Goal: Task Accomplishment & Management: Manage account settings

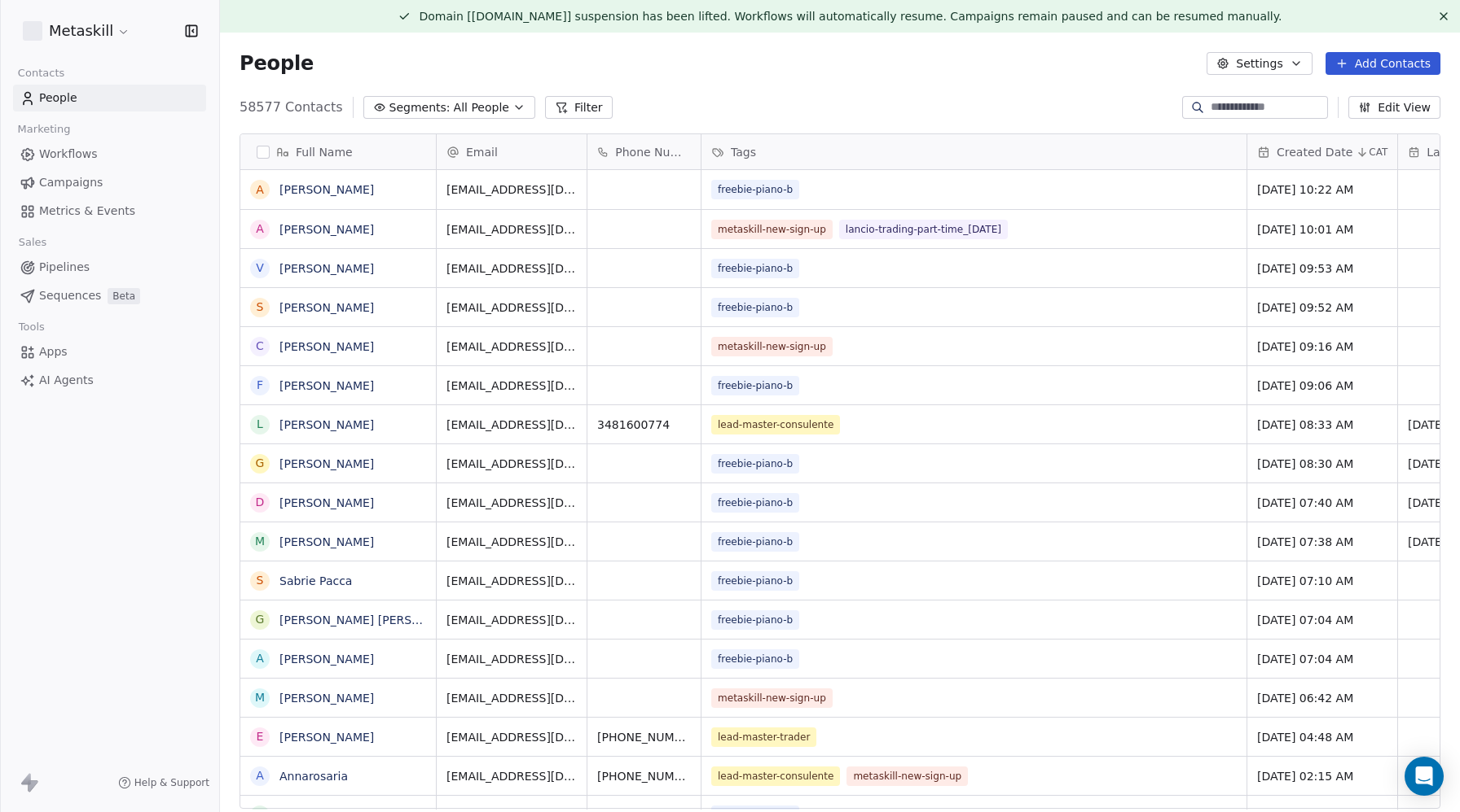
scroll to position [1, 1]
click at [71, 100] on span "People" at bounding box center [58, 98] width 38 height 17
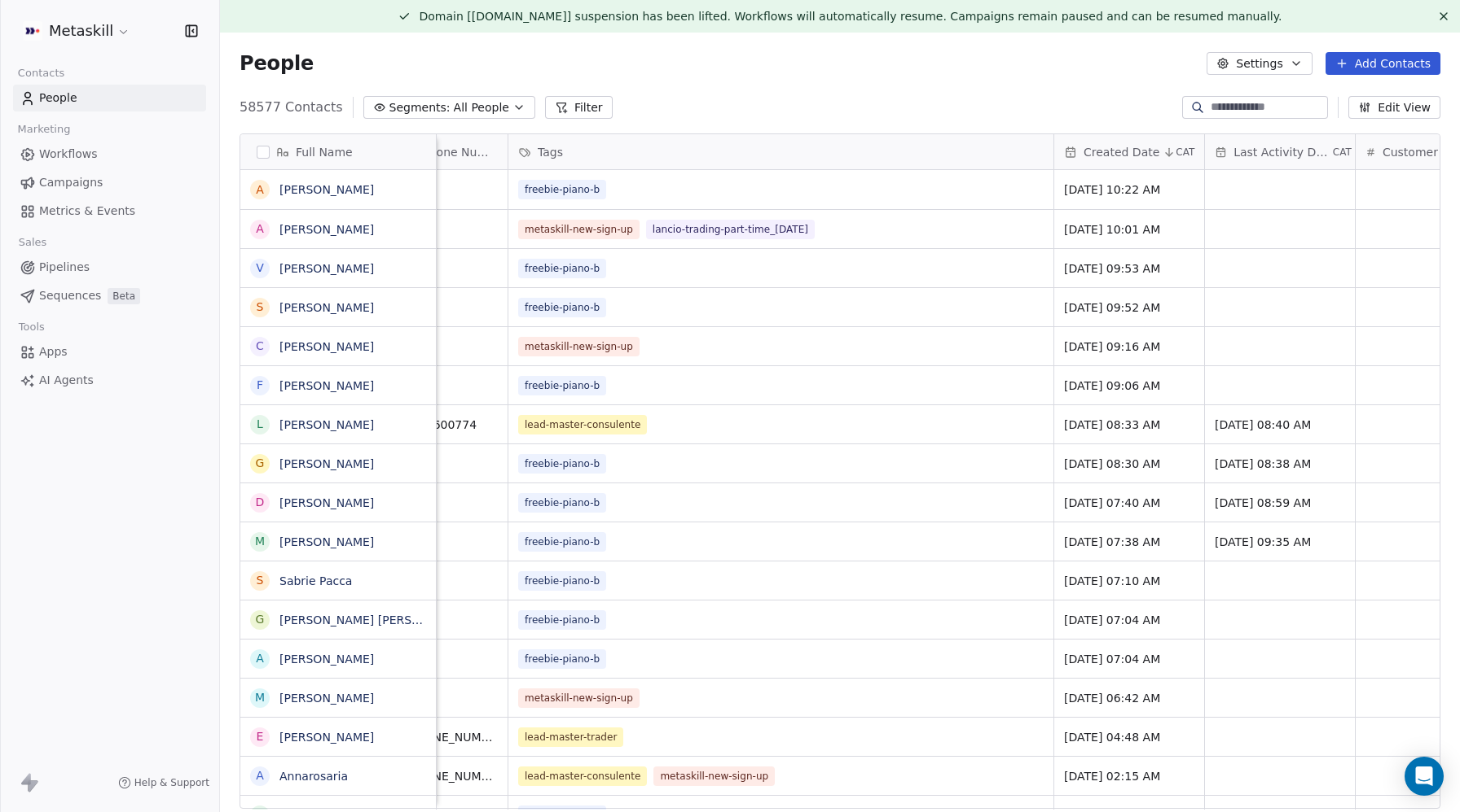
scroll to position [0, 190]
drag, startPoint x: 834, startPoint y: 228, endPoint x: 685, endPoint y: 228, distance: 149.0
click at [76, 31] on html "Metaskill Contacts People Marketing Workflows Campaigns Metrics & Events Sales …" at bounding box center [730, 406] width 1460 height 812
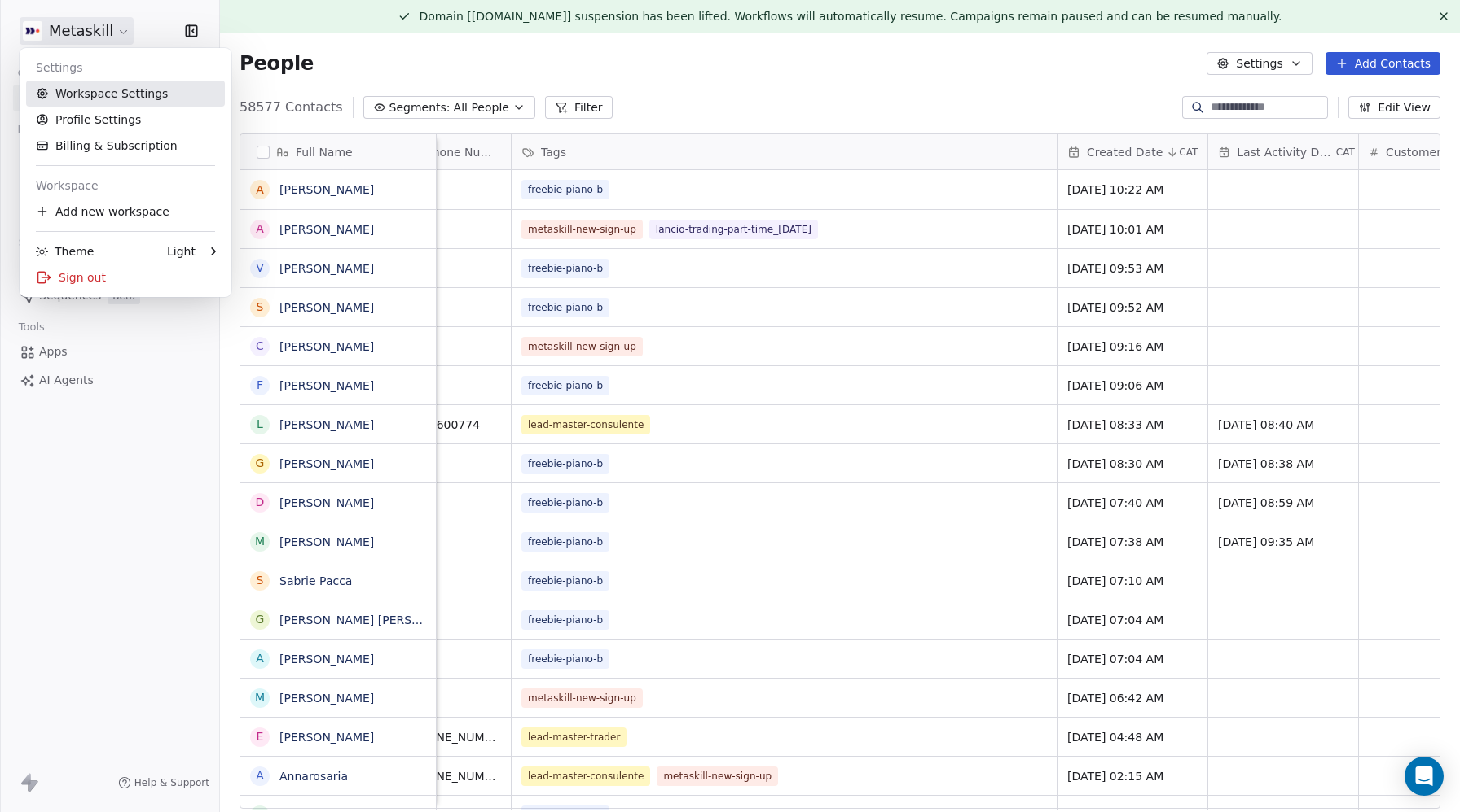
drag, startPoint x: 82, startPoint y: 90, endPoint x: 90, endPoint y: 84, distance: 10.0
click at [82, 90] on link "Workspace Settings" at bounding box center [126, 94] width 199 height 26
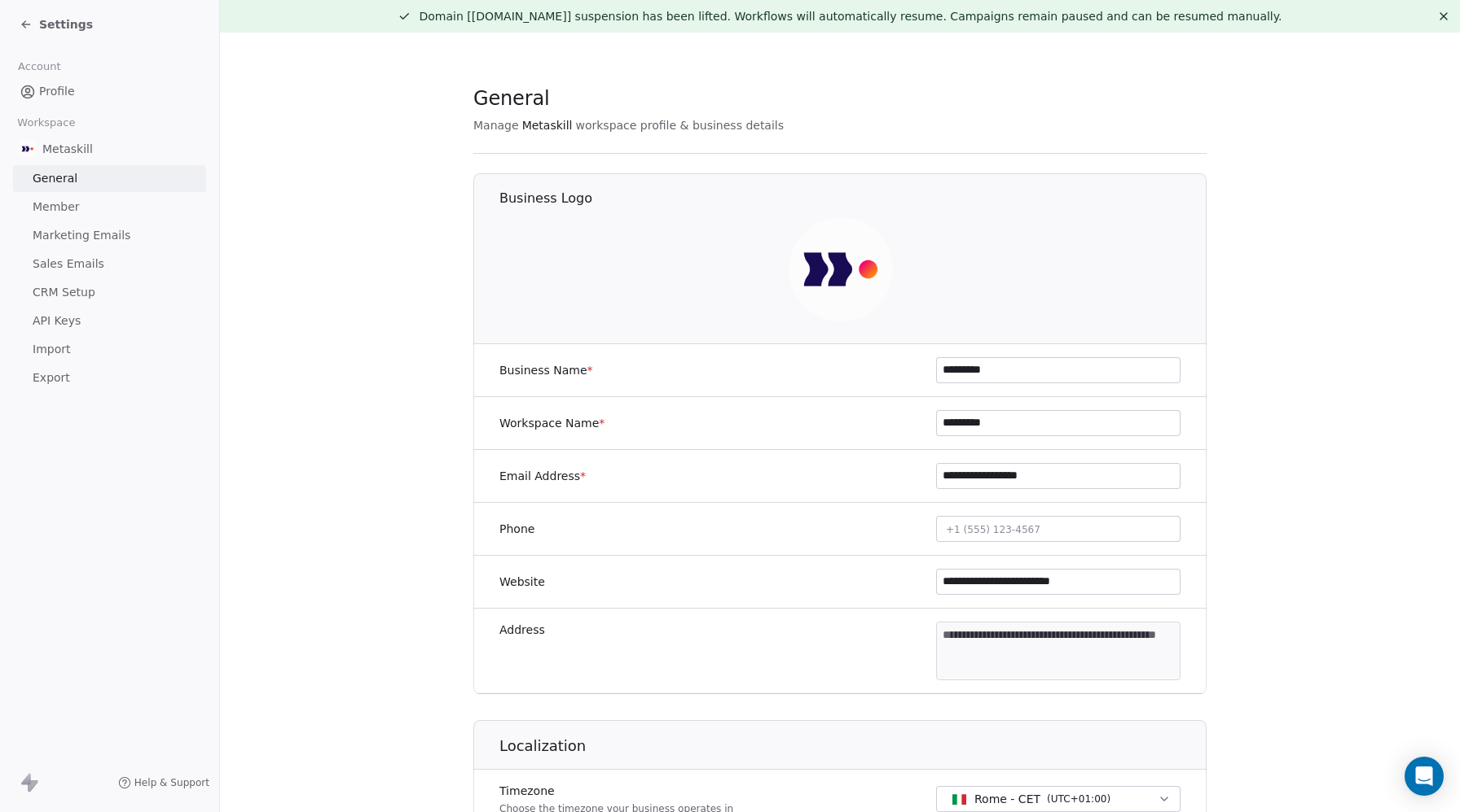
click at [48, 92] on span "Profile" at bounding box center [57, 92] width 36 height 17
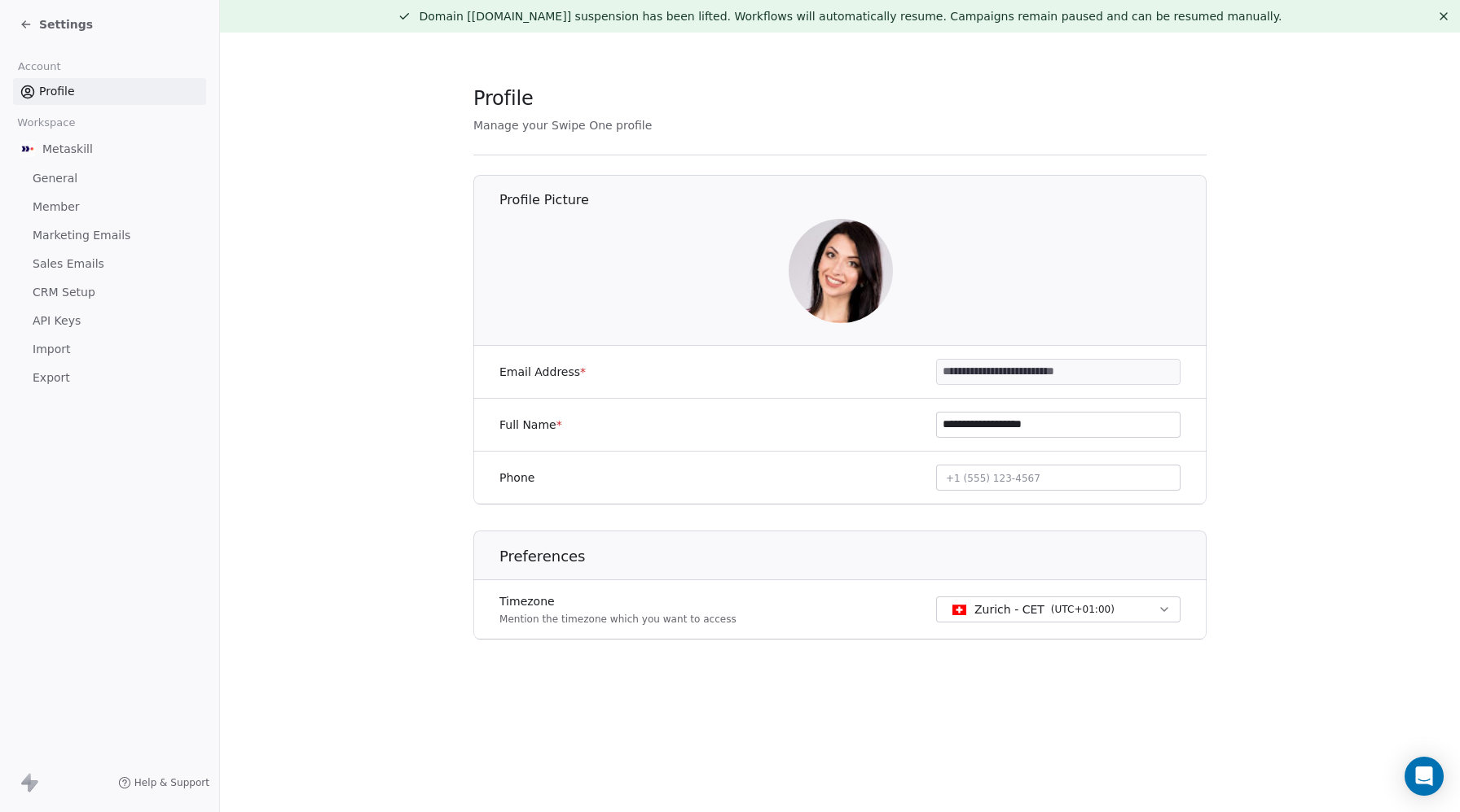
click at [74, 296] on span "CRM Setup" at bounding box center [64, 292] width 63 height 17
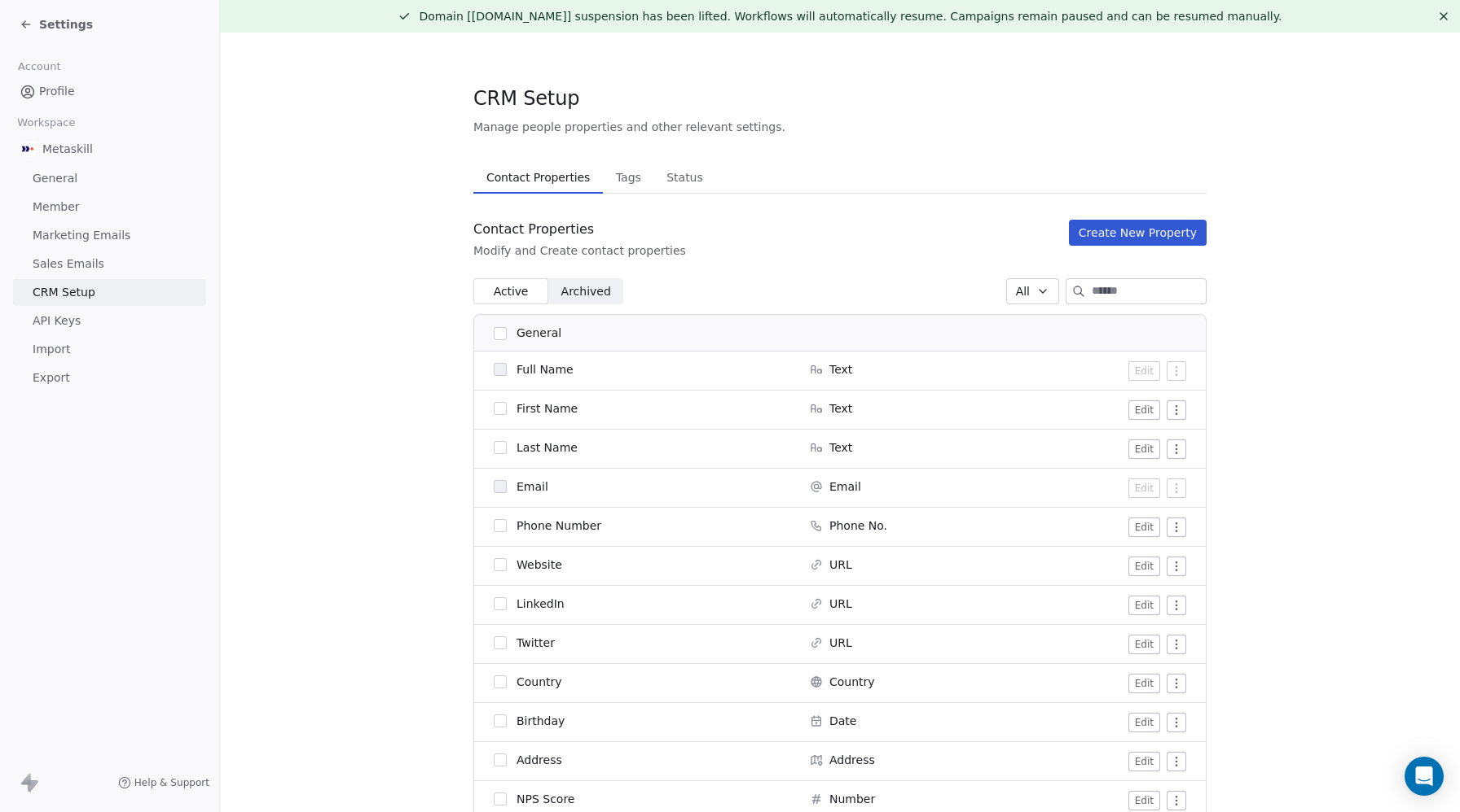
click at [423, 182] on span "Tags" at bounding box center [628, 177] width 38 height 22
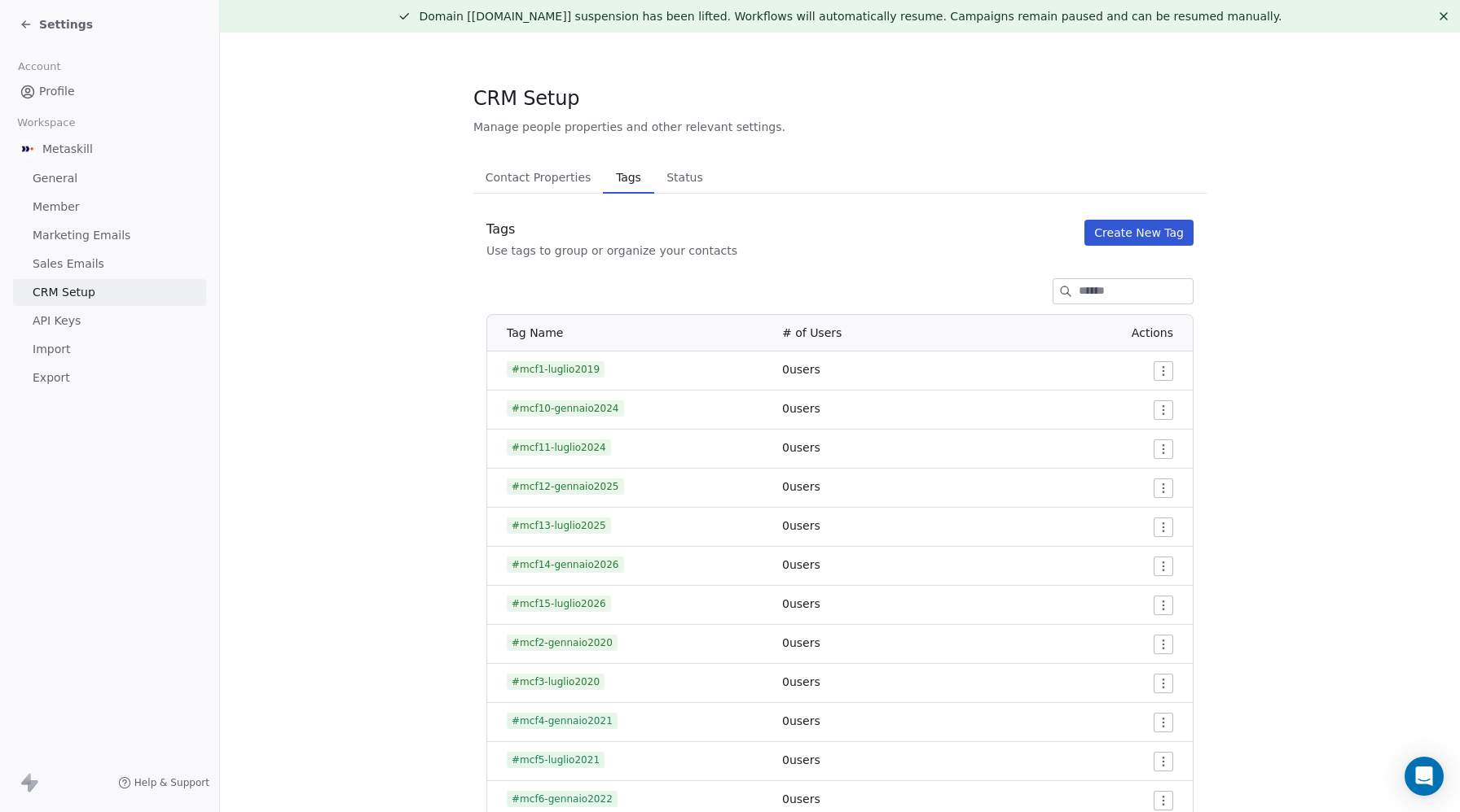
click at [423, 286] on input at bounding box center [1136, 291] width 114 height 24
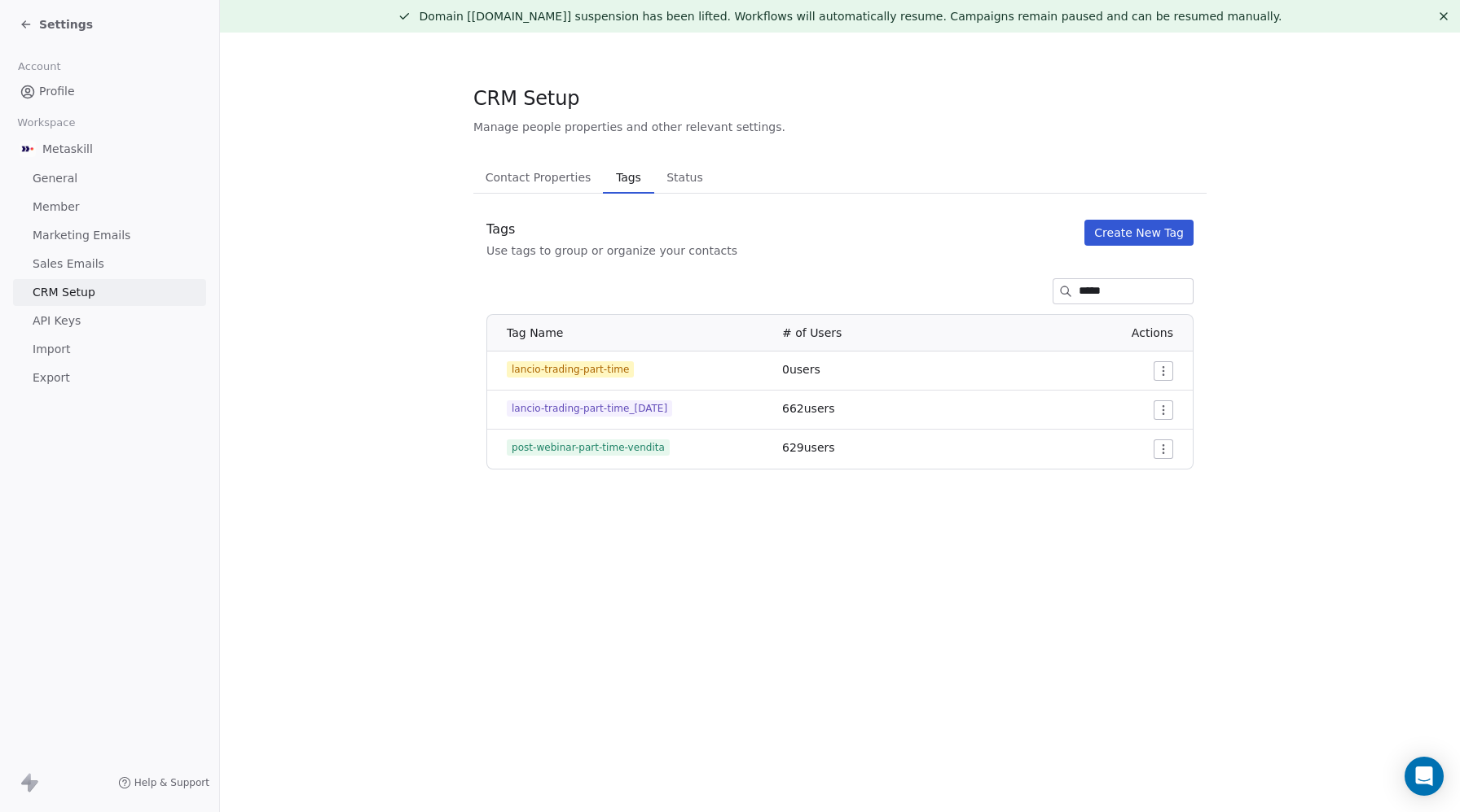
type input "*****"
click at [423, 405] on span "lancio-trading-part-time_2025-09-17" at bounding box center [589, 408] width 165 height 16
copy span "lancio-trading-part-time_2025-09-17"
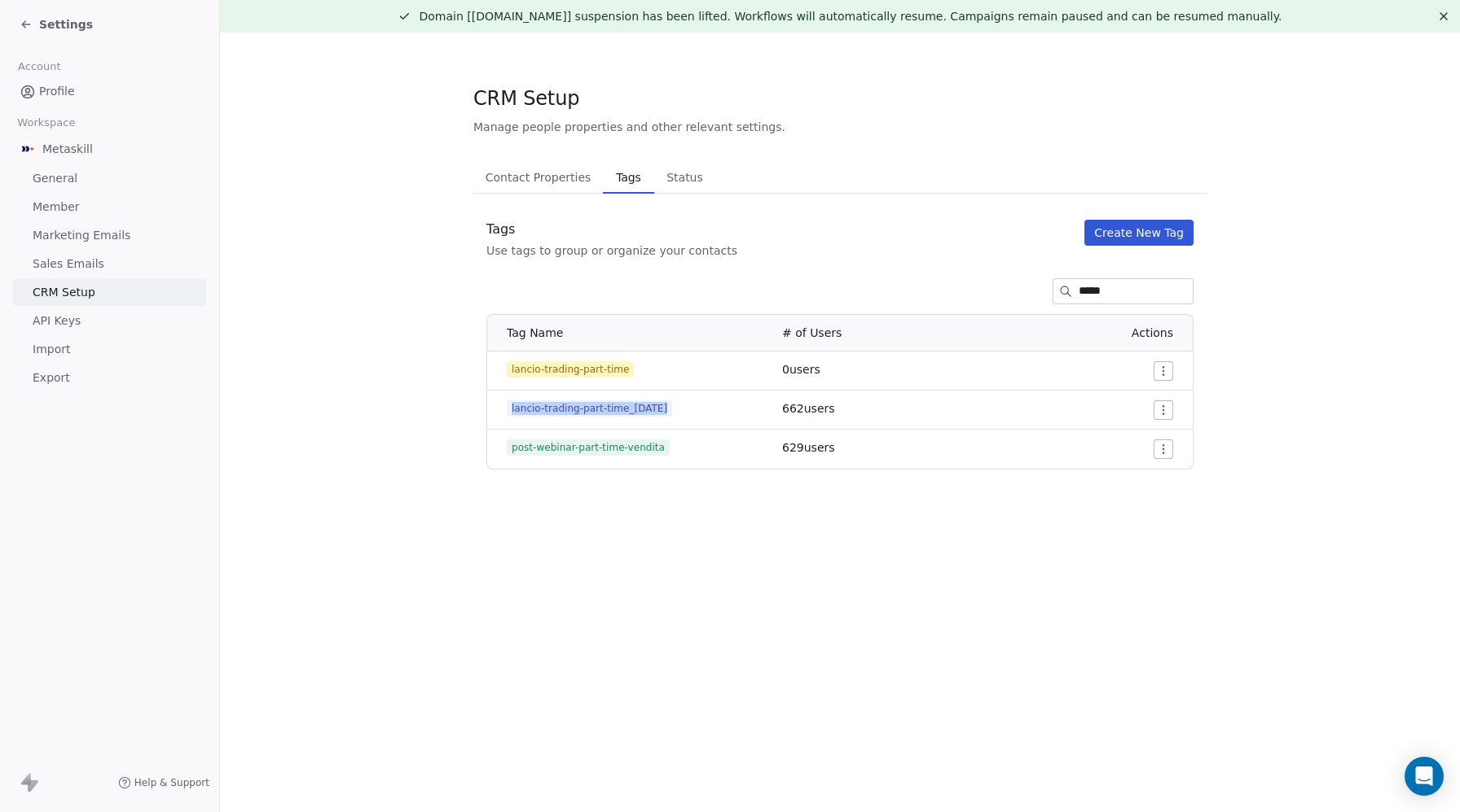
click at [423, 227] on button "Create New Tag" at bounding box center [1139, 233] width 109 height 26
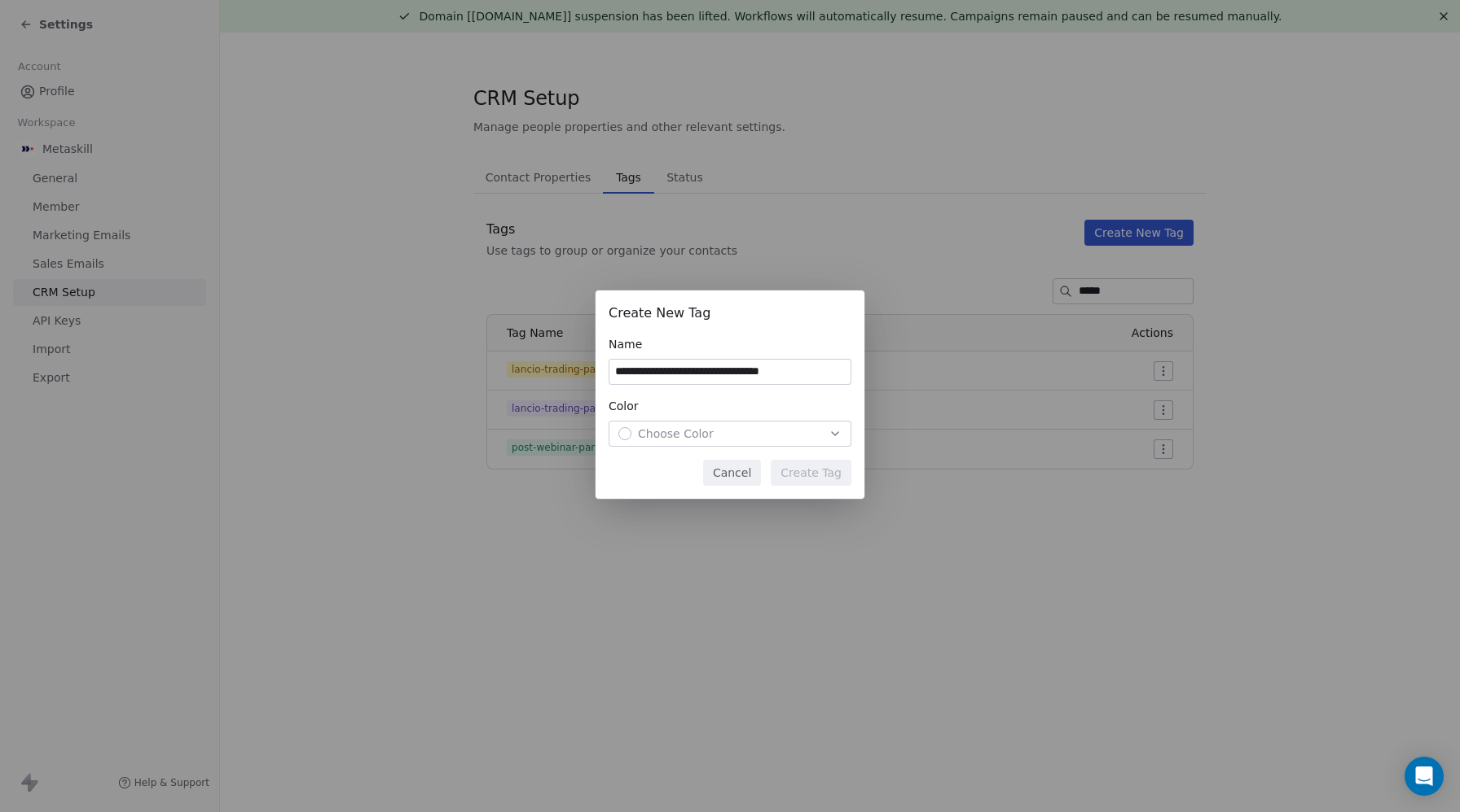
click at [423, 372] on input "**********" at bounding box center [729, 372] width 241 height 24
click at [423, 370] on input "**********" at bounding box center [729, 372] width 241 height 24
click at [423, 368] on input "**********" at bounding box center [729, 372] width 241 height 24
click at [423, 371] on input "**********" at bounding box center [729, 372] width 241 height 24
type input "**********"
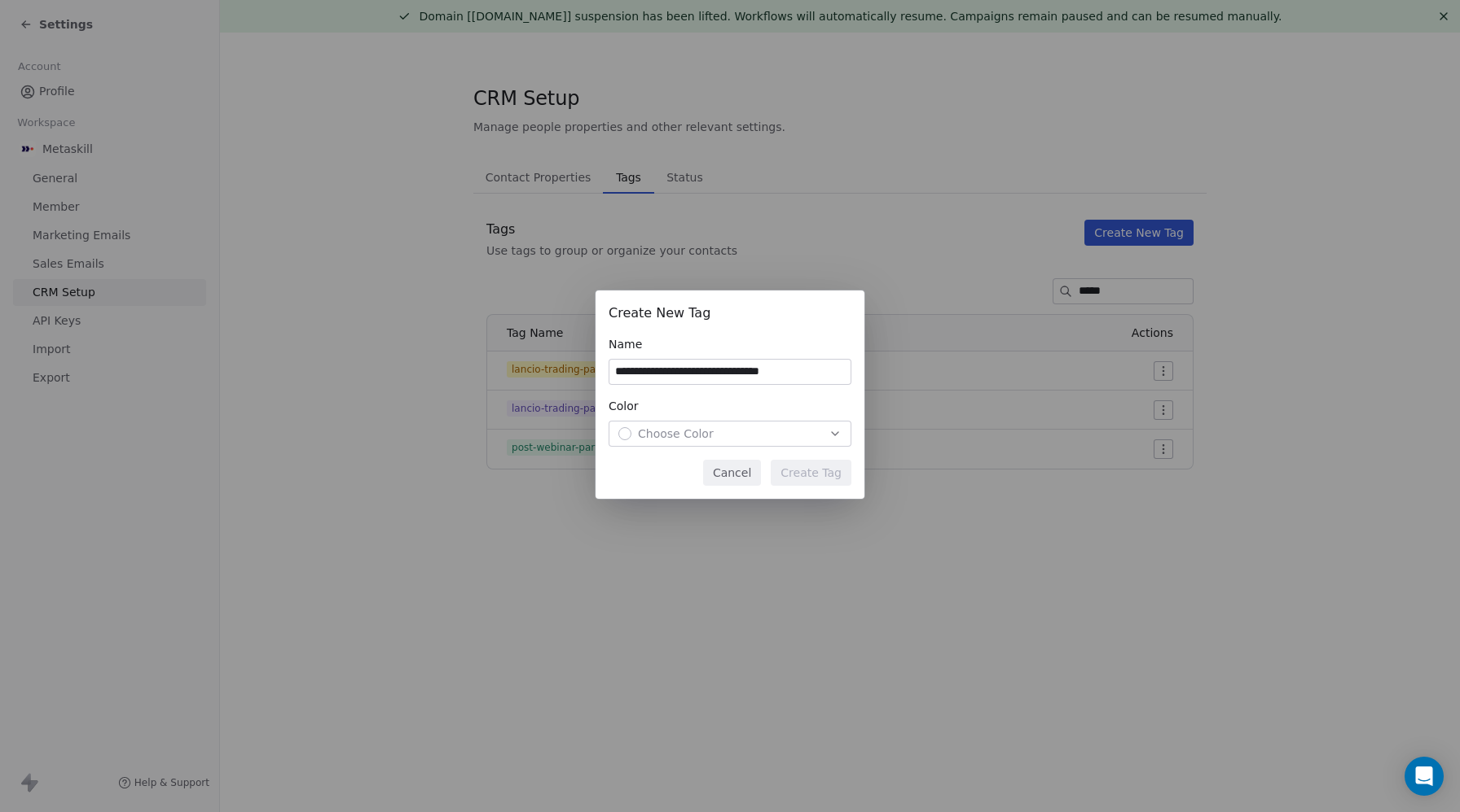
click at [423, 436] on span "Choose Color" at bounding box center [676, 434] width 76 height 16
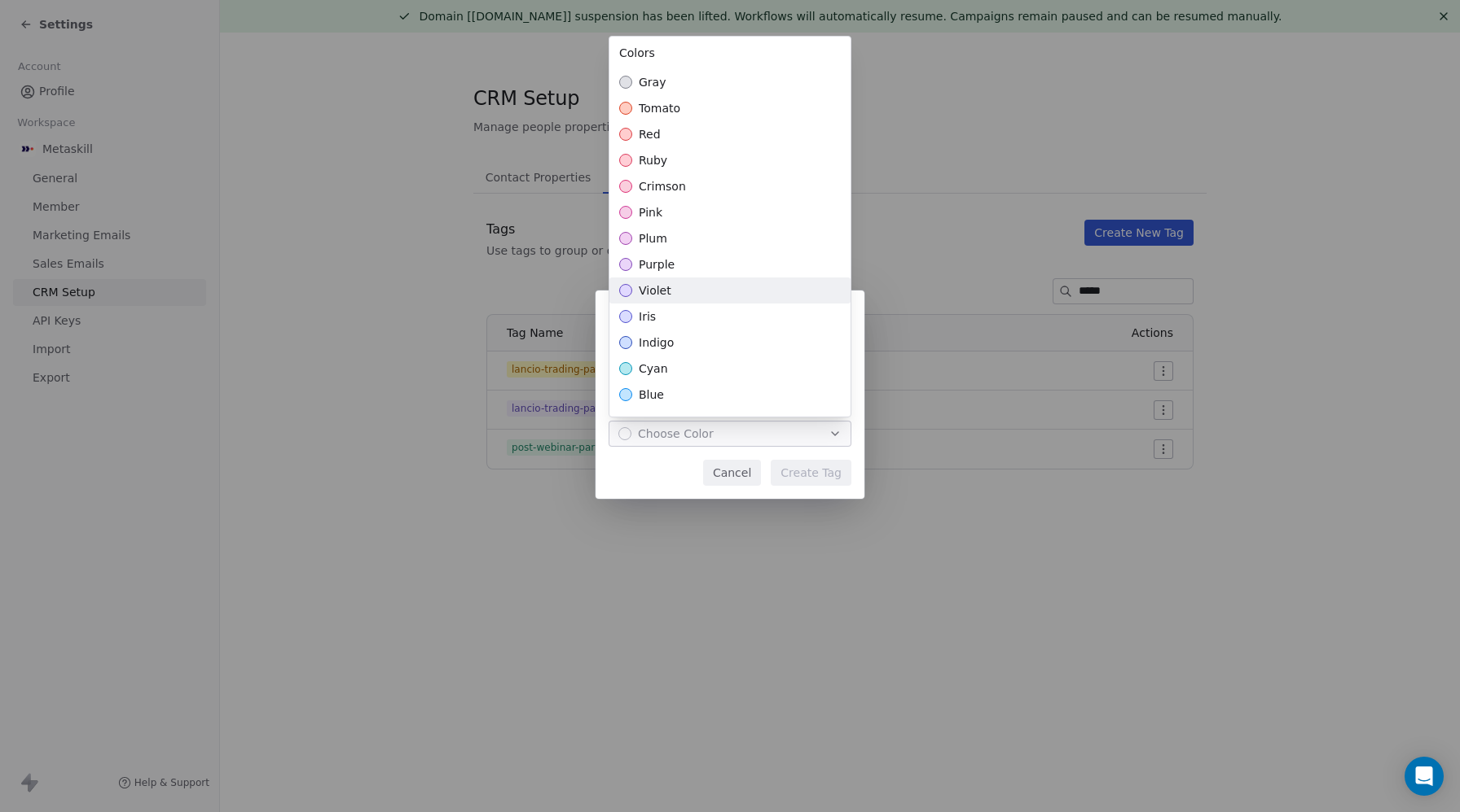
click at [423, 288] on span "violet" at bounding box center [654, 290] width 33 height 16
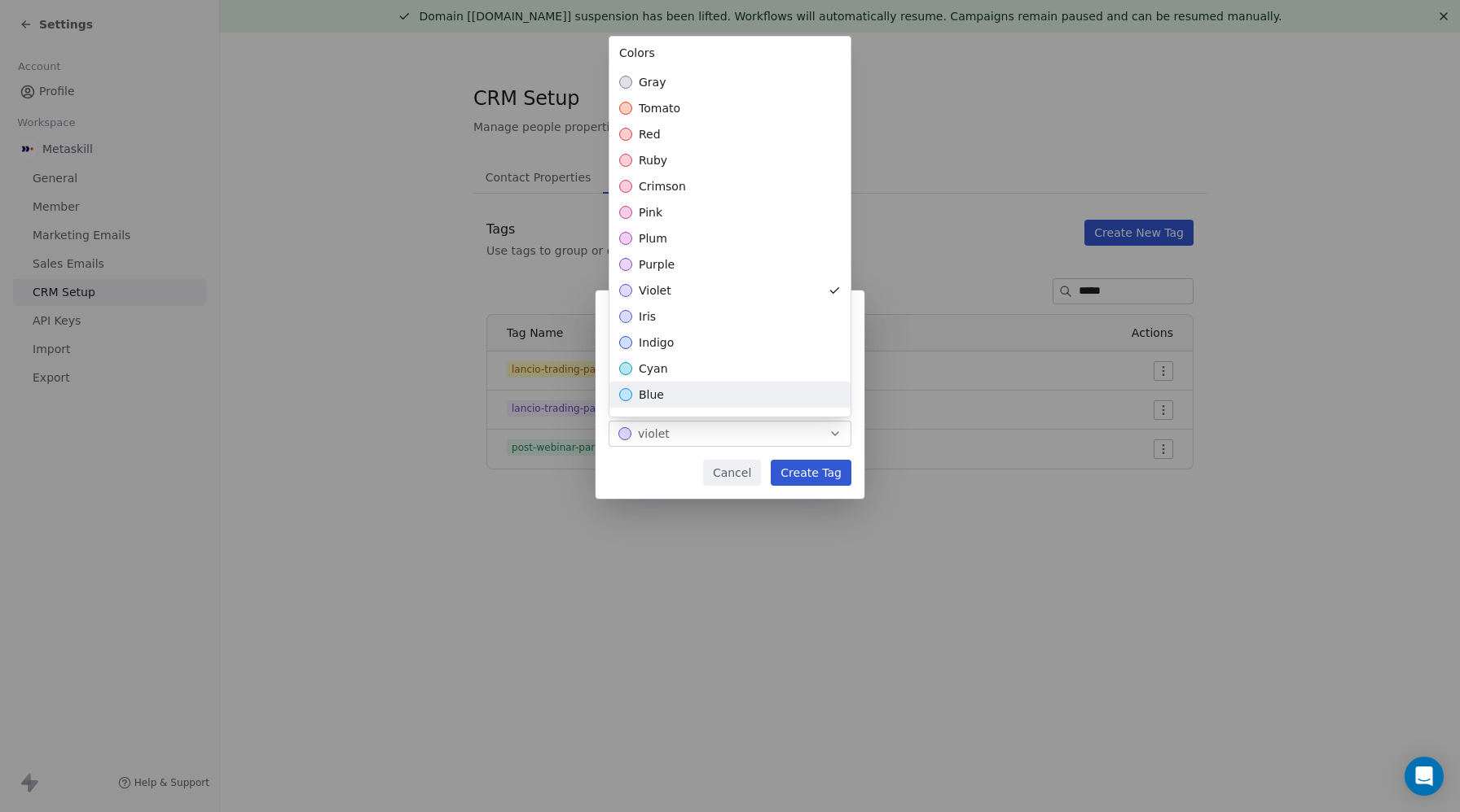
click at [423, 475] on div "**********" at bounding box center [730, 406] width 1460 height 283
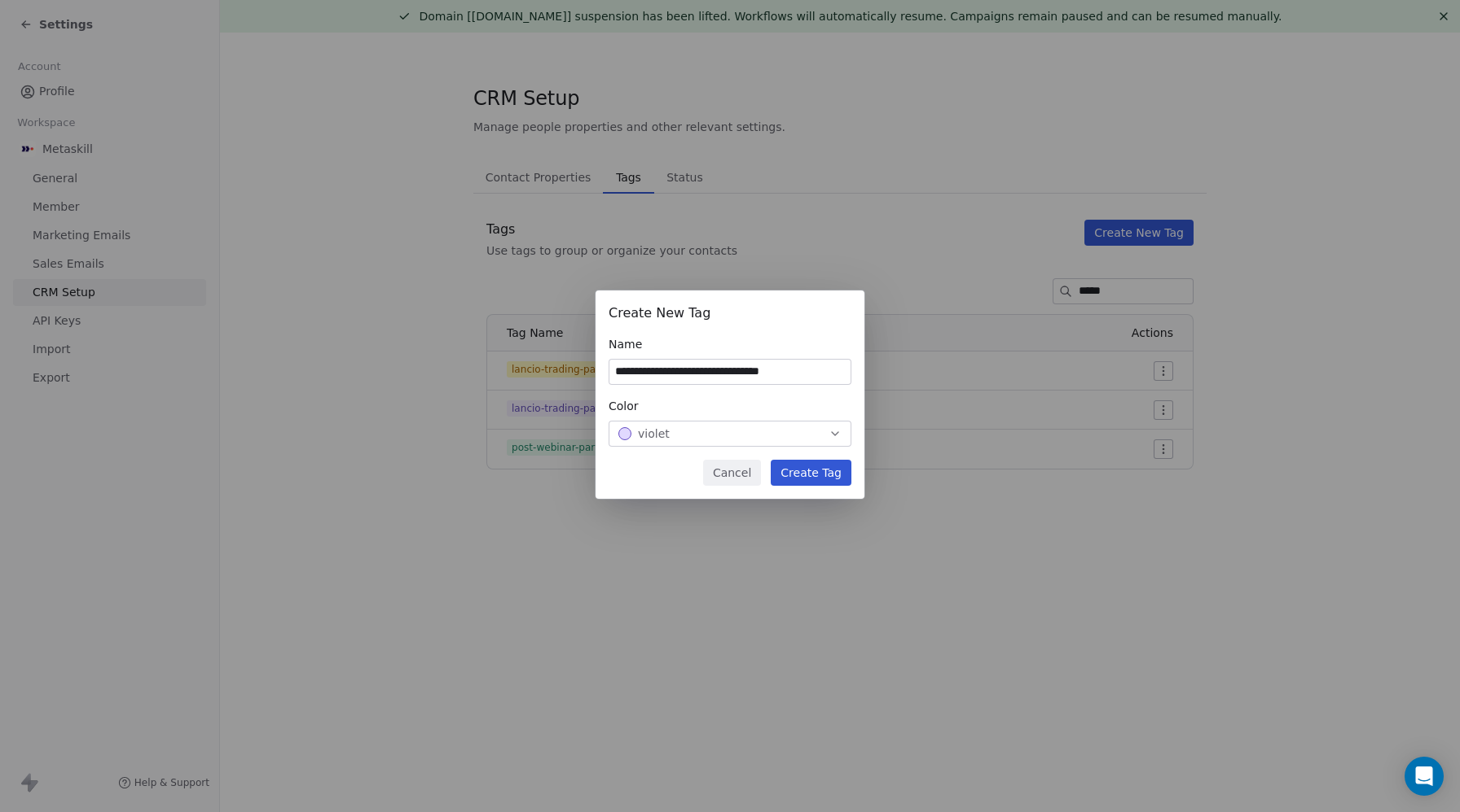
click at [423, 475] on button "Create Tag" at bounding box center [811, 473] width 81 height 26
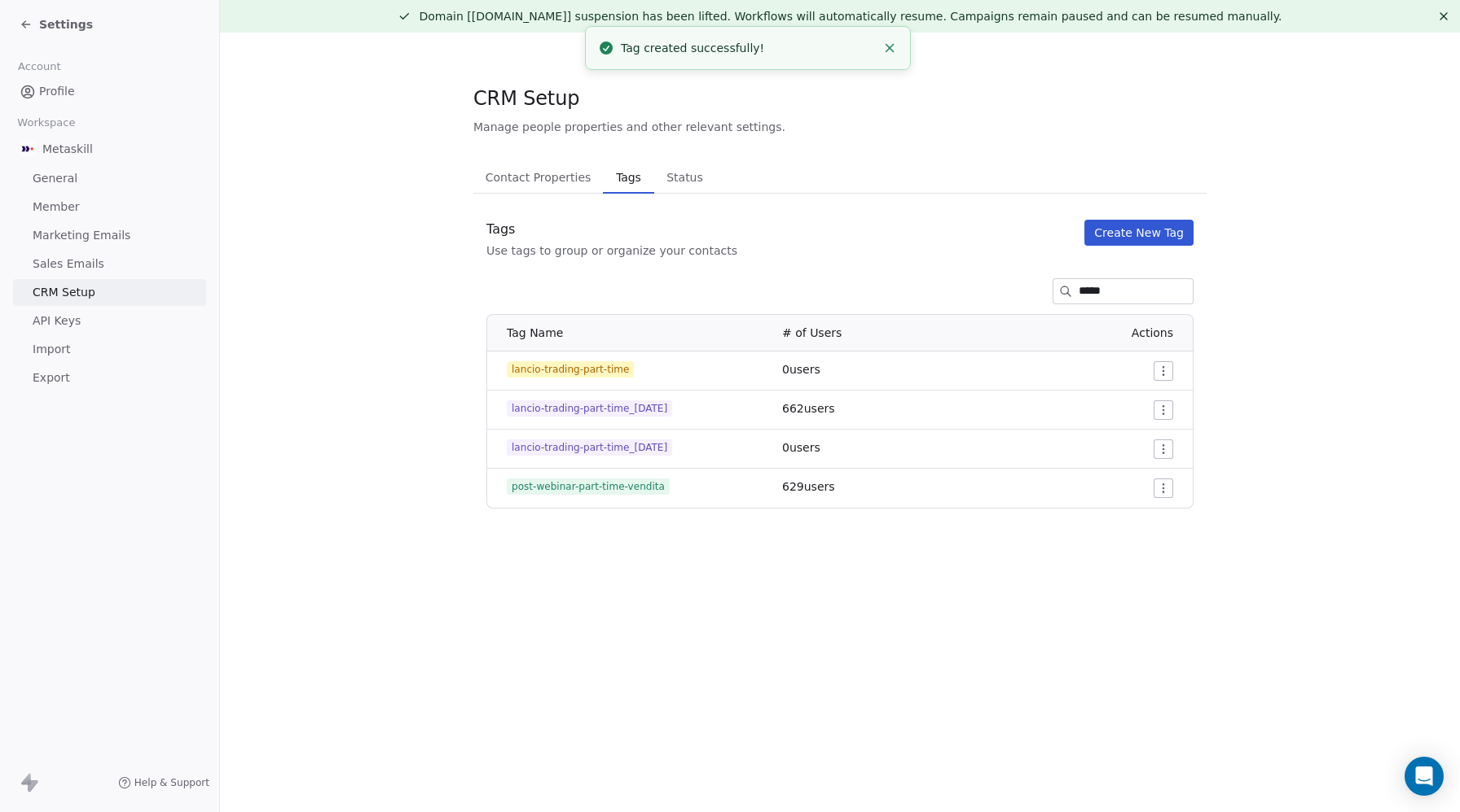
click at [423, 488] on span "post-webinar-part-time-vendita" at bounding box center [588, 486] width 163 height 16
click at [423, 451] on span "lancio-trading-part-time_[DATE]" at bounding box center [589, 447] width 165 height 16
copy span "lancio-trading-part-time_[DATE]"
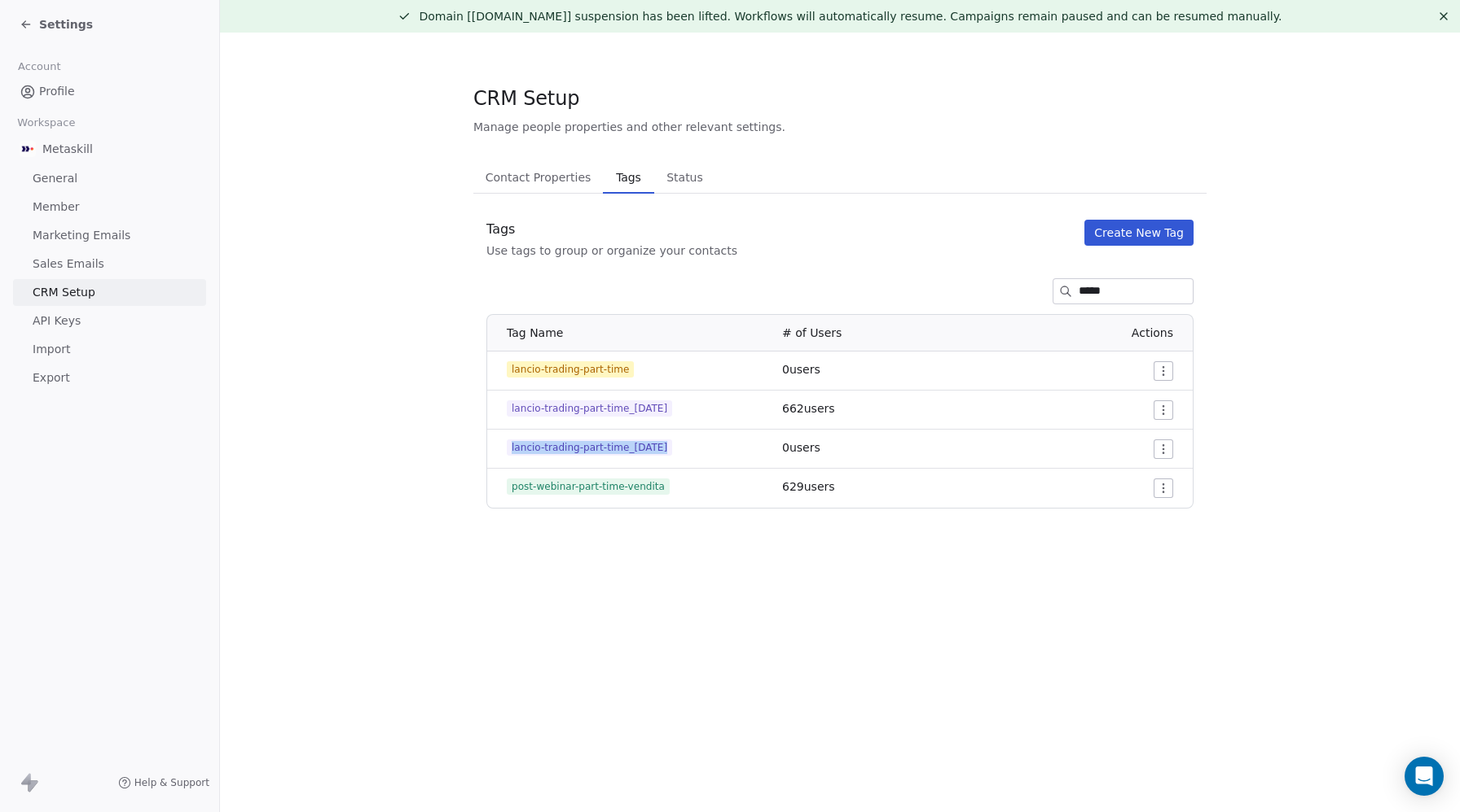
click at [59, 22] on span "Settings" at bounding box center [66, 23] width 53 height 16
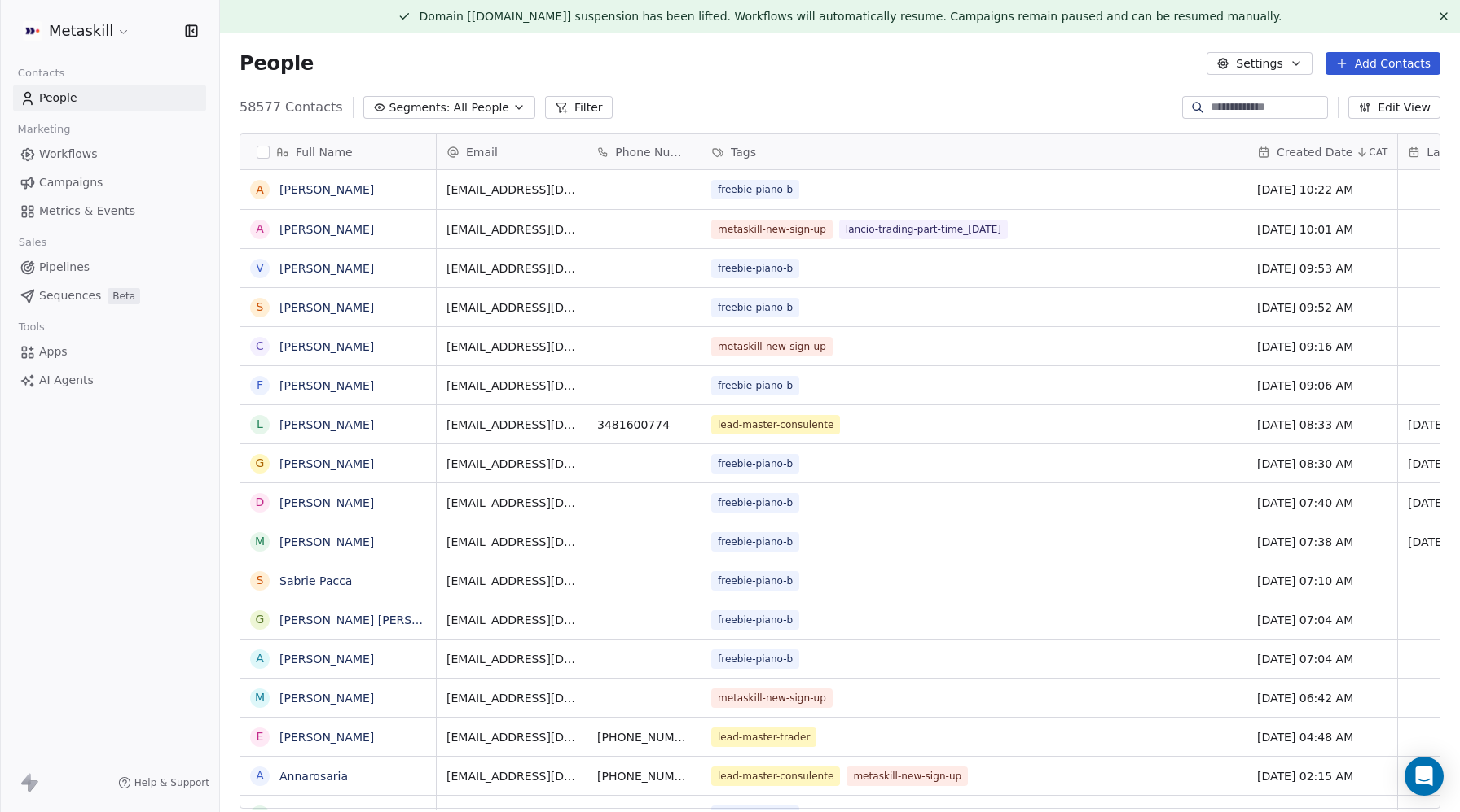
scroll to position [715, 1240]
click at [318, 227] on link "Arianna Broglia" at bounding box center [326, 229] width 95 height 13
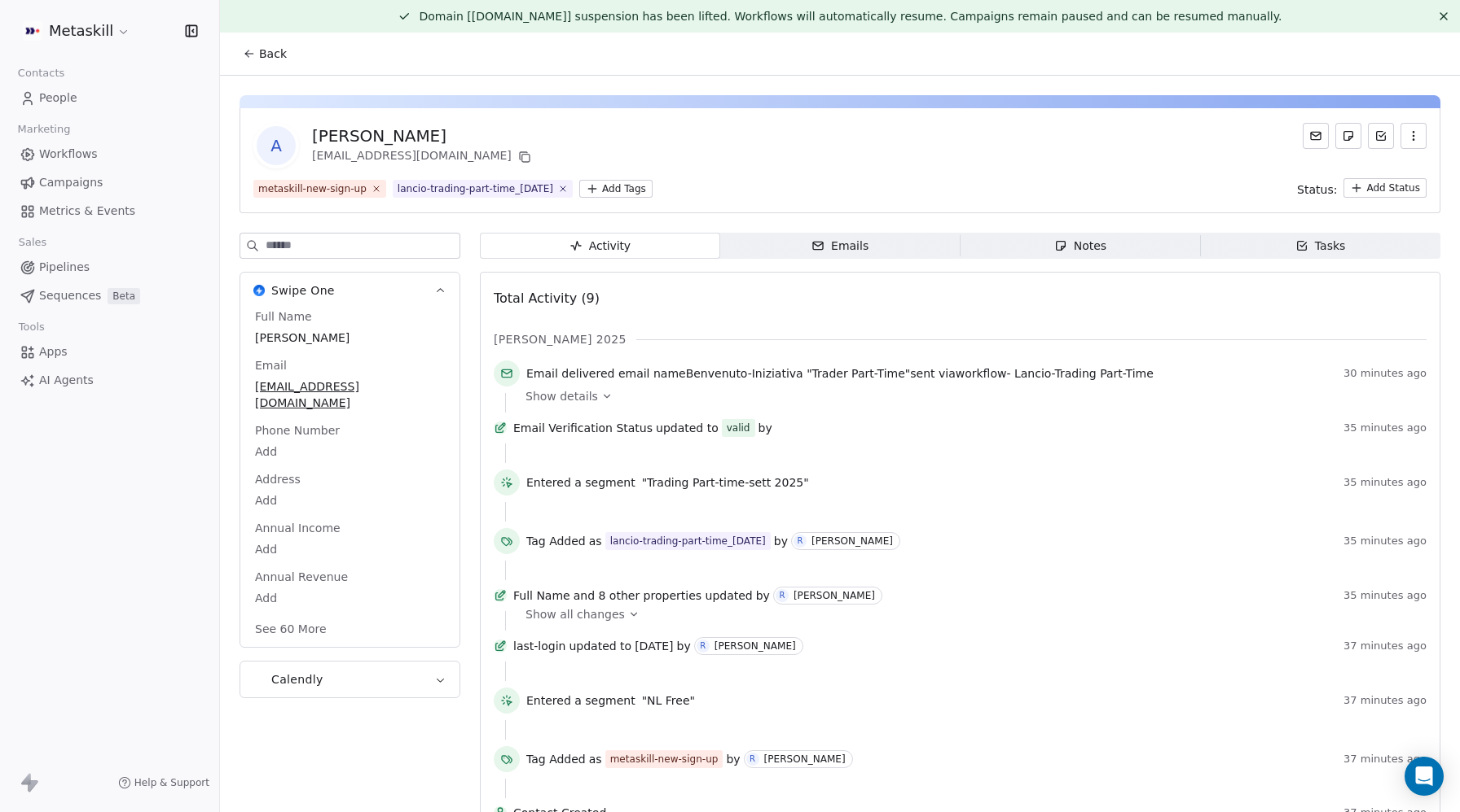
scroll to position [70, 0]
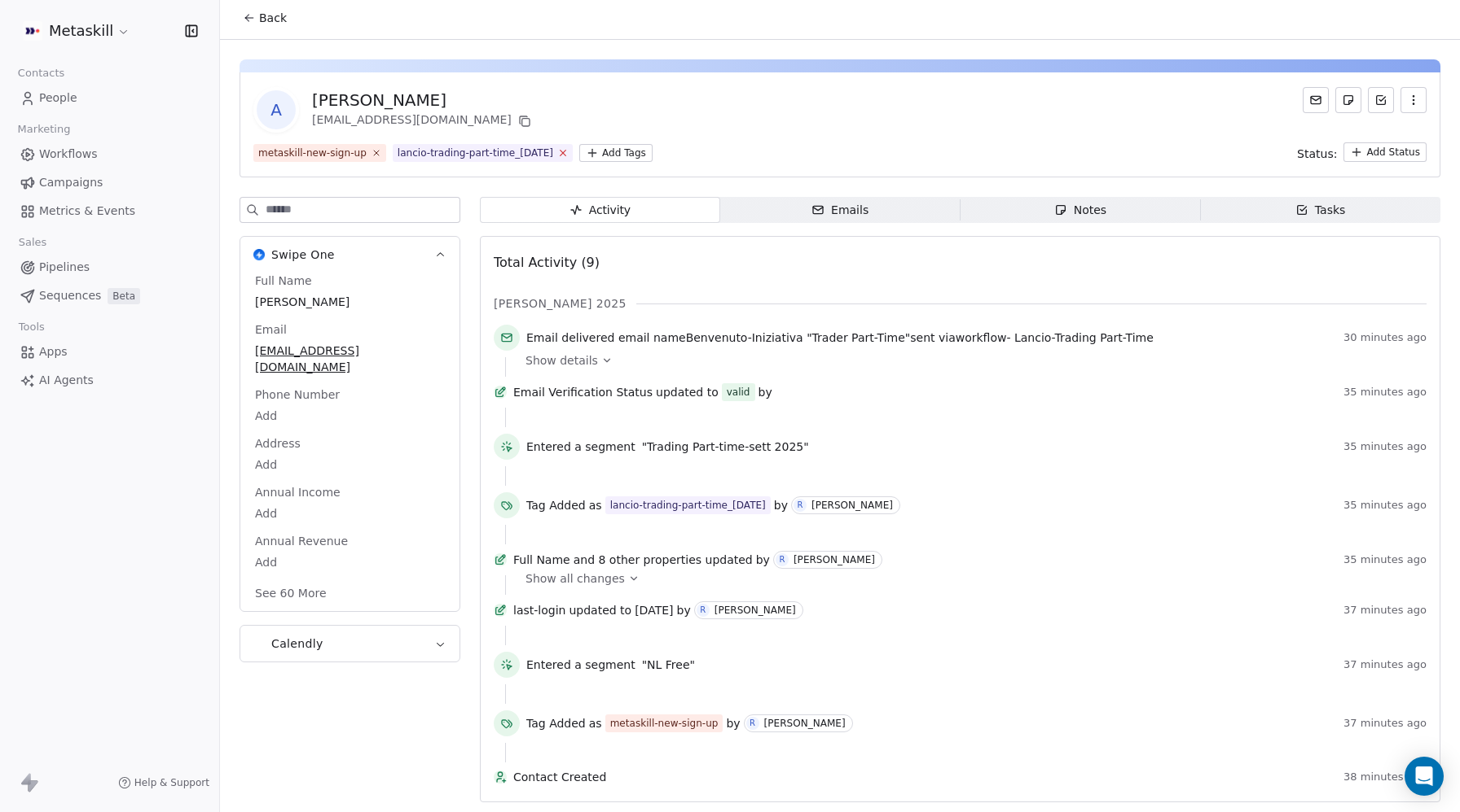
click at [423, 151] on icon at bounding box center [563, 154] width 6 height 6
click at [423, 115] on html "Metaskill Contacts People Marketing Workflows Campaigns Metrics & Events Sales …" at bounding box center [730, 406] width 1460 height 812
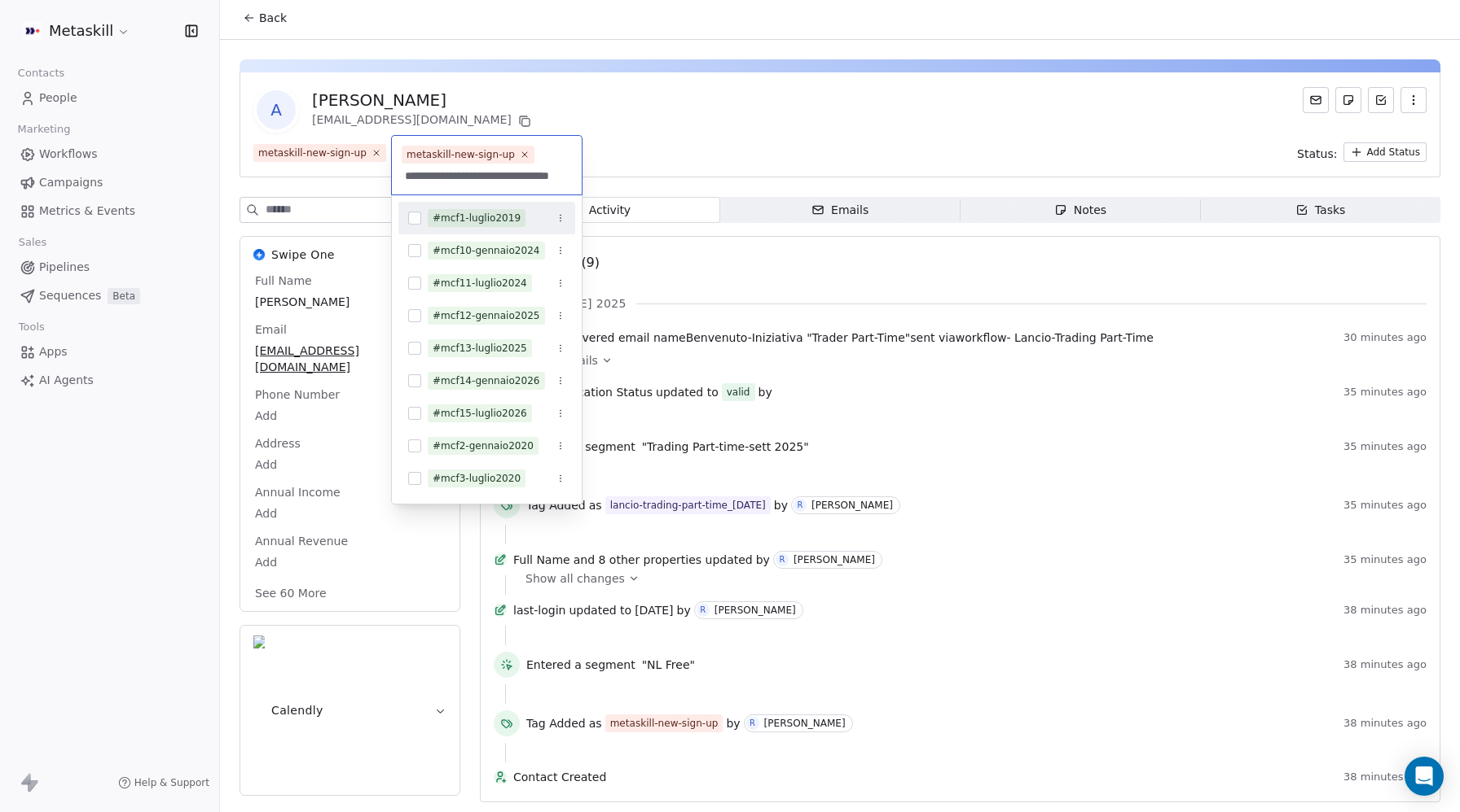
scroll to position [0, 32]
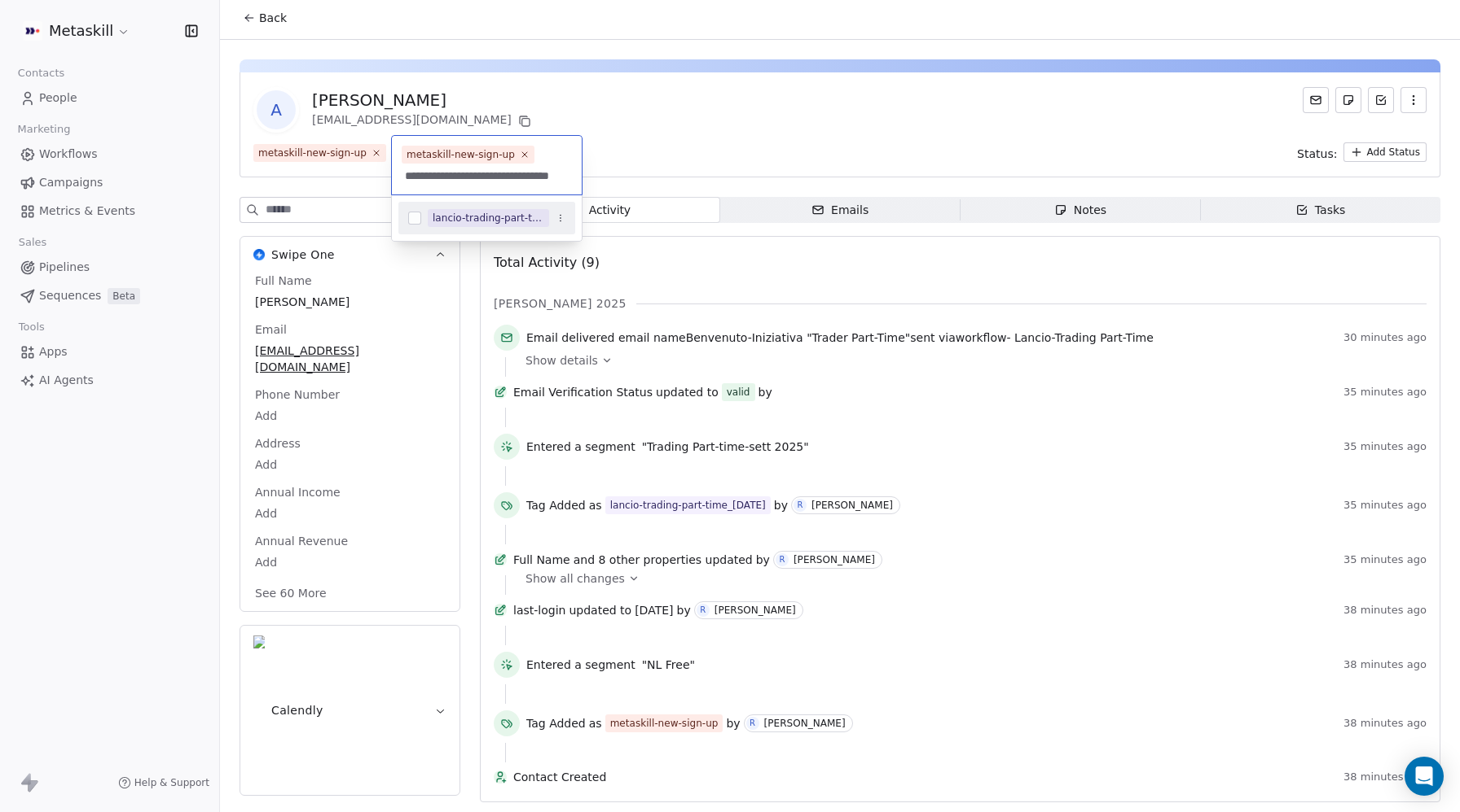
type input "**********"
click at [423, 216] on div "lancio-trading-part-time_[DATE]" at bounding box center [488, 218] width 112 height 15
click at [423, 102] on html "Metaskill Contacts People Marketing Workflows Campaigns Metrics & Events Sales …" at bounding box center [730, 406] width 1460 height 812
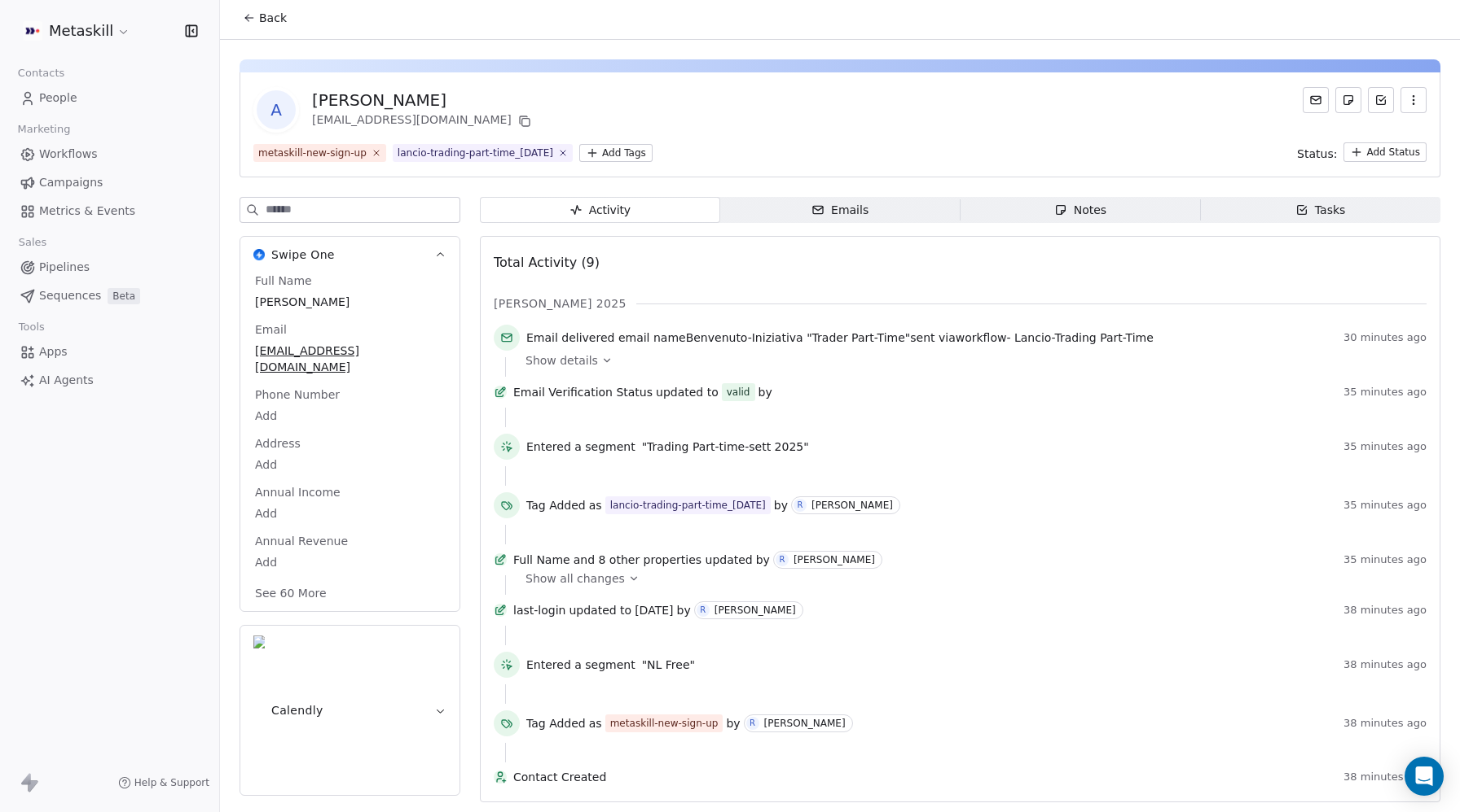
click at [67, 96] on span "People" at bounding box center [58, 98] width 38 height 17
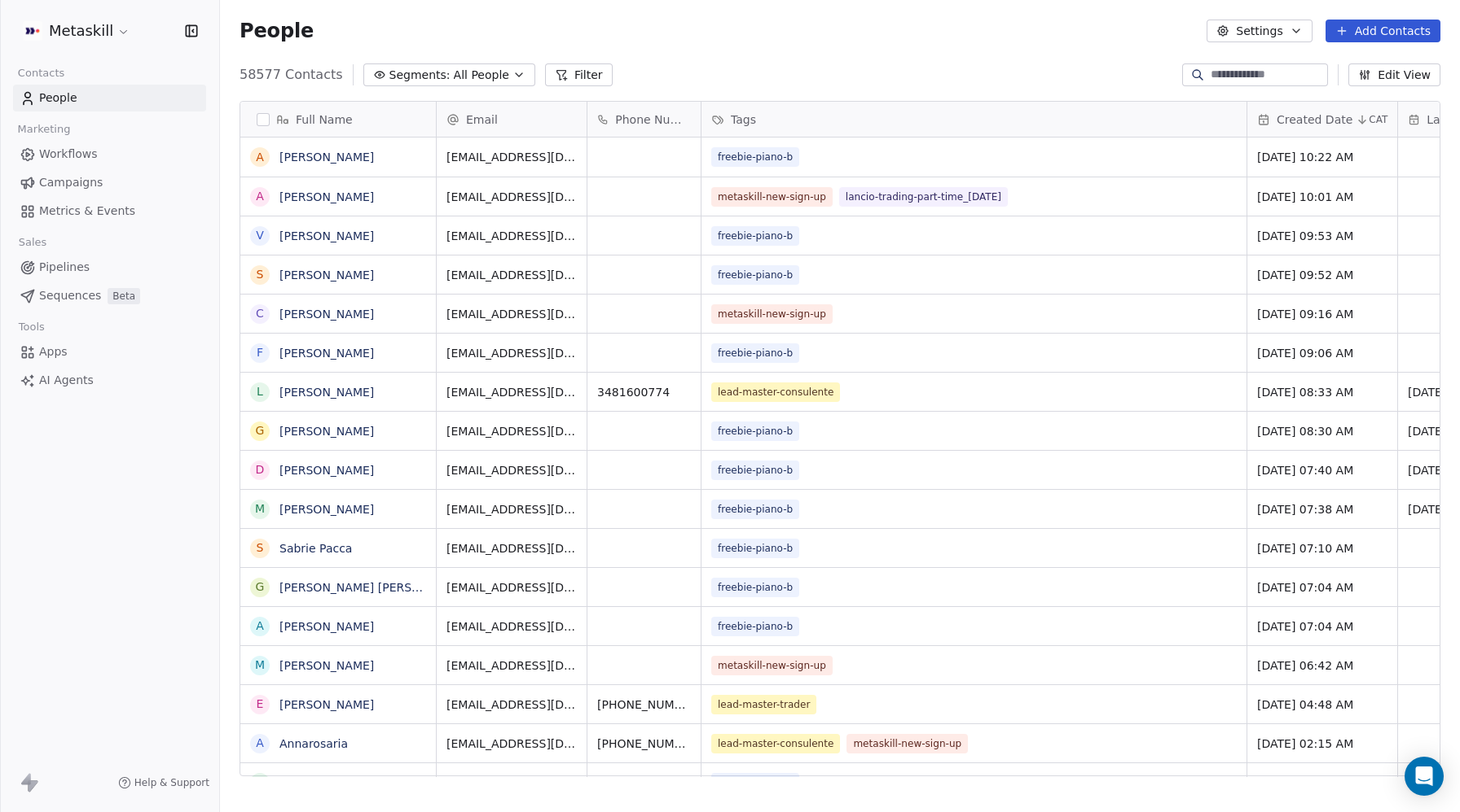
scroll to position [715, 1240]
click at [423, 73] on span "Segments:" at bounding box center [419, 75] width 61 height 17
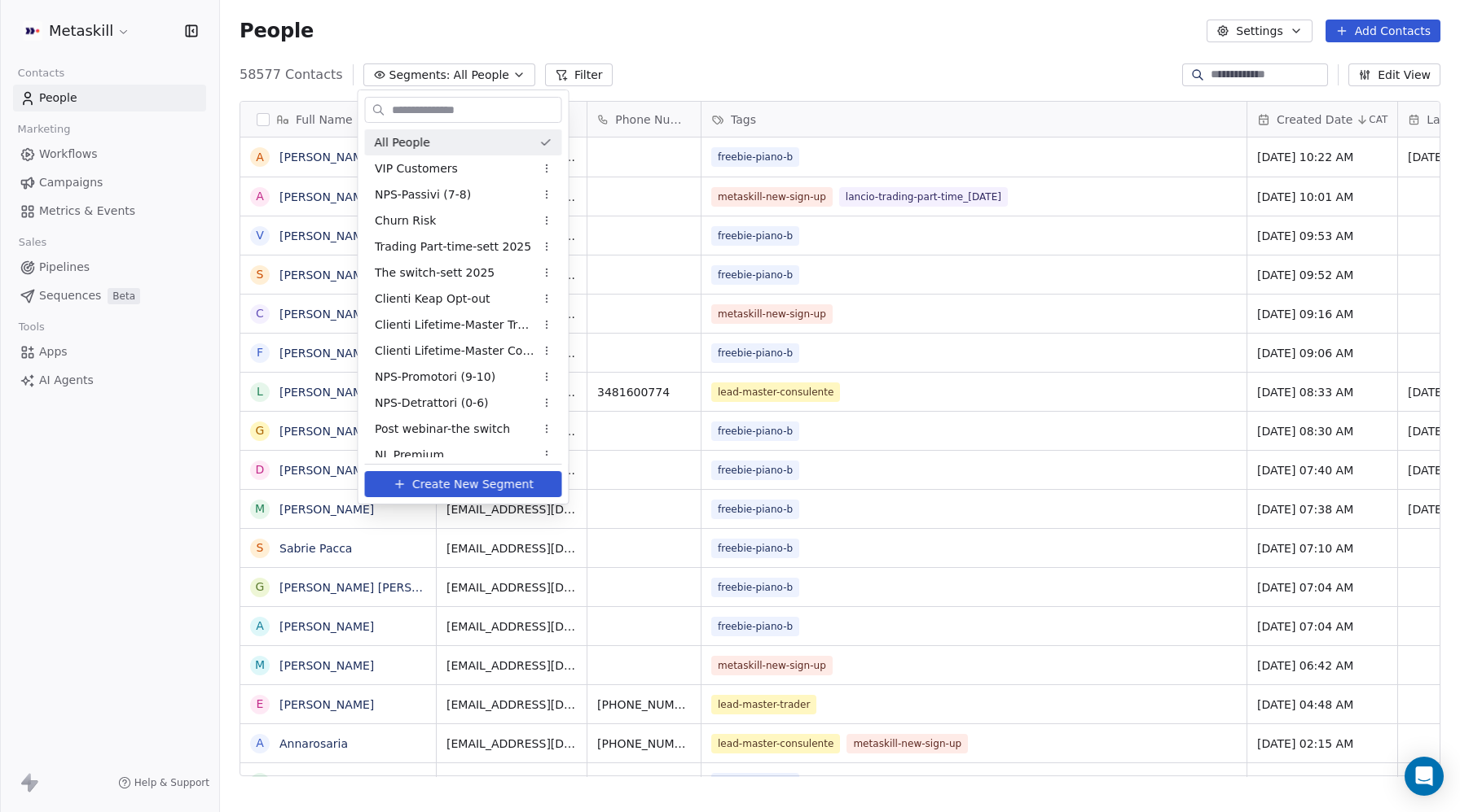
drag, startPoint x: 671, startPoint y: 83, endPoint x: 569, endPoint y: 73, distance: 102.5
click at [423, 83] on html "Metaskill Contacts People Marketing Workflows Campaigns Metrics & Events Sales …" at bounding box center [730, 406] width 1460 height 812
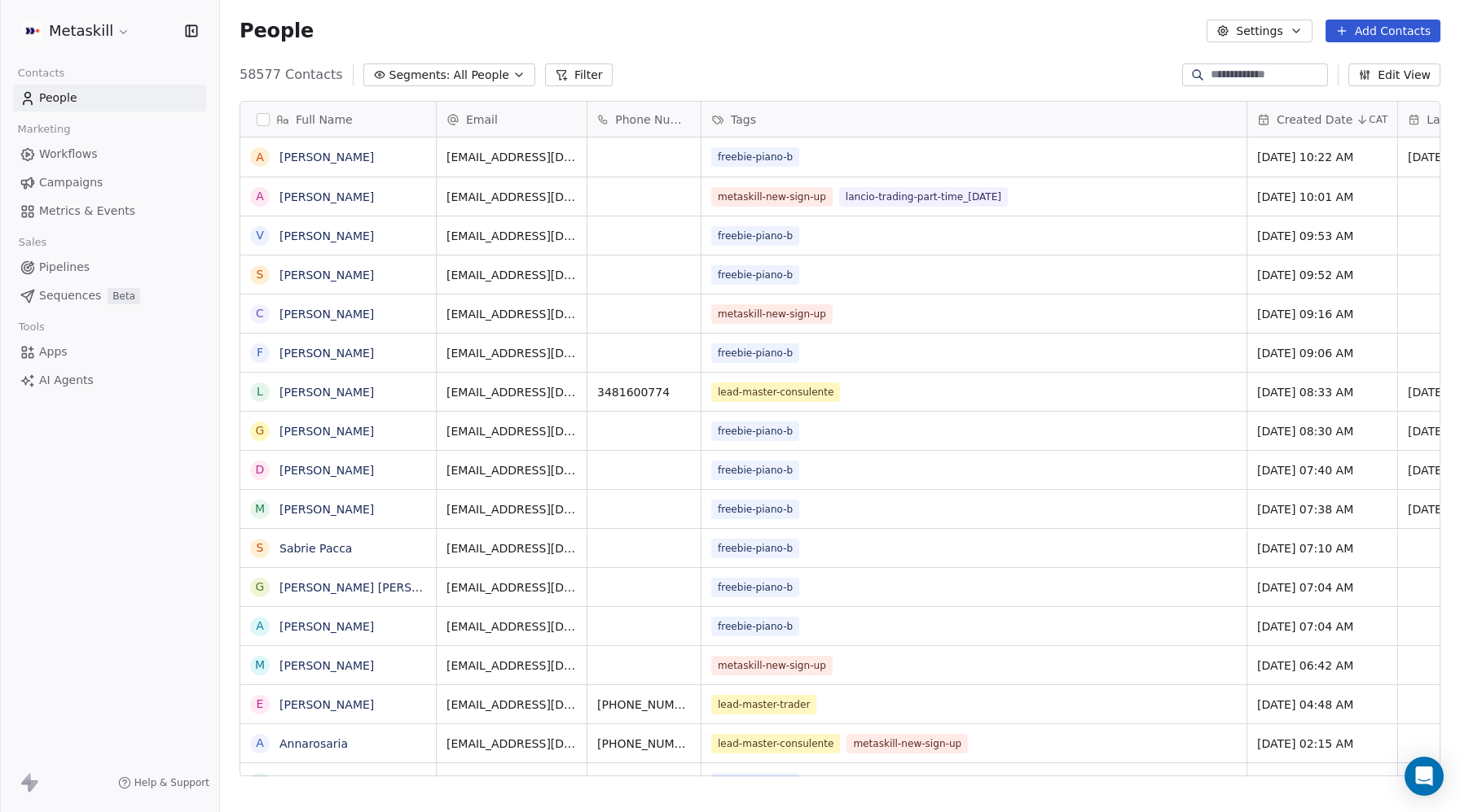
click at [423, 73] on button "Filter" at bounding box center [578, 75] width 67 height 22
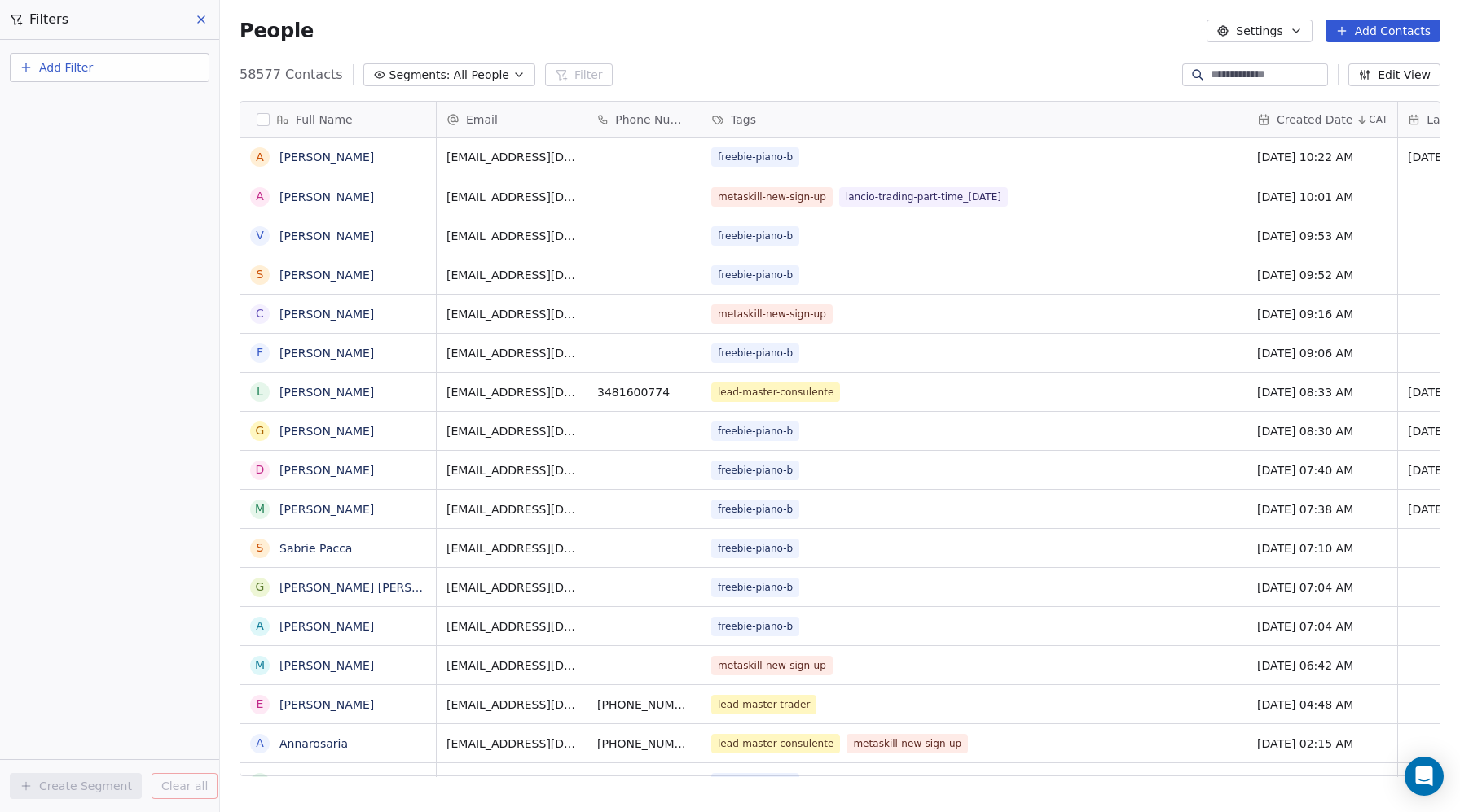
click at [91, 67] on button "Add Filter" at bounding box center [109, 66] width 200 height 29
click at [68, 100] on span "Contact properties" at bounding box center [80, 106] width 106 height 17
type input "***"
click at [55, 170] on div "Tags" at bounding box center [110, 164] width 165 height 16
click at [59, 168] on div "Includes" at bounding box center [110, 173] width 171 height 26
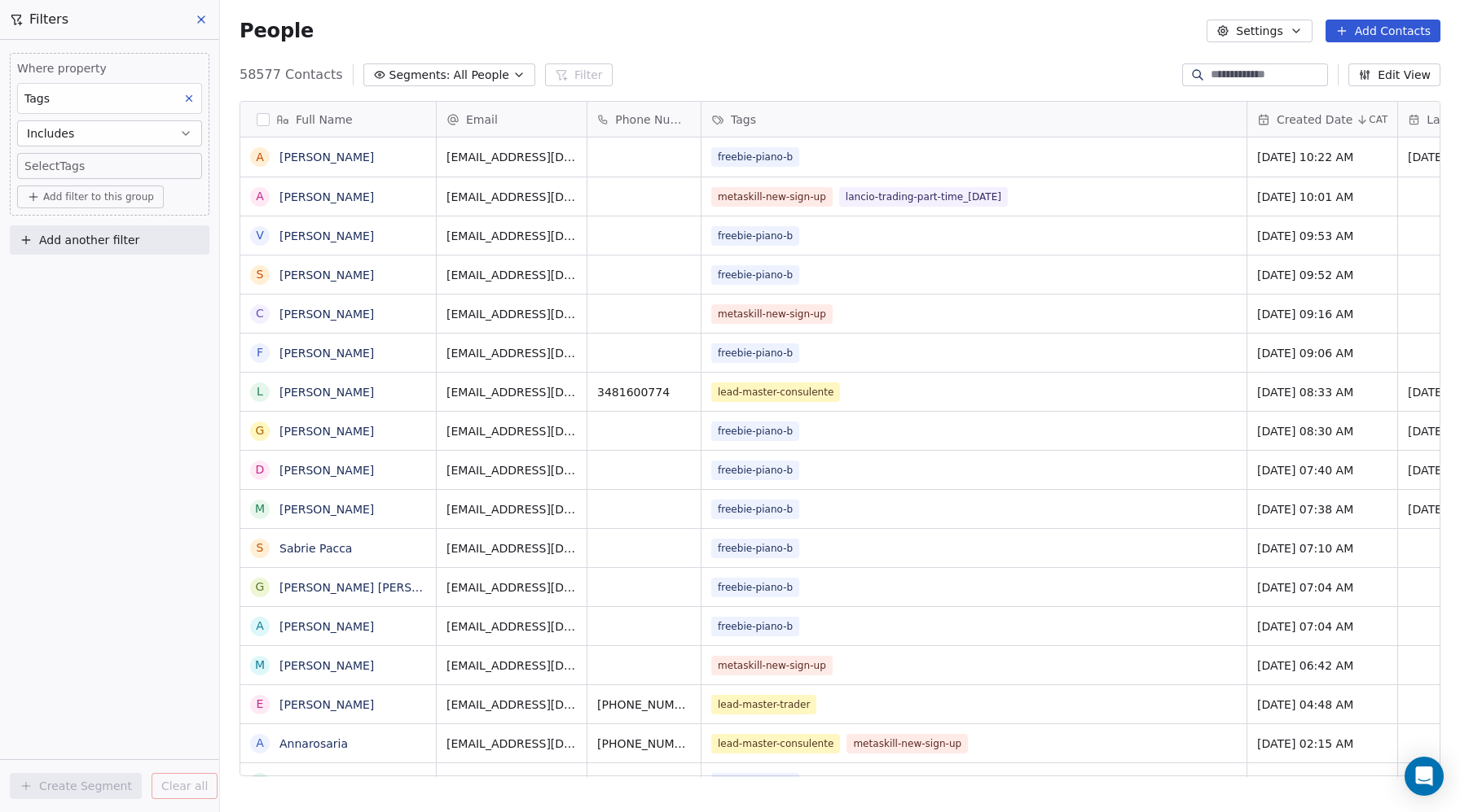
click at [53, 165] on body "Metaskill Contacts People Marketing Workflows Campaigns Metrics & Events Sales …" at bounding box center [730, 406] width 1460 height 812
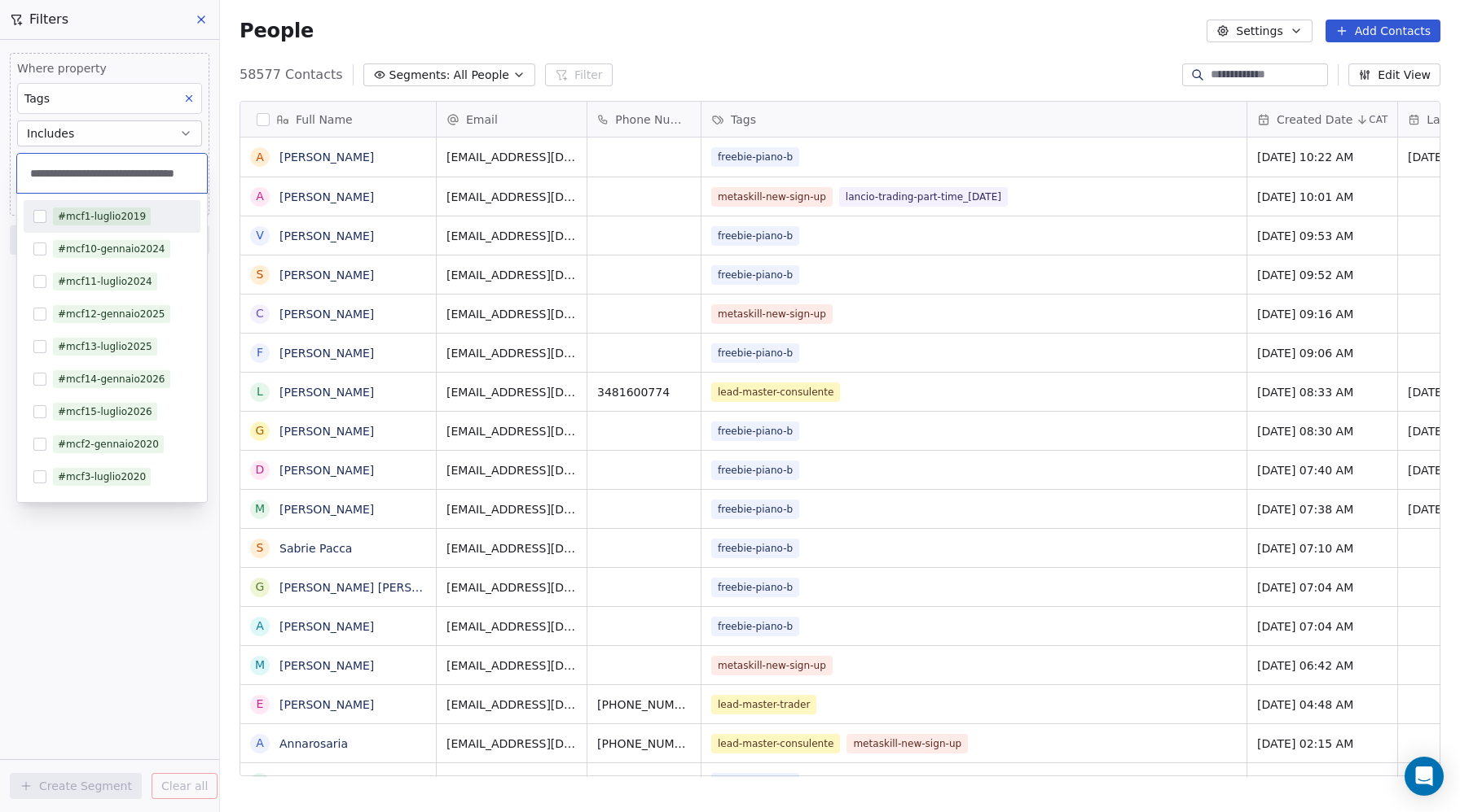
scroll to position [0, 32]
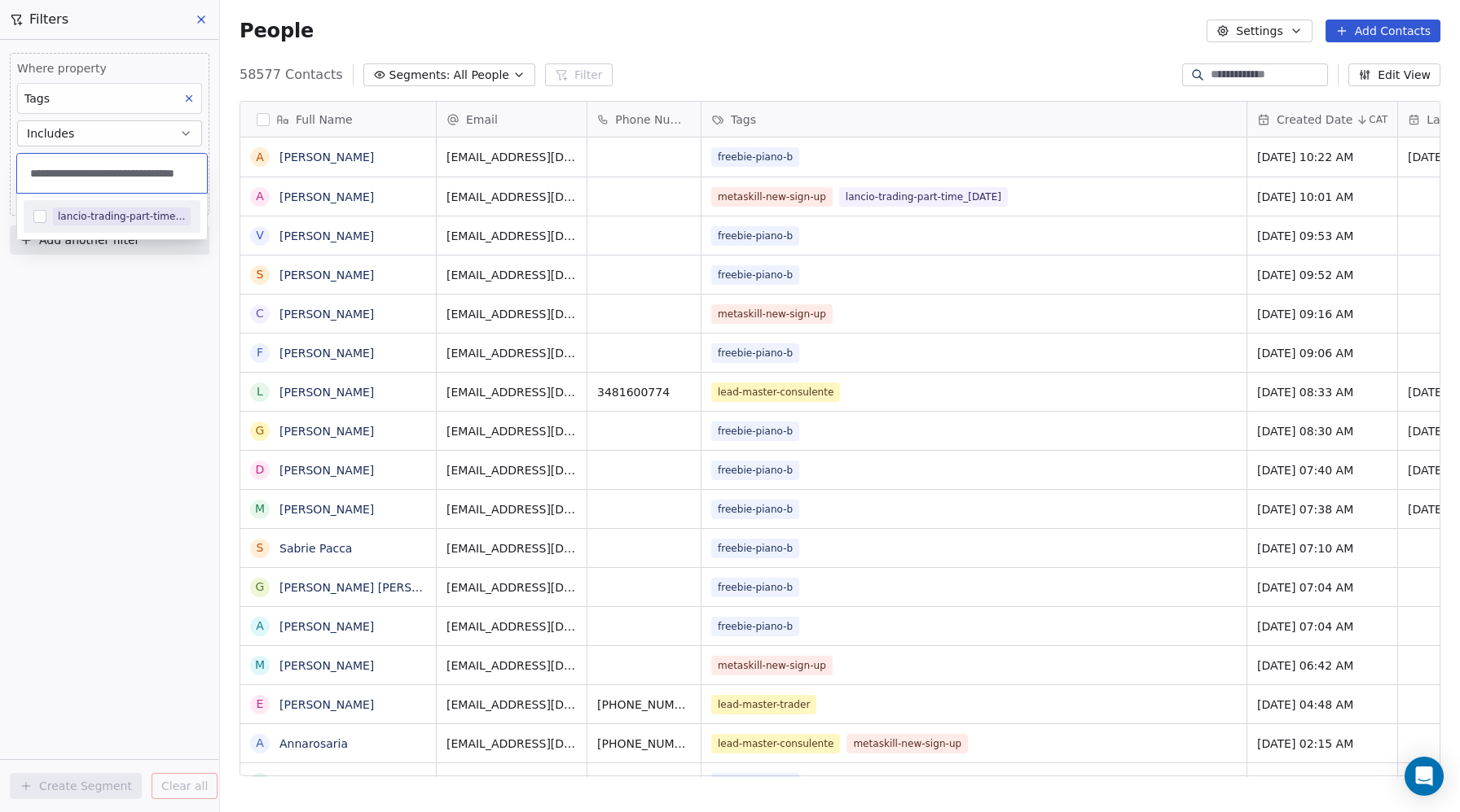
type input "**********"
click at [72, 225] on span "lancio-trading-part-time_[DATE]" at bounding box center [121, 216] width 138 height 18
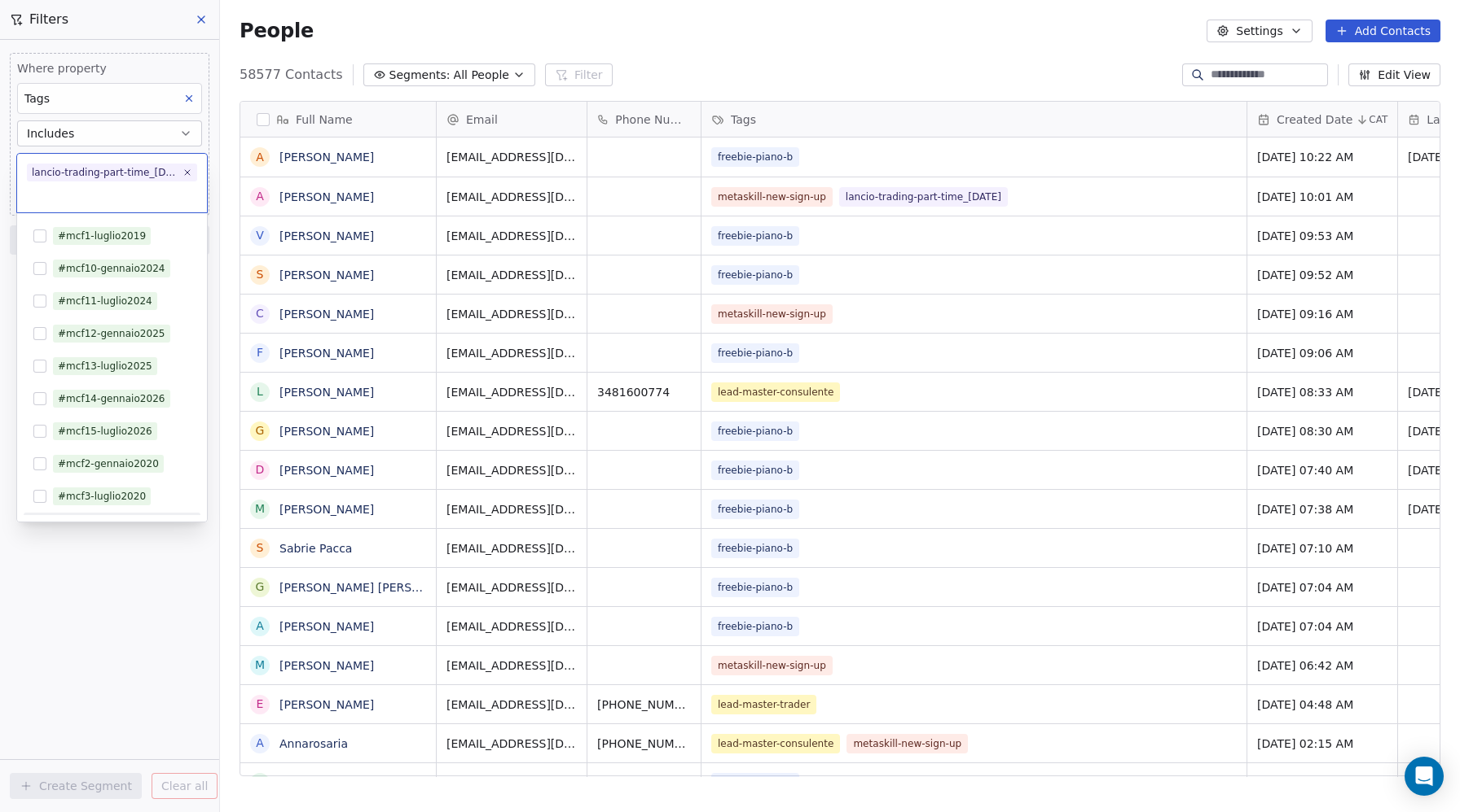
click at [158, 563] on html "Metaskill Contacts People Marketing Workflows Campaigns Metrics & Events Sales …" at bounding box center [730, 406] width 1460 height 812
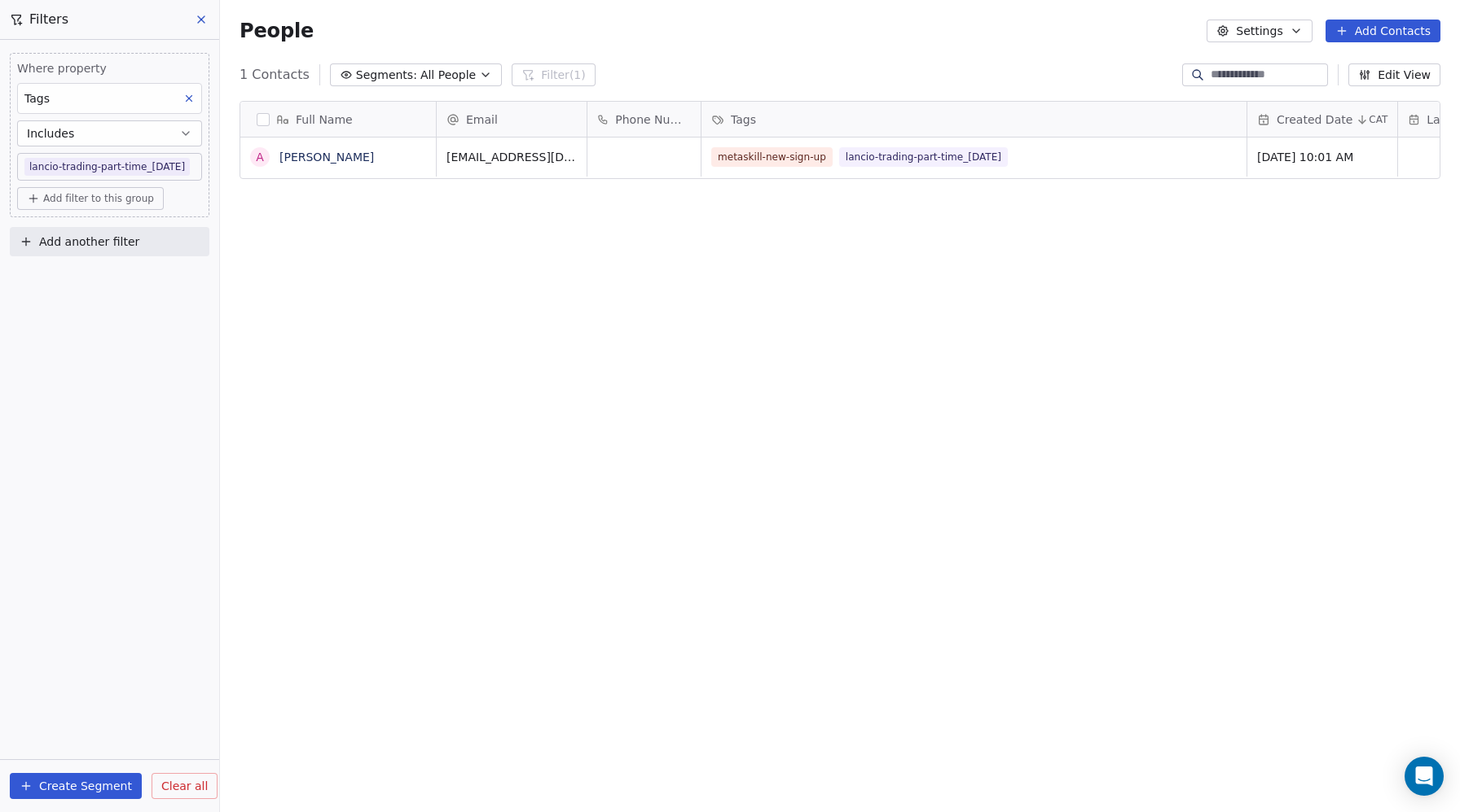
scroll to position [715, 1240]
click at [78, 730] on button "Create Segment" at bounding box center [75, 787] width 132 height 26
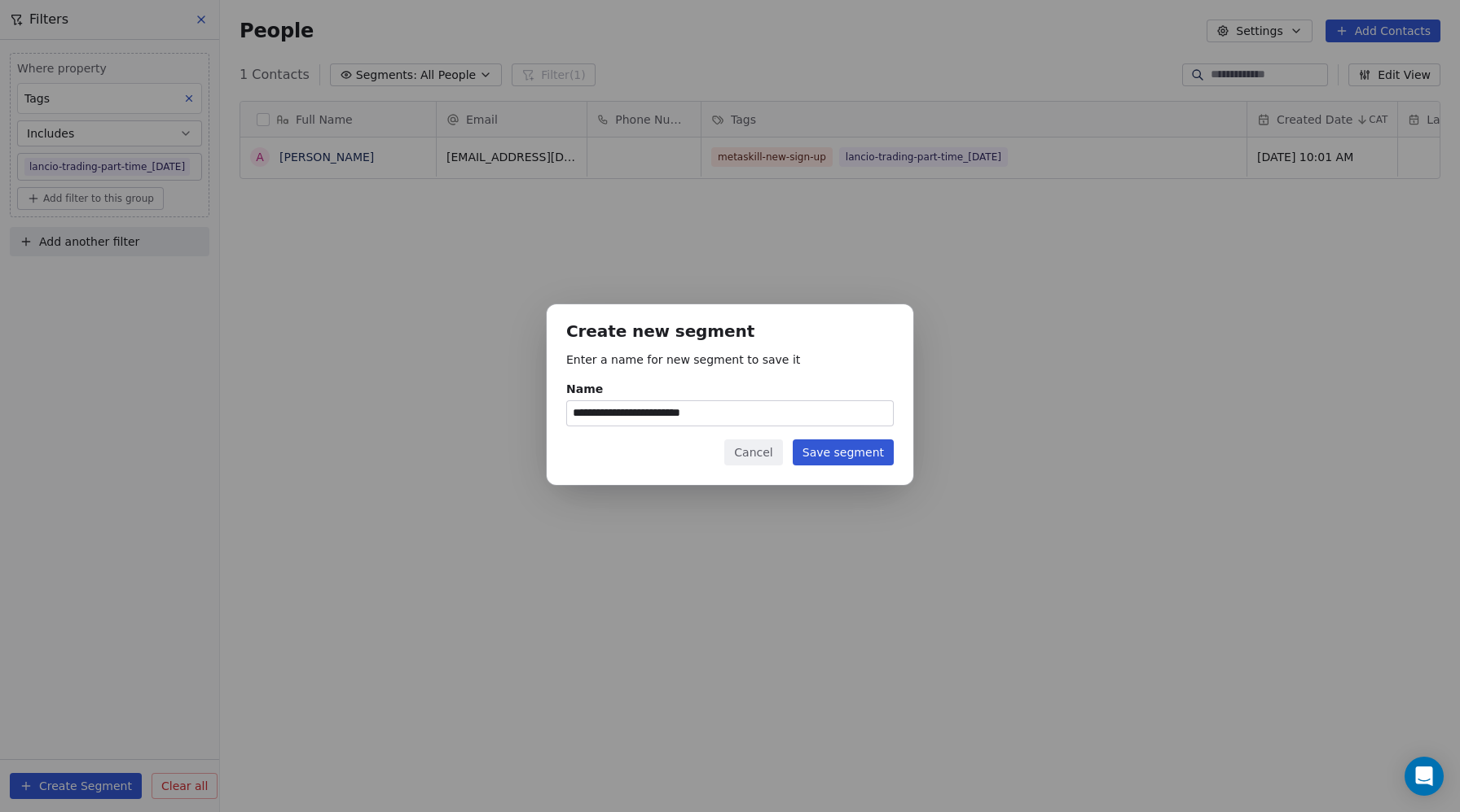
type input "**********"
click at [423, 457] on button "Save segment" at bounding box center [843, 452] width 101 height 26
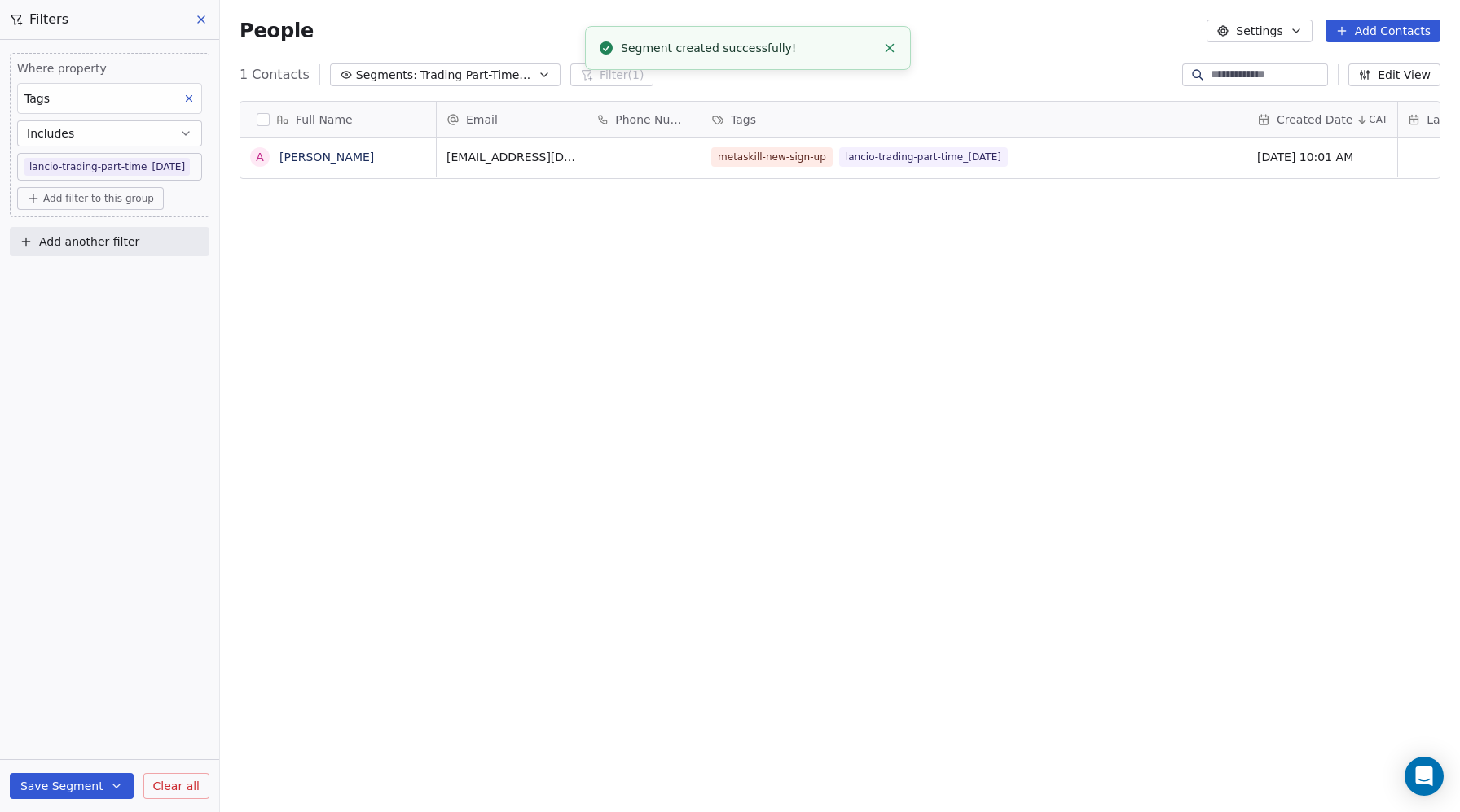
click at [200, 25] on icon at bounding box center [201, 20] width 13 height 13
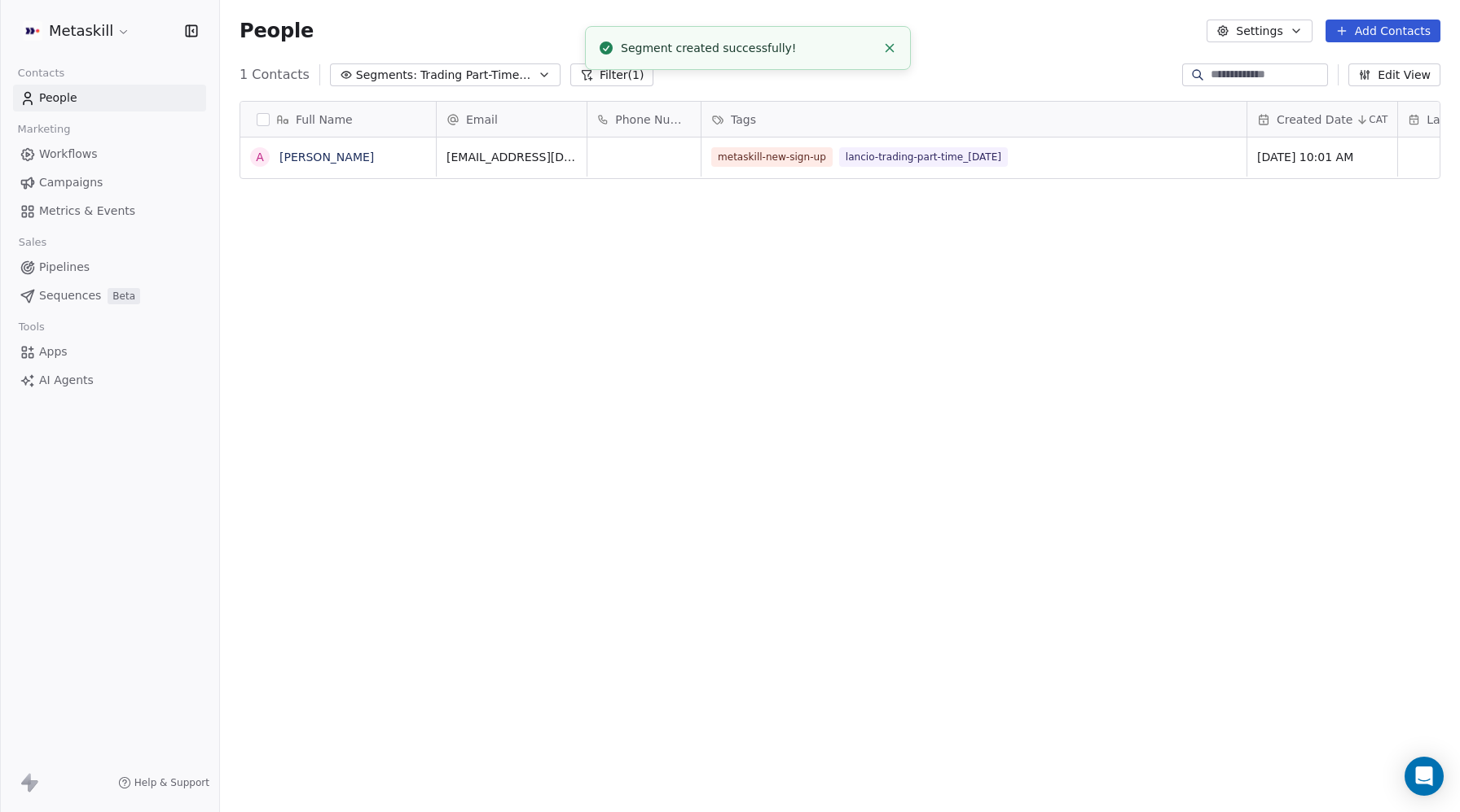
click at [65, 101] on span "People" at bounding box center [58, 98] width 38 height 17
click at [423, 77] on button "Filter (1)" at bounding box center [612, 75] width 84 height 22
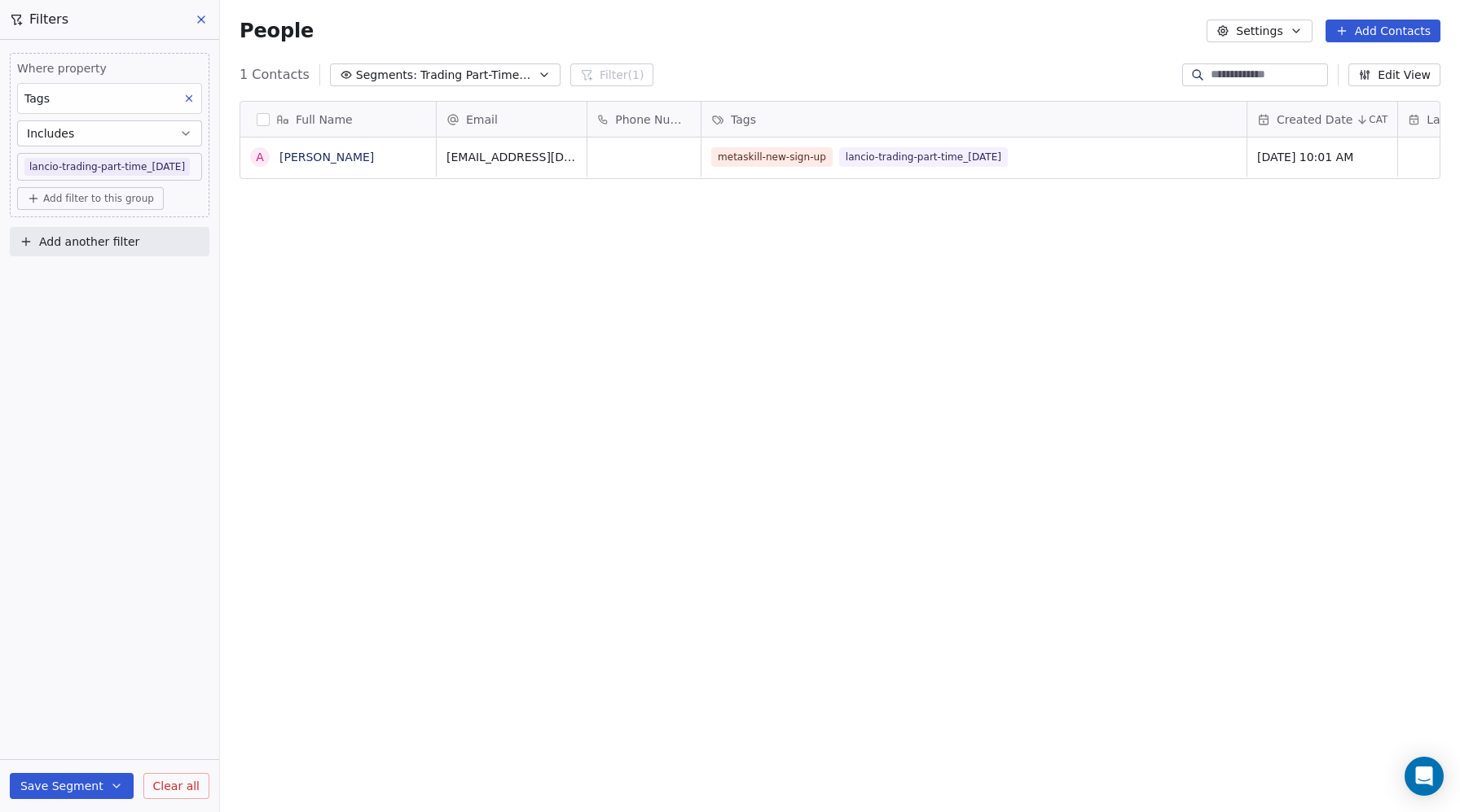
click at [184, 730] on span "Clear all" at bounding box center [176, 787] width 47 height 17
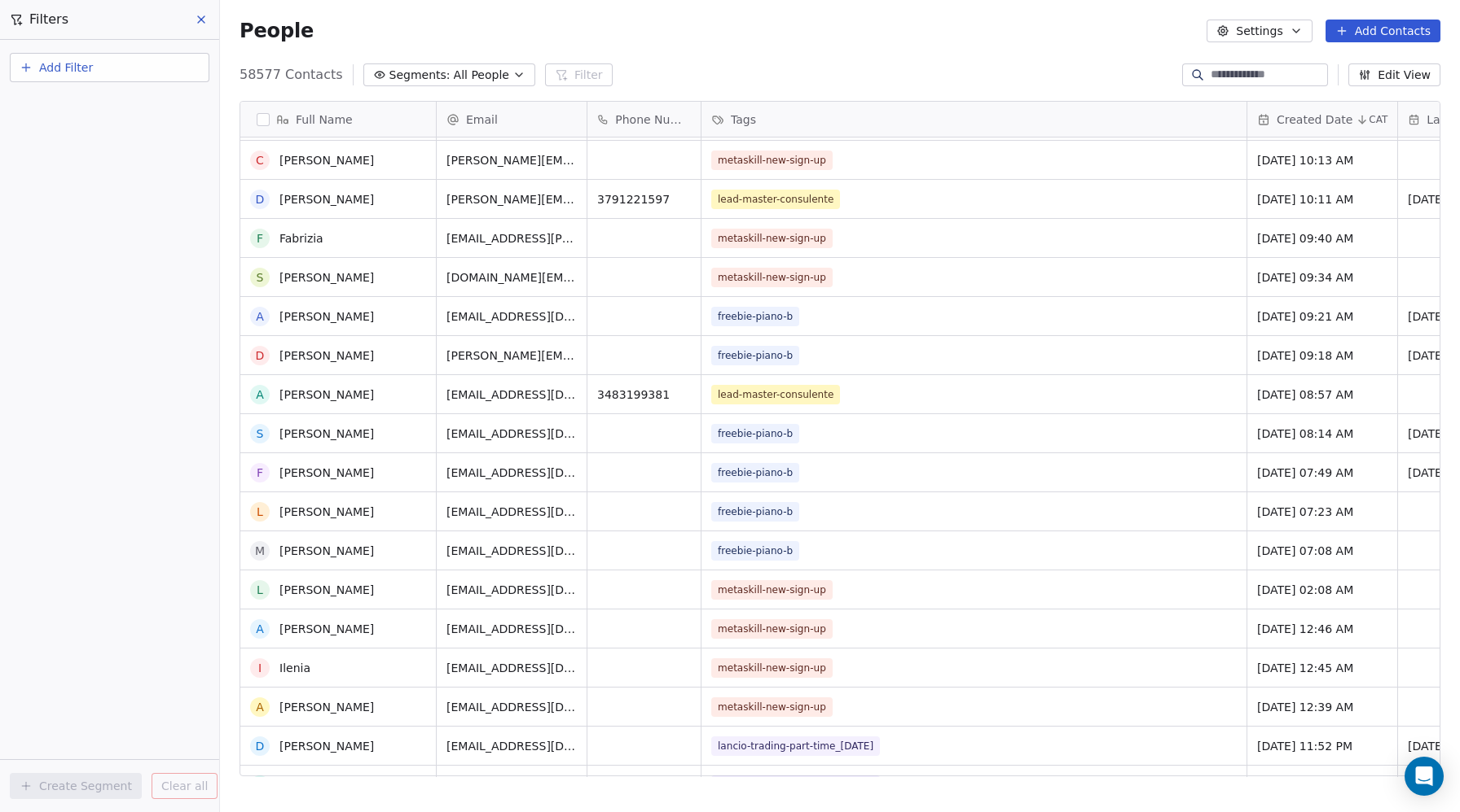
scroll to position [0, 0]
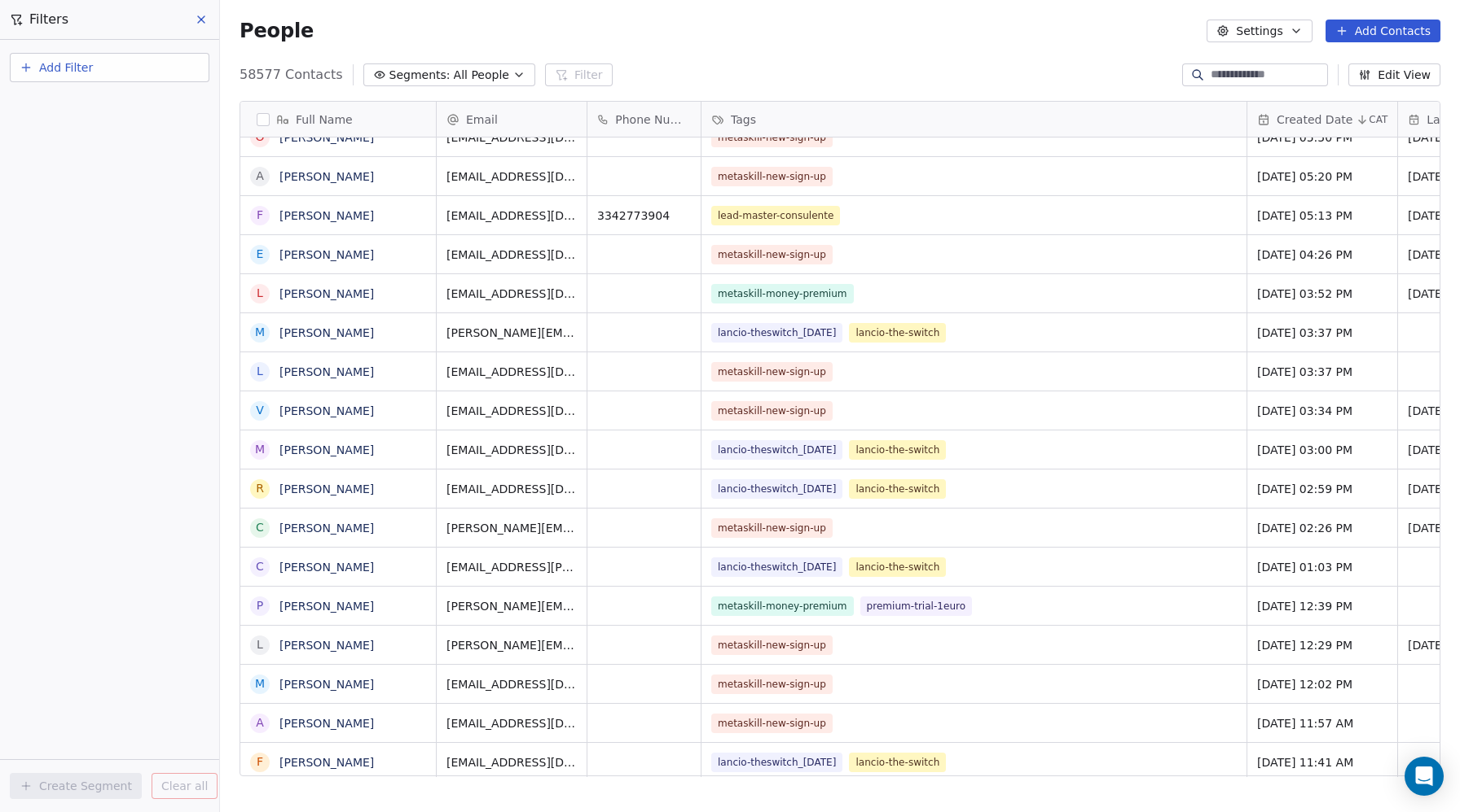
click at [202, 23] on icon at bounding box center [201, 20] width 13 height 13
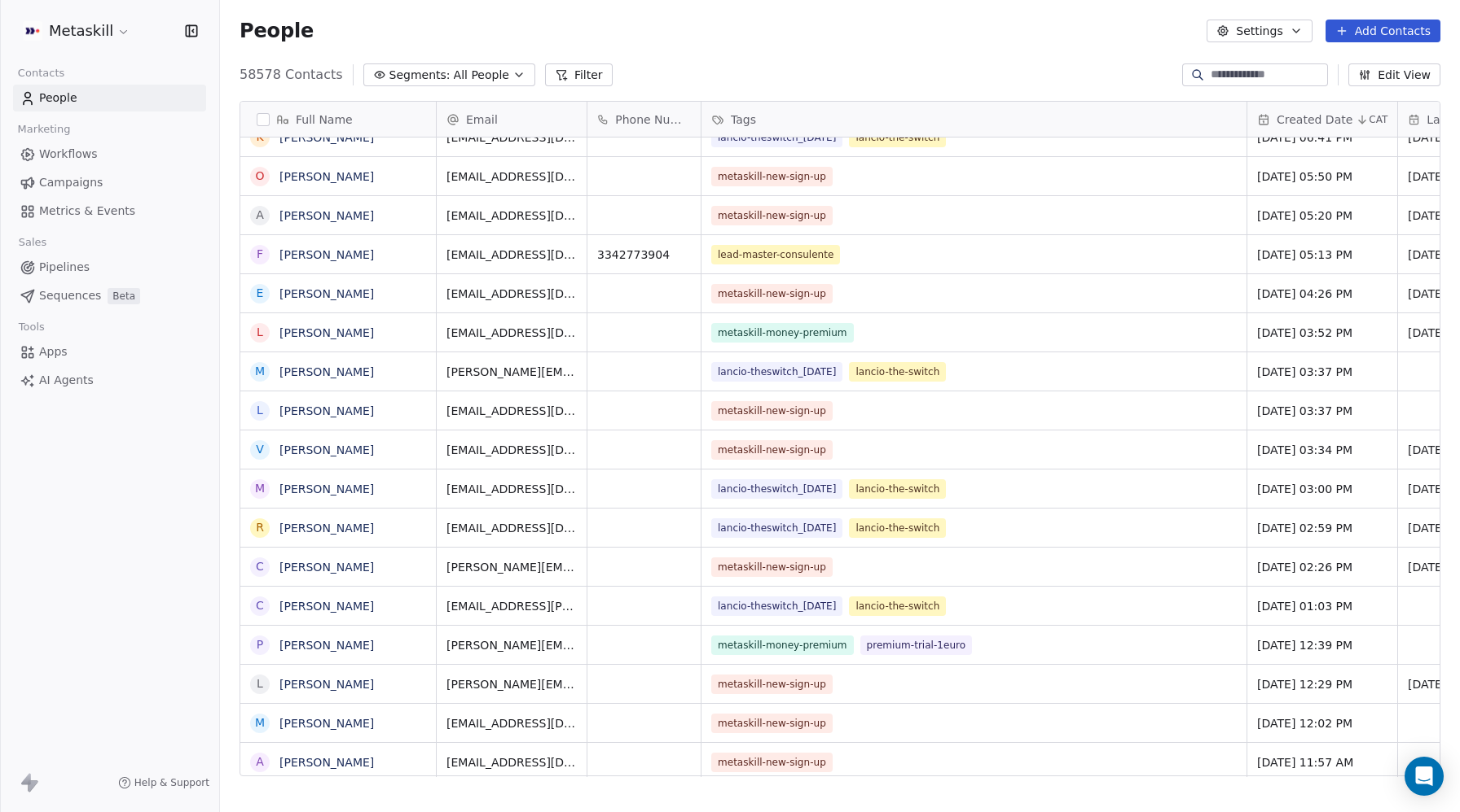
click at [80, 179] on span "Campaigns" at bounding box center [71, 183] width 64 height 17
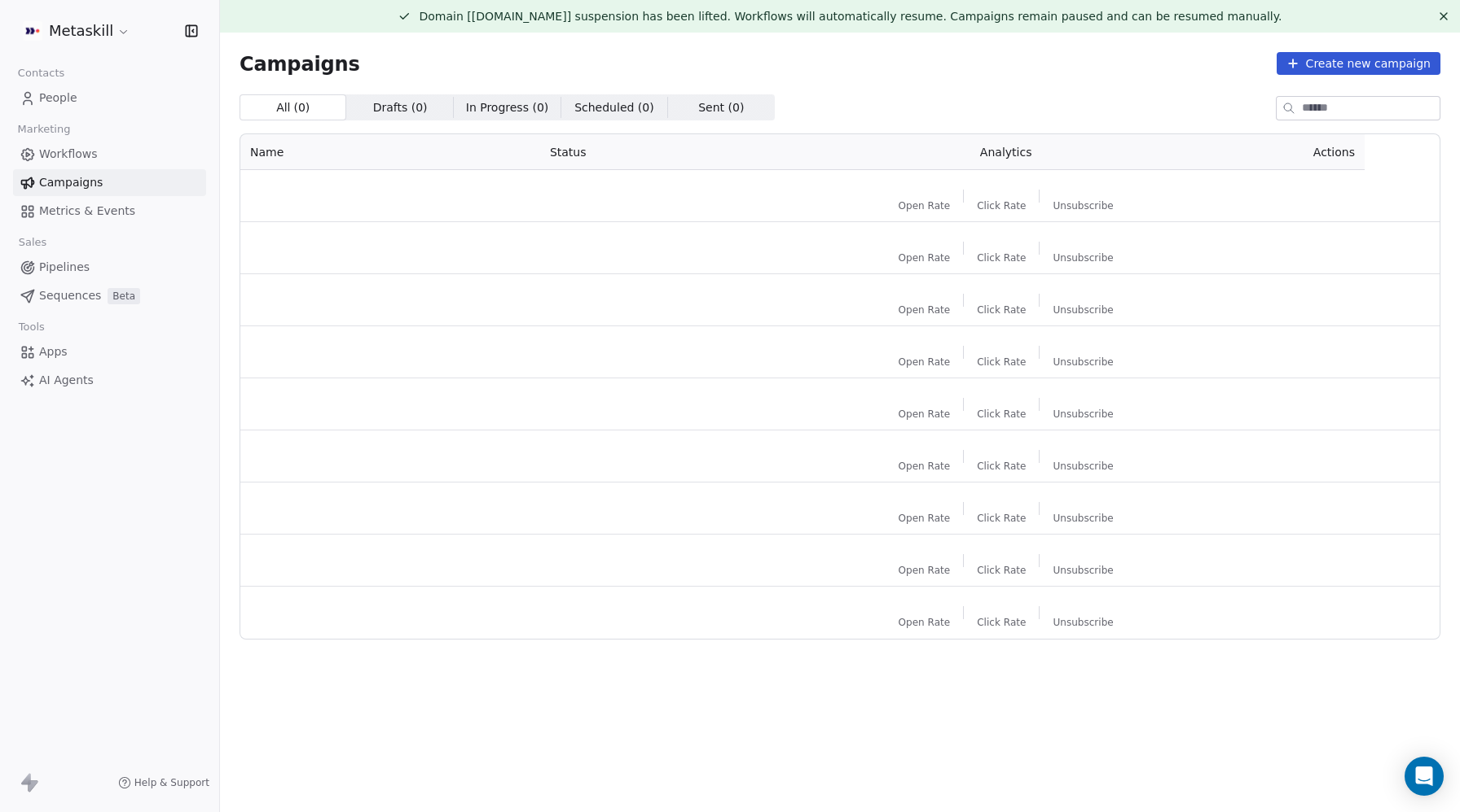
click at [80, 149] on span "Workflows" at bounding box center [68, 155] width 59 height 17
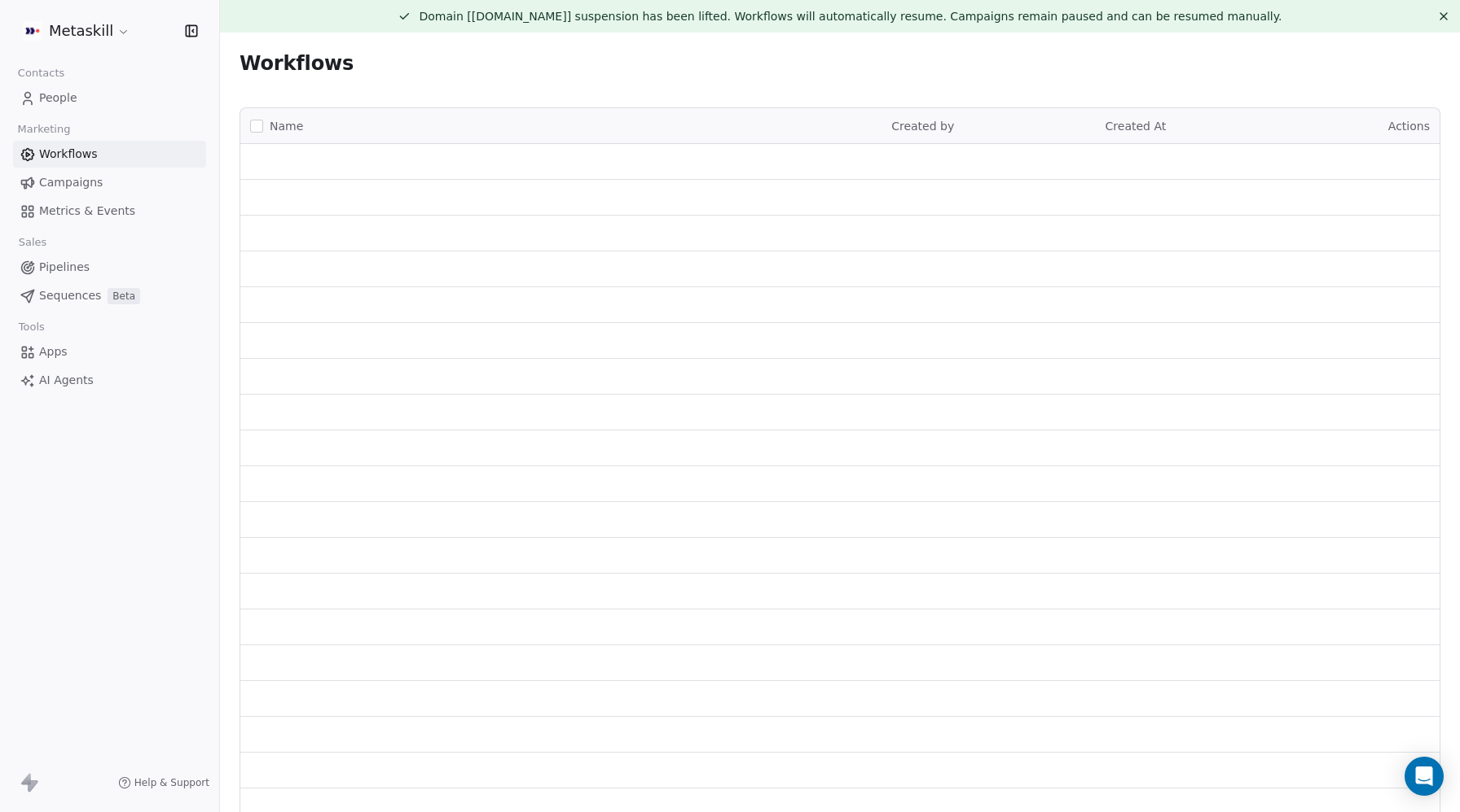
click at [423, 66] on div "Workflows" at bounding box center [840, 64] width 1200 height 22
click at [423, 21] on icon at bounding box center [1443, 16] width 13 height 13
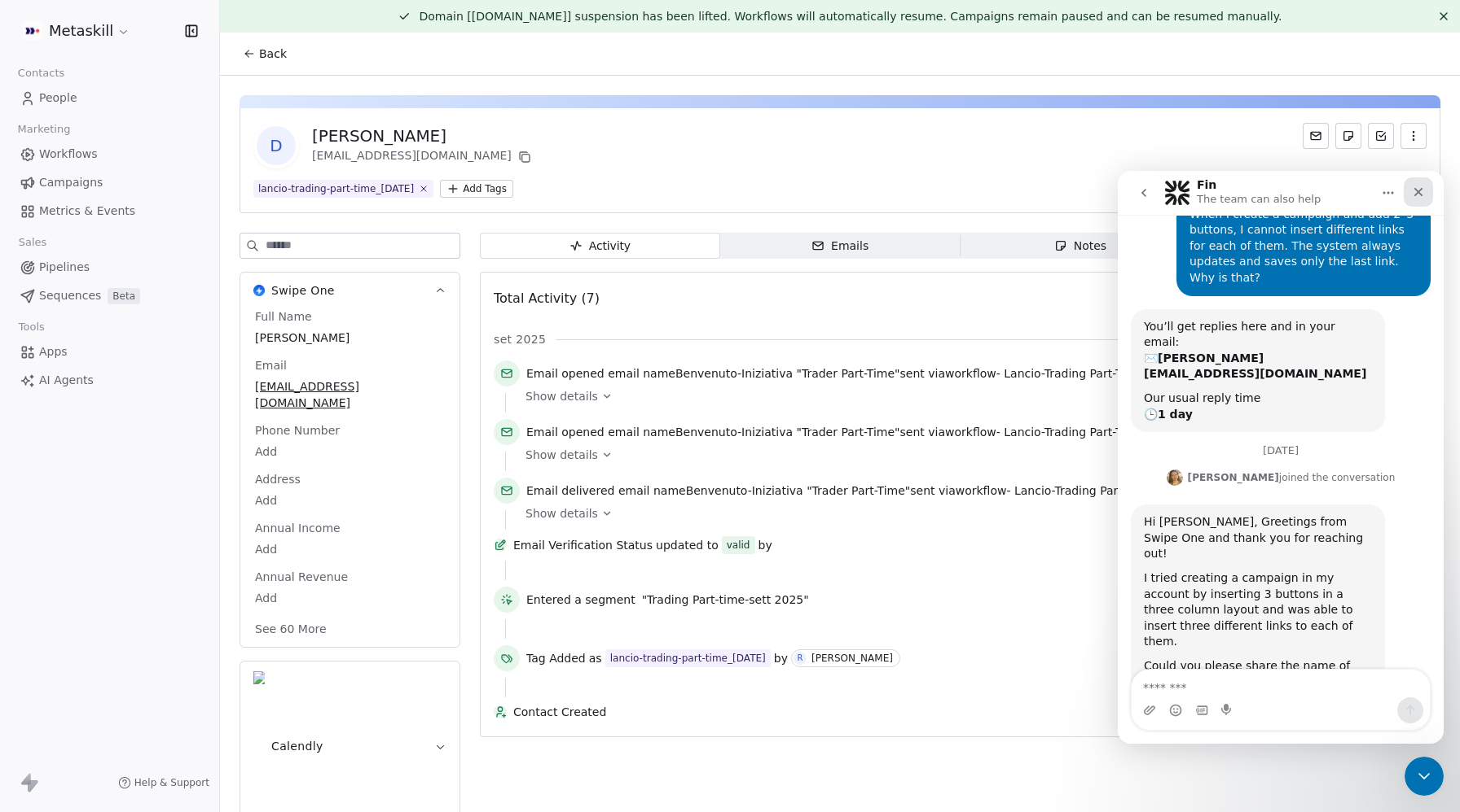
click at [1414, 189] on icon "Close" at bounding box center [1419, 193] width 9 height 9
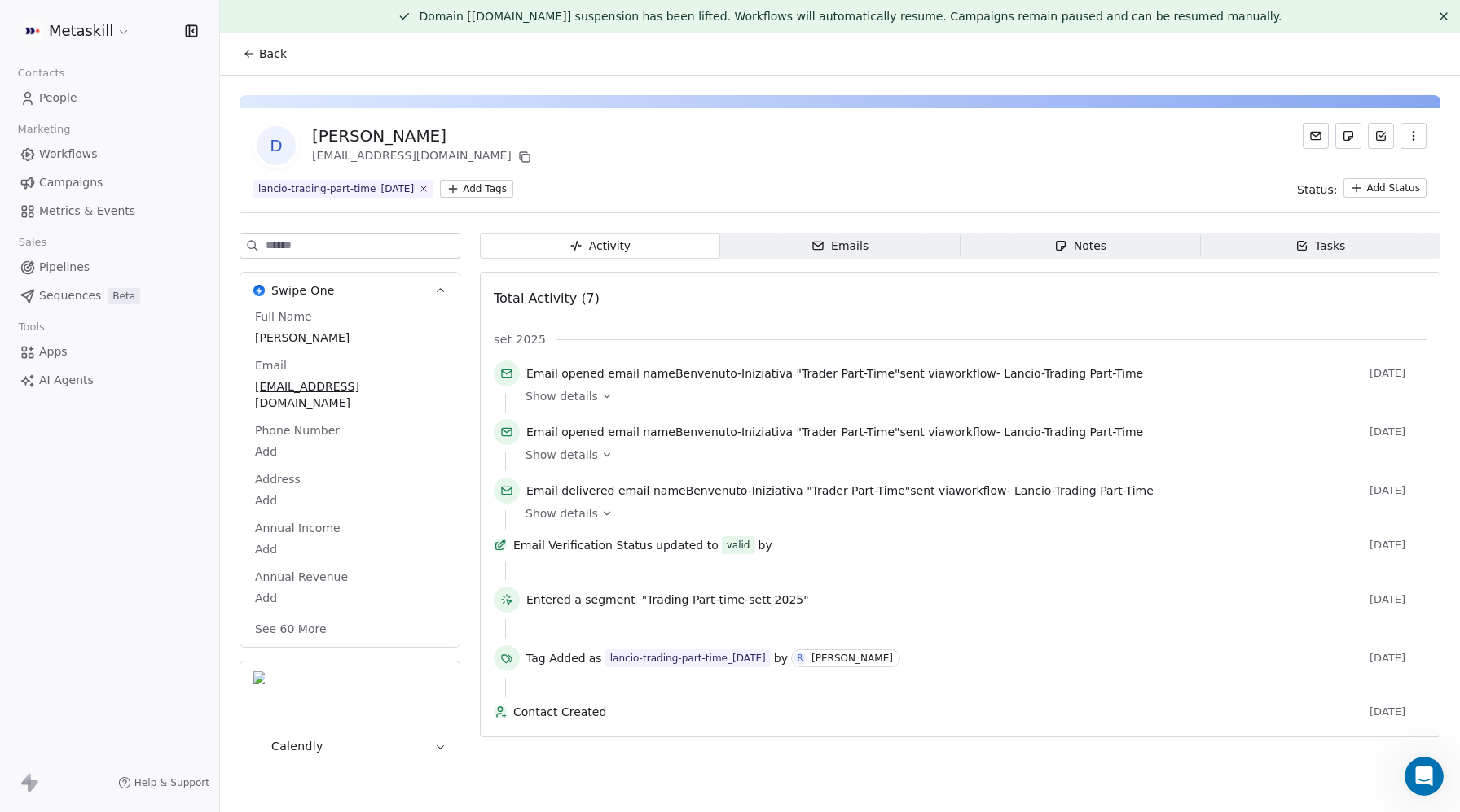
scroll to position [106, 0]
click at [429, 188] on icon at bounding box center [424, 188] width 10 height 10
click at [283, 186] on html "Metaskill Contacts People Marketing Workflows Campaigns Metrics & Events Sales …" at bounding box center [730, 406] width 1460 height 812
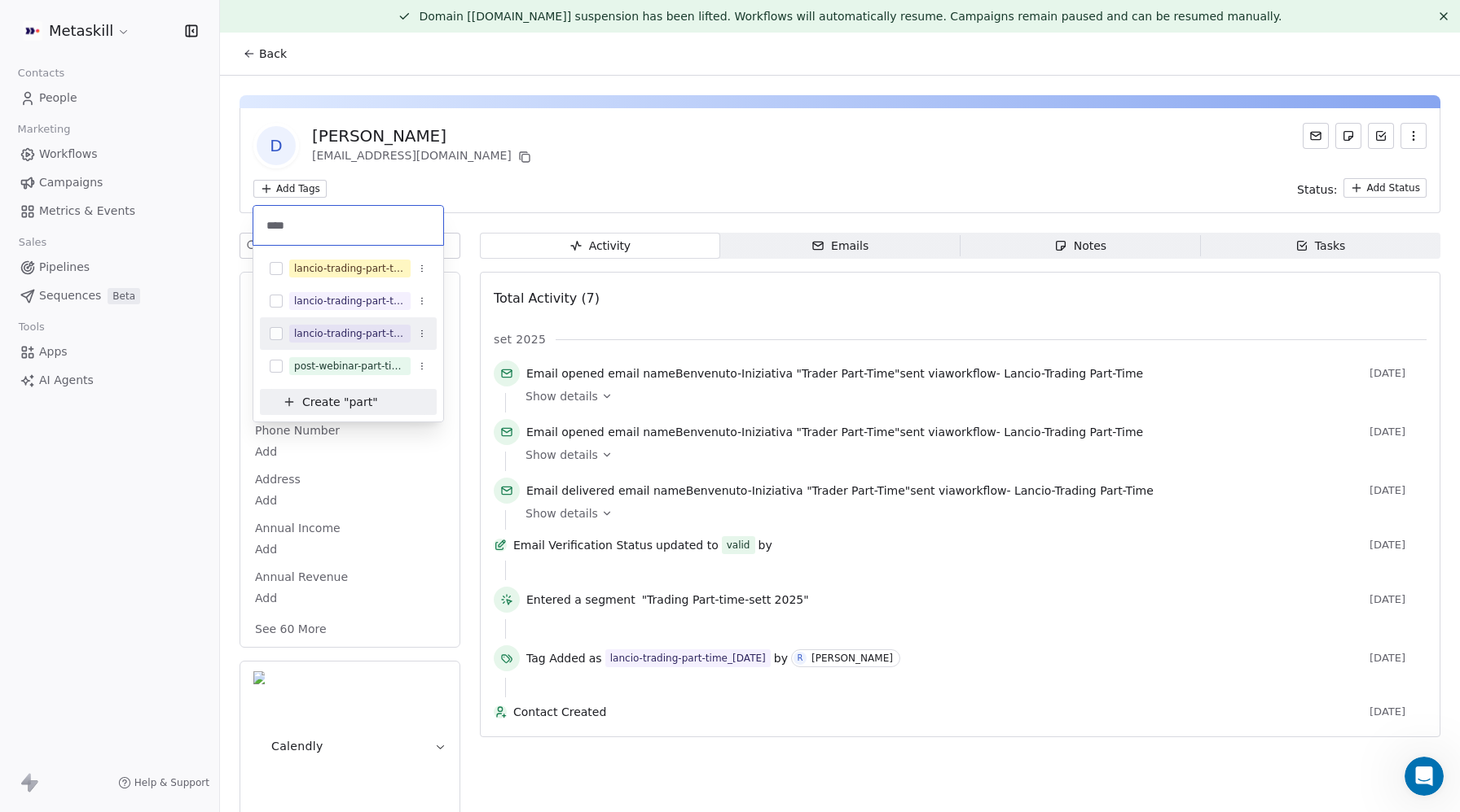
type input "****"
click at [276, 332] on button "Suggestions" at bounding box center [276, 333] width 13 height 13
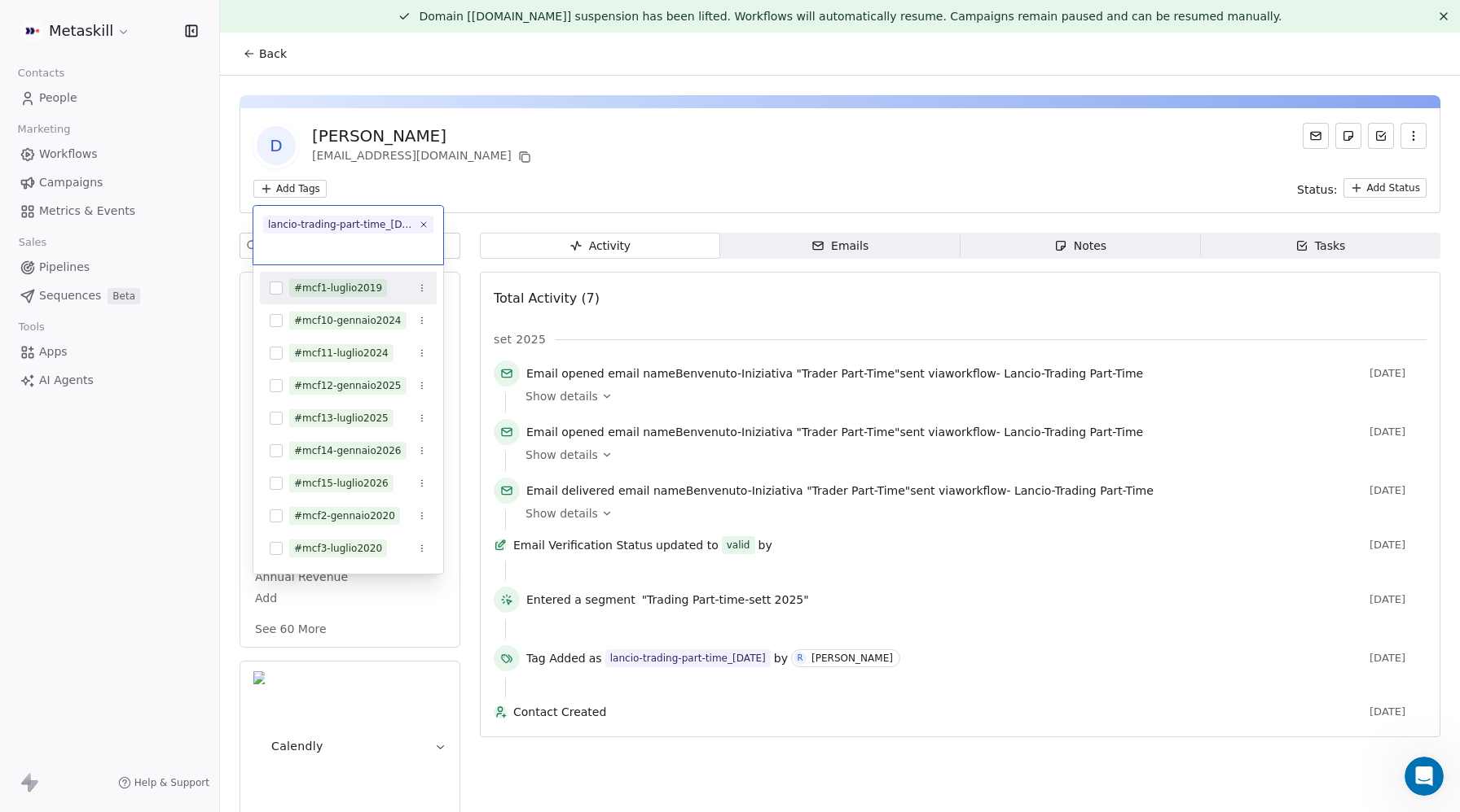
click at [585, 194] on html "Metaskill Contacts People Marketing Workflows Campaigns Metrics & Events Sales …" at bounding box center [730, 406] width 1460 height 812
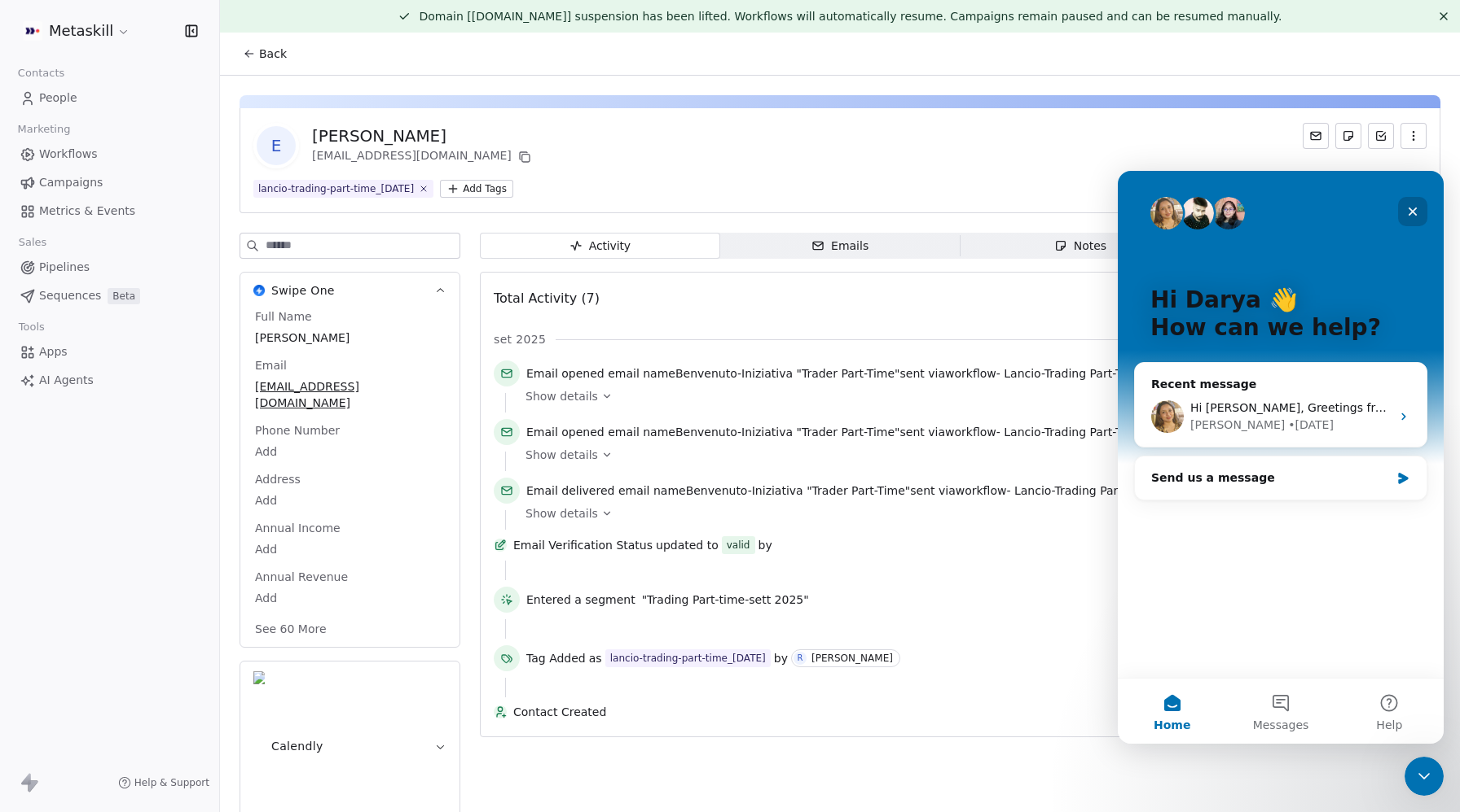
click at [1406, 207] on icon "Close" at bounding box center [1412, 212] width 13 height 13
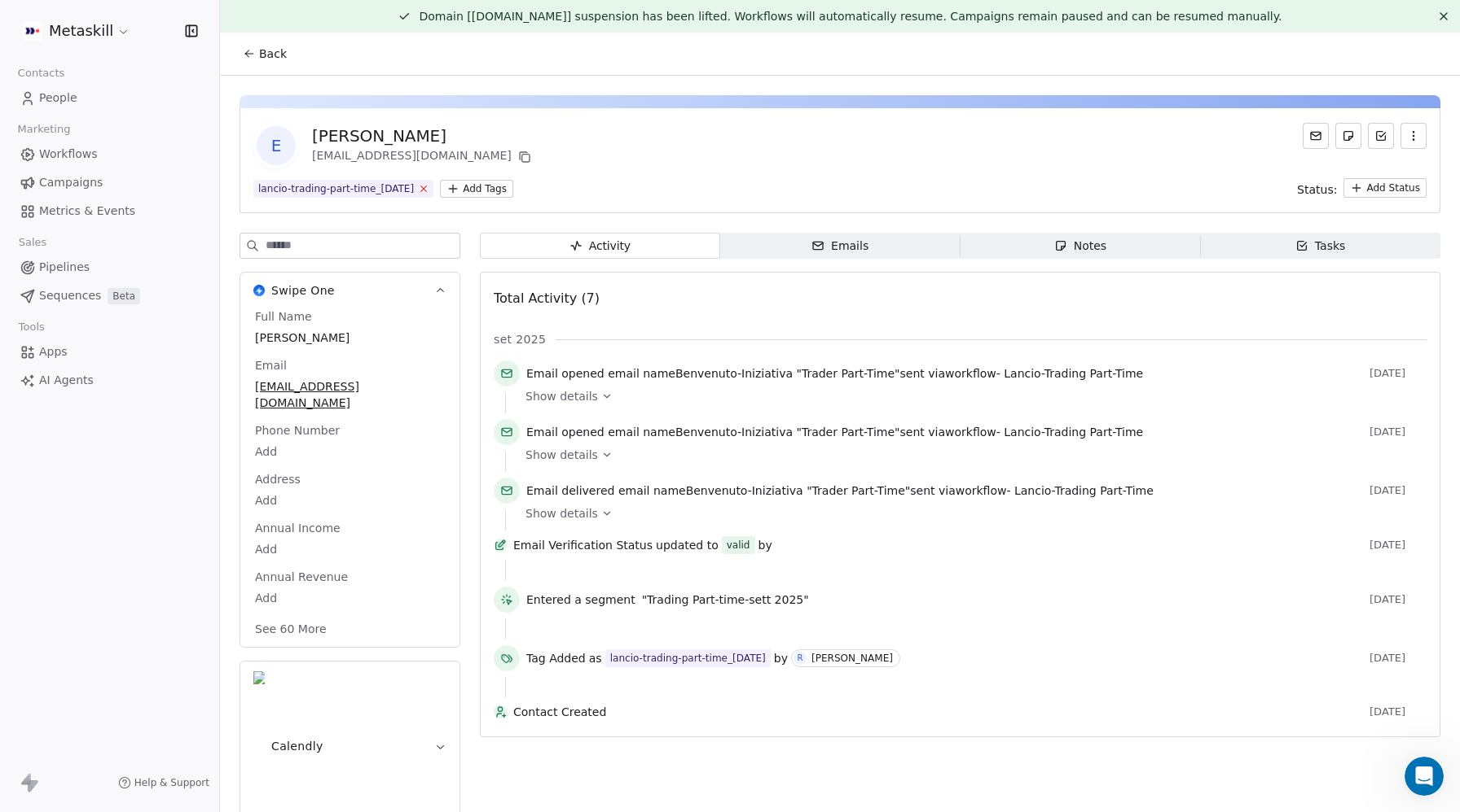
click at [429, 190] on icon at bounding box center [424, 188] width 10 height 10
click at [320, 197] on html "Metaskill Contacts People Marketing Workflows Campaigns Metrics & Events Sales …" at bounding box center [730, 406] width 1460 height 812
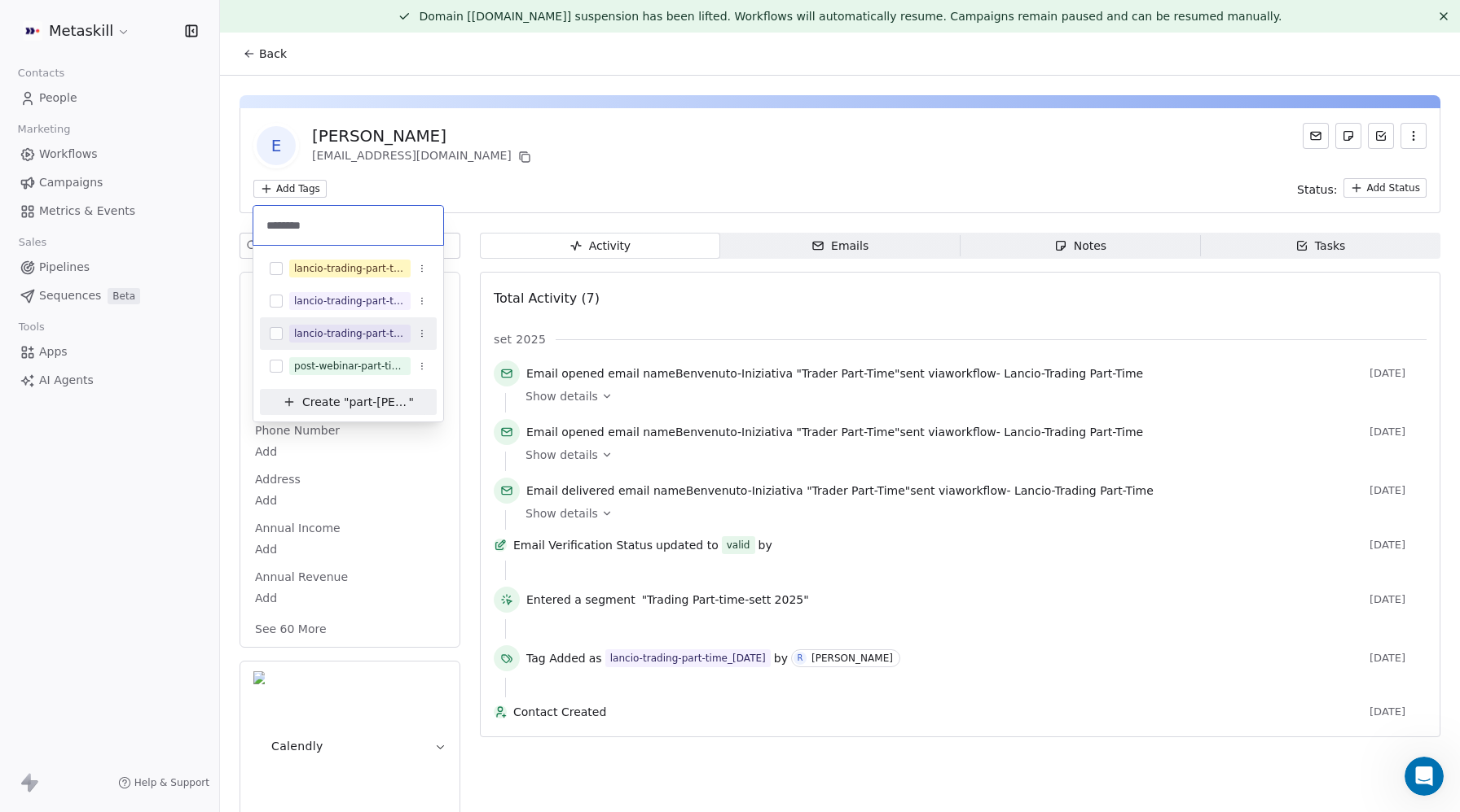
type input "********"
click at [279, 341] on div "lancio-trading-part-time_2025-10-21" at bounding box center [348, 333] width 177 height 26
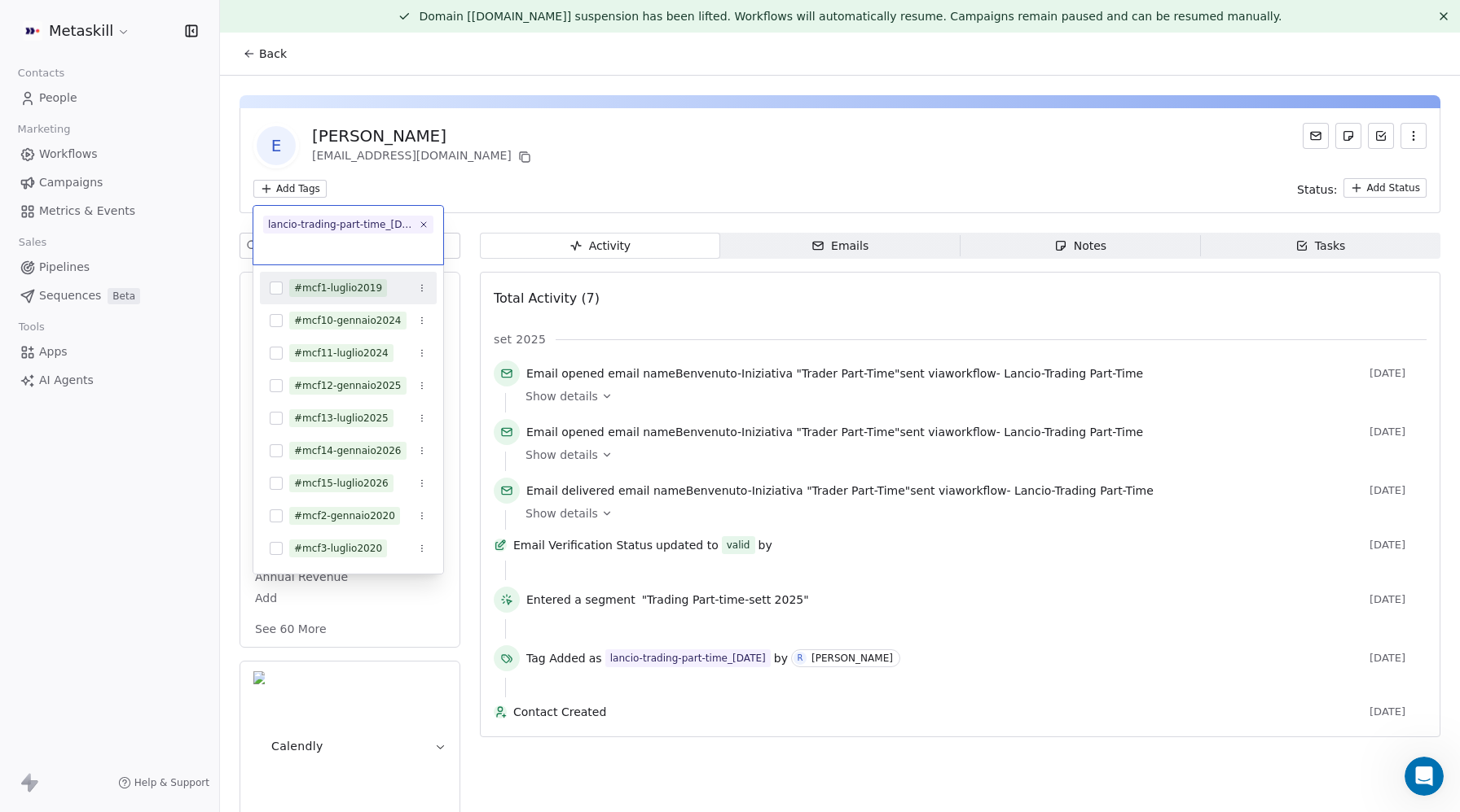
click at [621, 149] on html "Metaskill Contacts People Marketing Workflows Campaigns Metrics & Events Sales …" at bounding box center [730, 406] width 1460 height 812
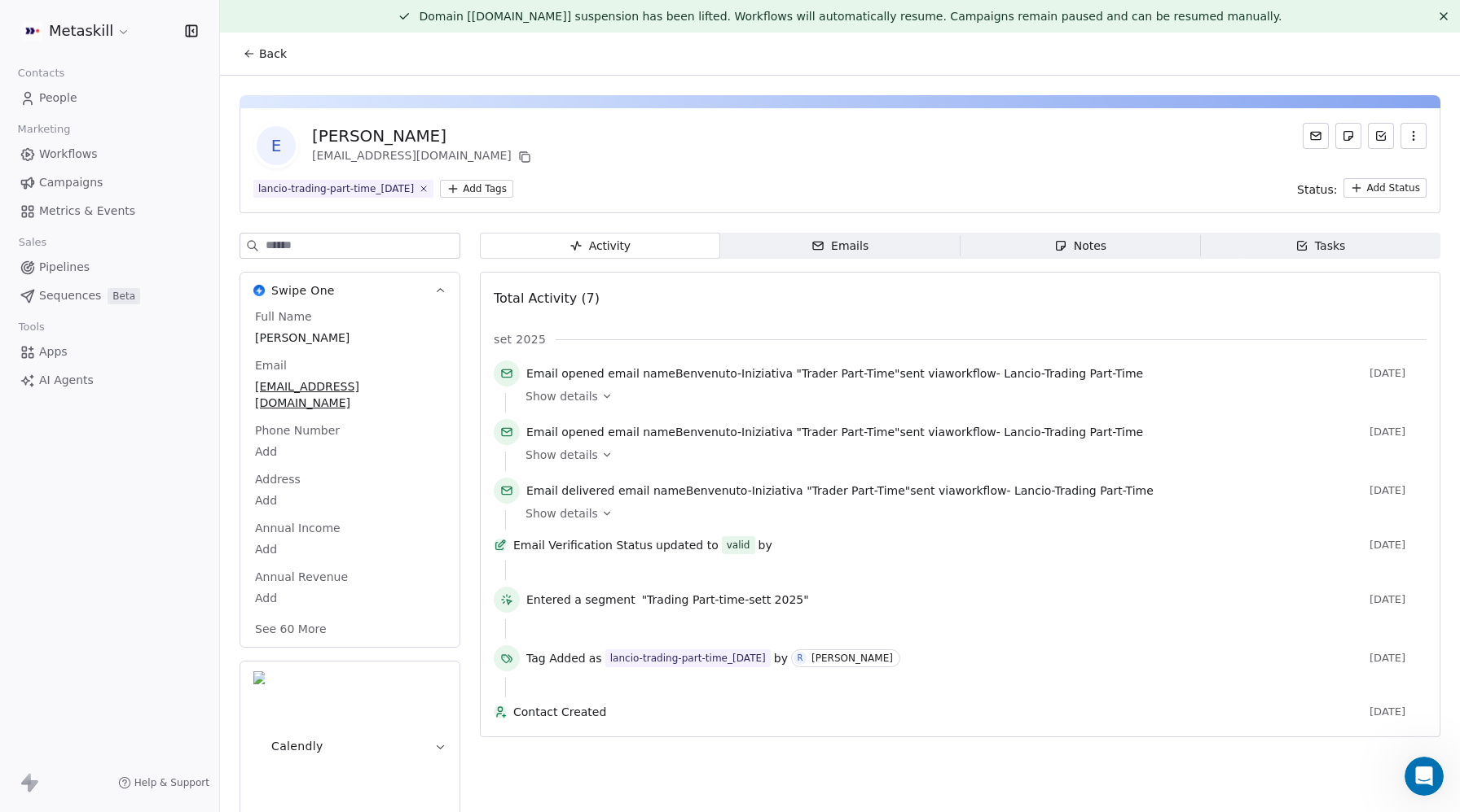
click at [40, 89] on link "People" at bounding box center [110, 97] width 193 height 27
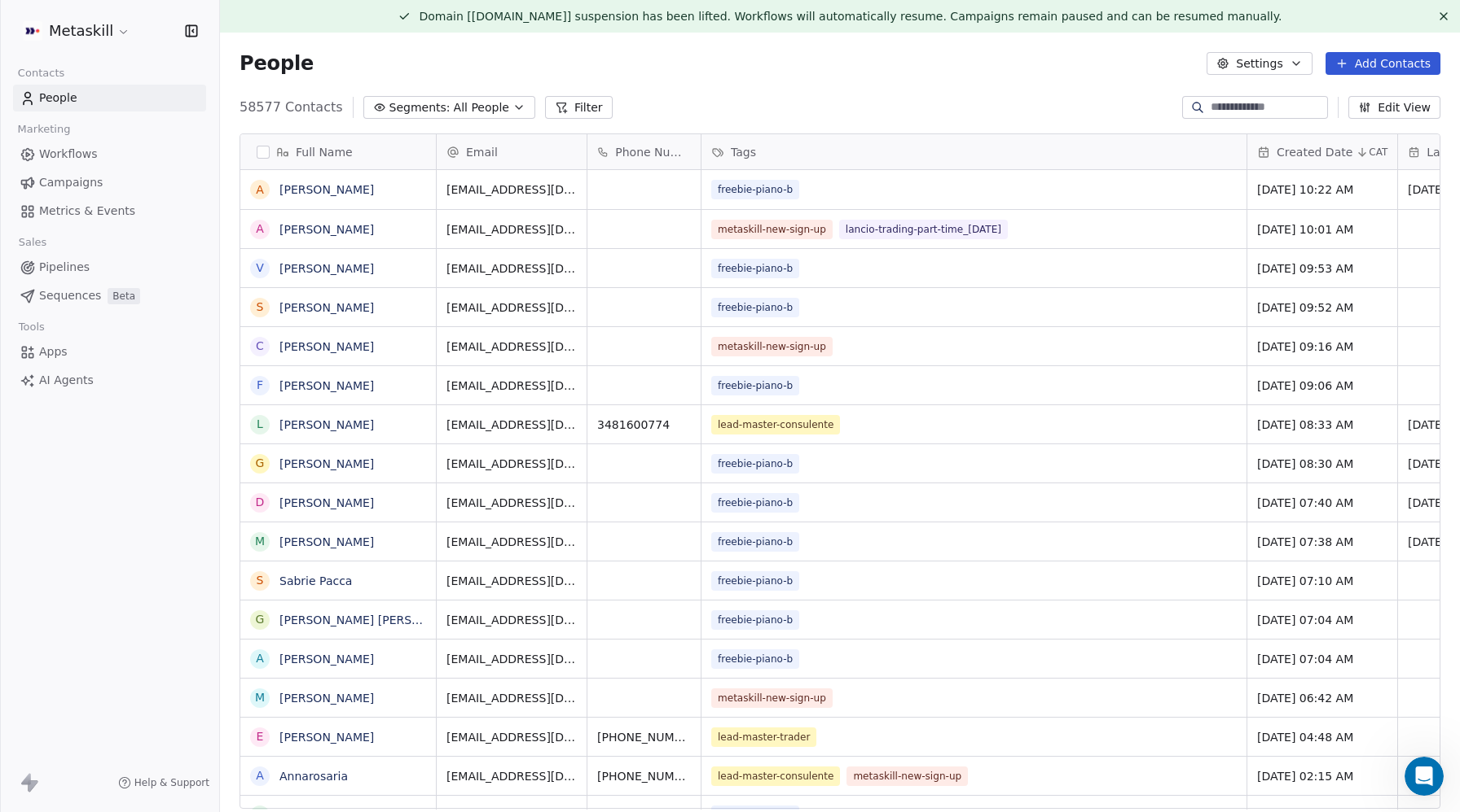
scroll to position [715, 1240]
click at [71, 177] on span "Campaigns" at bounding box center [71, 183] width 64 height 17
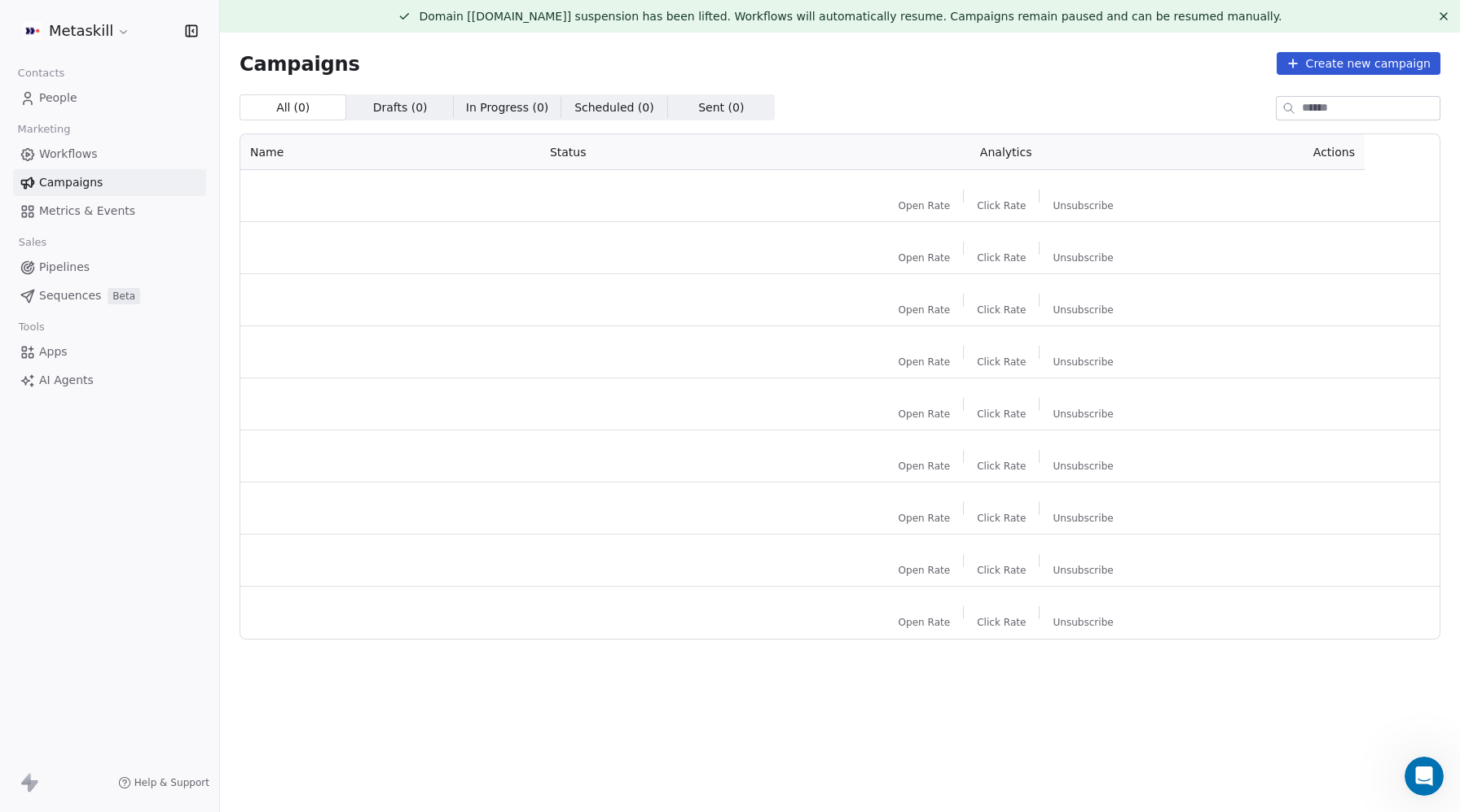
click at [80, 154] on span "Workflows" at bounding box center [68, 155] width 59 height 17
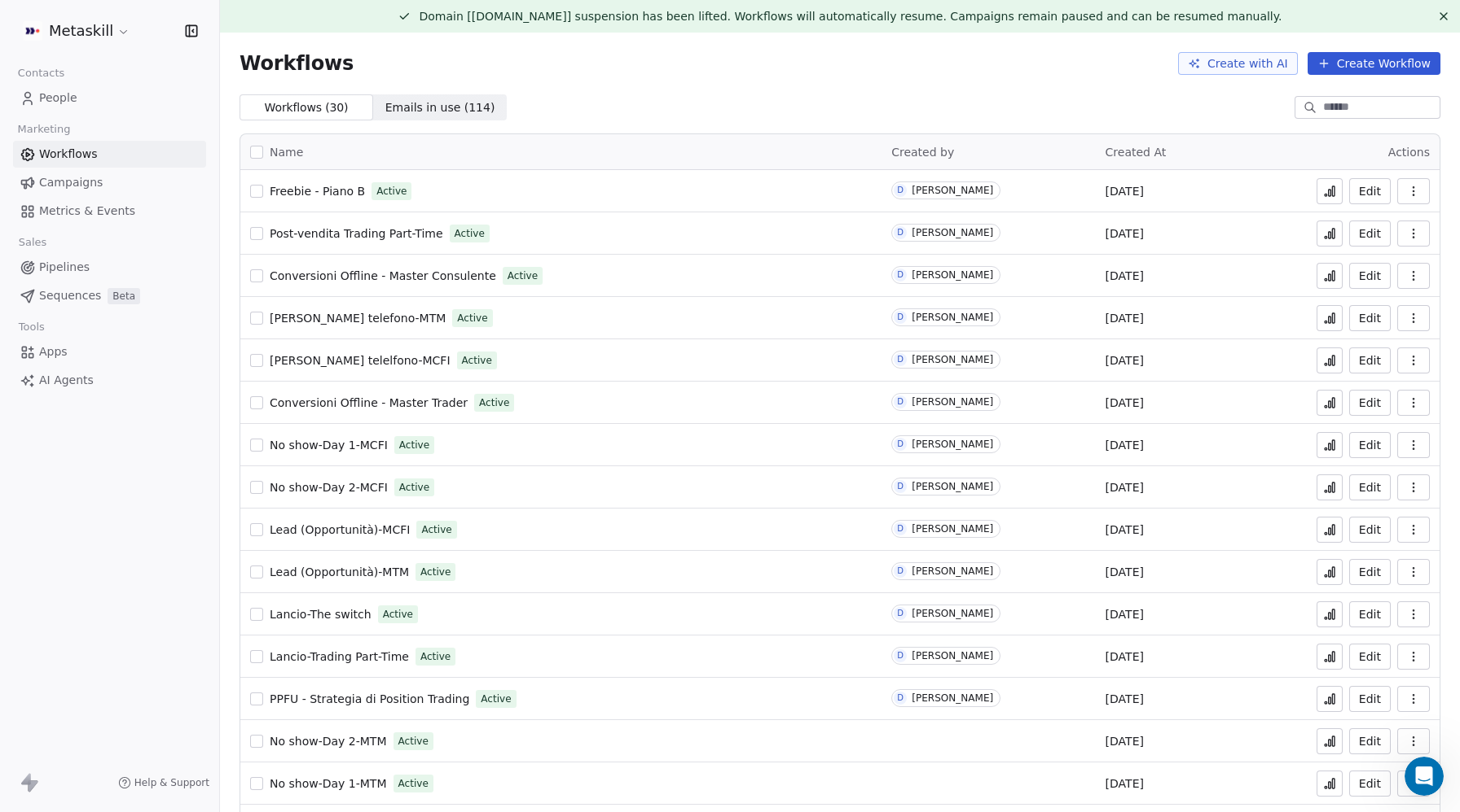
click at [1348, 110] on input at bounding box center [1380, 107] width 114 height 16
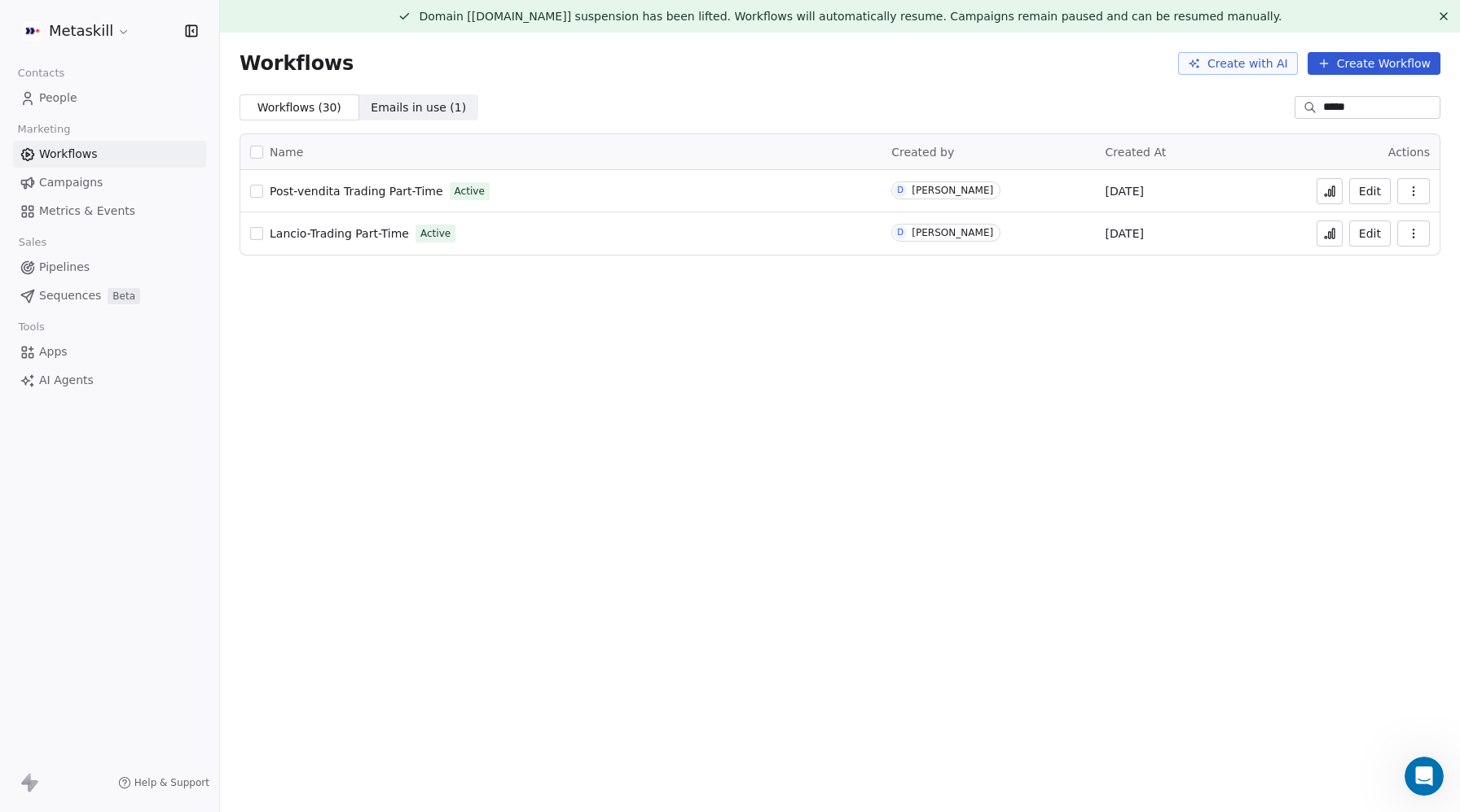
type input "*****"
click at [354, 234] on span "Lancio-Trading Part-Time" at bounding box center [339, 233] width 140 height 13
click at [341, 231] on span "Lancio-Trading Part-Time" at bounding box center [339, 233] width 140 height 13
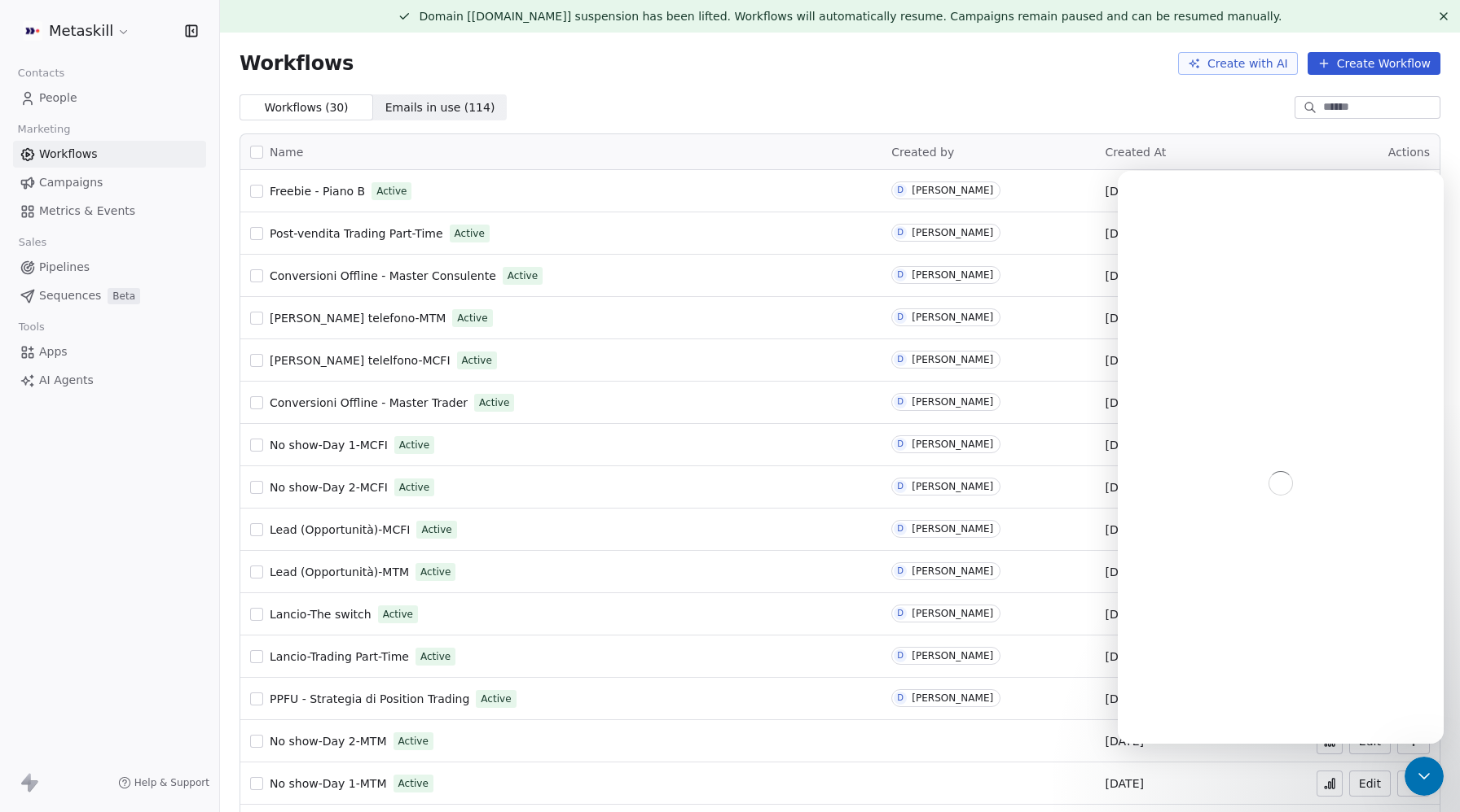
click at [317, 191] on span "Freebie - Piano B" at bounding box center [318, 191] width 96 height 13
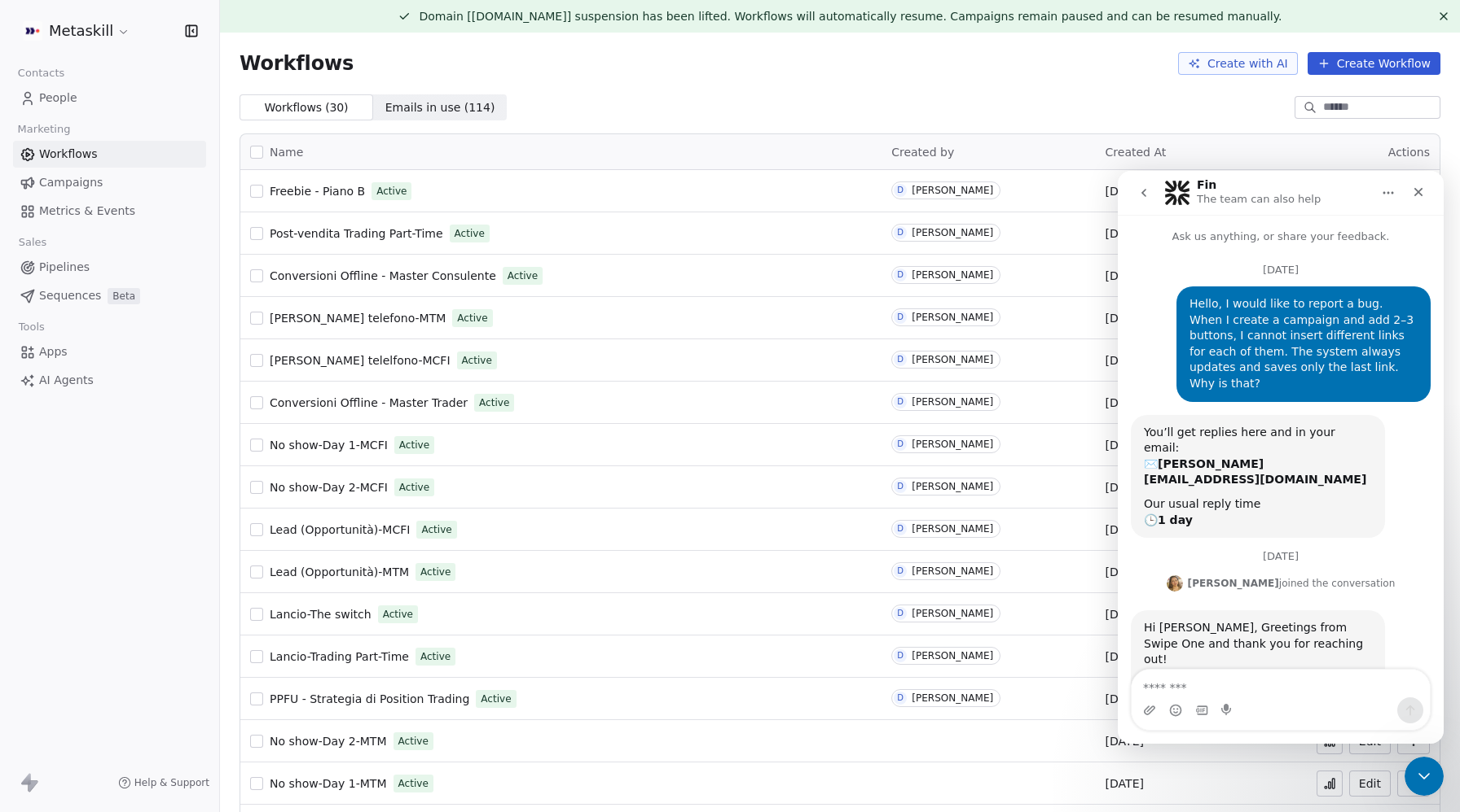
scroll to position [106, 0]
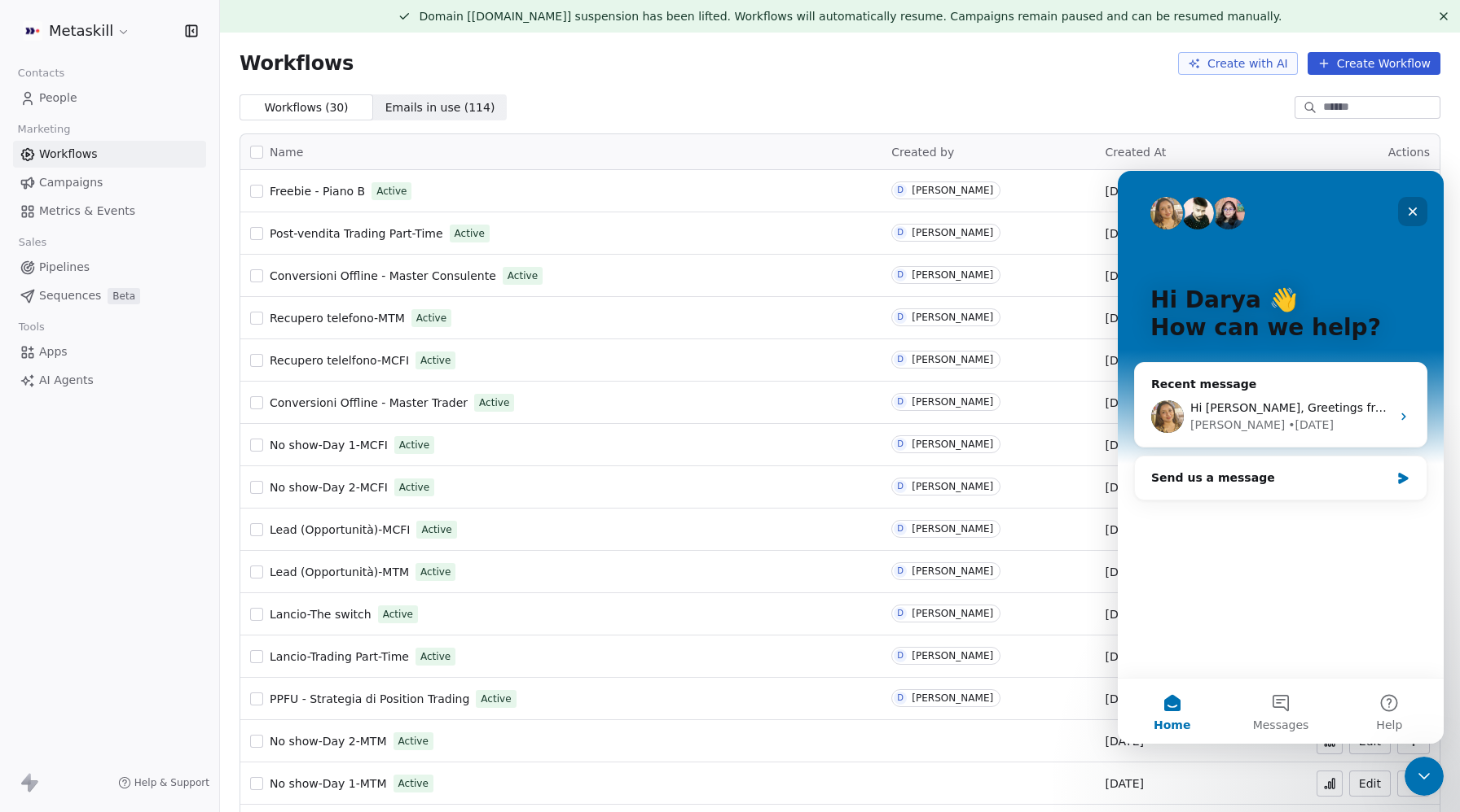
click at [1408, 202] on div "Close" at bounding box center [1411, 211] width 29 height 29
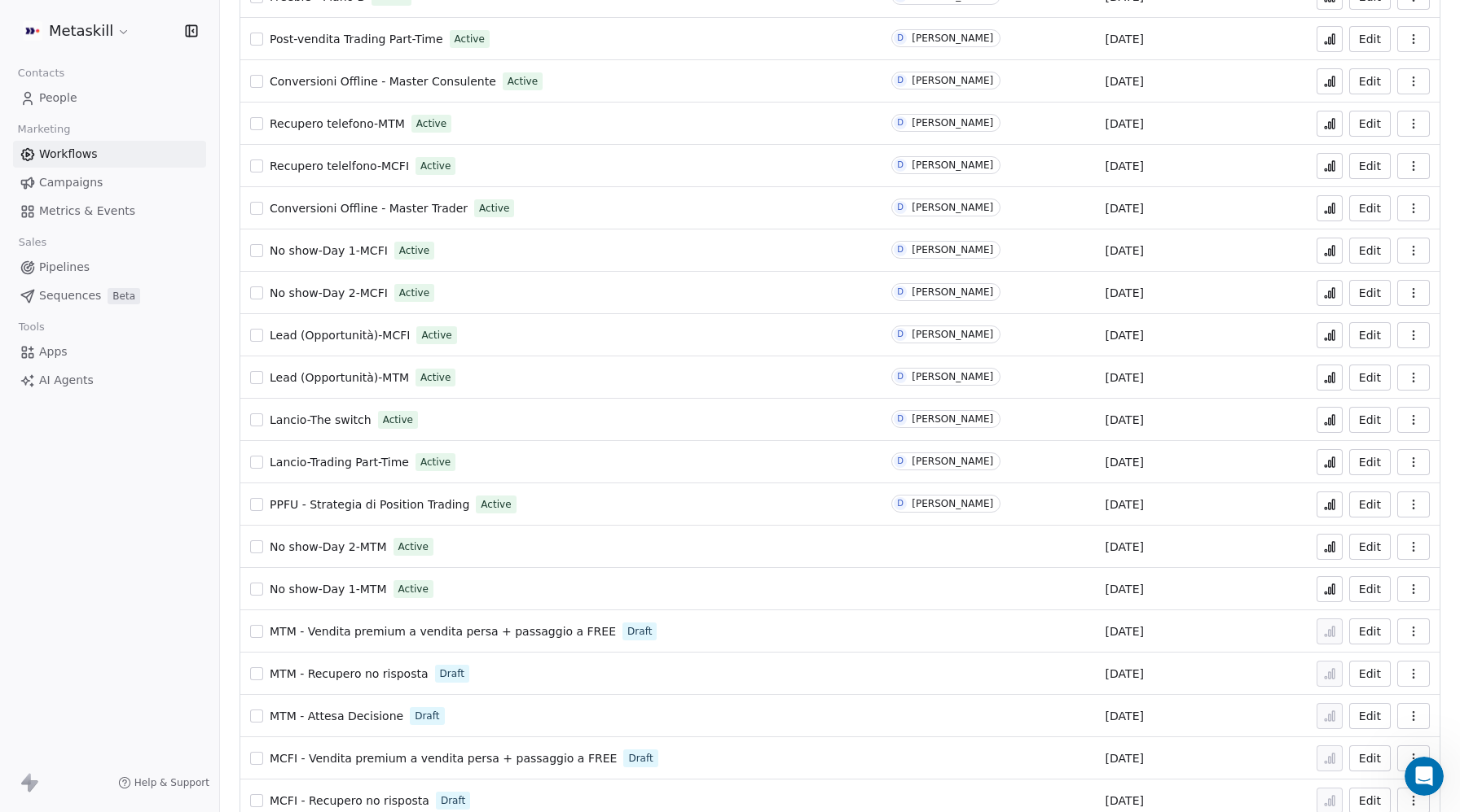
click at [387, 501] on span "PPFU - Strategia di Position Trading" at bounding box center [369, 505] width 200 height 13
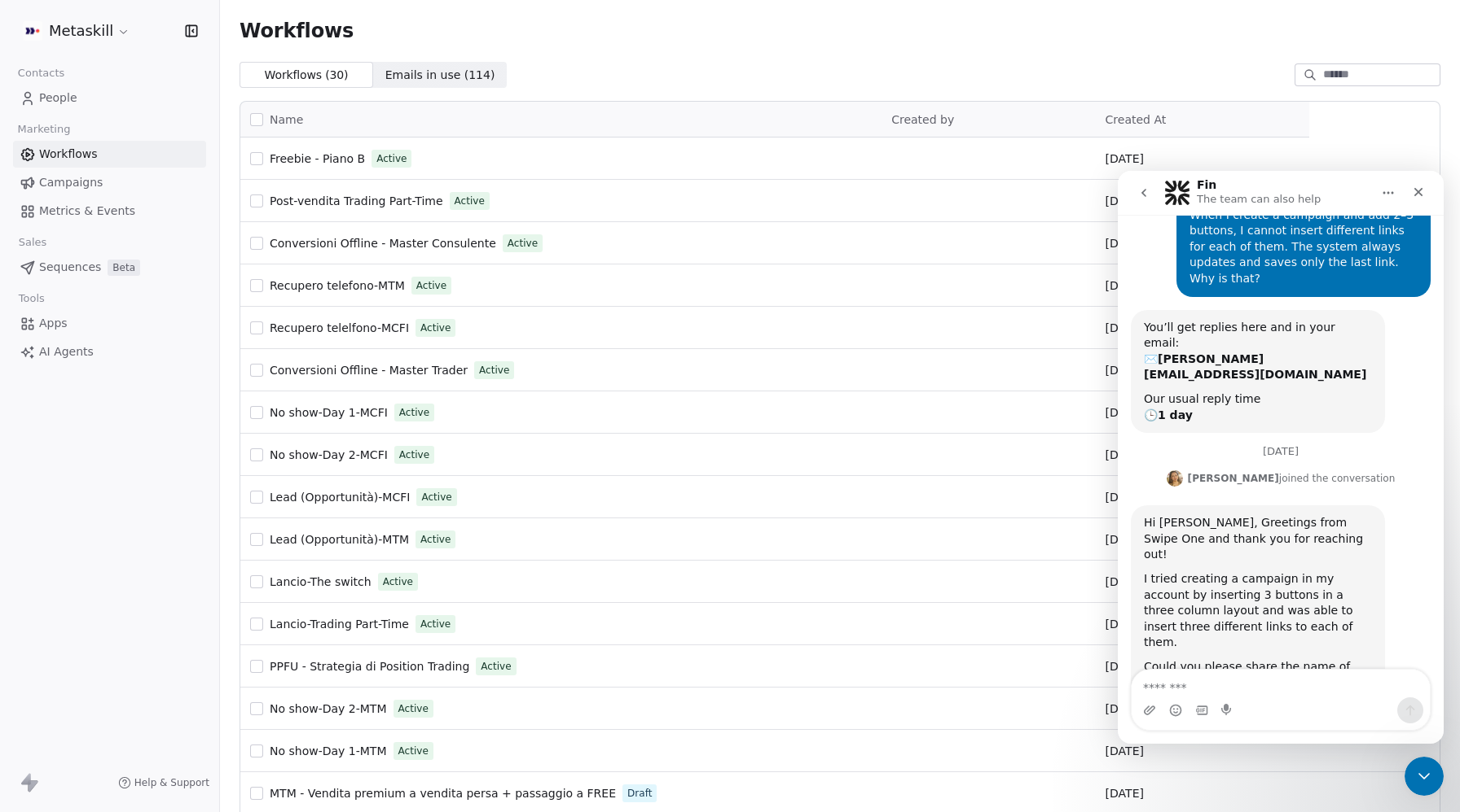
scroll to position [106, 0]
click at [1411, 196] on icon "Close" at bounding box center [1418, 192] width 13 height 13
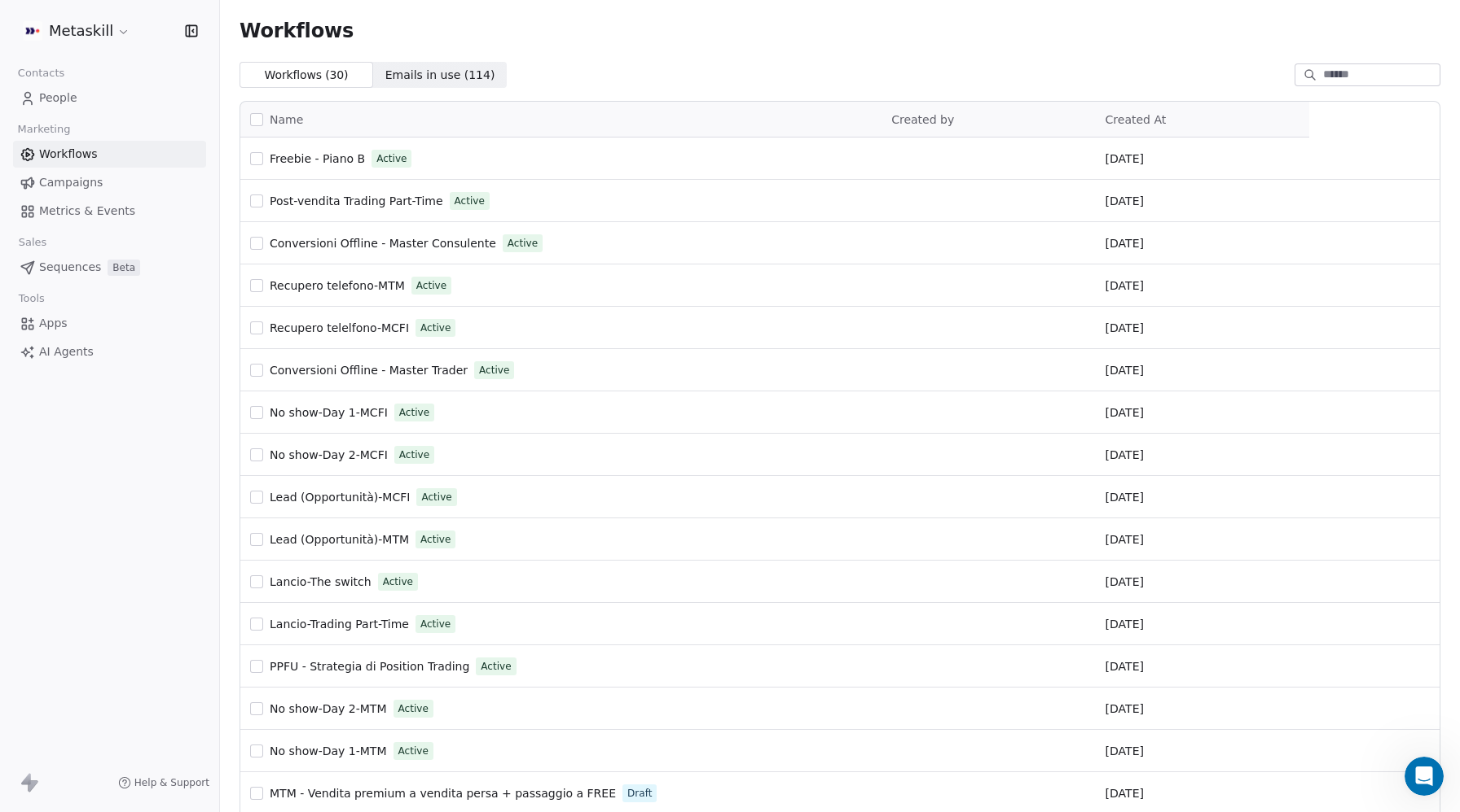
click at [1330, 71] on input at bounding box center [1380, 74] width 114 height 16
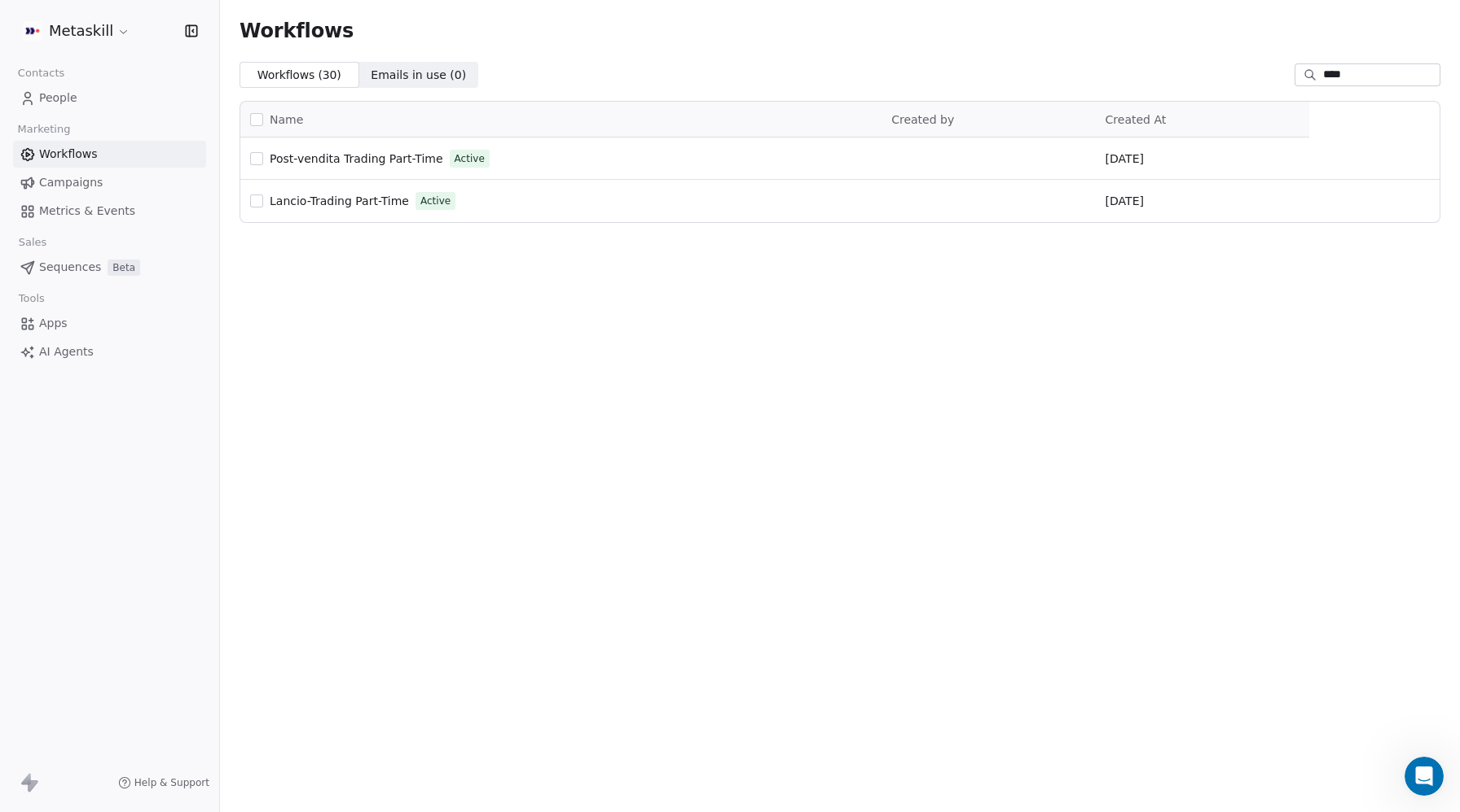
type input "****"
click at [336, 202] on span "Lancio-Trading Part-Time" at bounding box center [339, 201] width 140 height 13
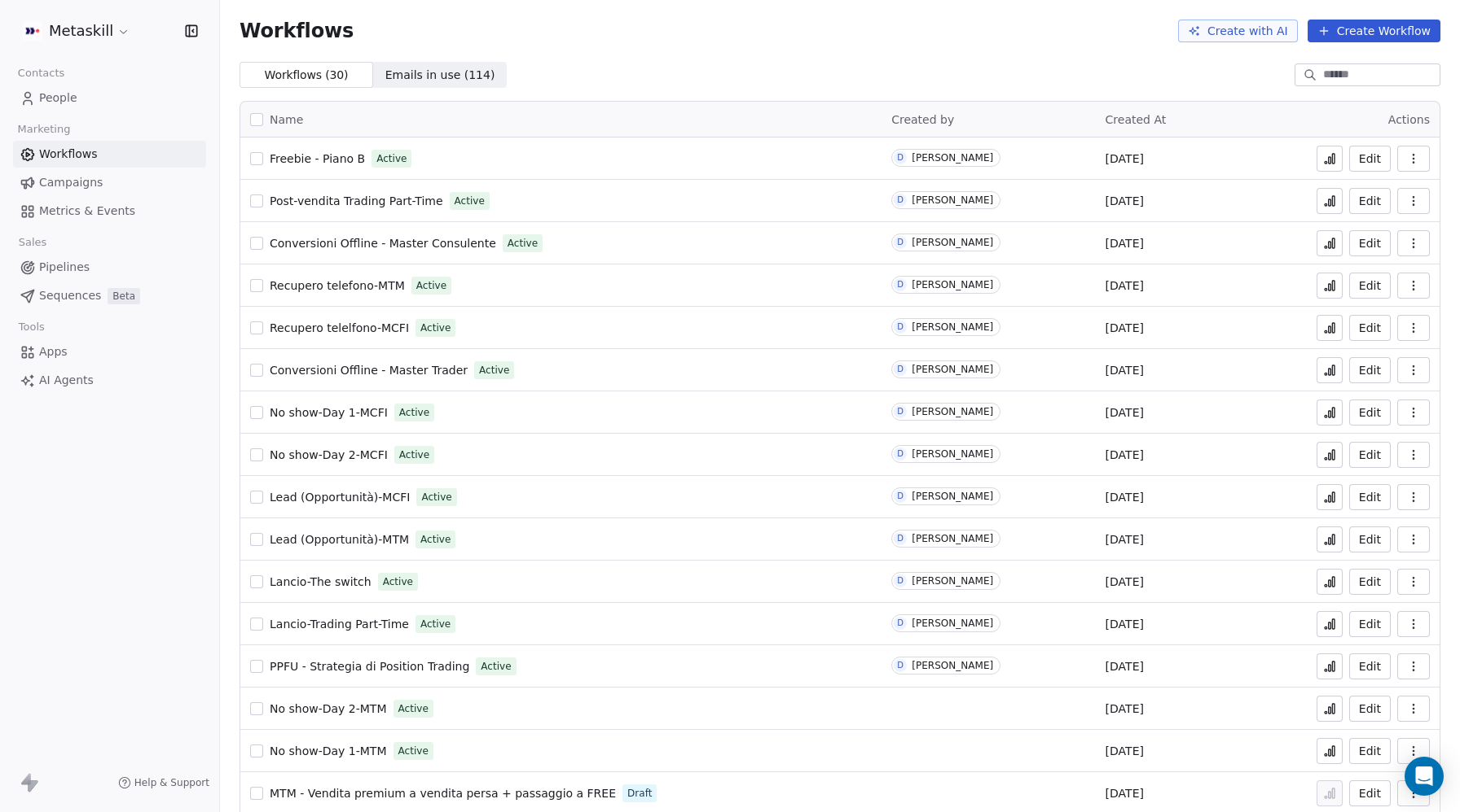
click at [97, 33] on html "Metaskill Contacts People Marketing Workflows Campaigns Metrics & Events Sales …" at bounding box center [730, 406] width 1460 height 812
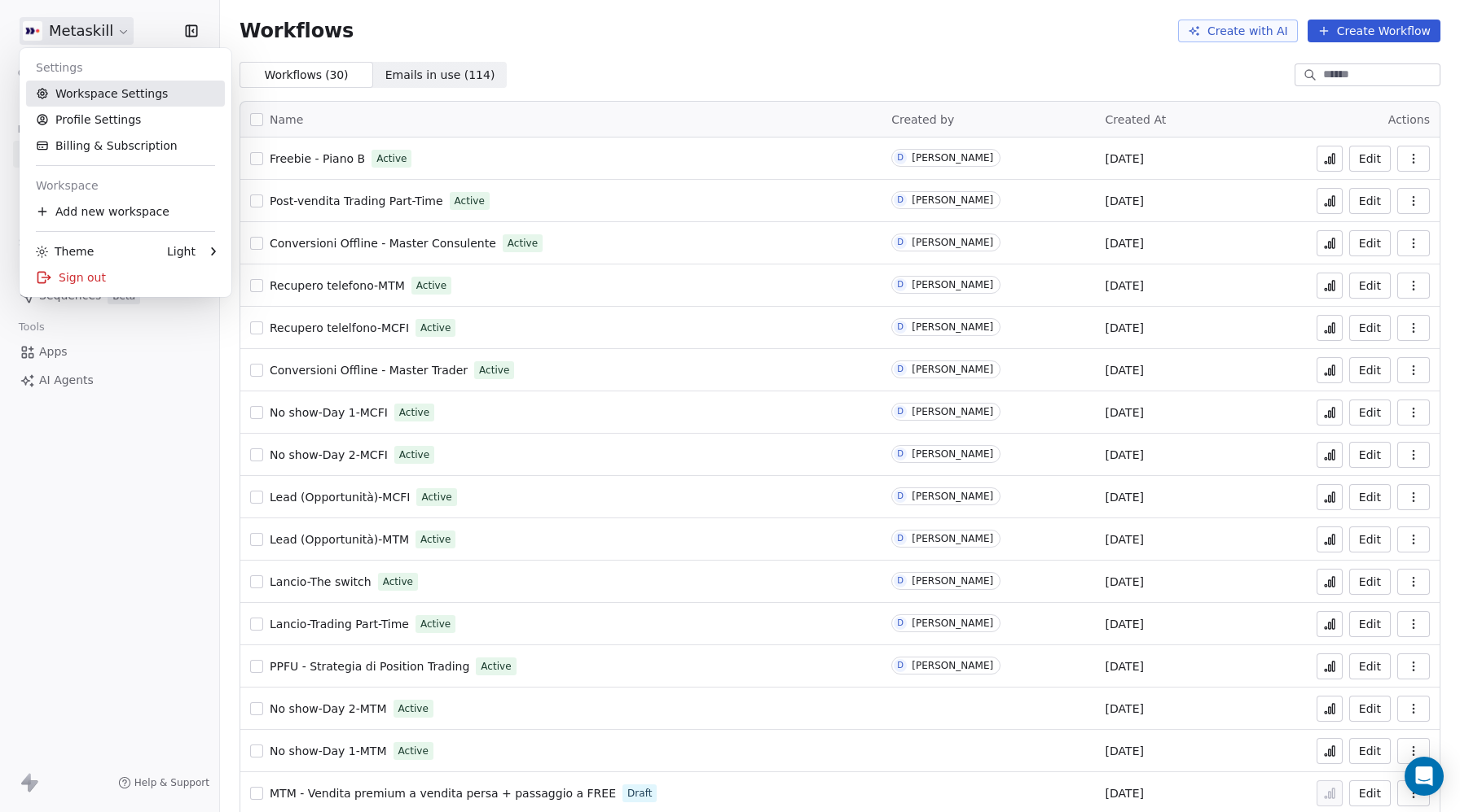
click at [97, 86] on link "Workspace Settings" at bounding box center [126, 94] width 199 height 26
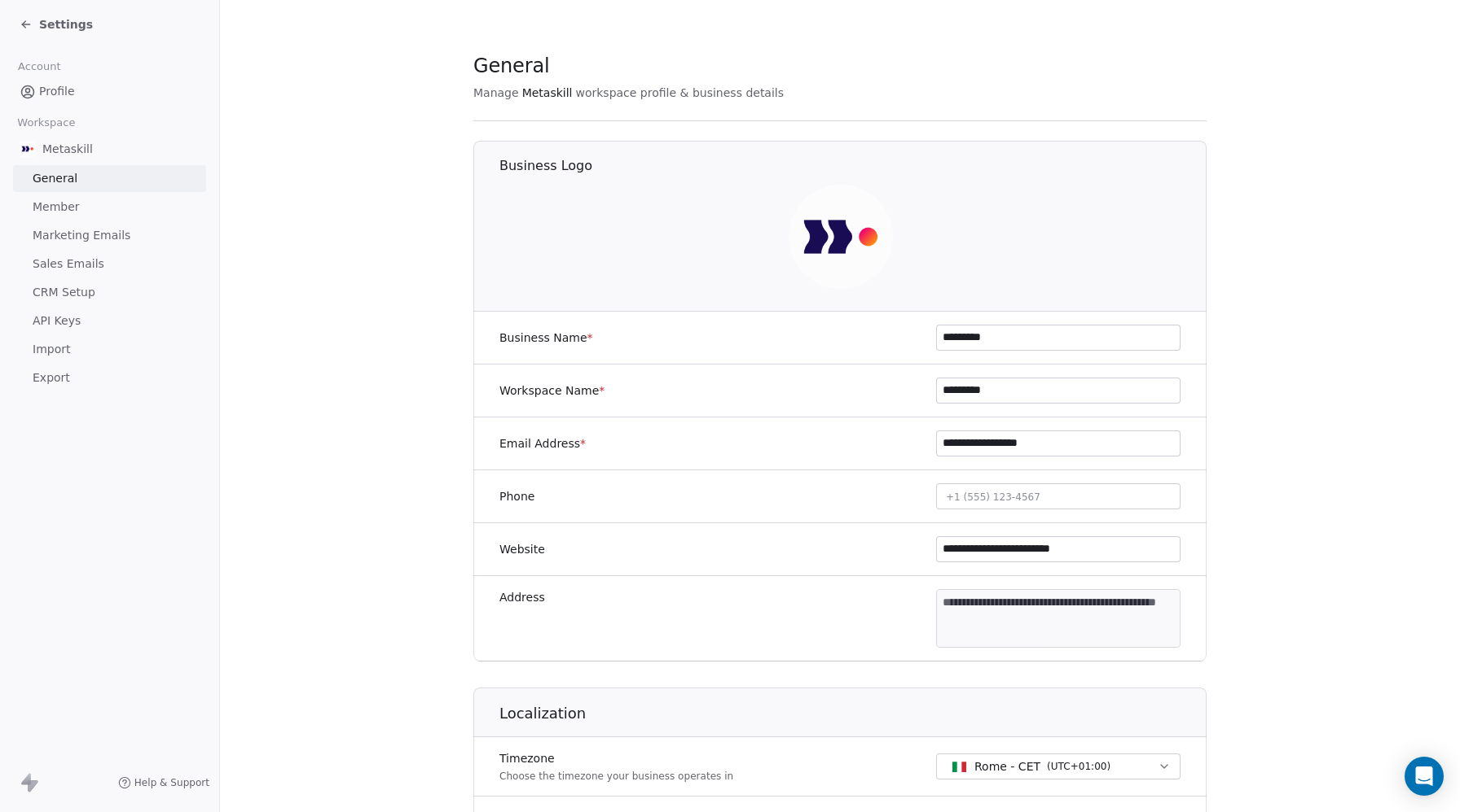
click at [67, 289] on span "CRM Setup" at bounding box center [64, 292] width 63 height 17
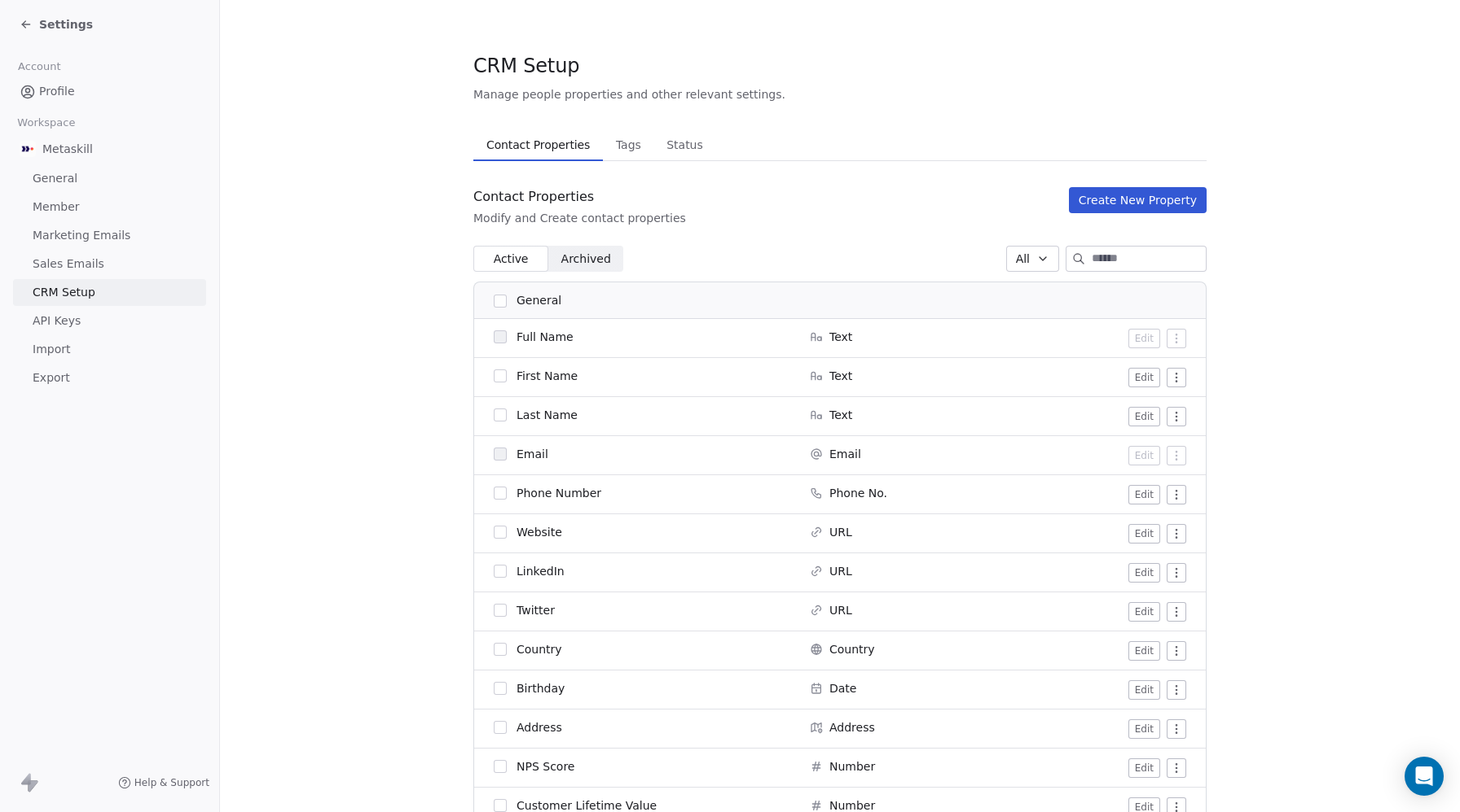
drag, startPoint x: 615, startPoint y: 148, endPoint x: 887, endPoint y: 226, distance: 283.0
click at [615, 148] on span "Tags" at bounding box center [628, 145] width 38 height 22
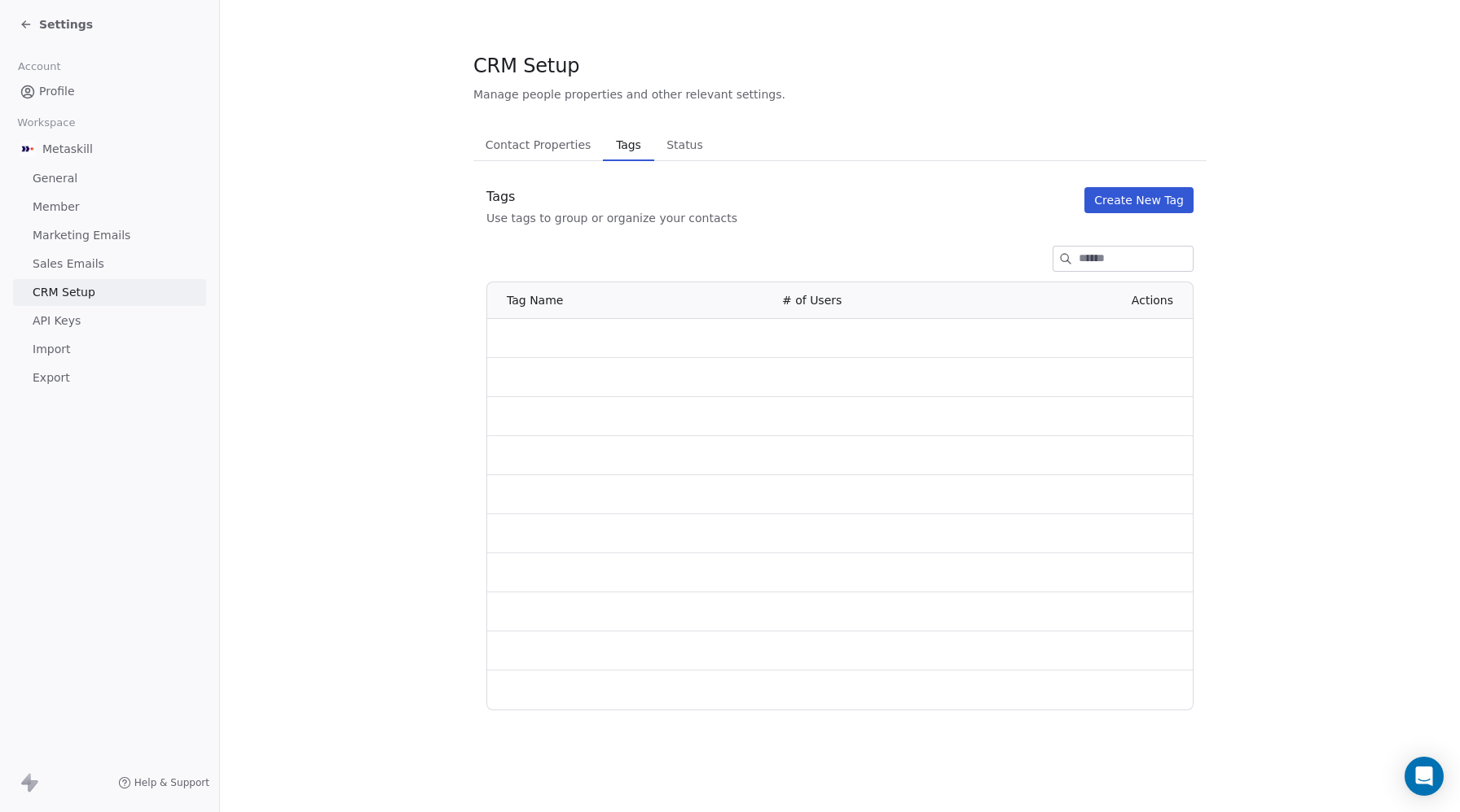
click at [1098, 259] on input at bounding box center [1136, 258] width 114 height 24
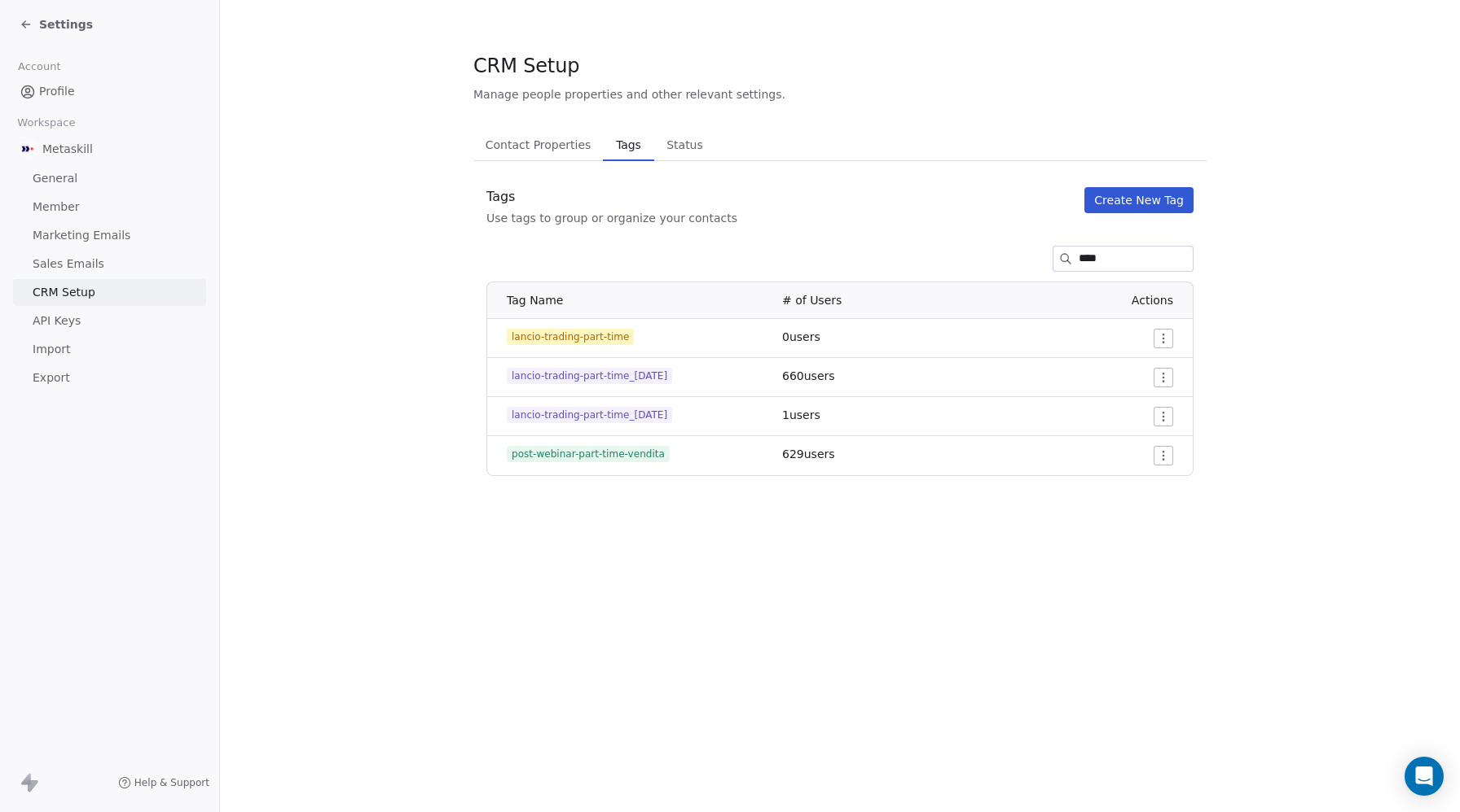
type input "****"
click at [615, 410] on span "lancio-trading-part-time_[DATE]" at bounding box center [589, 415] width 165 height 16
click at [616, 410] on span "lancio-trading-part-time_[DATE]" at bounding box center [589, 415] width 165 height 16
copy span "lancio-trading-part-time_[DATE]"
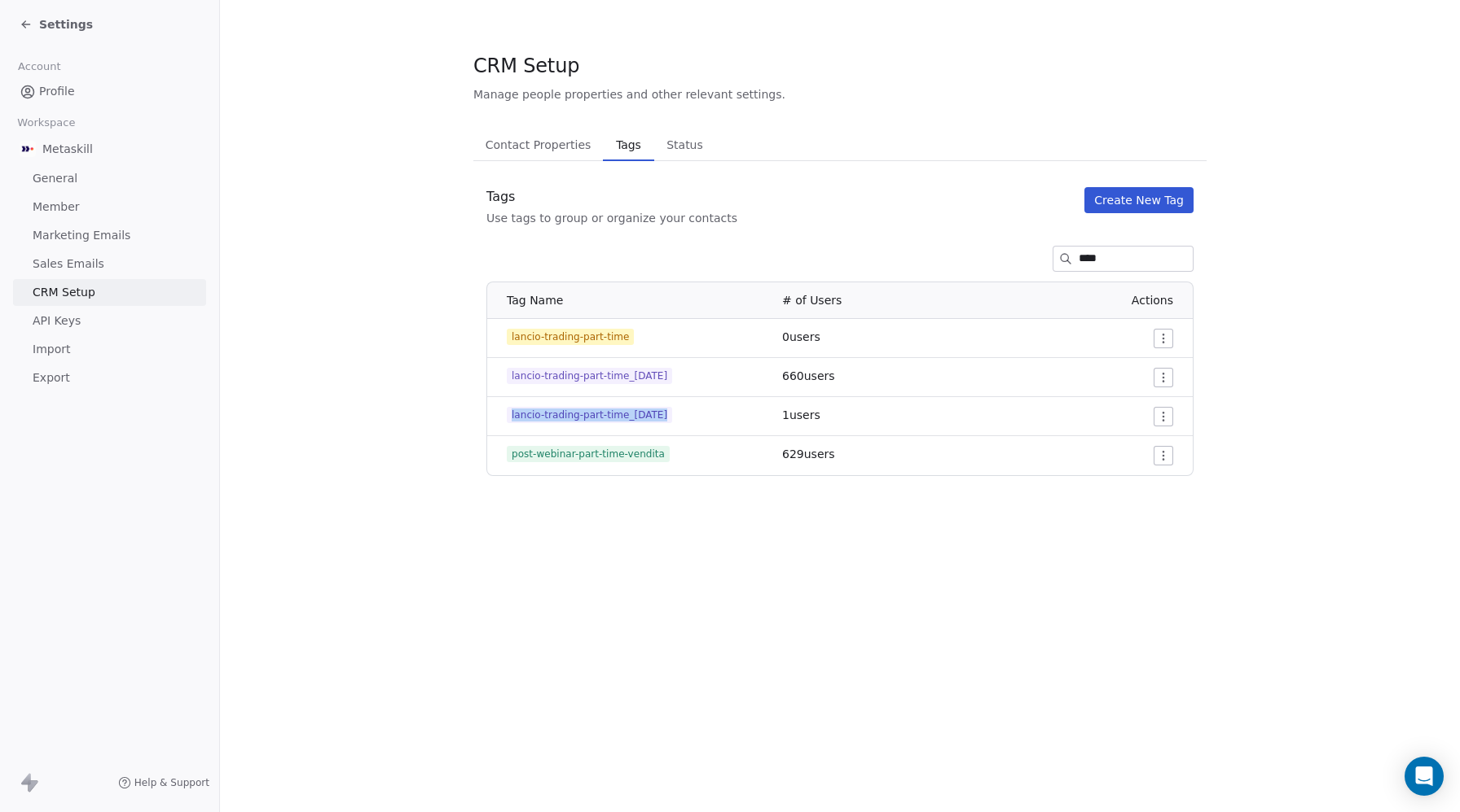
click at [52, 30] on span "Settings" at bounding box center [66, 23] width 53 height 16
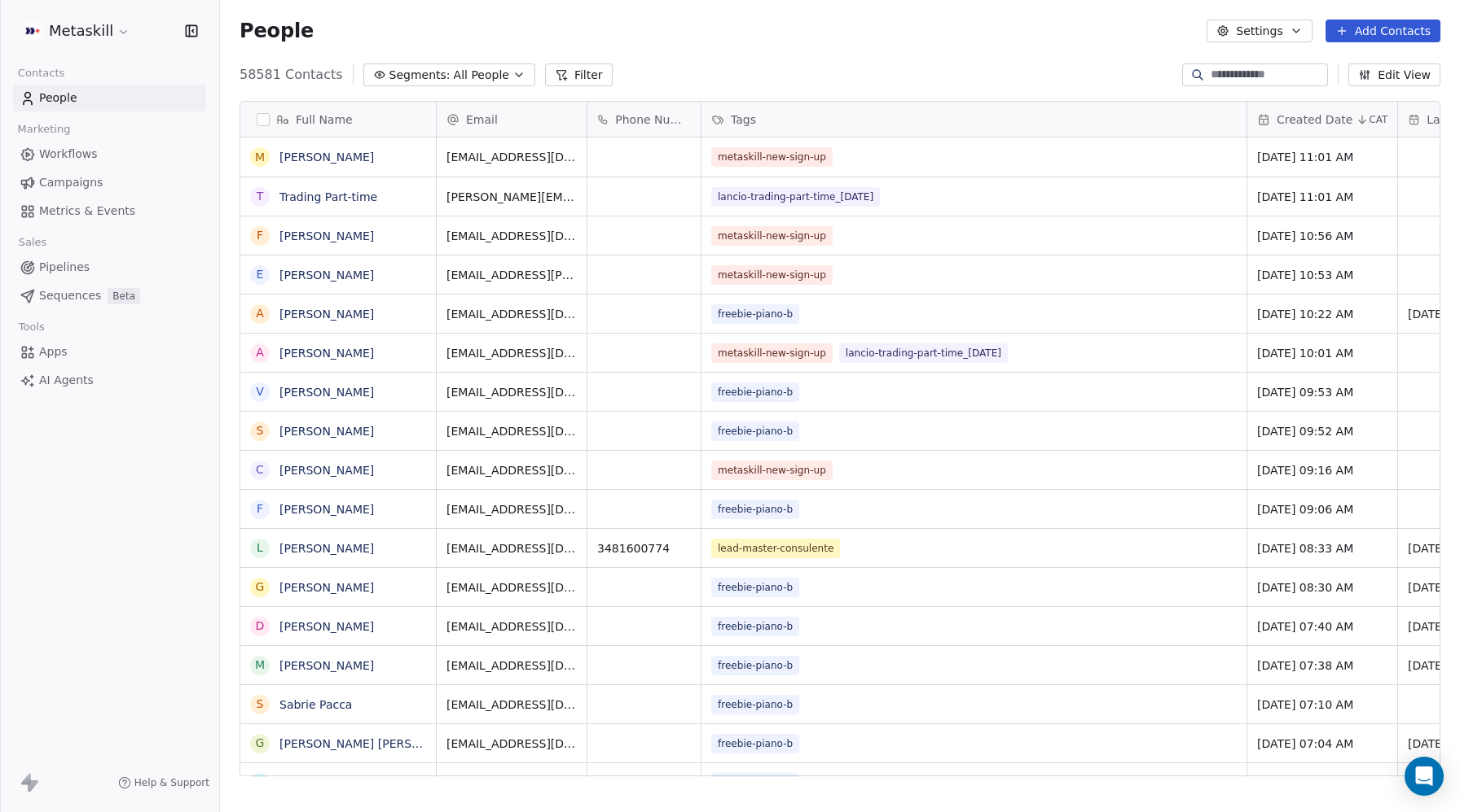
scroll to position [715, 1240]
click at [1225, 71] on input at bounding box center [1268, 74] width 114 height 16
paste input "**********"
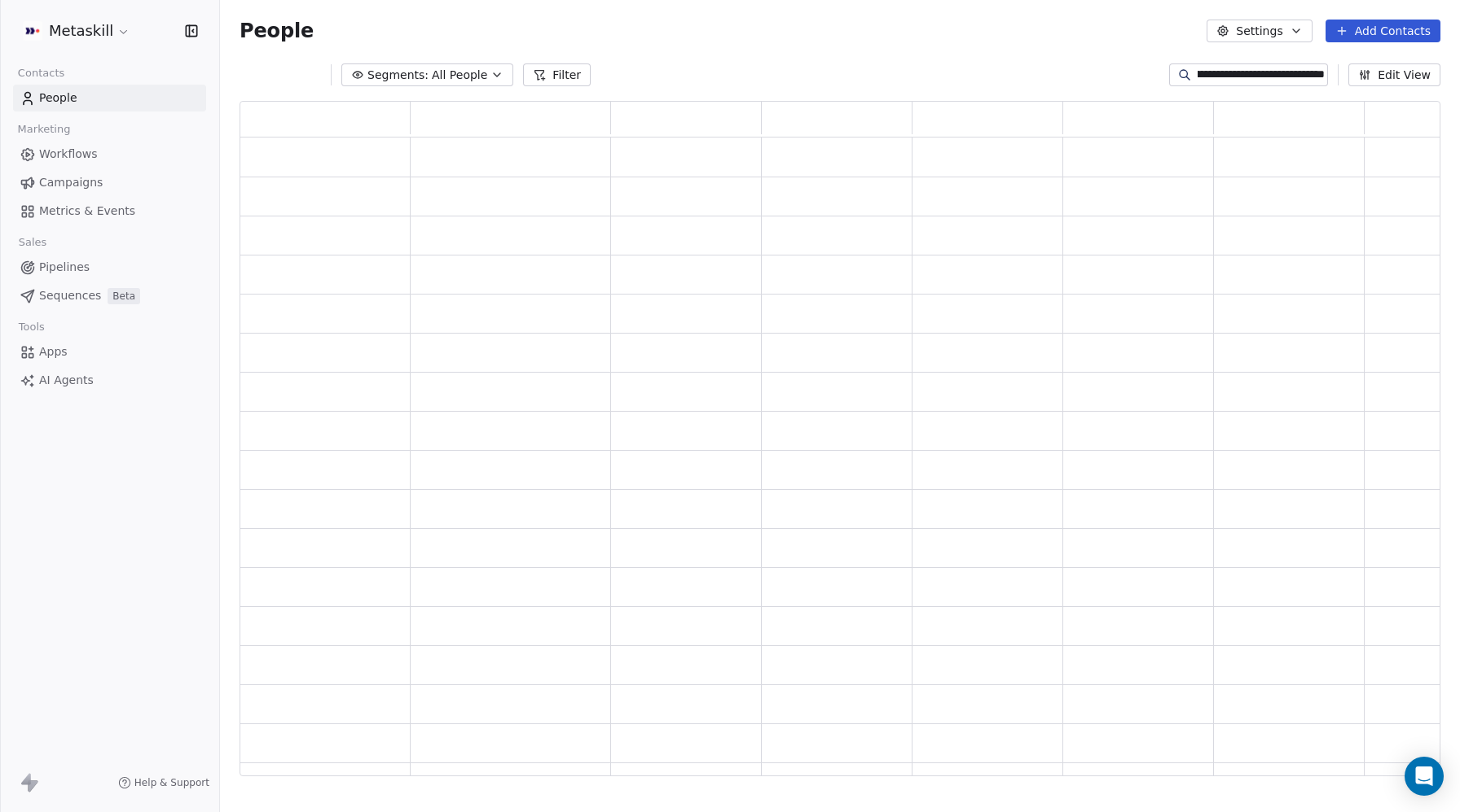
scroll to position [675, 1200]
click at [1242, 72] on input "**********" at bounding box center [1261, 74] width 127 height 16
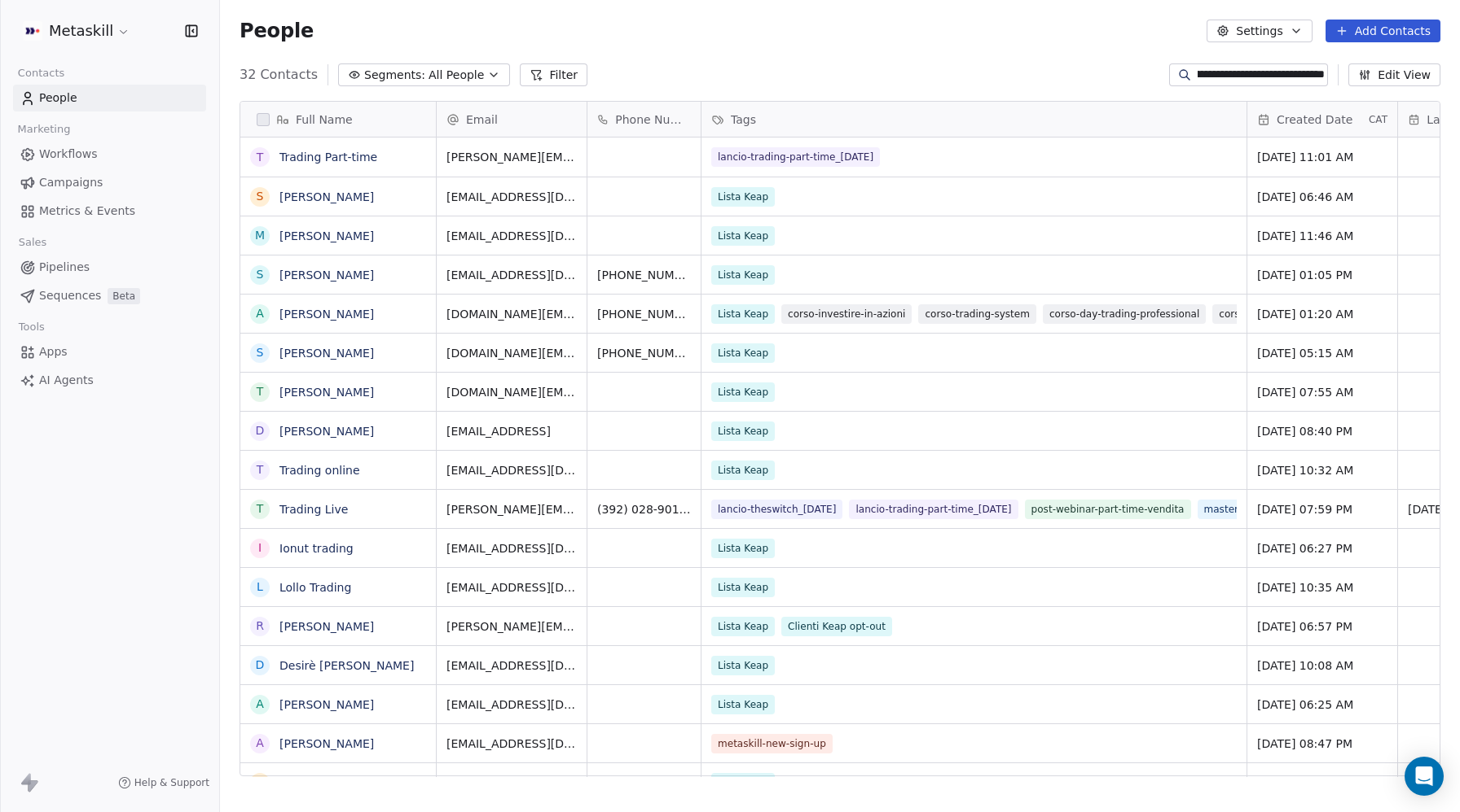
scroll to position [715, 1240]
click at [1242, 72] on input "**********" at bounding box center [1261, 74] width 127 height 16
click at [1242, 72] on input "*" at bounding box center [1261, 74] width 127 height 16
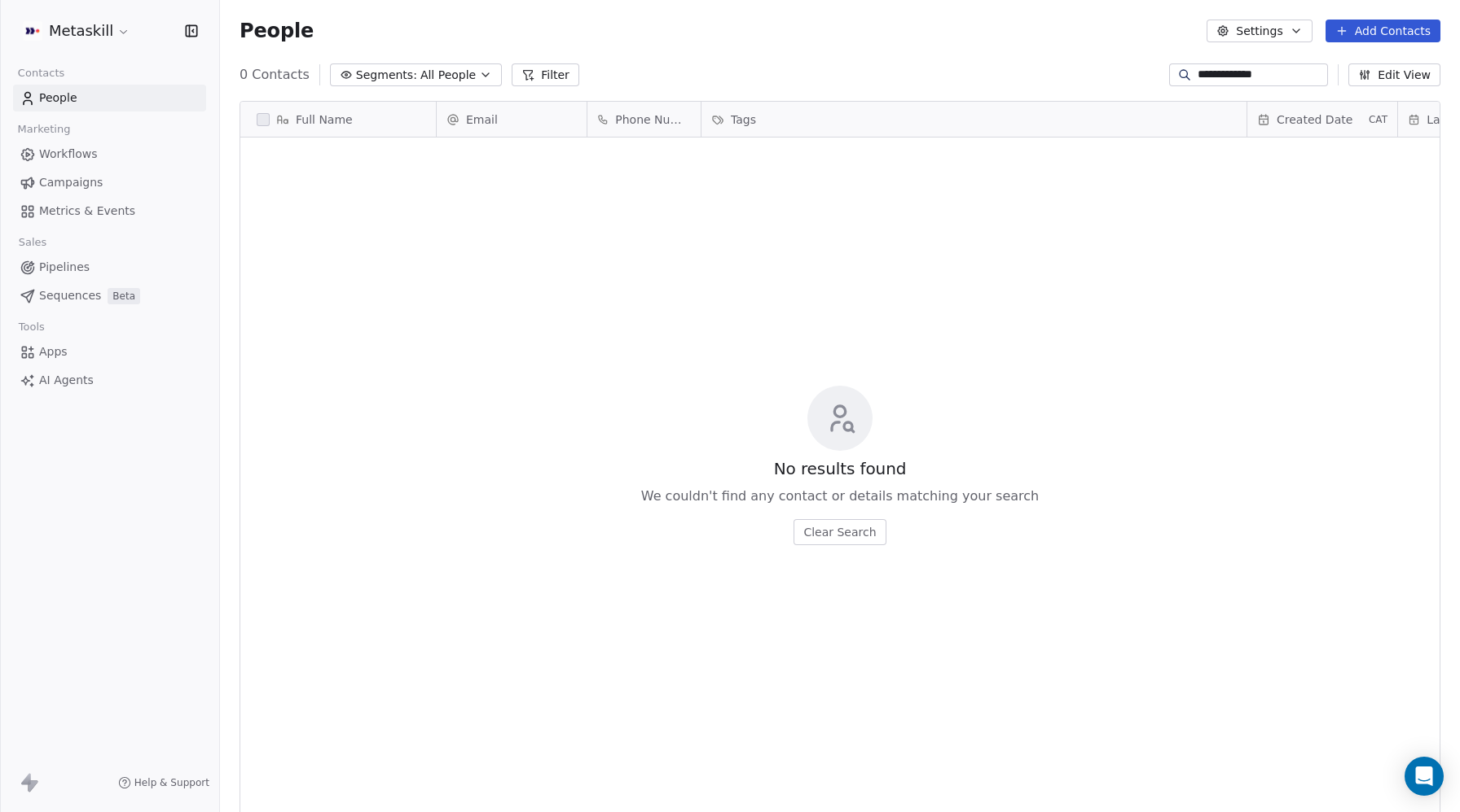
scroll to position [0, 0]
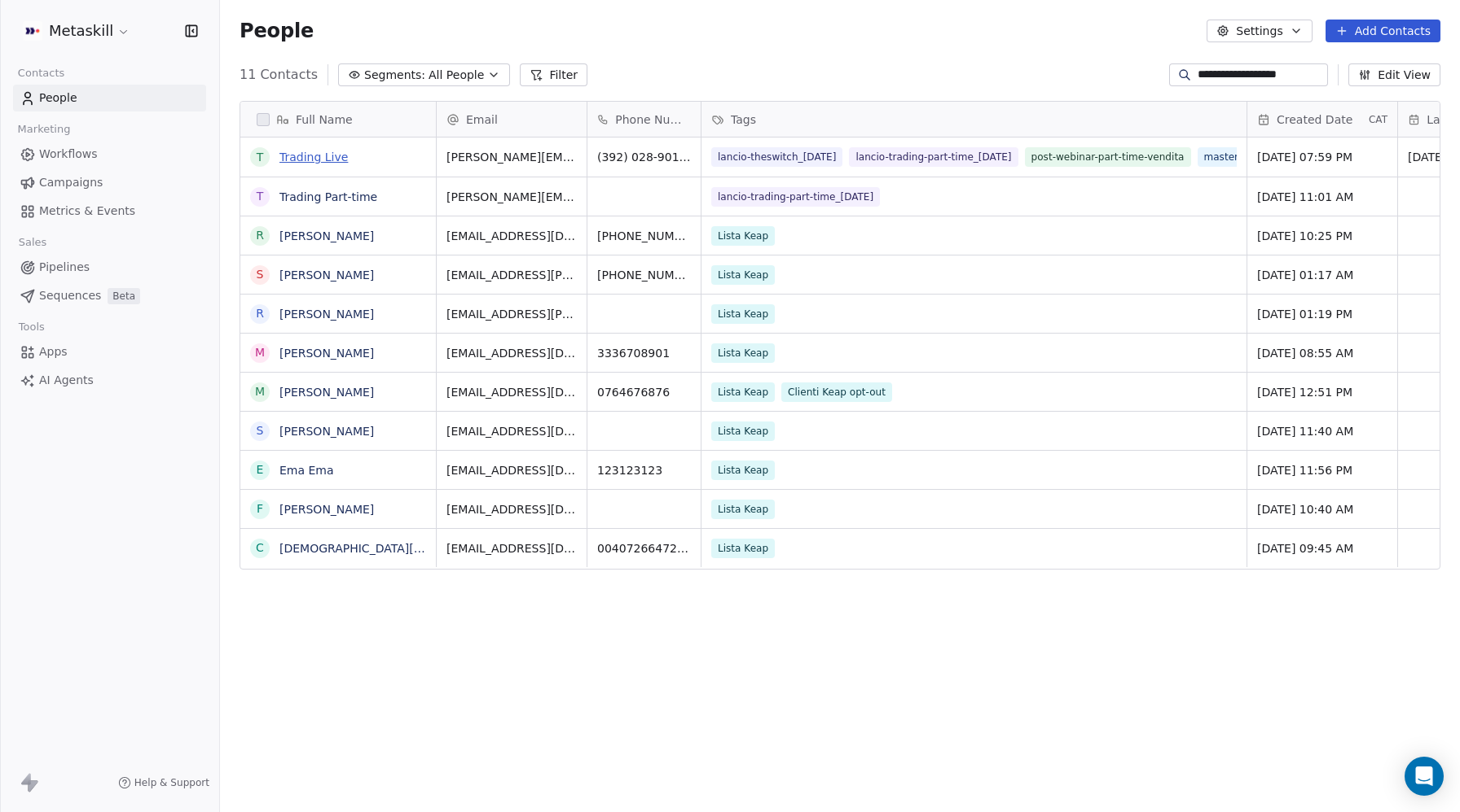
type input "**********"
click at [319, 199] on link "Trading Part-time" at bounding box center [328, 197] width 97 height 13
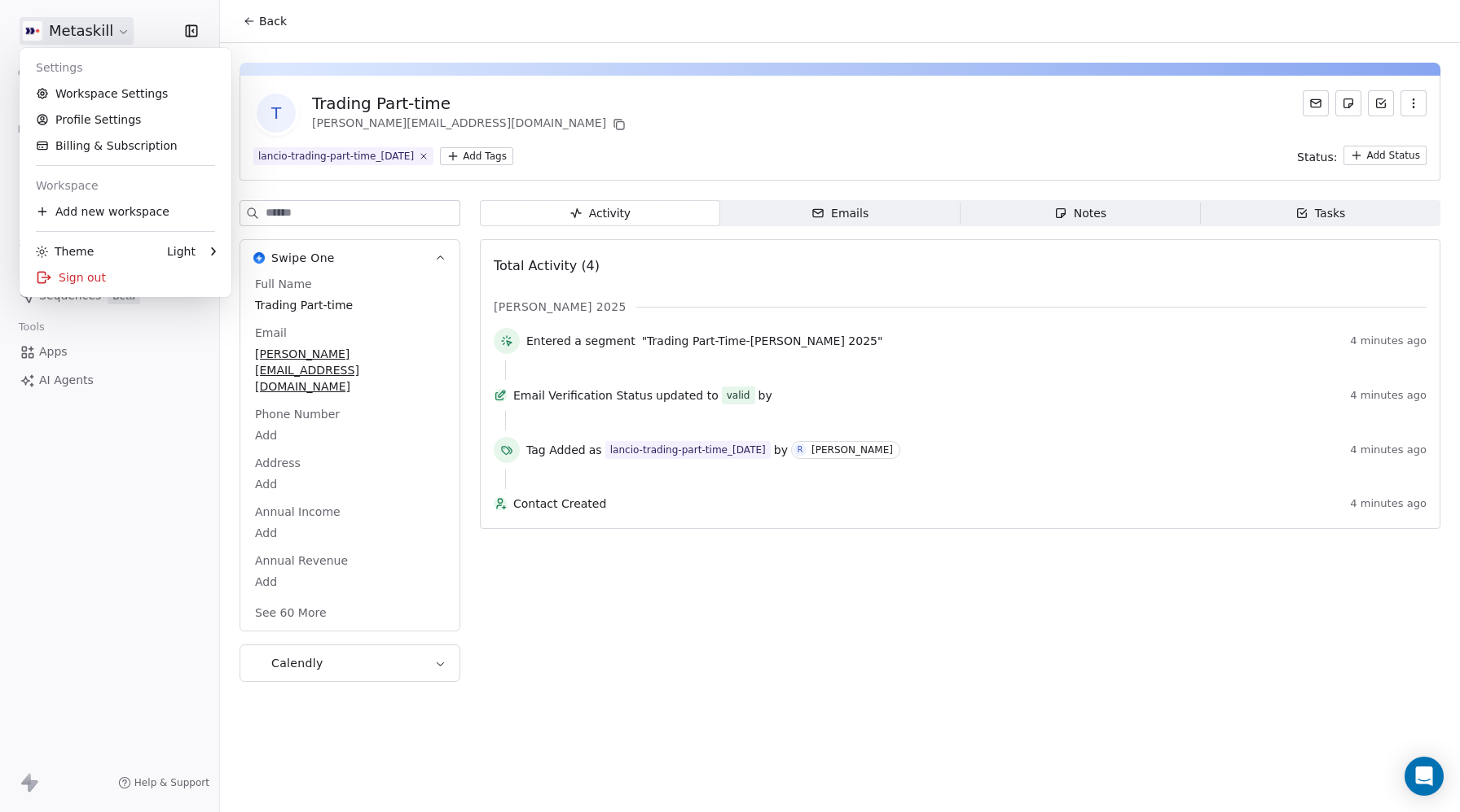
click at [90, 30] on html "Metaskill Contacts People Marketing Workflows Campaigns Metrics & Events Sales …" at bounding box center [730, 406] width 1460 height 812
click at [92, 97] on link "Workspace Settings" at bounding box center [126, 94] width 199 height 26
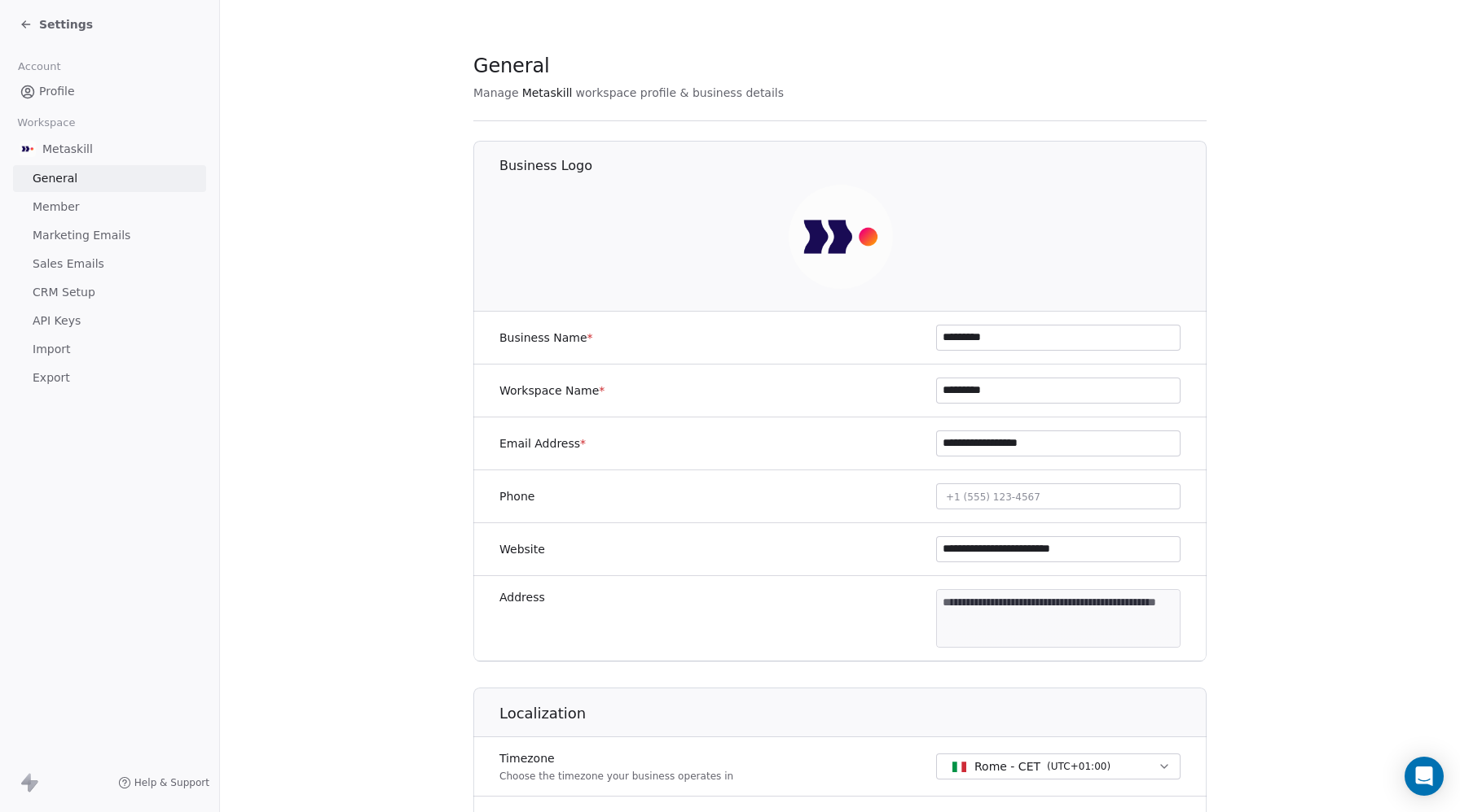
click at [78, 292] on span "CRM Setup" at bounding box center [64, 292] width 63 height 17
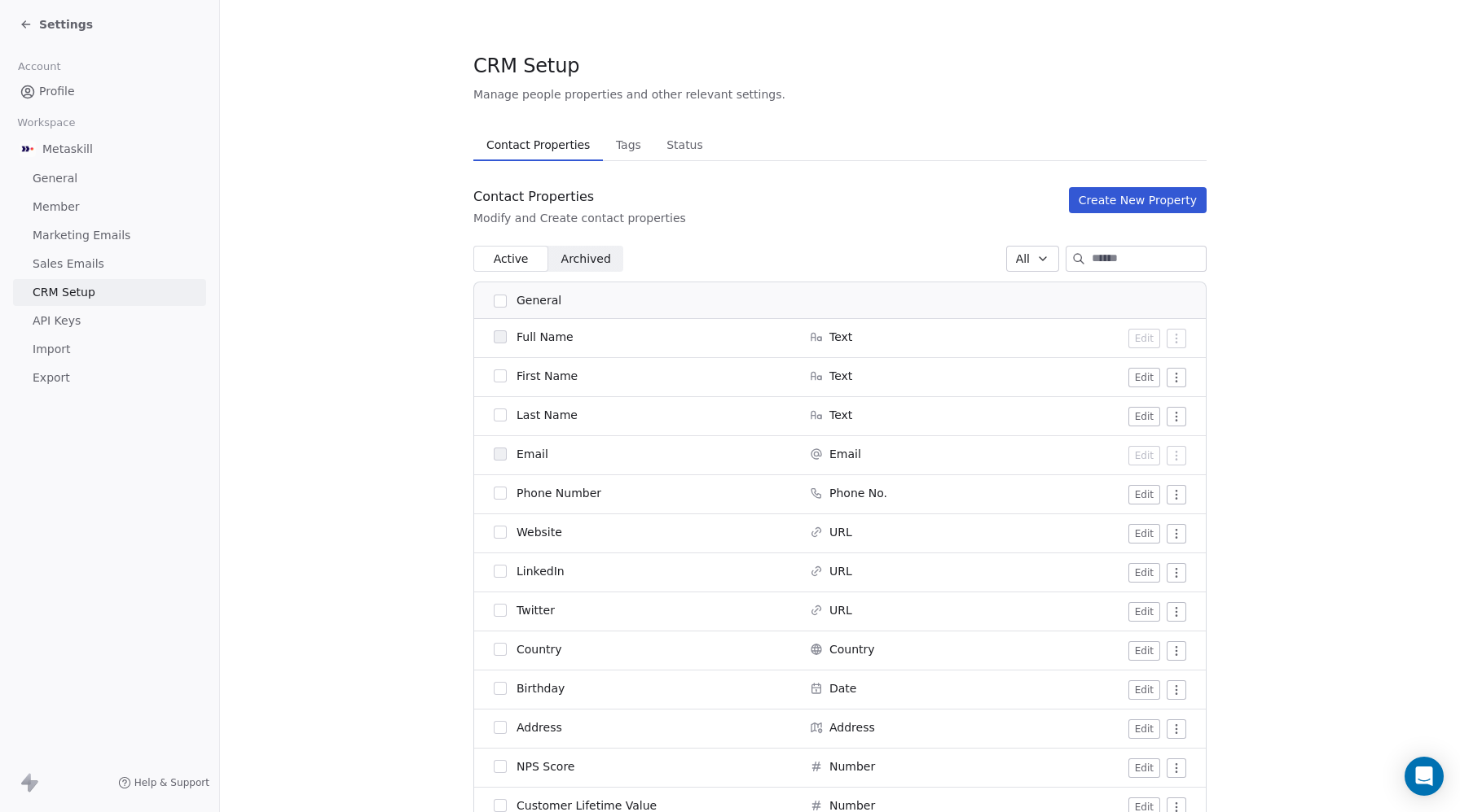
click at [63, 289] on span "CRM Setup" at bounding box center [64, 292] width 63 height 17
click at [63, 290] on span "CRM Setup" at bounding box center [64, 292] width 63 height 17
click at [625, 152] on span "Tags" at bounding box center [628, 145] width 38 height 22
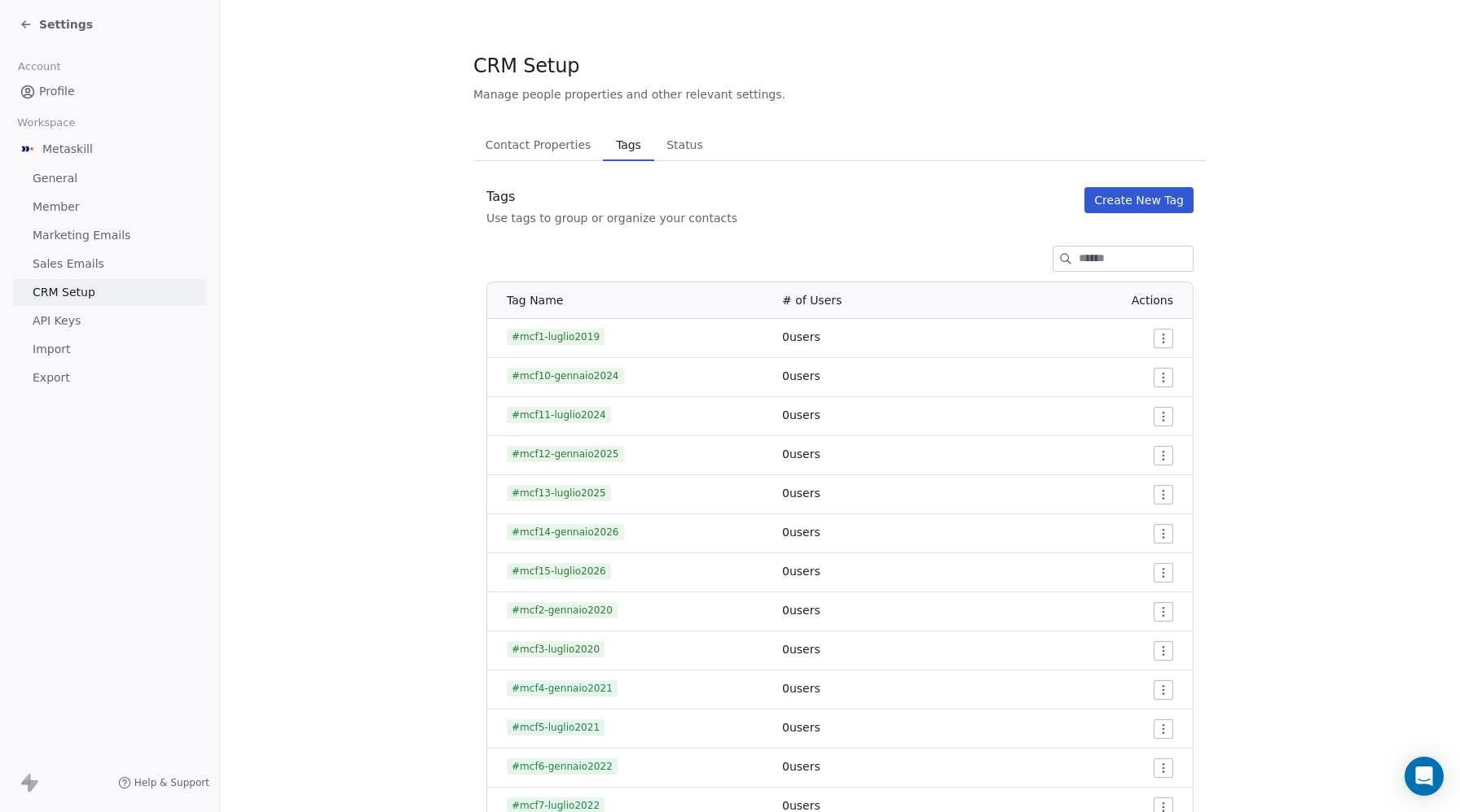
click at [1090, 264] on input at bounding box center [1136, 258] width 114 height 24
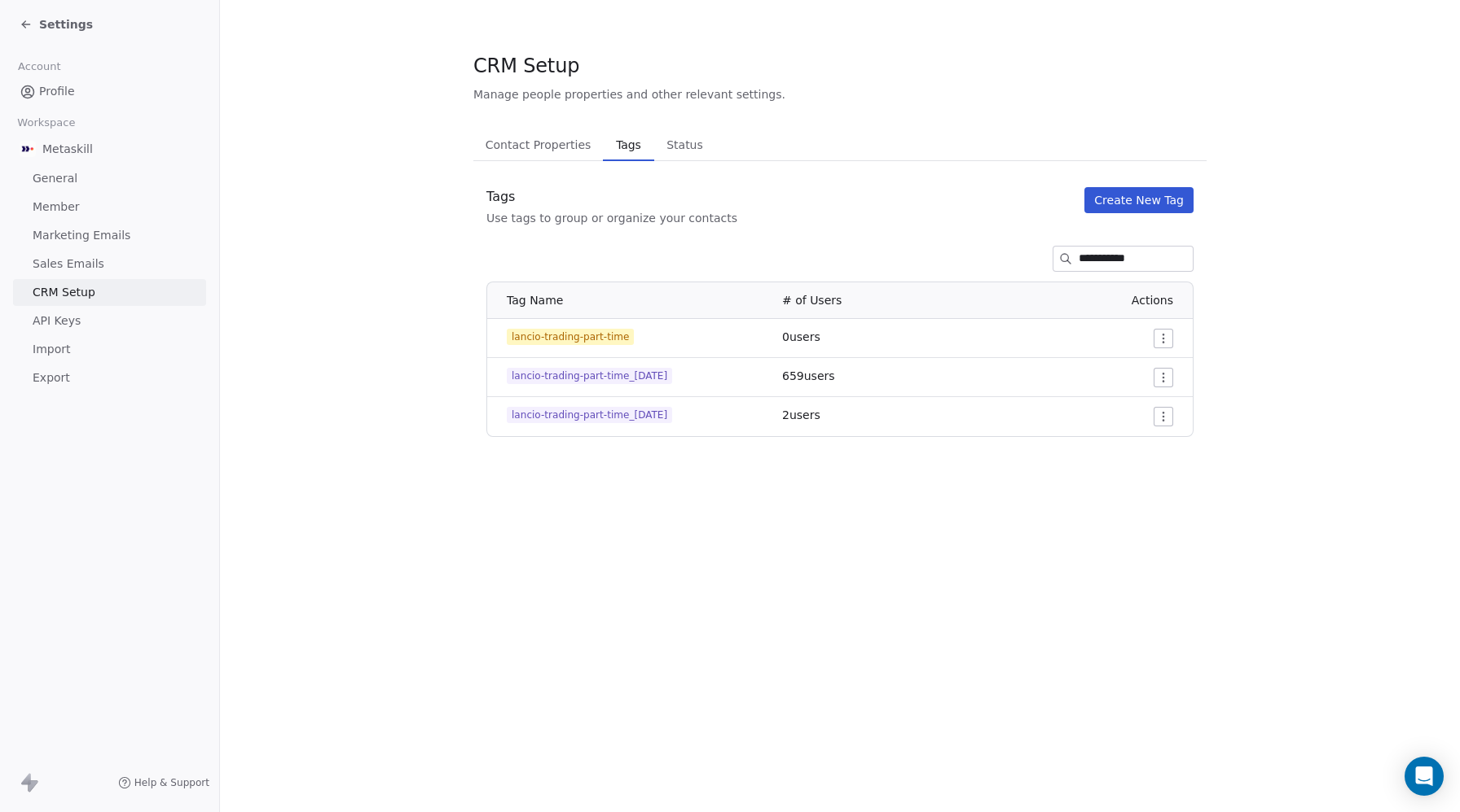
type input "**********"
click at [640, 415] on span "lancio-trading-part-time_[DATE]" at bounding box center [589, 415] width 165 height 16
copy span "lancio-trading-part-time_[DATE]"
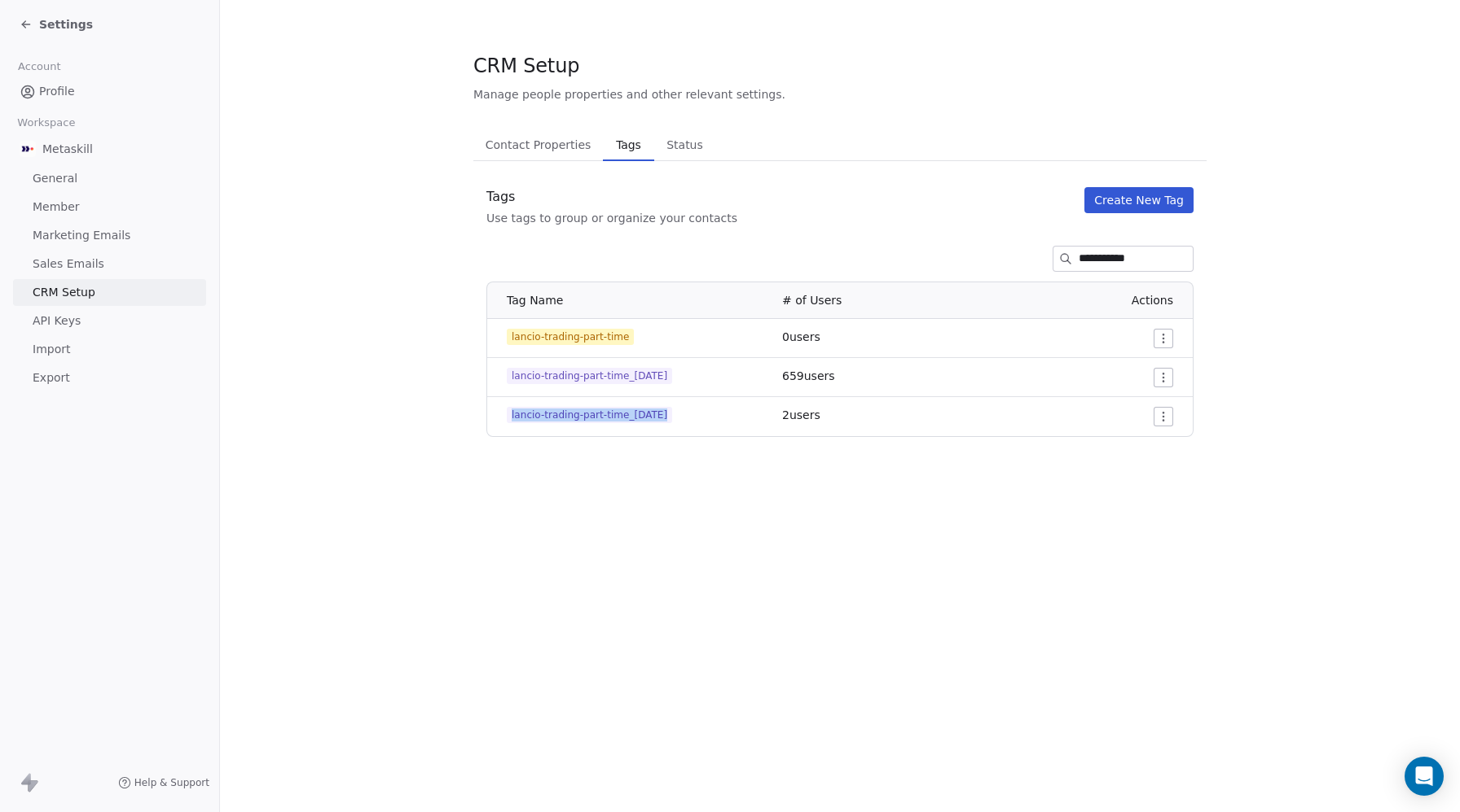
click at [1155, 199] on button "Create New Tag" at bounding box center [1139, 200] width 109 height 26
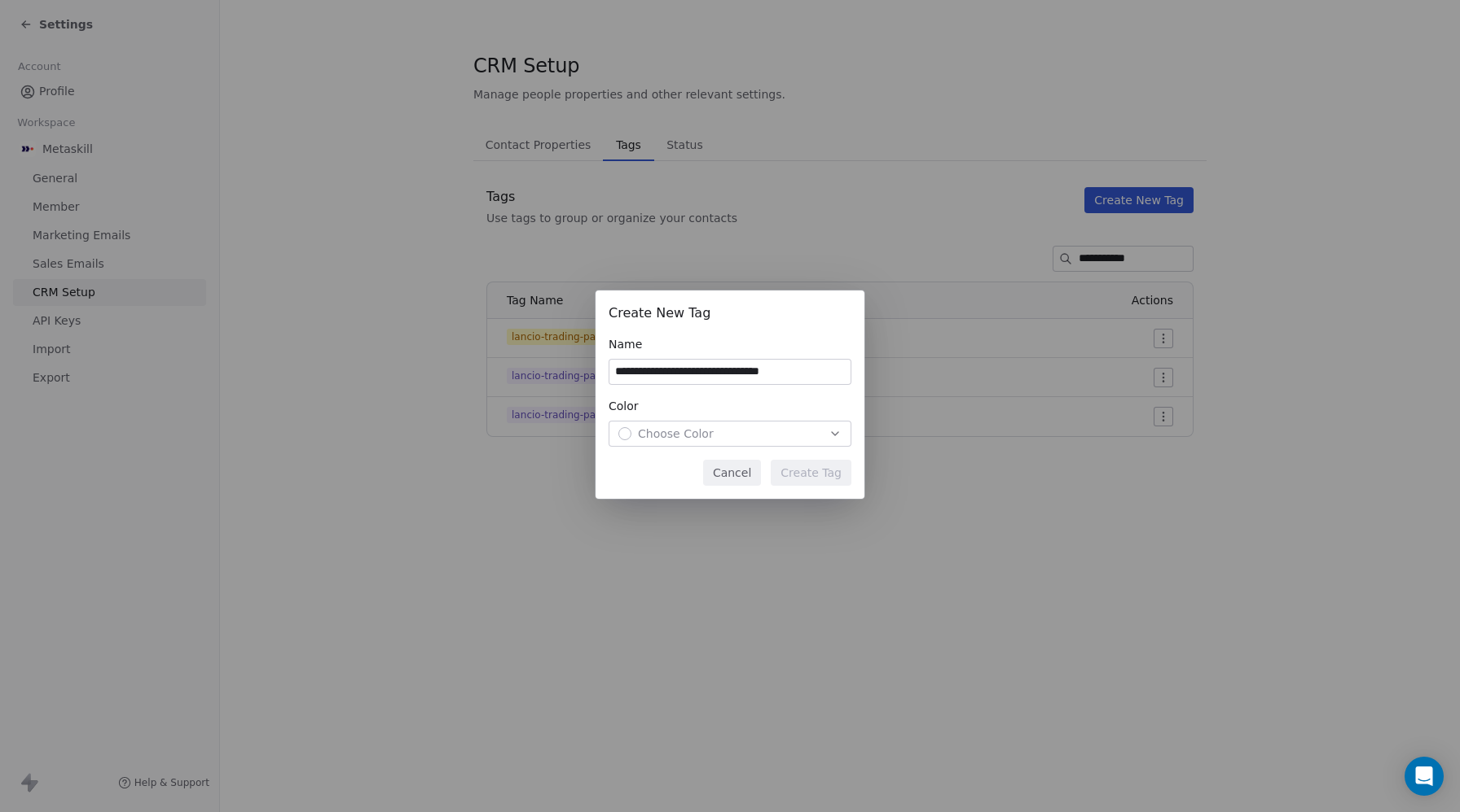
click at [735, 370] on input "**********" at bounding box center [729, 372] width 241 height 24
type input "**********"
click at [647, 432] on span "Choose Color" at bounding box center [676, 434] width 76 height 16
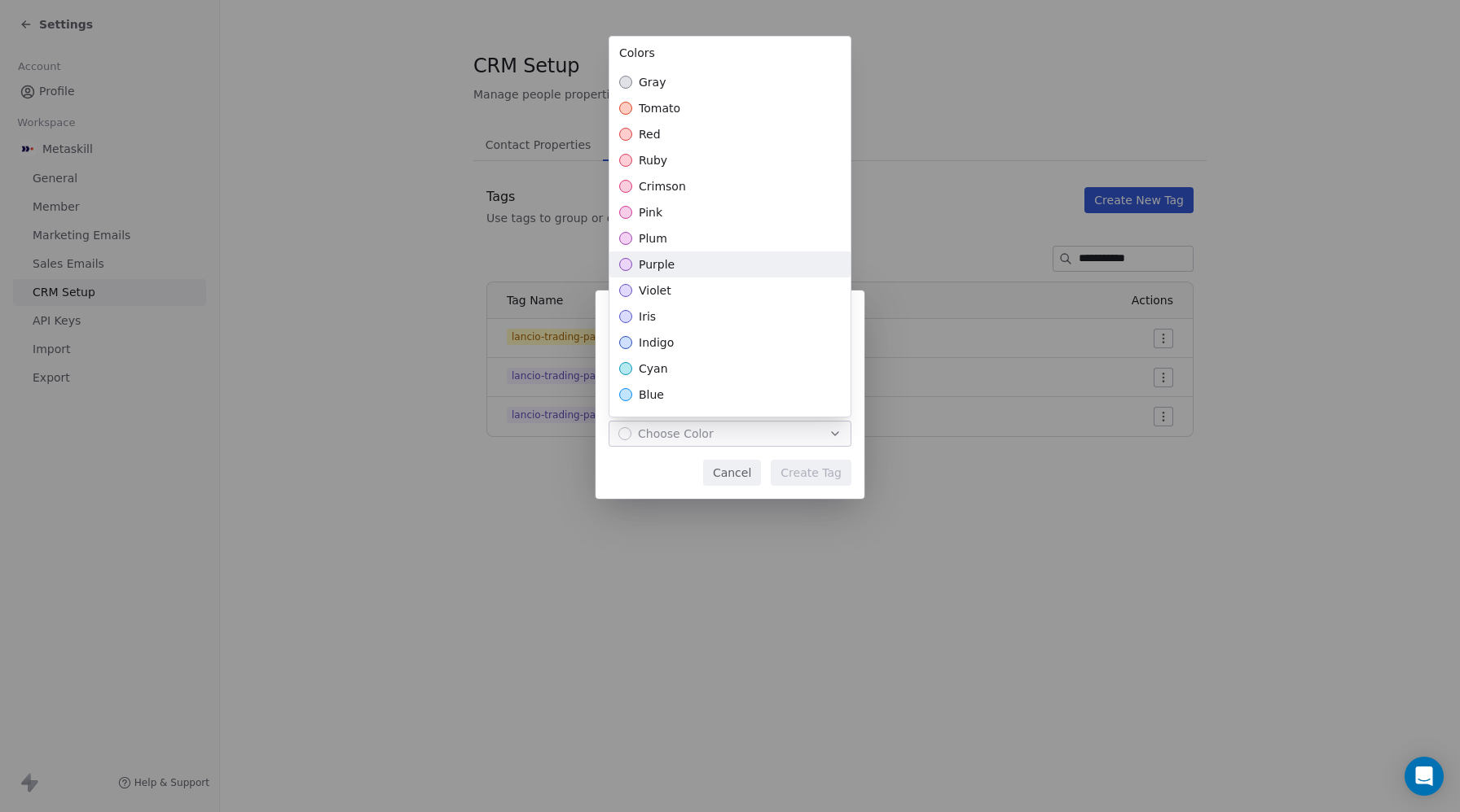
click at [672, 273] on div "purple" at bounding box center [729, 265] width 241 height 26
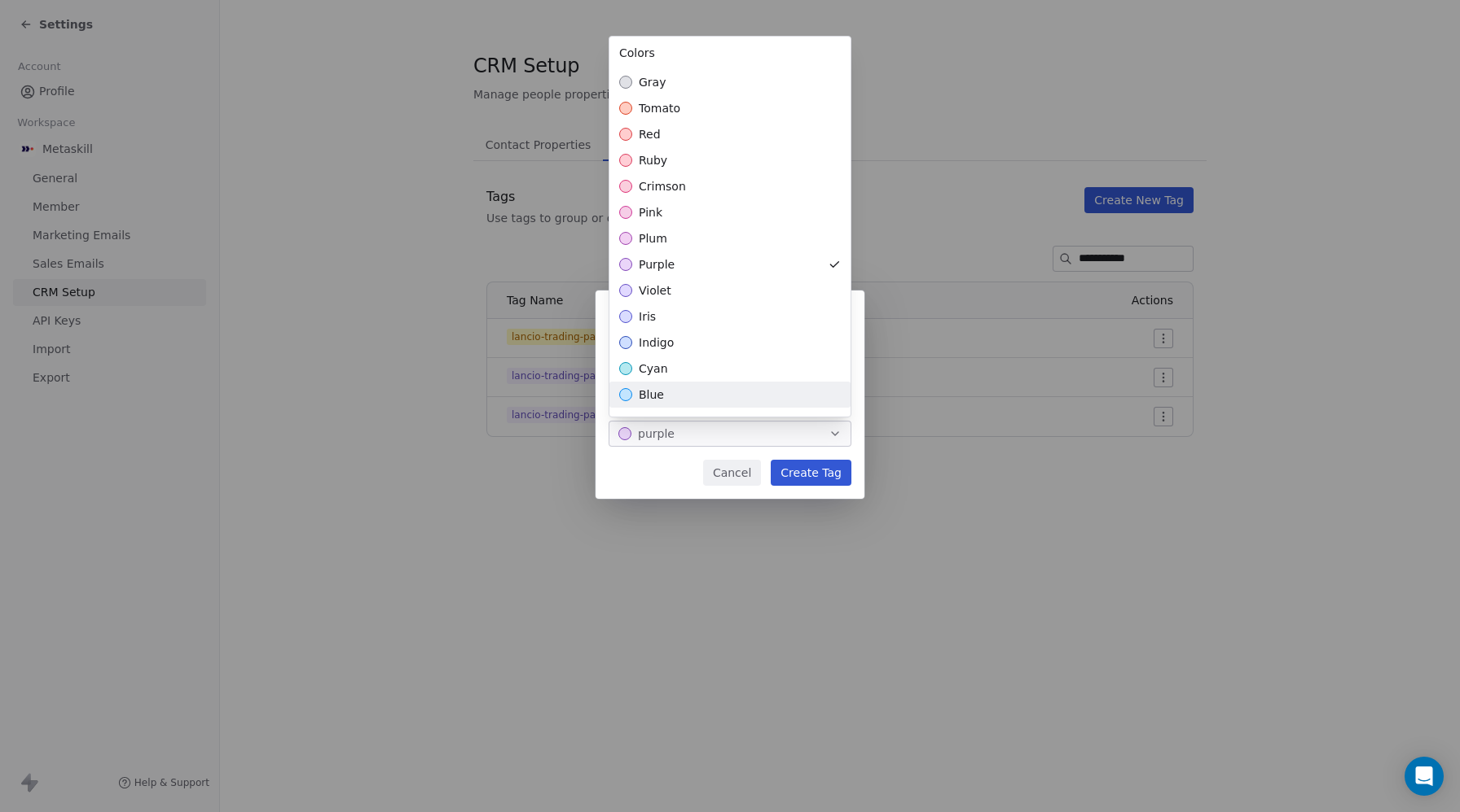
click at [861, 375] on div "**********" at bounding box center [730, 406] width 1460 height 283
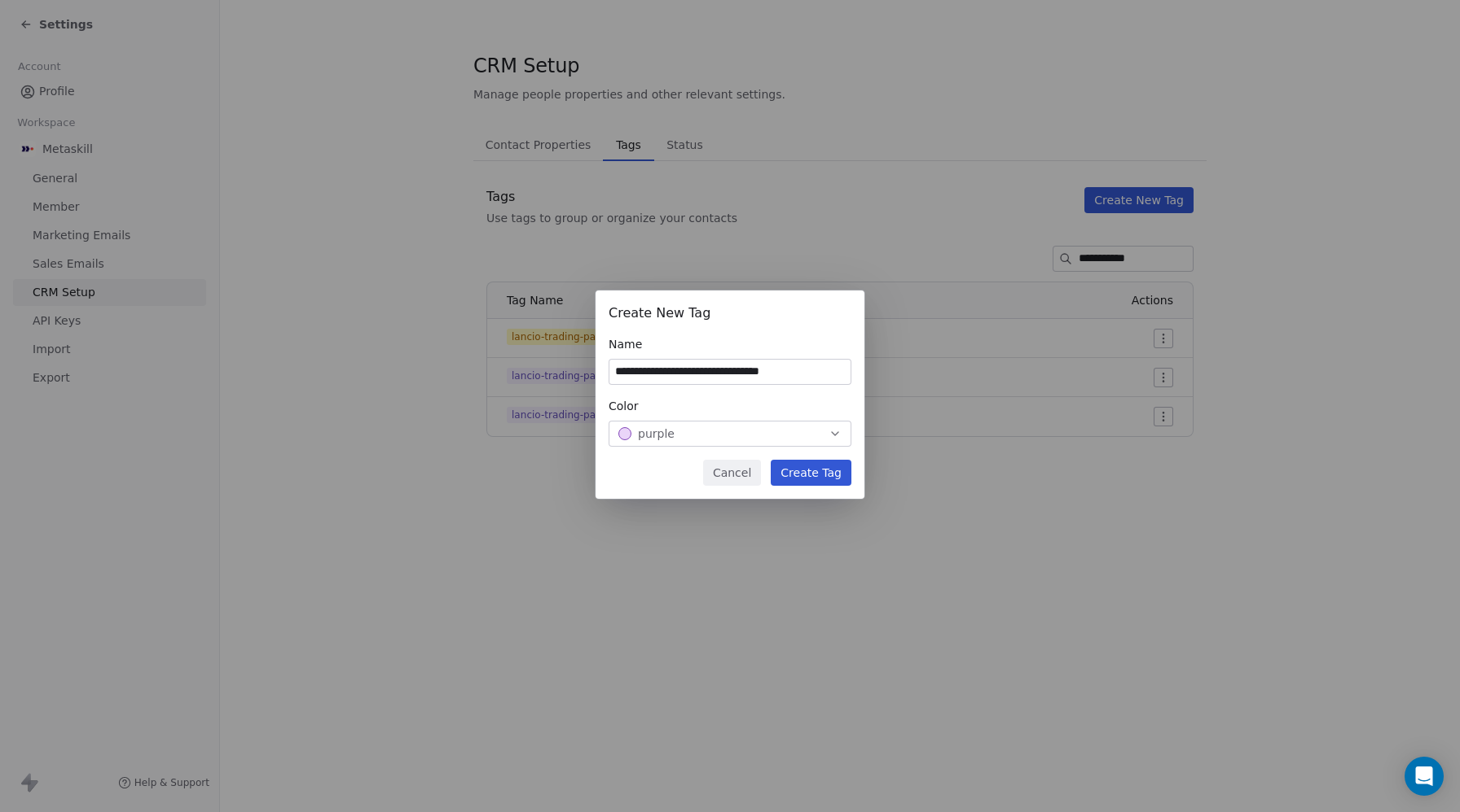
click at [732, 377] on input "**********" at bounding box center [729, 372] width 241 height 24
click at [819, 469] on button "Create Tag" at bounding box center [811, 473] width 81 height 26
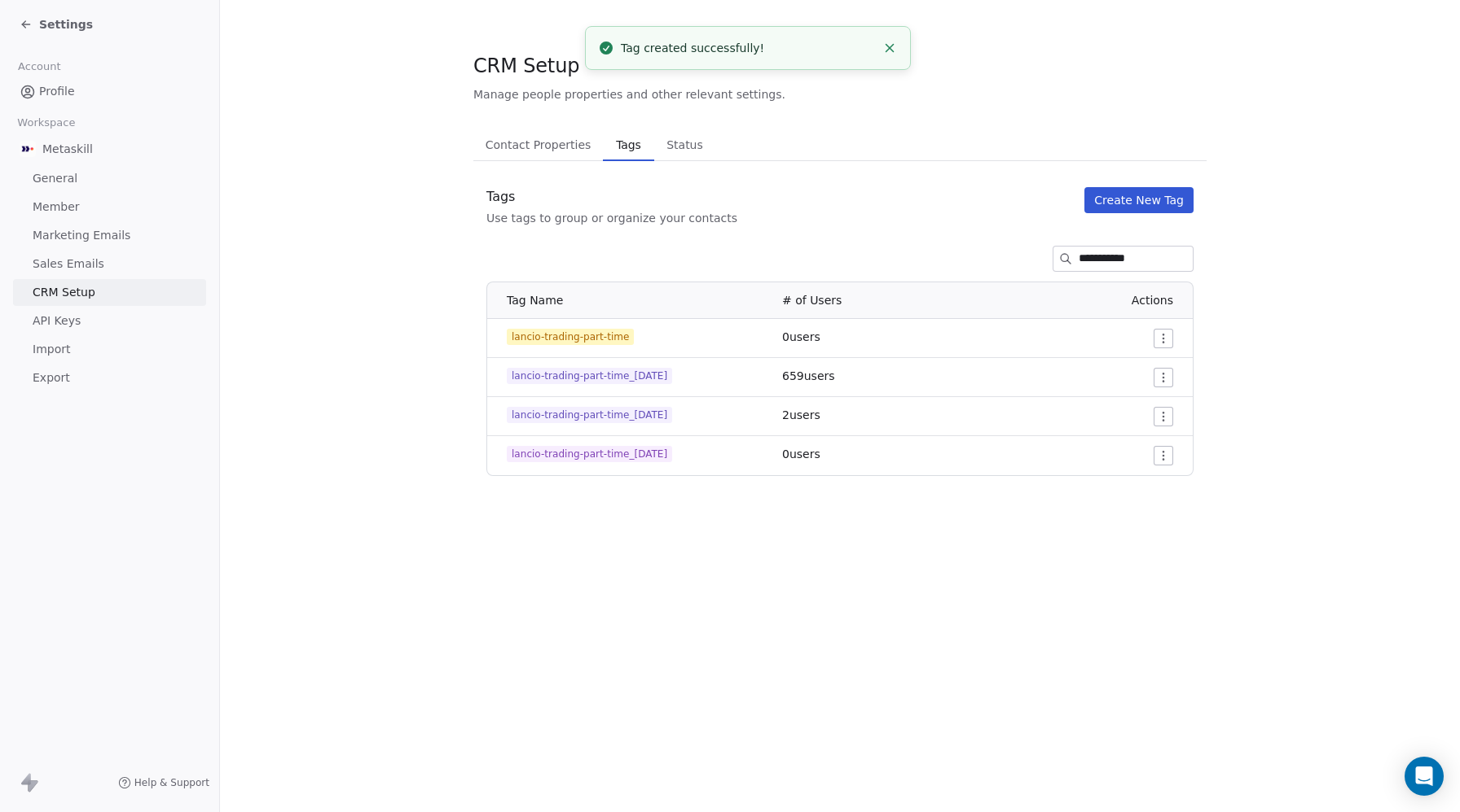
click at [57, 90] on span "Profile" at bounding box center [57, 92] width 36 height 17
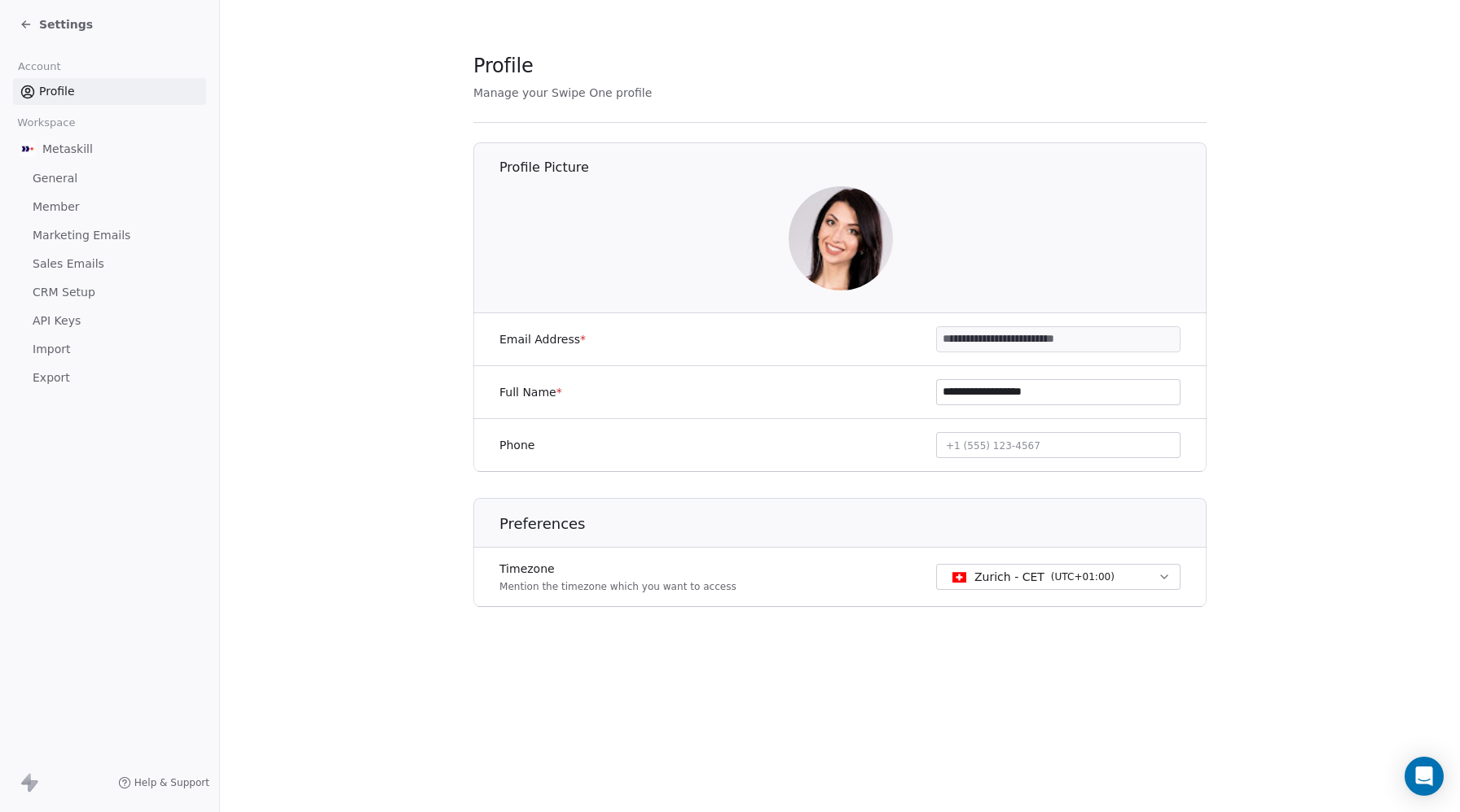
click at [72, 23] on span "Settings" at bounding box center [66, 23] width 53 height 16
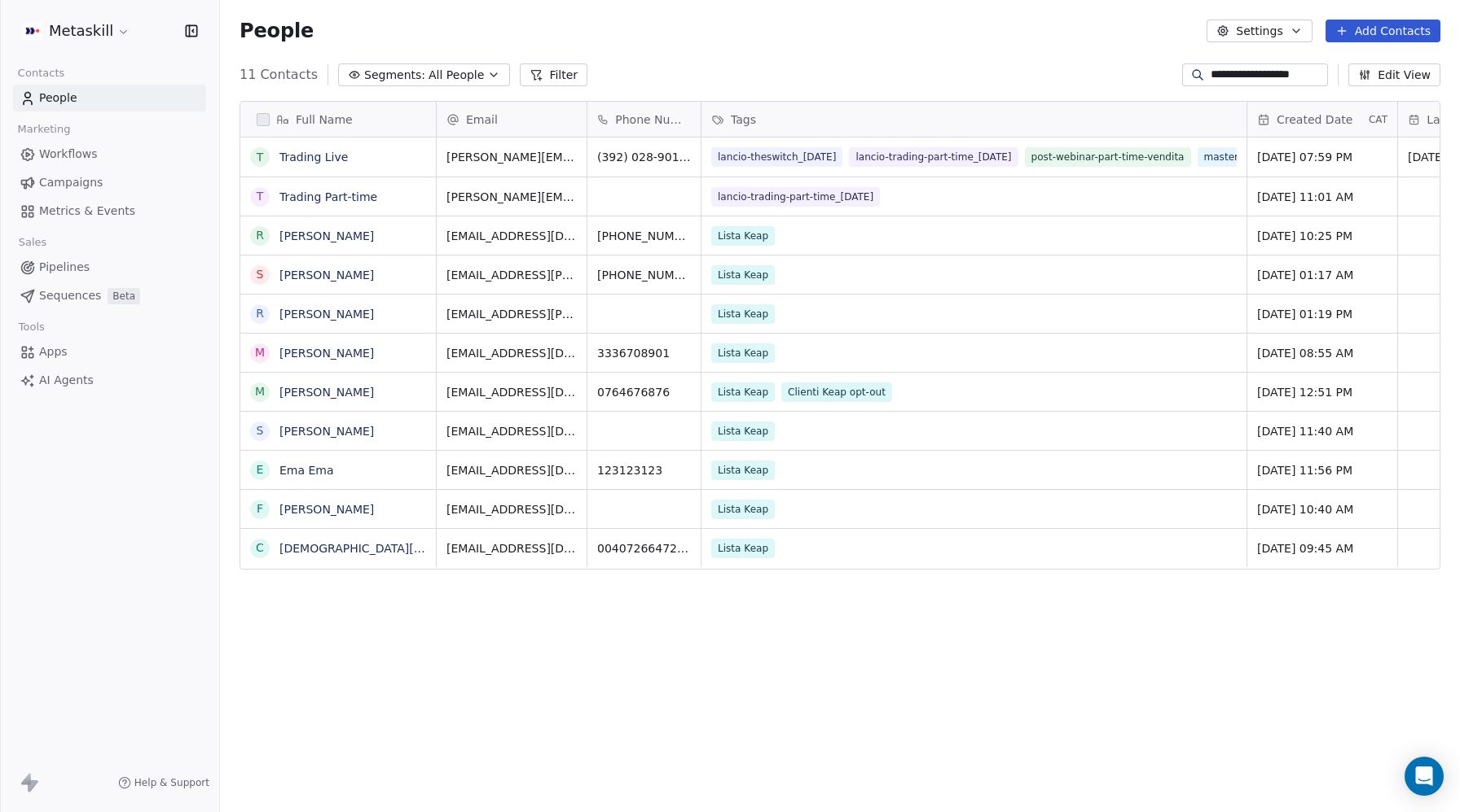
scroll to position [715, 1240]
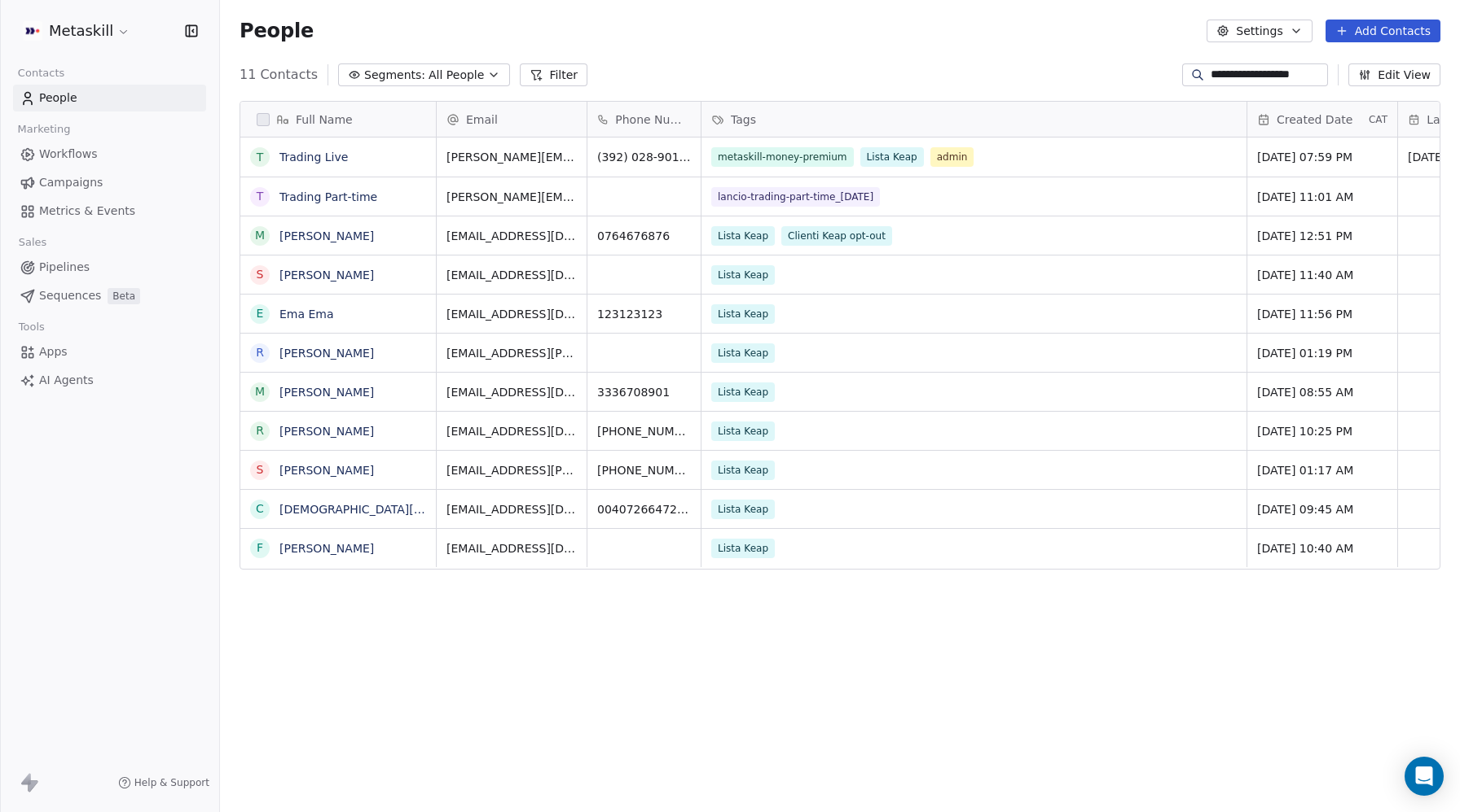
click at [439, 73] on span "All People" at bounding box center [455, 75] width 55 height 17
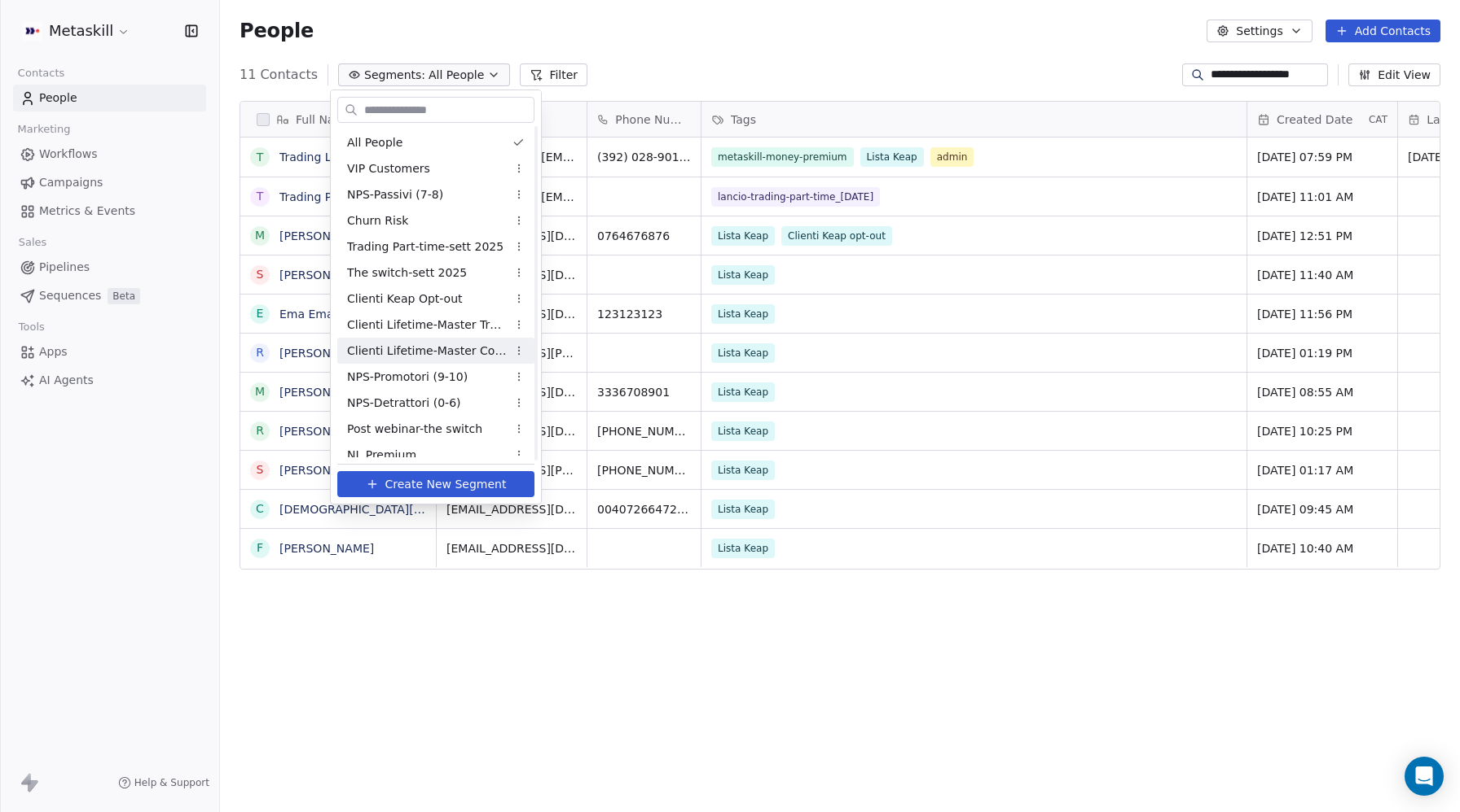
scroll to position [89, 0]
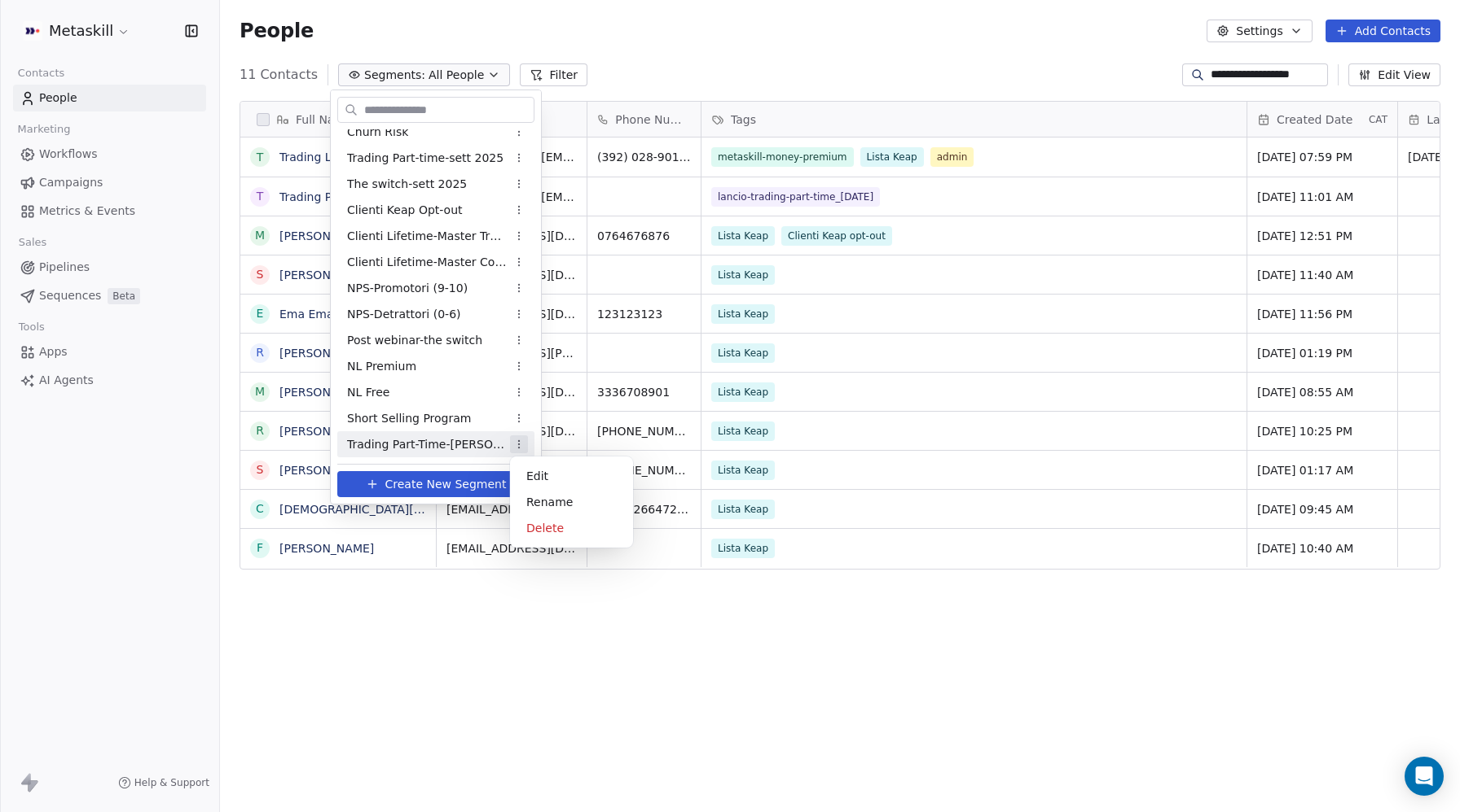
click at [518, 443] on html "**********" at bounding box center [730, 406] width 1460 height 812
click at [537, 472] on div "Edit" at bounding box center [571, 477] width 110 height 26
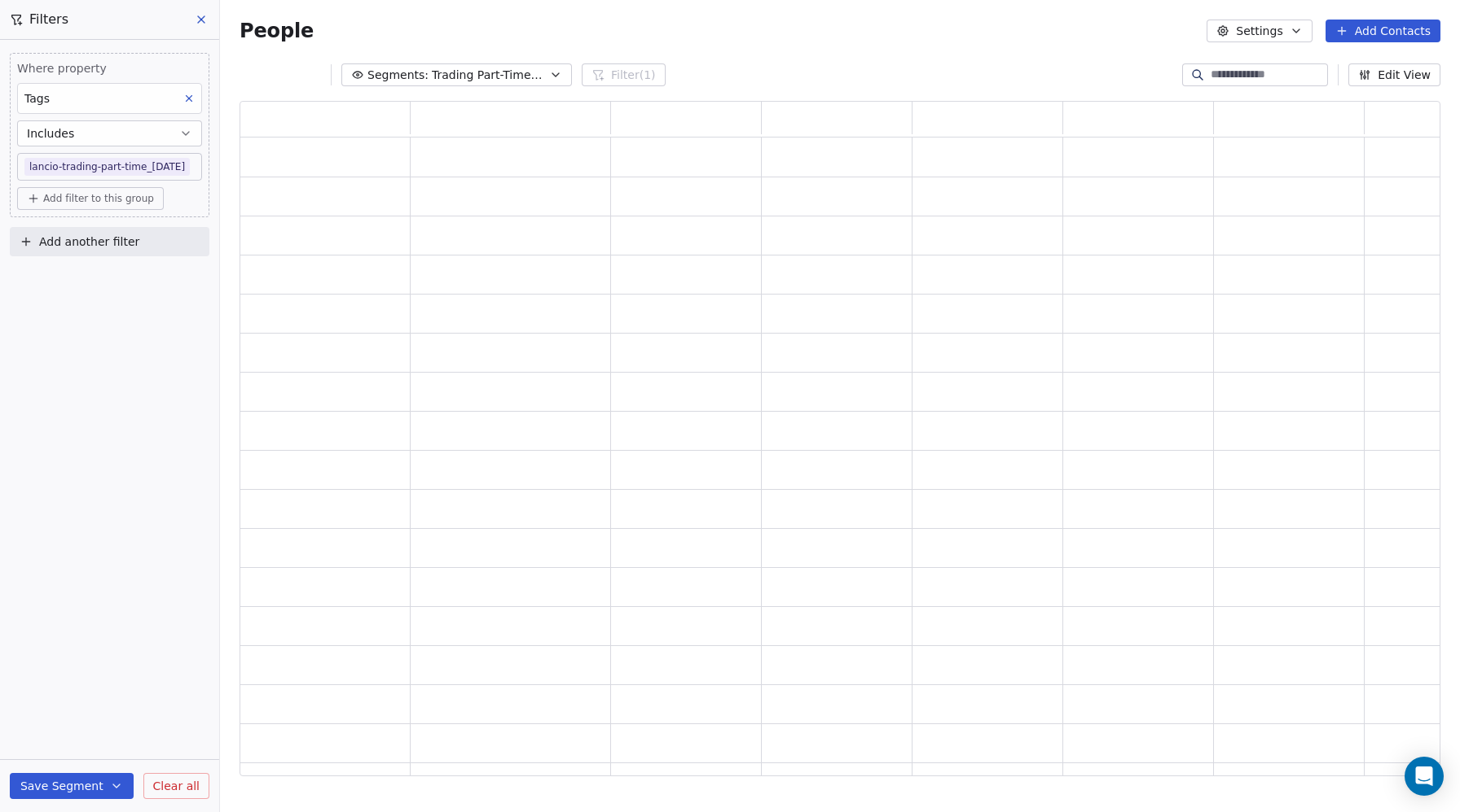
scroll to position [675, 1200]
click at [196, 171] on body "Metaskill Contacts People Marketing Workflows Campaigns Metrics & Events Sales …" at bounding box center [730, 406] width 1460 height 812
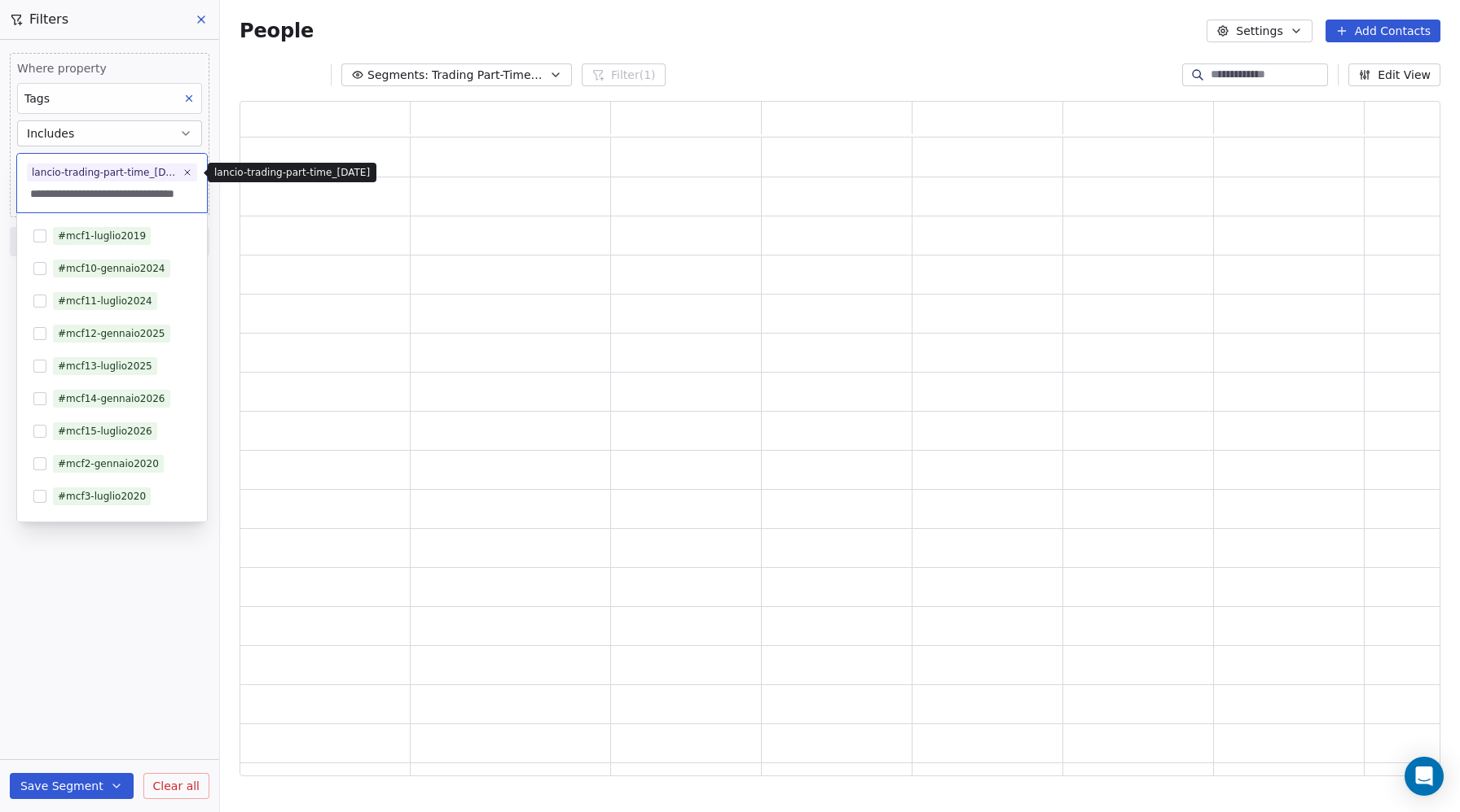
scroll to position [0, 34]
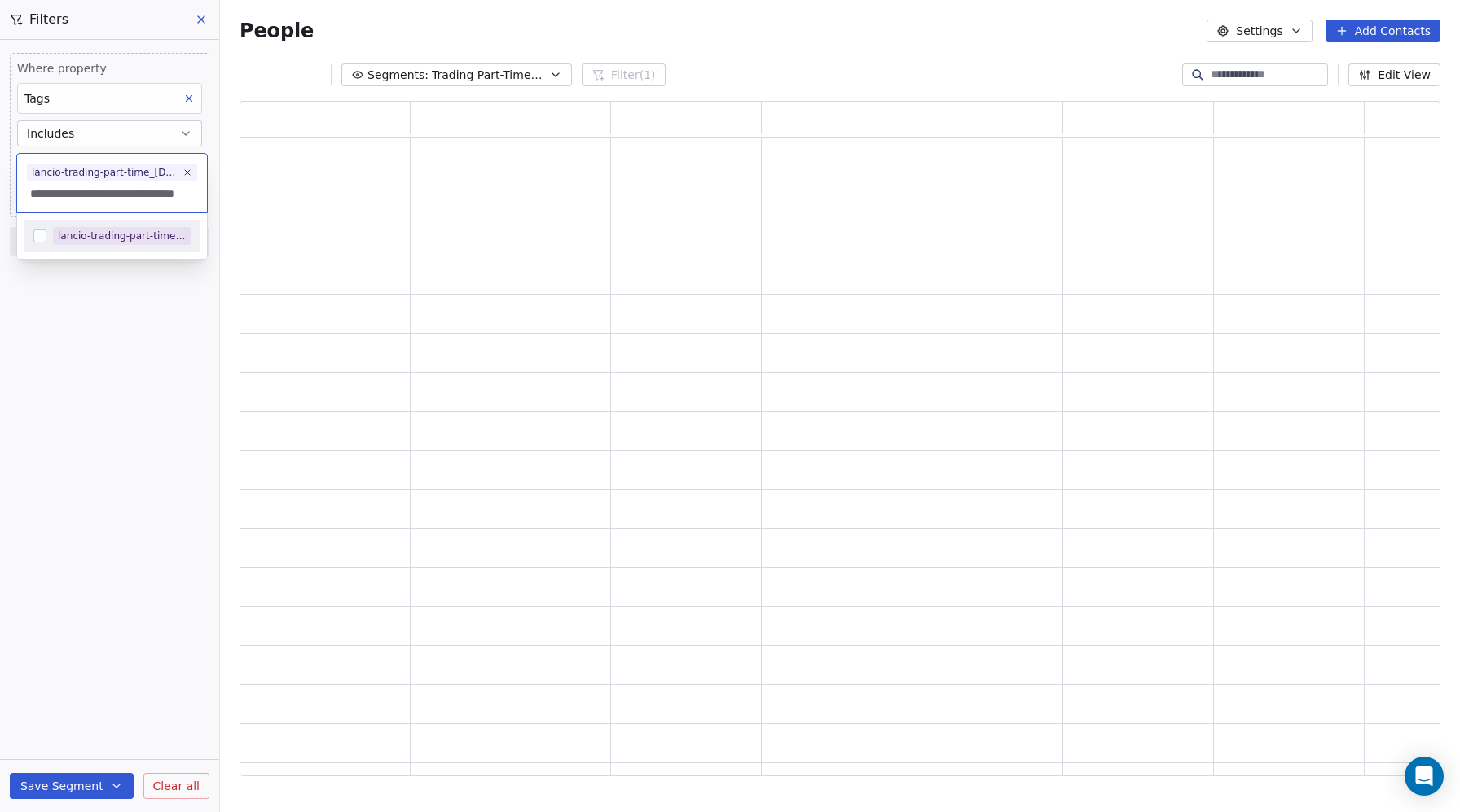
type input "**********"
click at [122, 232] on div "lancio-trading-part-time_2025-10-22" at bounding box center [122, 236] width 127 height 15
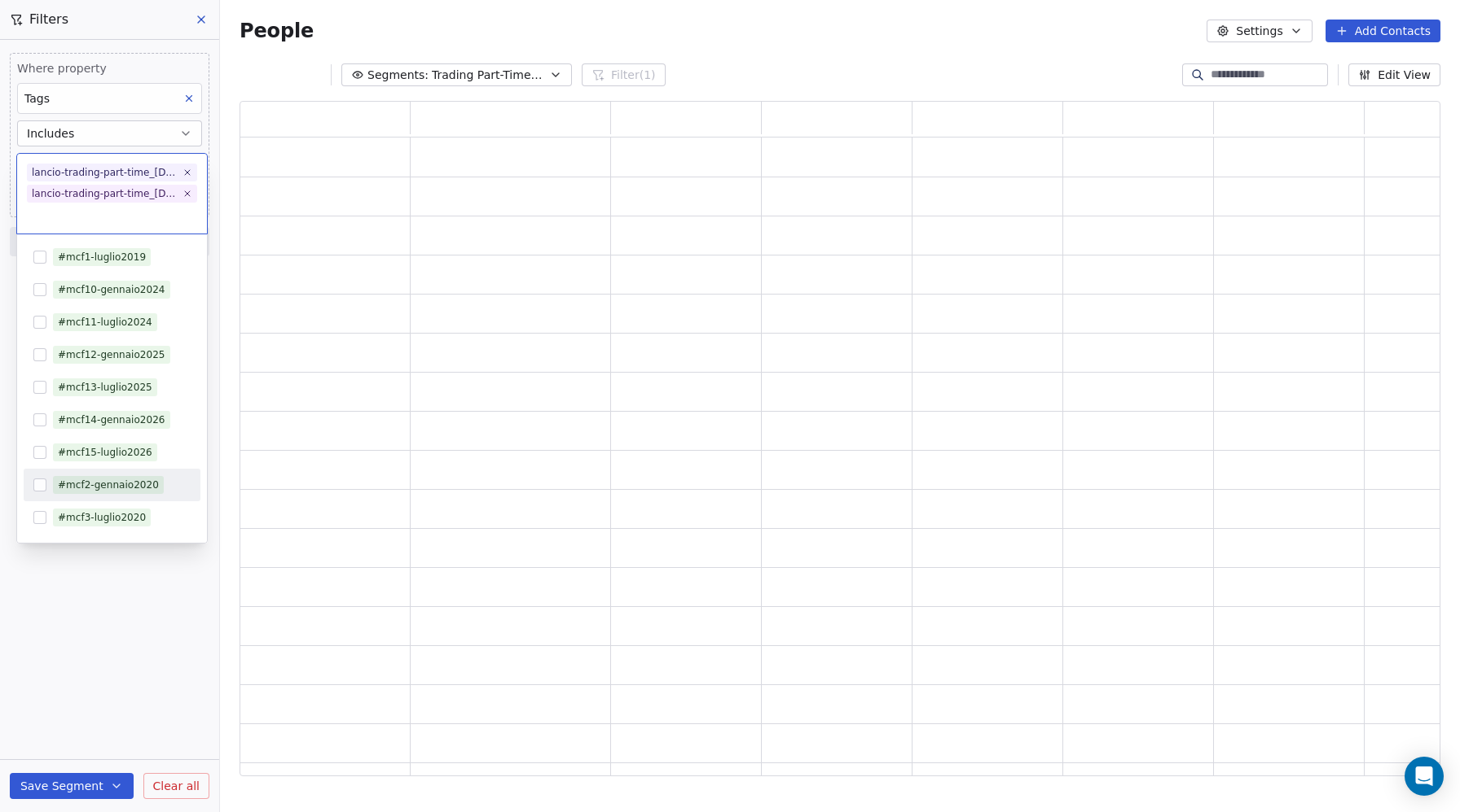
click at [89, 786] on html "Metaskill Contacts People Marketing Workflows Campaigns Metrics & Events Sales …" at bounding box center [730, 406] width 1460 height 812
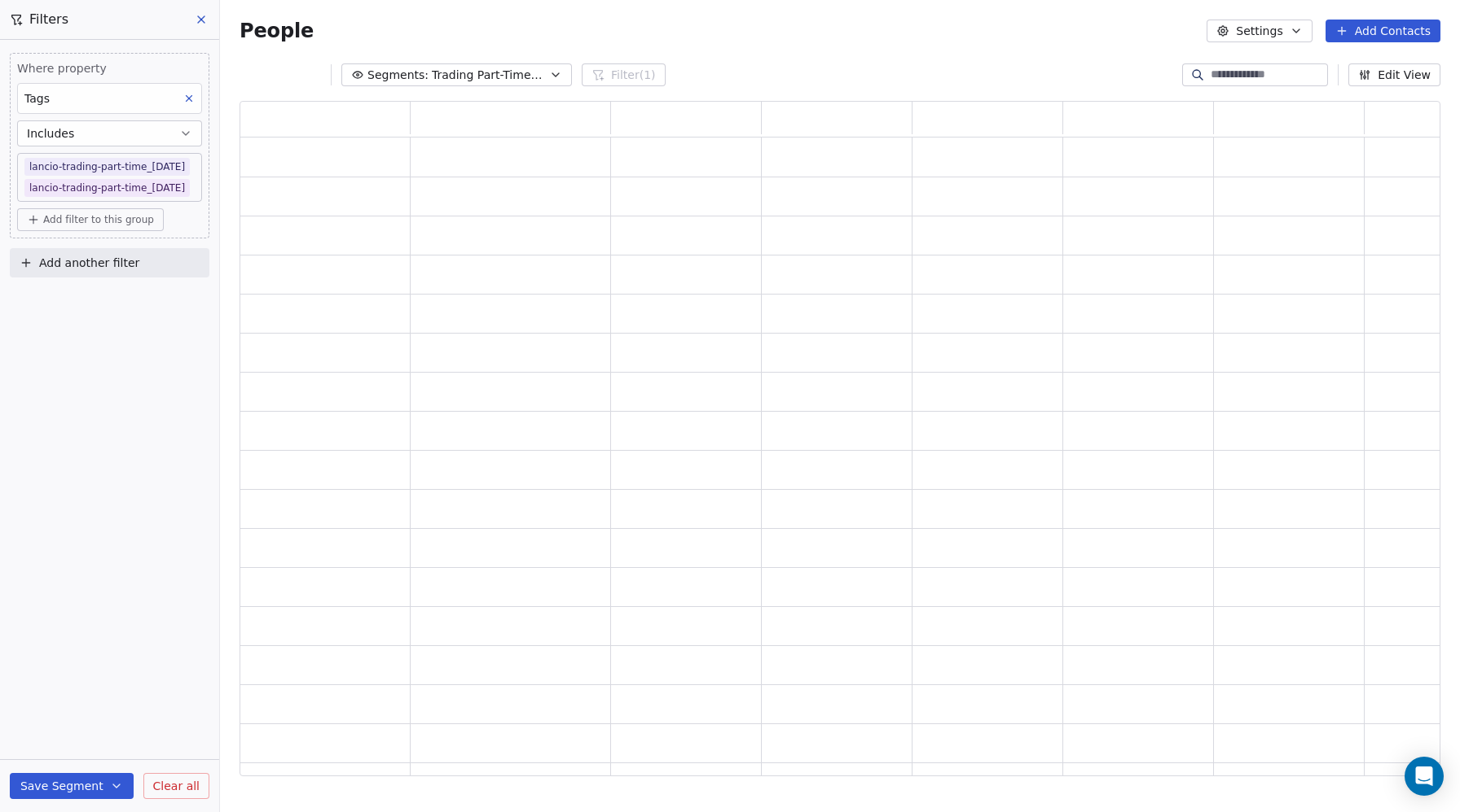
click at [84, 785] on button "Save Segment" at bounding box center [71, 787] width 124 height 26
click at [76, 790] on button "Save Segment" at bounding box center [71, 787] width 124 height 26
click at [66, 787] on button "Save Segment" at bounding box center [71, 787] width 124 height 26
click at [76, 785] on button "Save Segment" at bounding box center [71, 787] width 124 height 26
click at [83, 787] on button "Save Segment" at bounding box center [71, 787] width 124 height 26
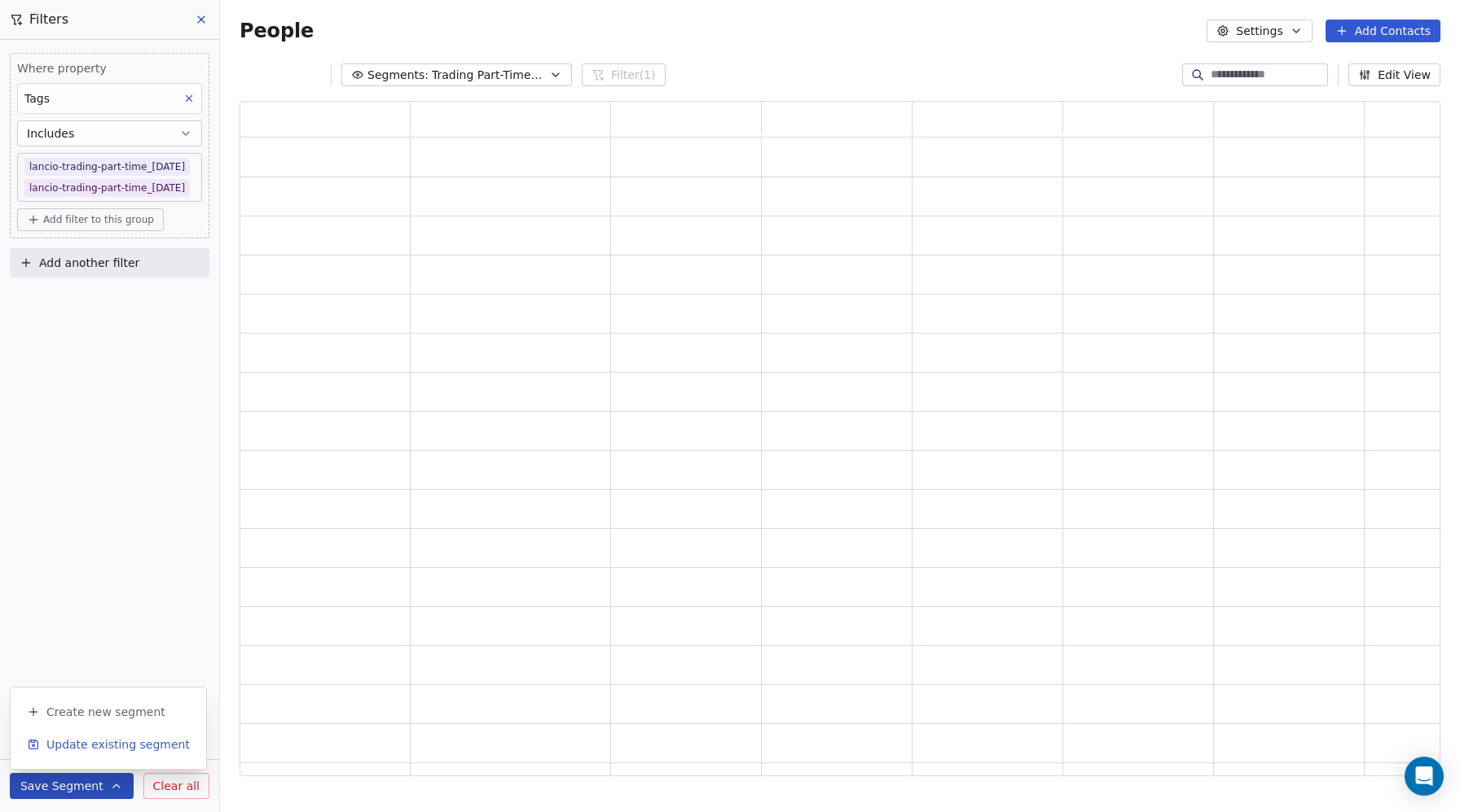
click at [100, 747] on span "Update existing segment" at bounding box center [118, 745] width 143 height 16
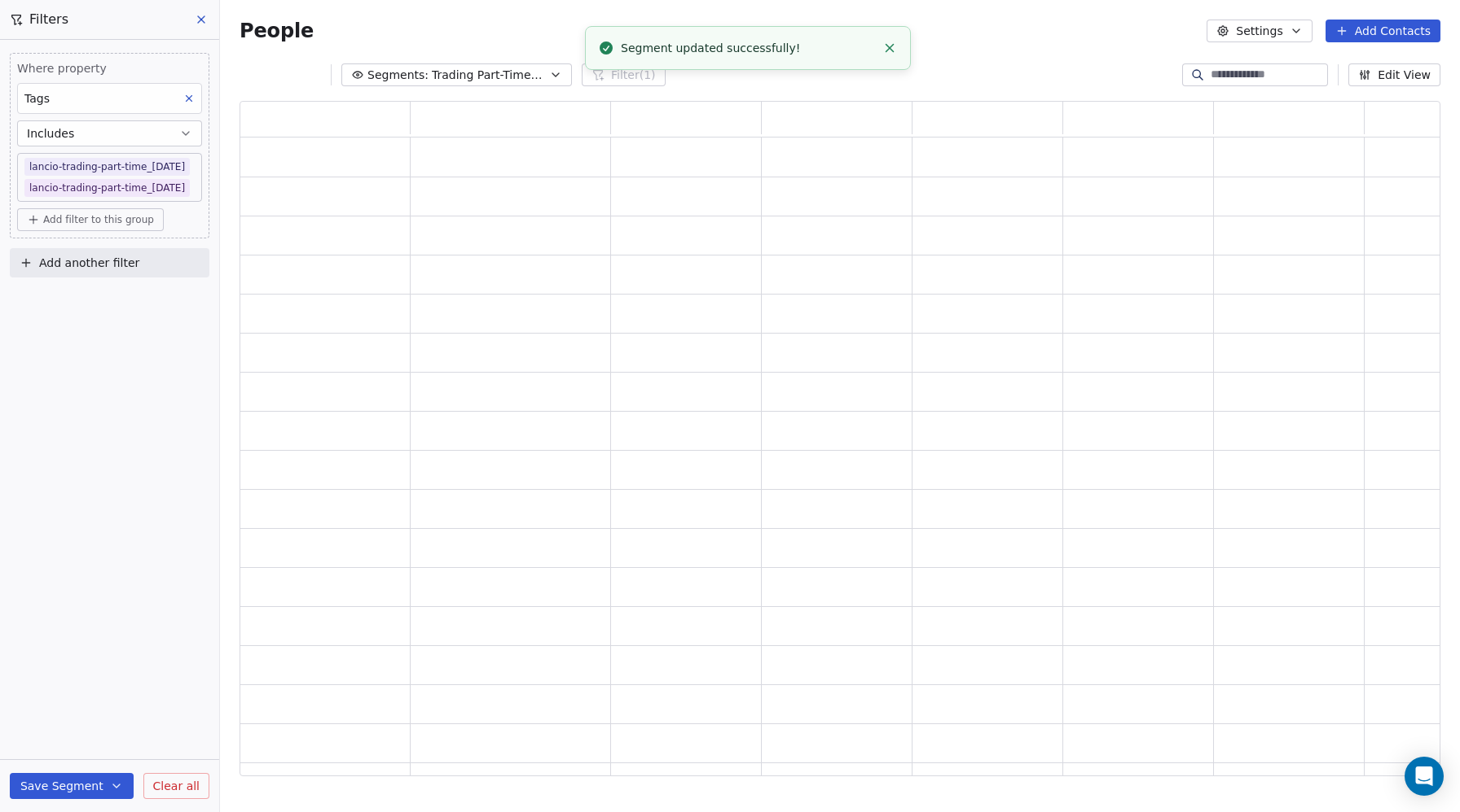
click at [203, 22] on icon at bounding box center [201, 19] width 7 height 7
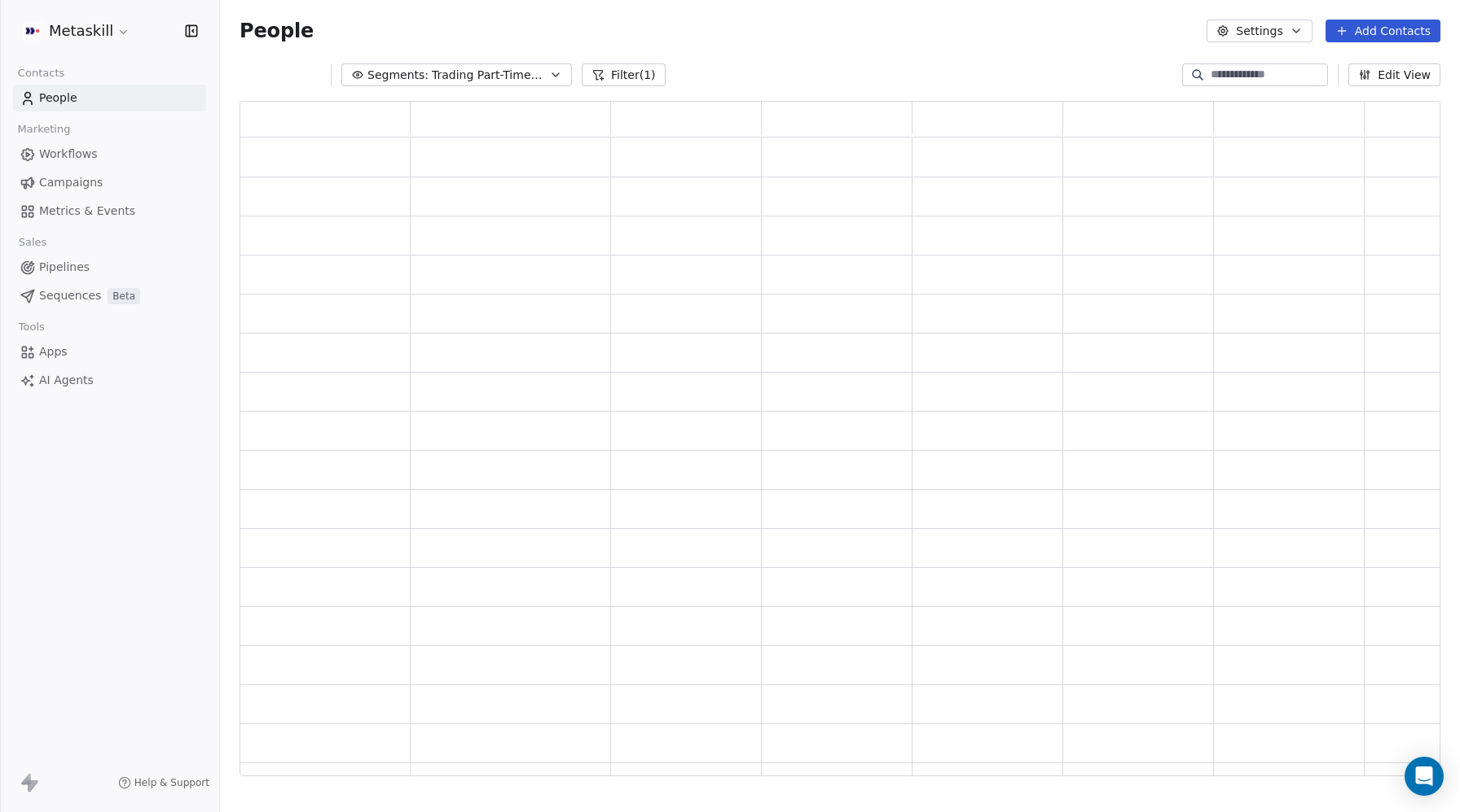
click at [591, 77] on icon at bounding box center [598, 75] width 13 height 13
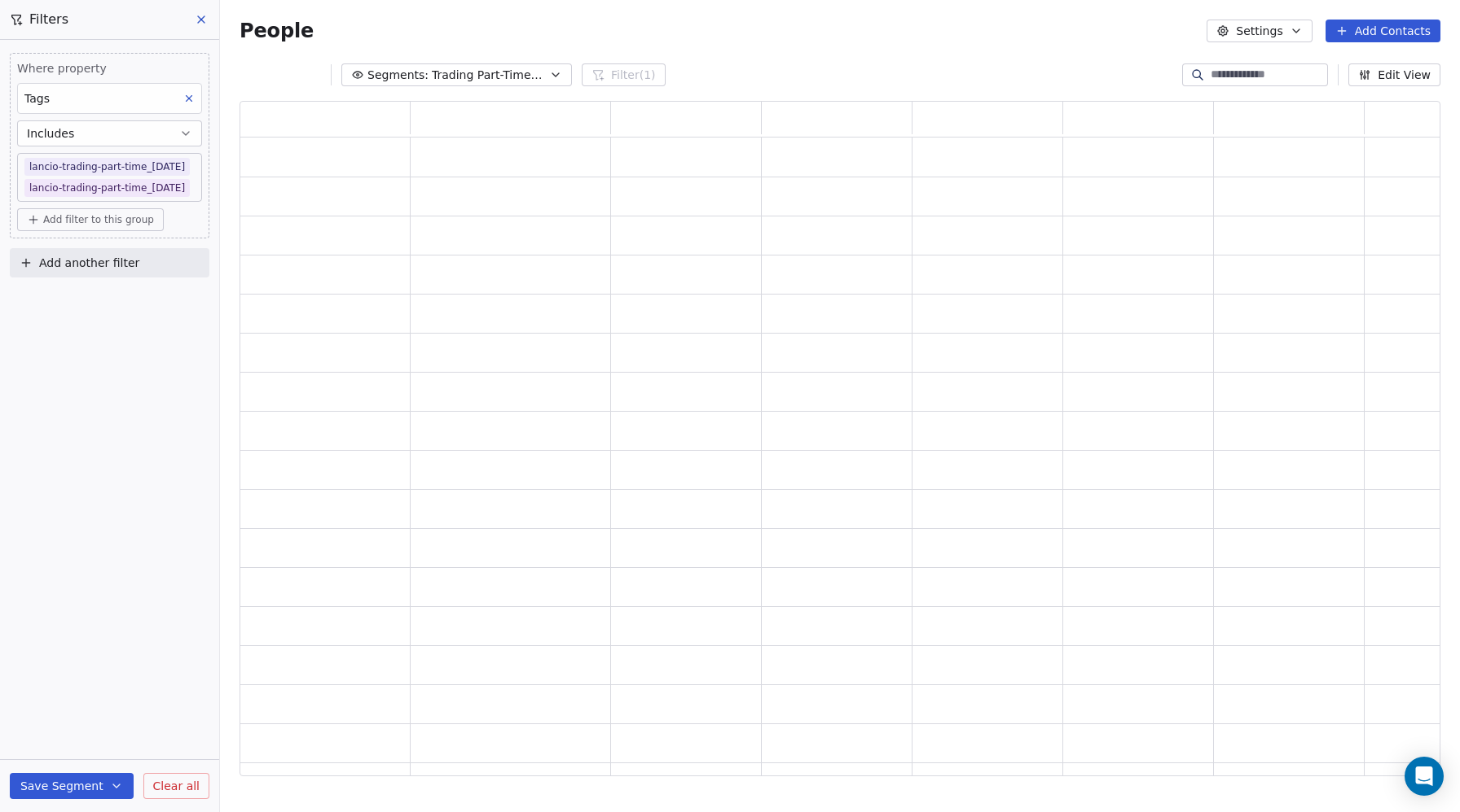
drag, startPoint x: 158, startPoint y: 708, endPoint x: 114, endPoint y: 768, distance: 74.4
click at [157, 709] on div "Where property Tags Includes lancio-trading-part-time_2025-10-21 lancio-trading…" at bounding box center [110, 426] width 219 height 773
click at [99, 778] on button "Save Segment" at bounding box center [71, 787] width 124 height 26
click at [174, 785] on span "Clear all" at bounding box center [176, 787] width 47 height 17
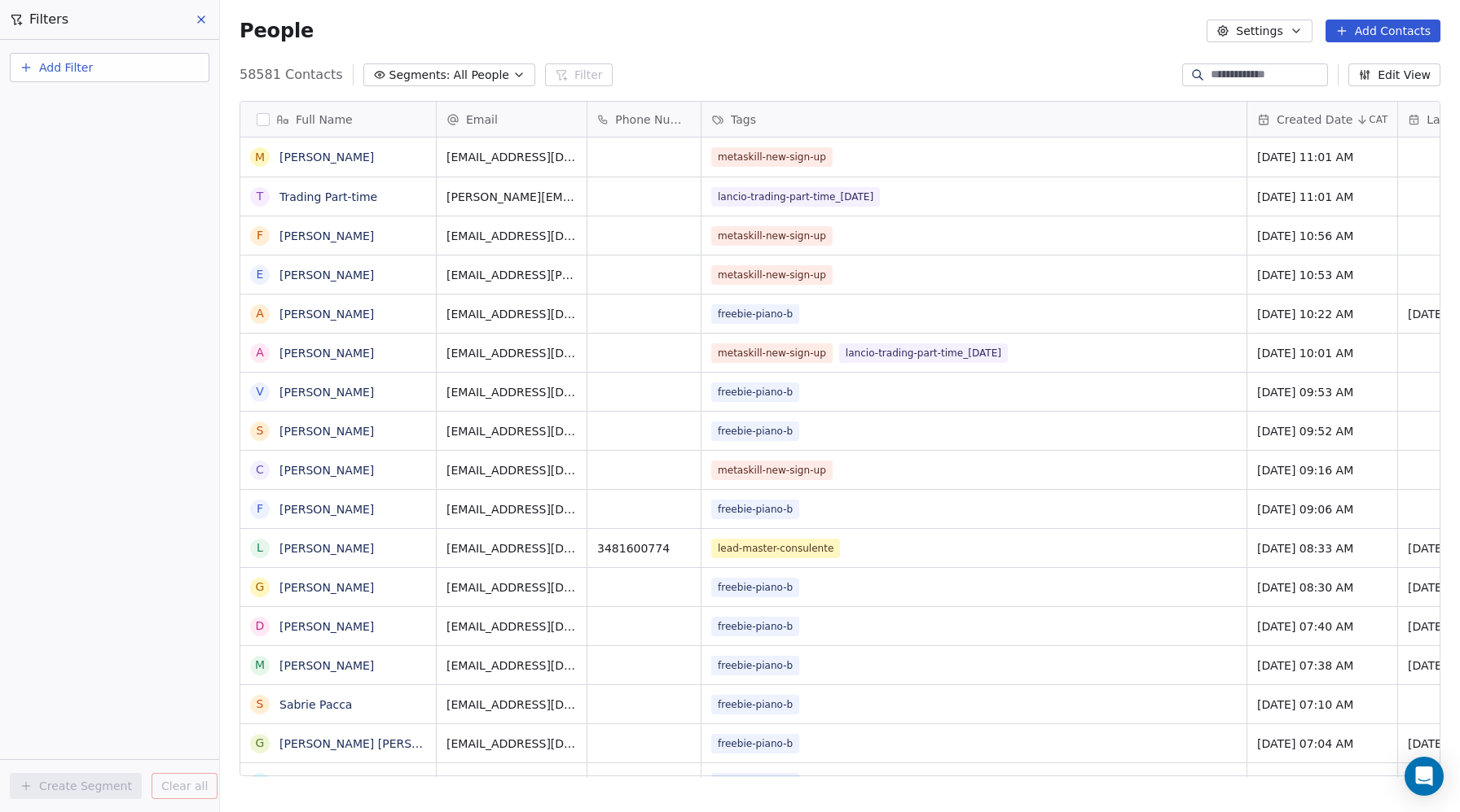
scroll to position [715, 1240]
click at [71, 70] on span "Add Filter" at bounding box center [66, 67] width 53 height 17
click at [83, 103] on span "Contact properties" at bounding box center [80, 106] width 106 height 17
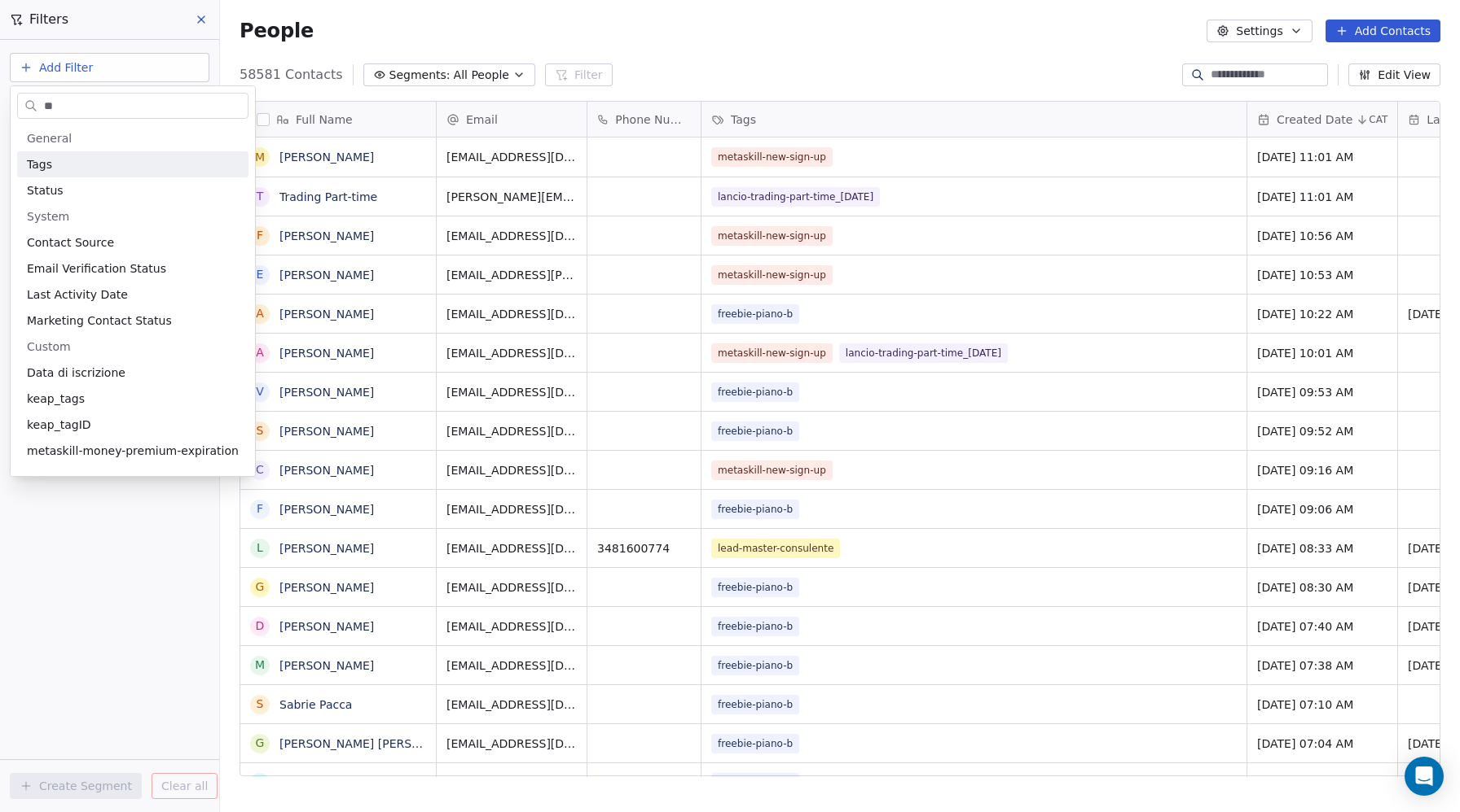
type input "**"
click at [48, 162] on span "Tags" at bounding box center [39, 164] width 25 height 16
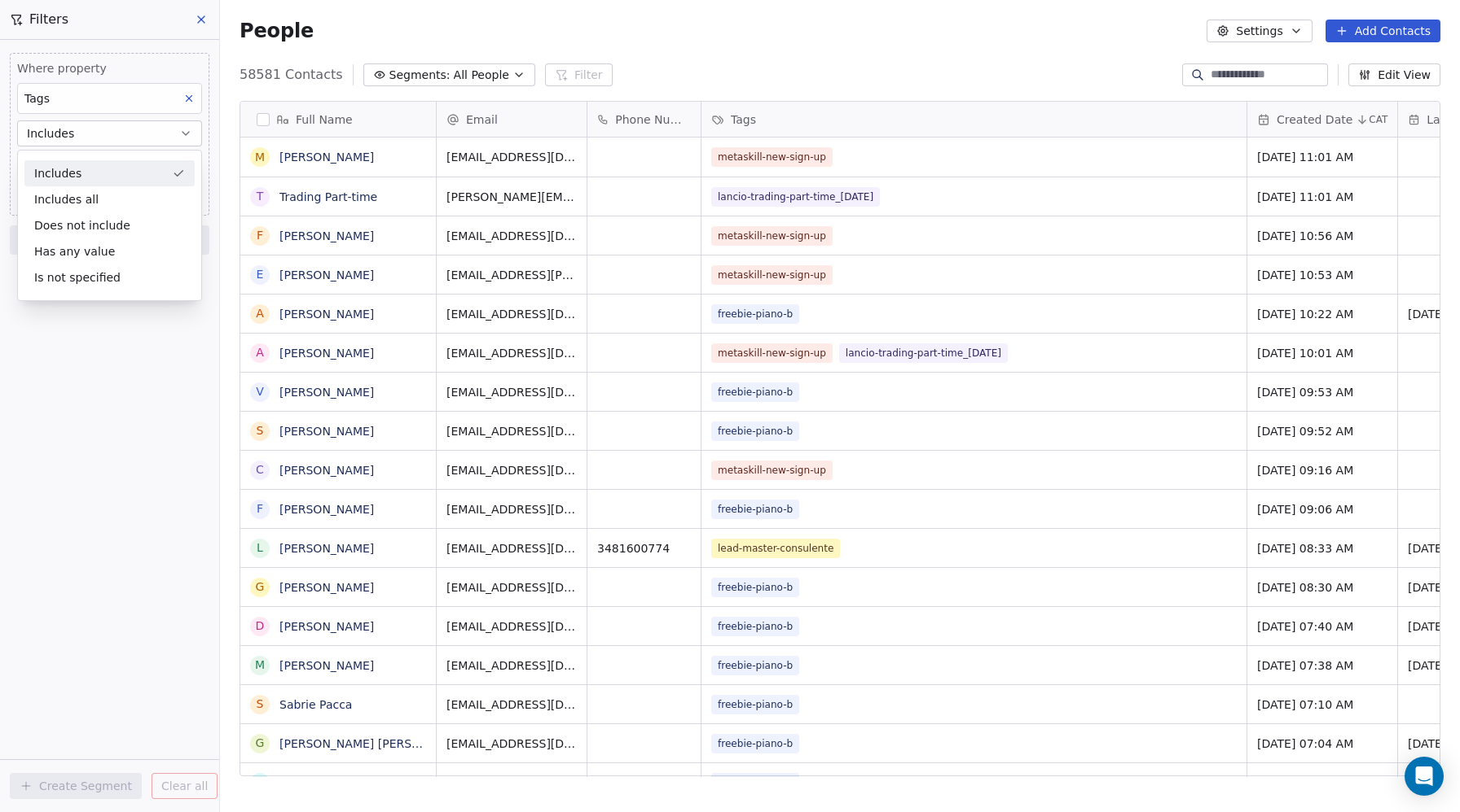
click at [52, 169] on div "Includes" at bounding box center [110, 173] width 171 height 26
click at [62, 156] on body "Metaskill Contacts People Marketing Workflows Campaigns Metrics & Events Sales …" at bounding box center [730, 406] width 1460 height 812
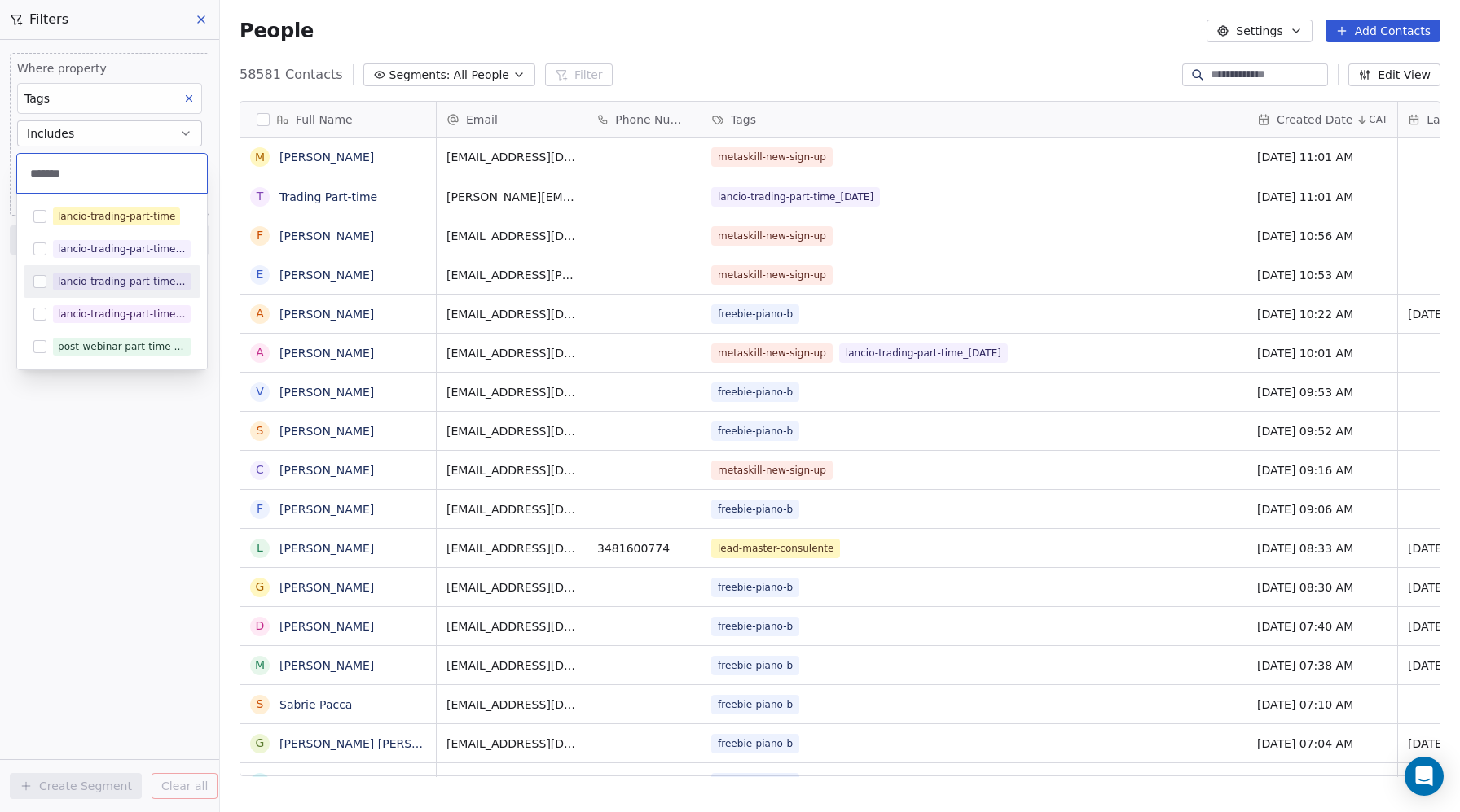
type input "*******"
click at [38, 280] on button "Suggestions" at bounding box center [40, 282] width 13 height 13
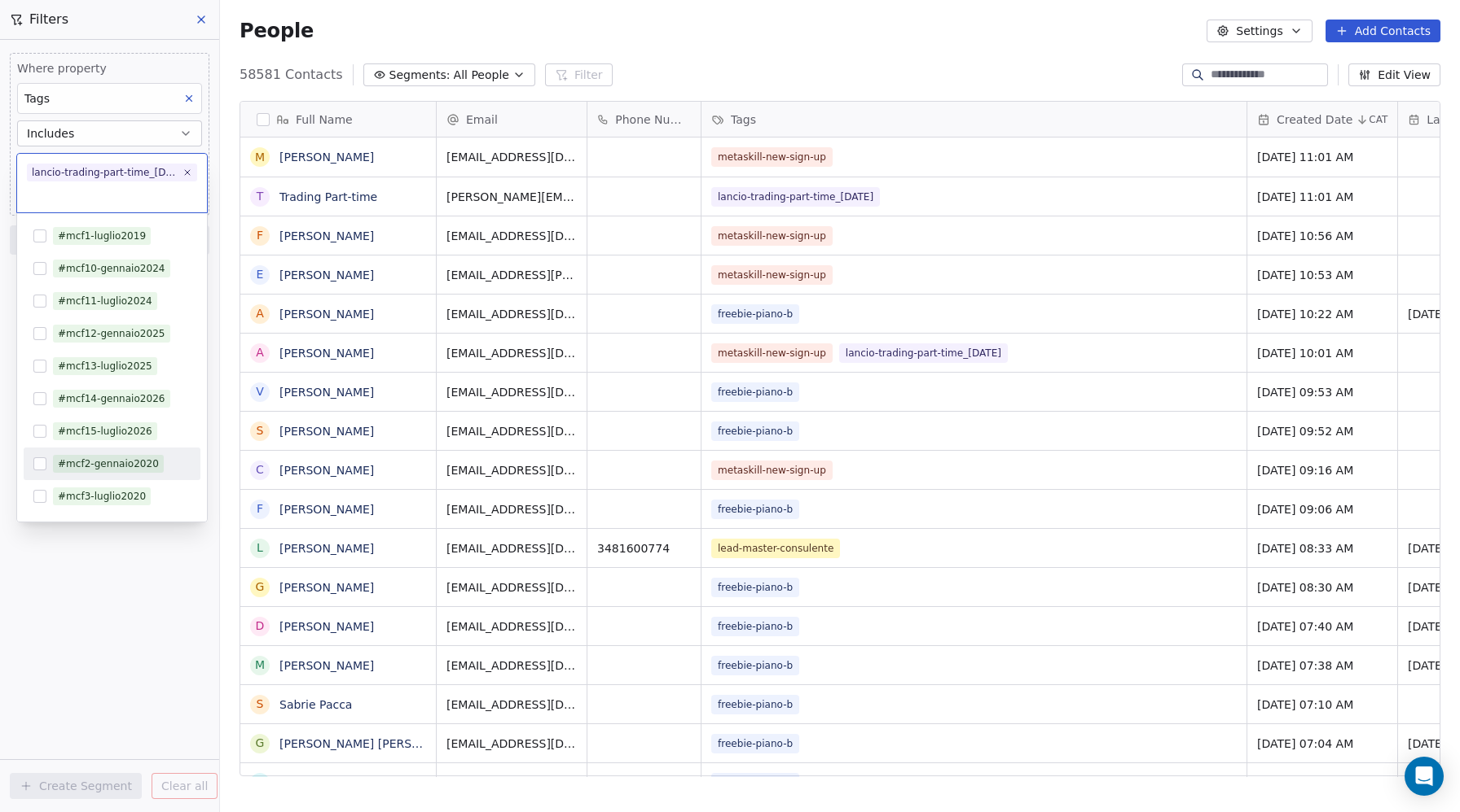
click at [177, 627] on html "Metaskill Contacts People Marketing Workflows Campaigns Metrics & Events Sales …" at bounding box center [730, 406] width 1460 height 812
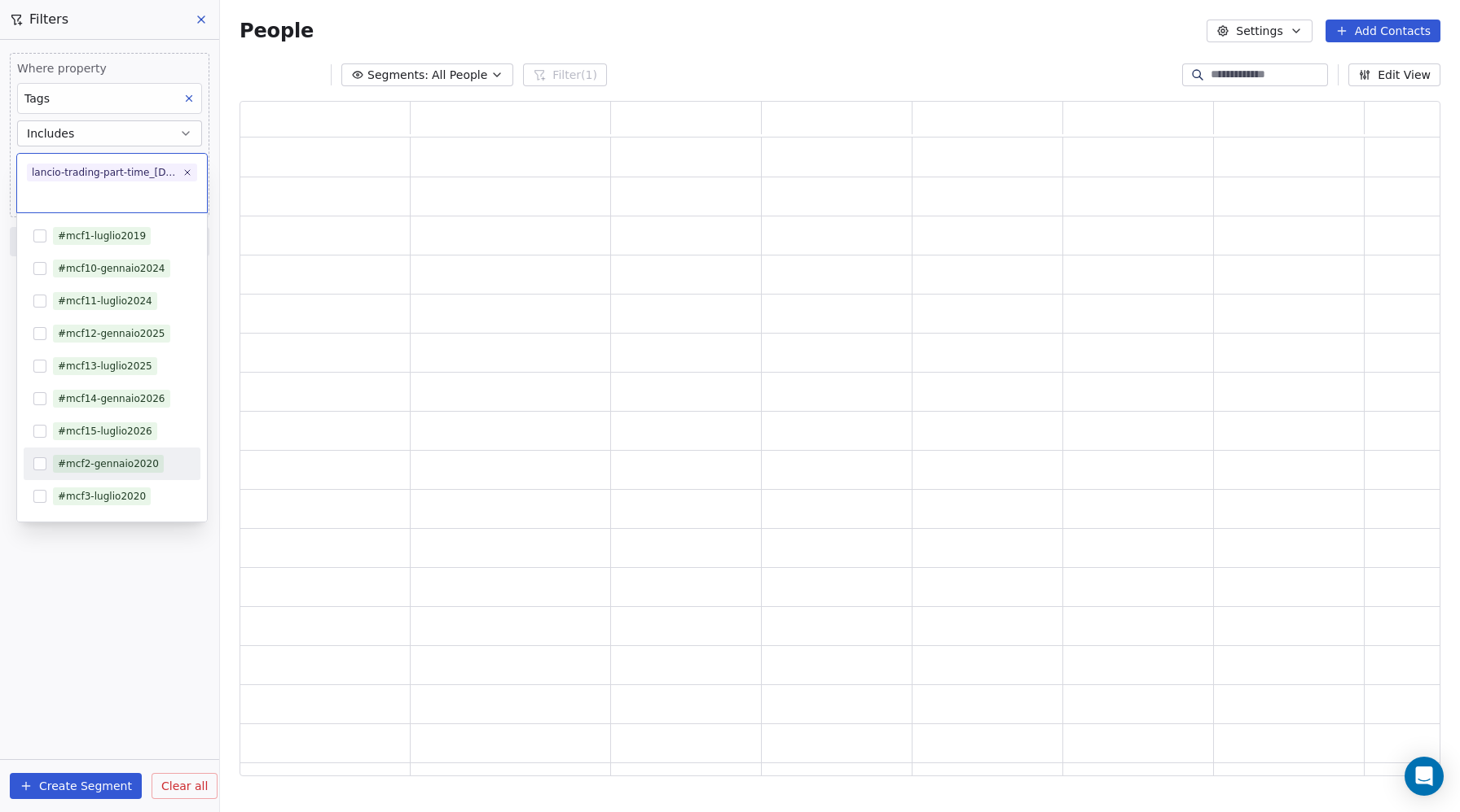
scroll to position [675, 1200]
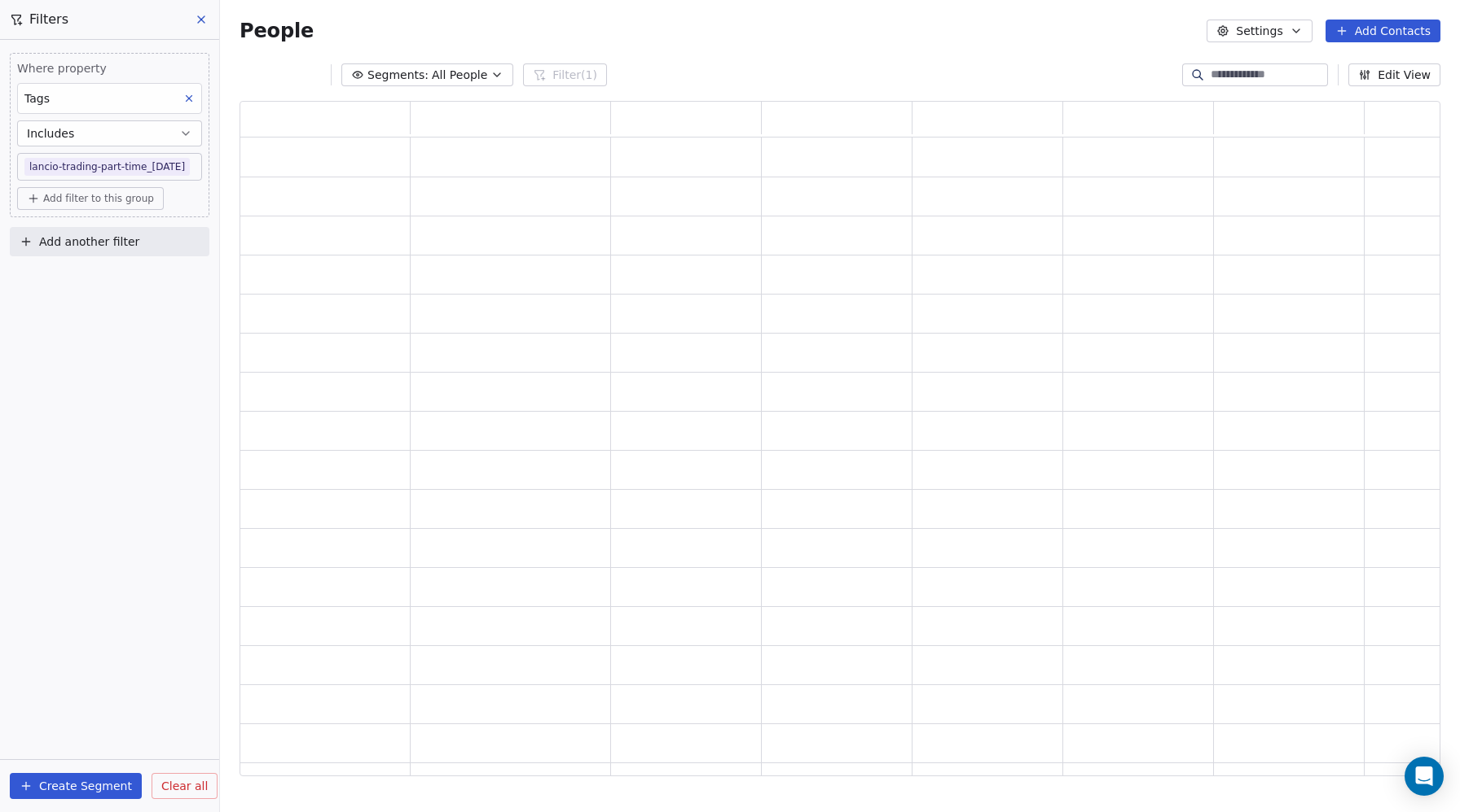
click at [134, 675] on div "Where property Tags Includes lancio-trading-part-time_2025-10-21 Add filter to …" at bounding box center [110, 426] width 219 height 773
click at [202, 24] on icon at bounding box center [201, 20] width 13 height 13
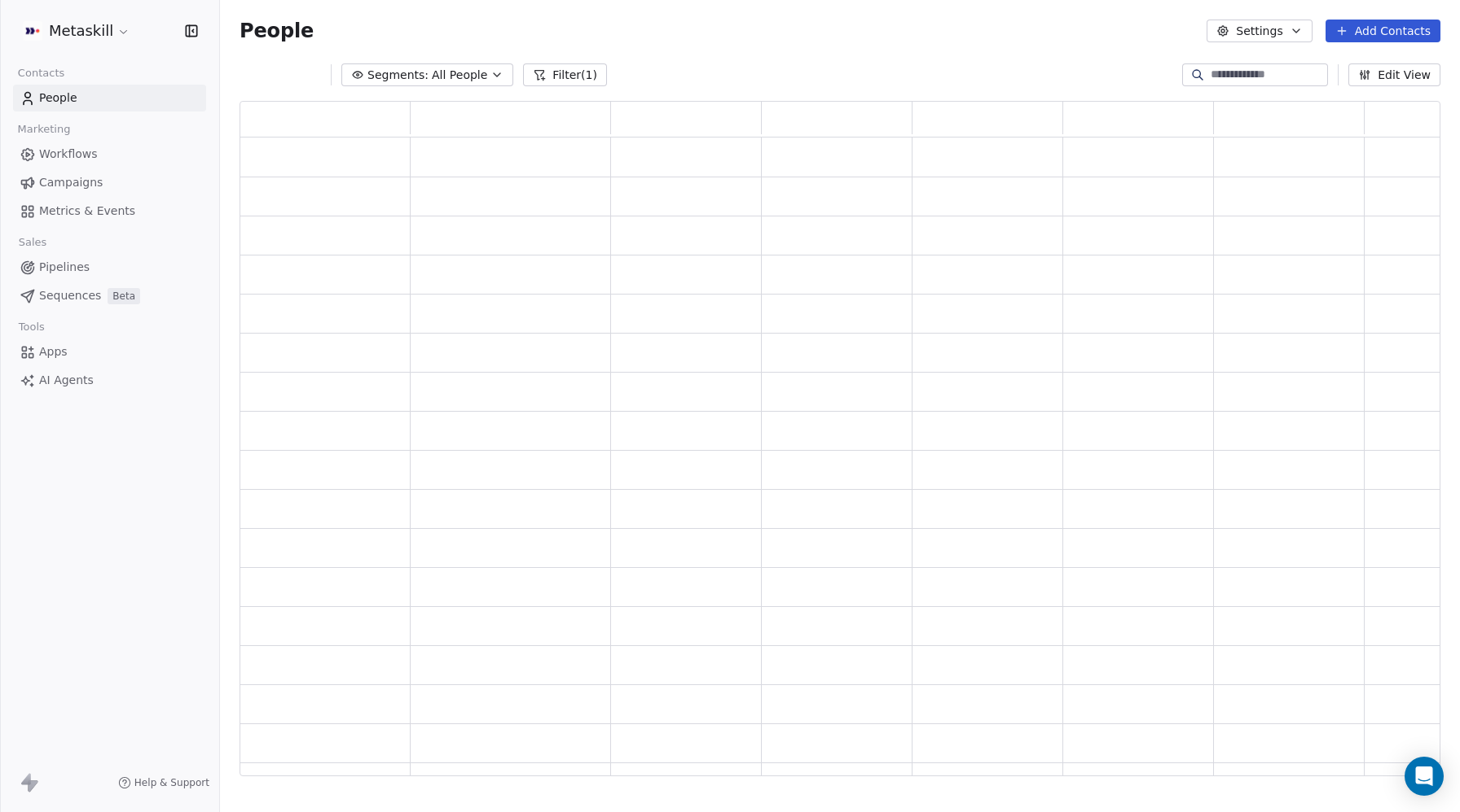
click at [67, 177] on span "Campaigns" at bounding box center [71, 183] width 64 height 17
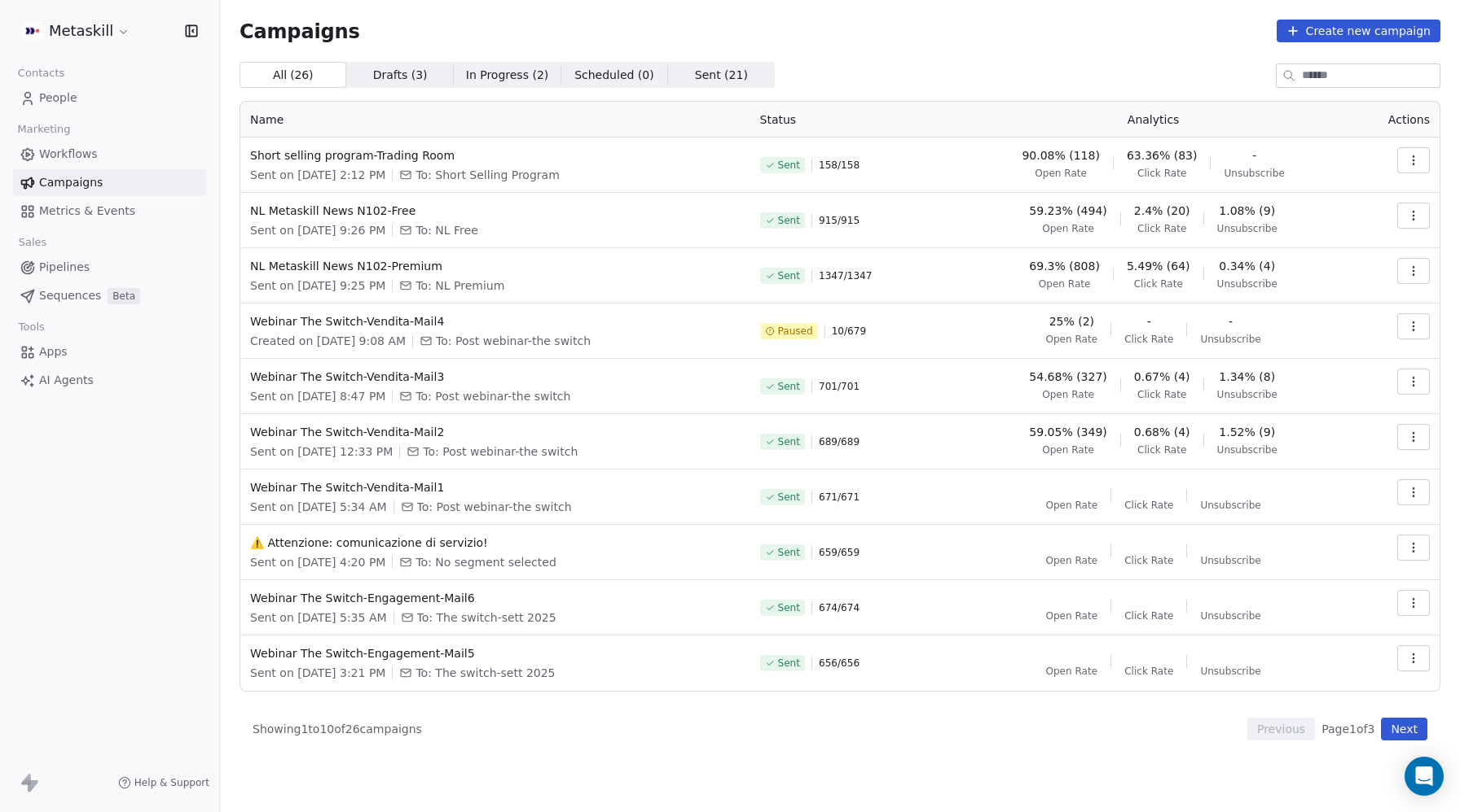
click at [101, 159] on link "Workflows" at bounding box center [110, 154] width 193 height 27
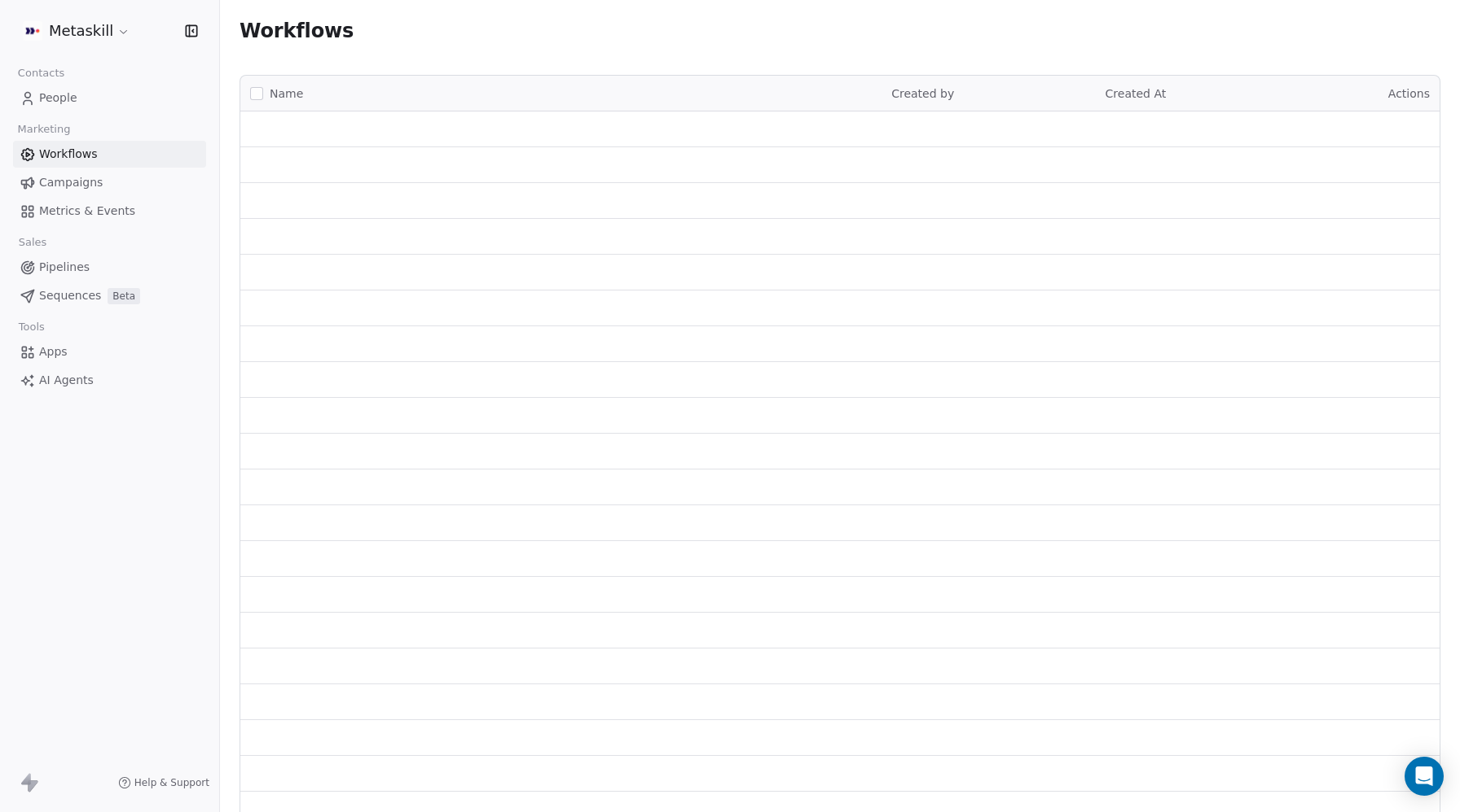
click at [71, 155] on span "Workflows" at bounding box center [68, 155] width 59 height 17
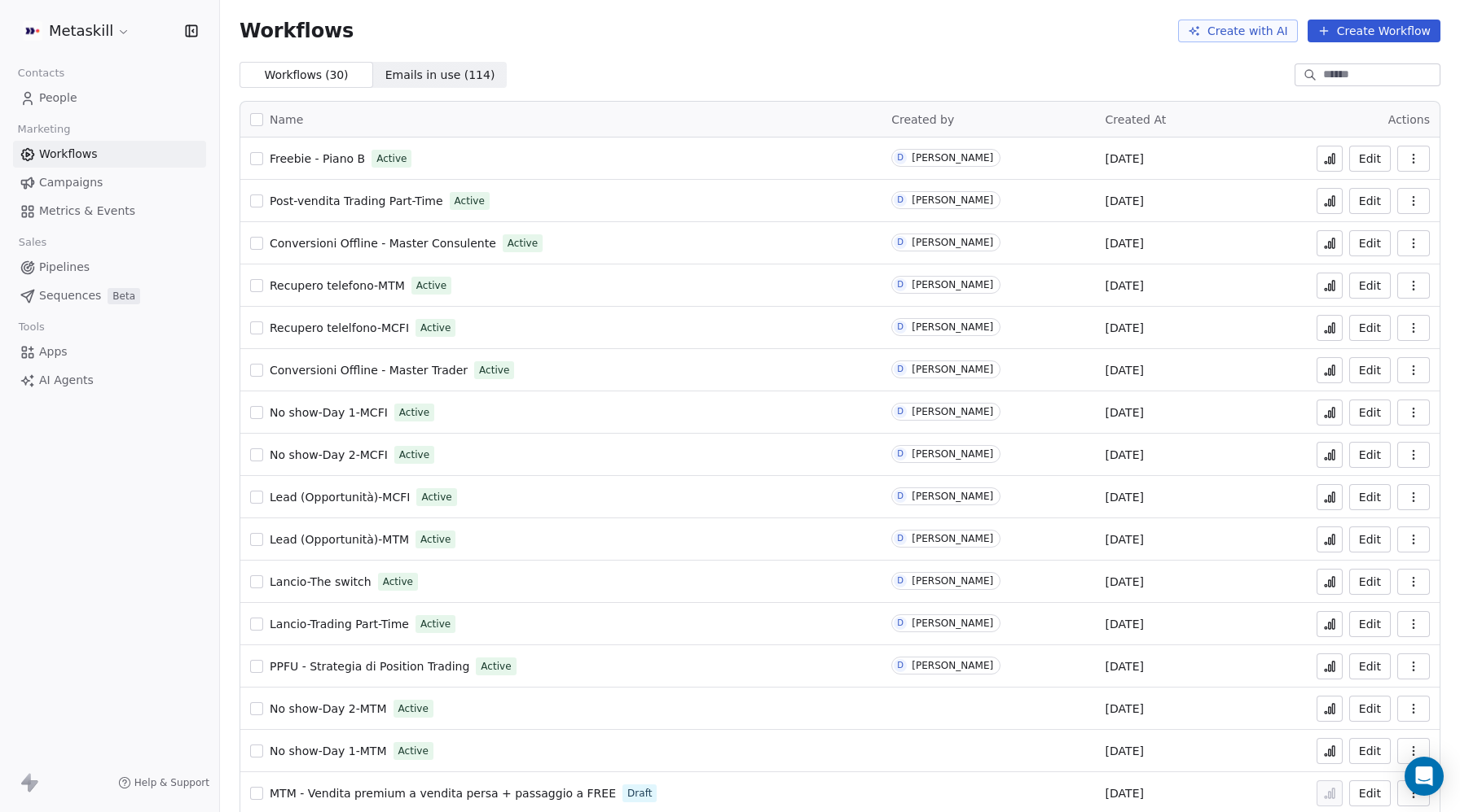
click at [1327, 72] on input at bounding box center [1380, 74] width 114 height 16
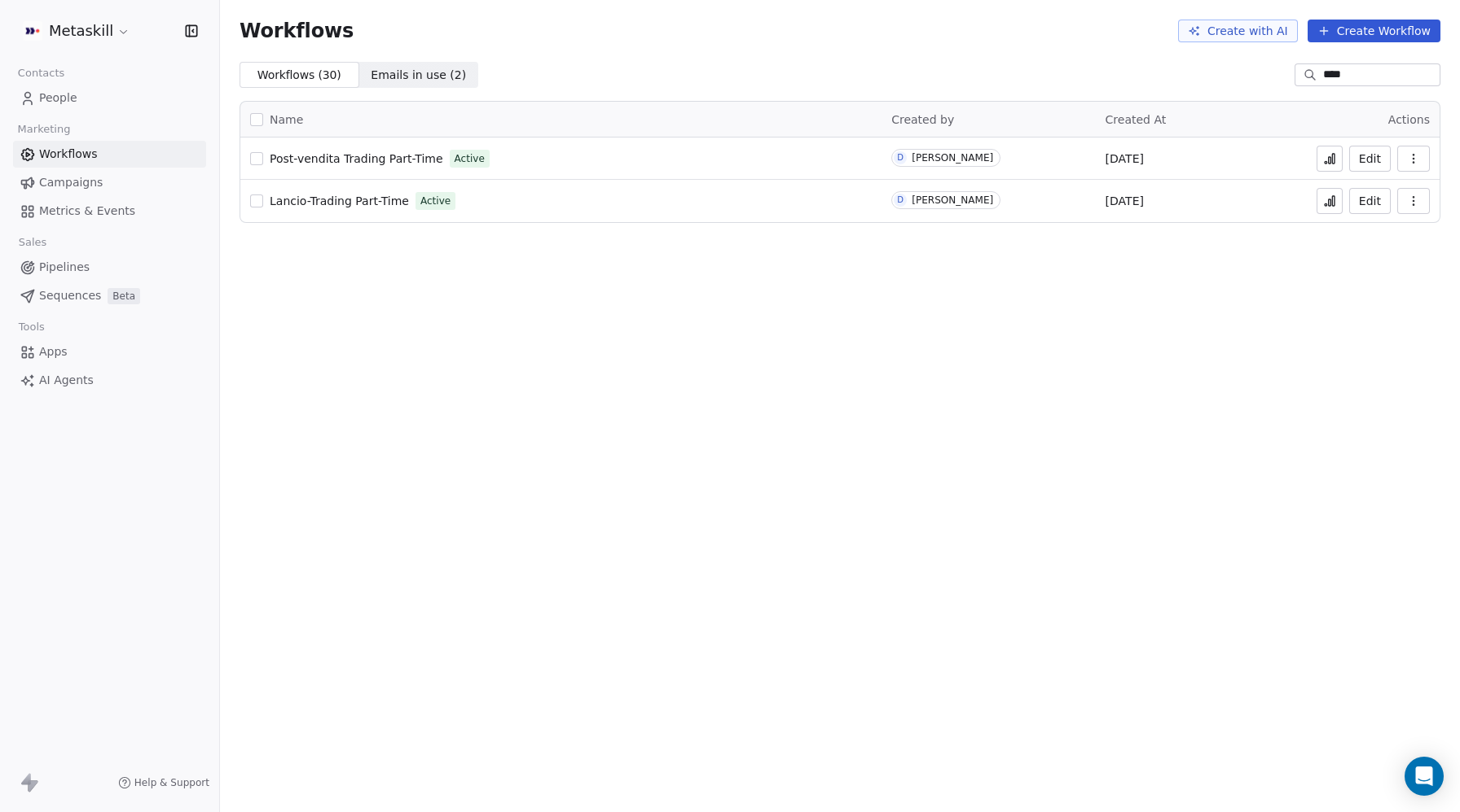
type input "****"
click at [351, 202] on span "Lancio-Trading Part-Time" at bounding box center [339, 201] width 140 height 13
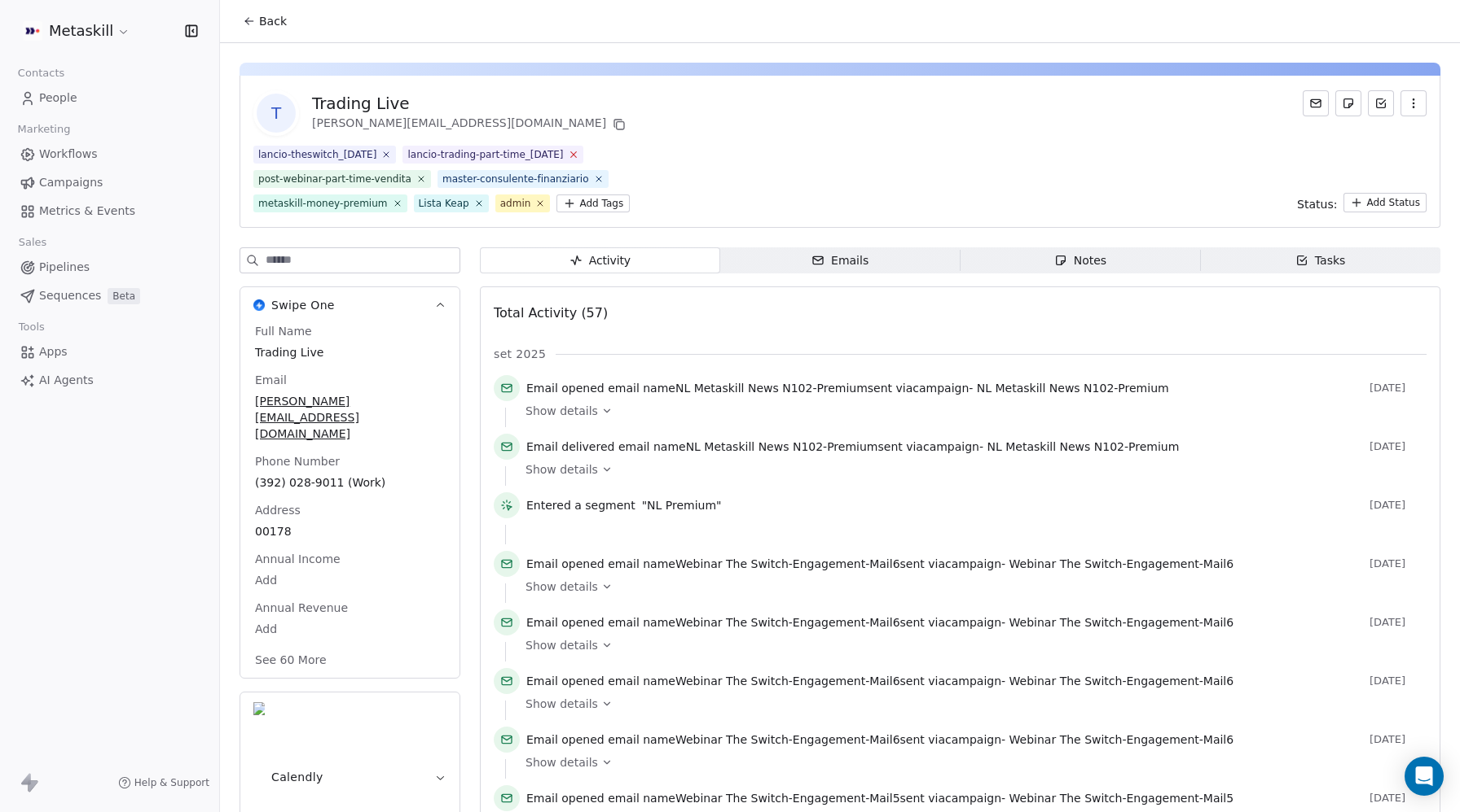
click at [578, 154] on icon at bounding box center [573, 154] width 10 height 10
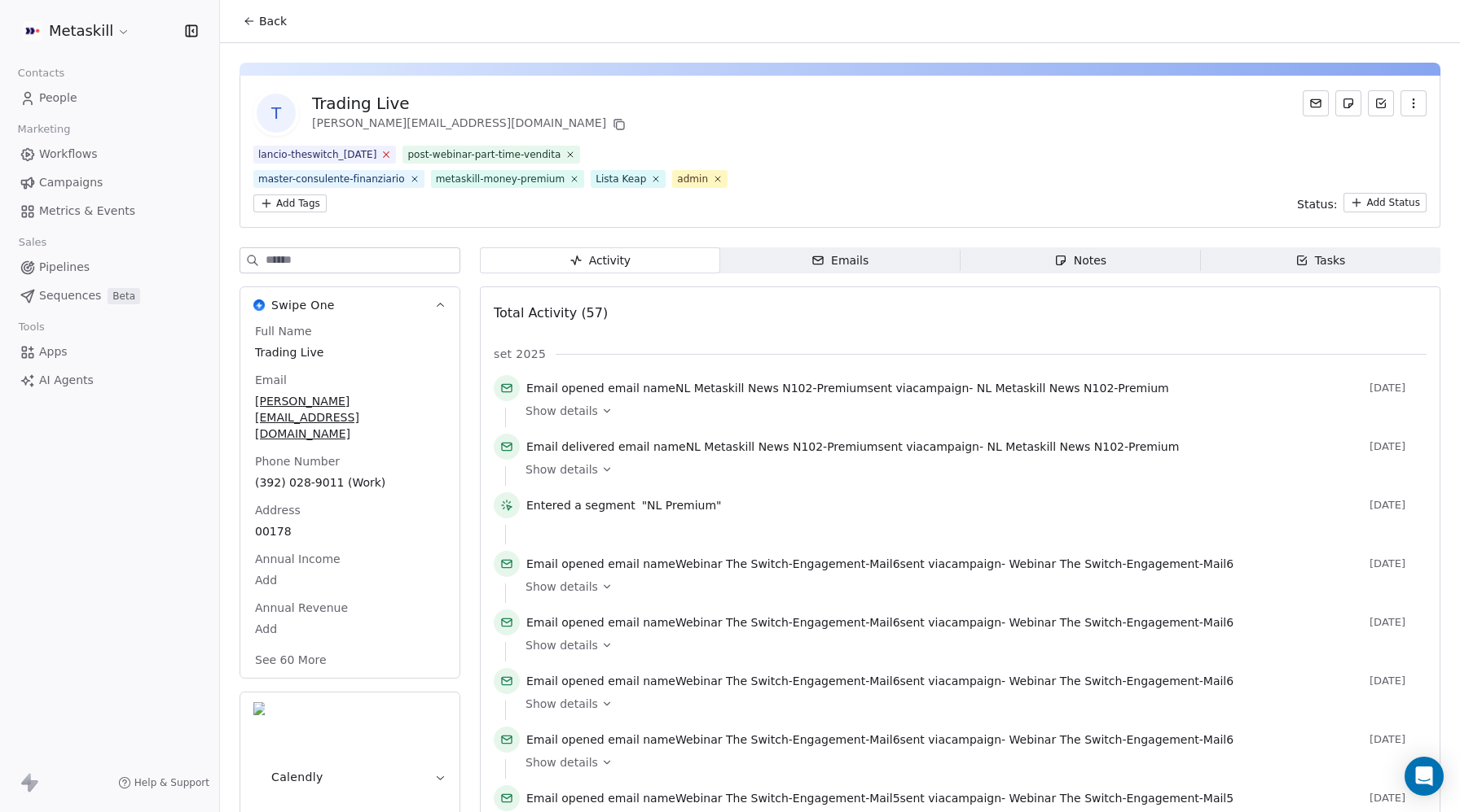
click at [389, 153] on icon at bounding box center [386, 155] width 6 height 6
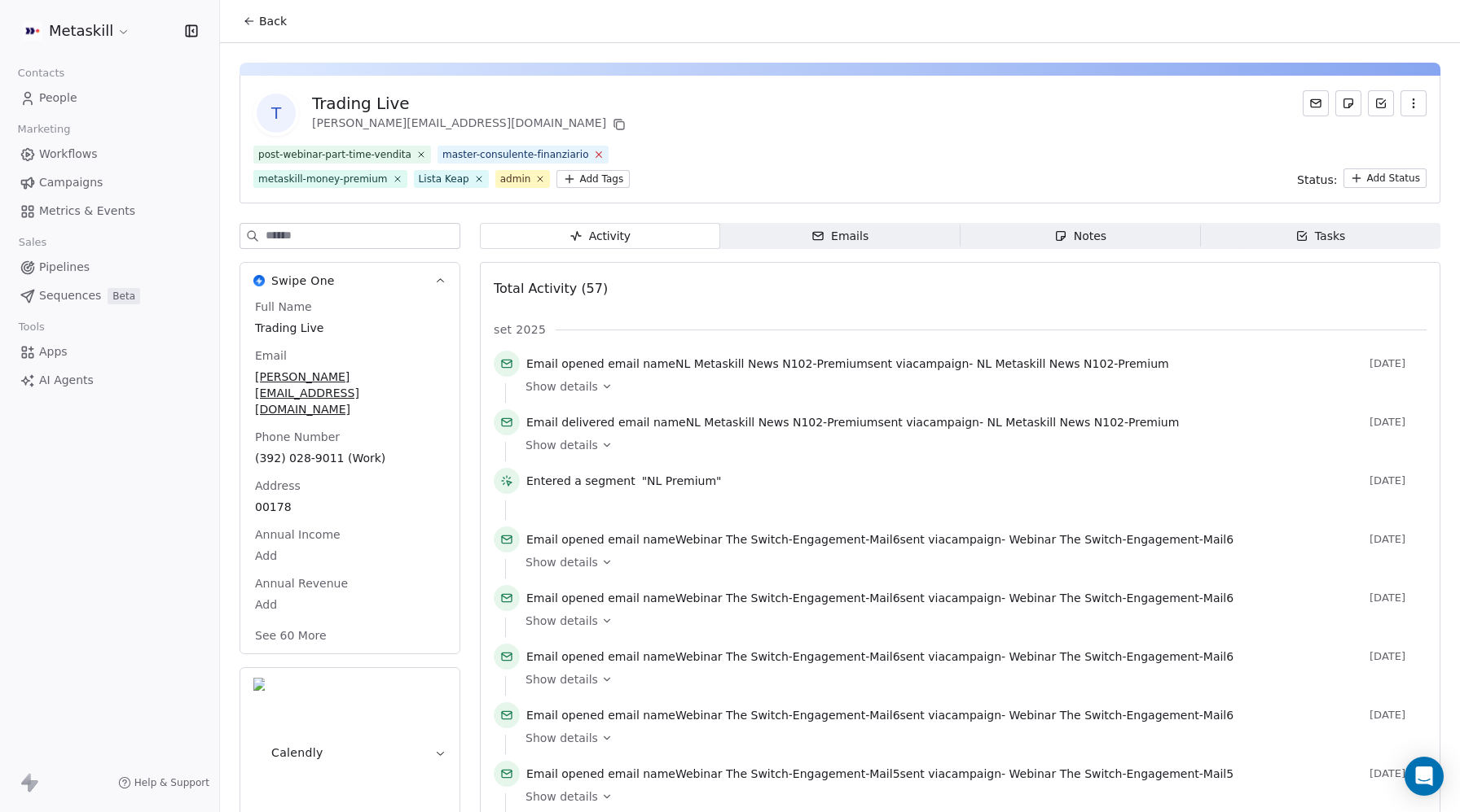
click at [593, 153] on icon at bounding box center [598, 154] width 10 height 10
click at [417, 154] on icon at bounding box center [420, 154] width 10 height 10
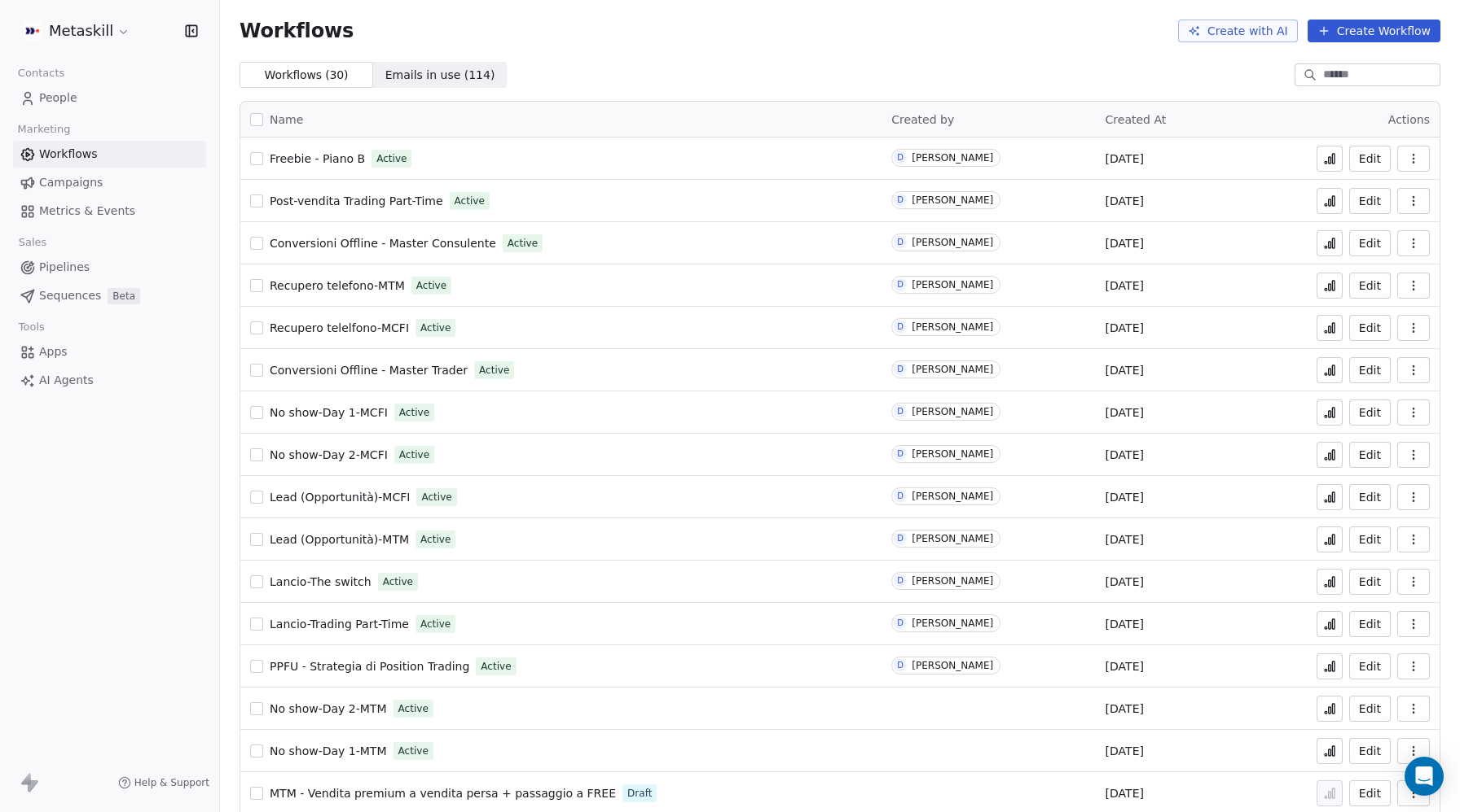
click at [64, 99] on span "People" at bounding box center [58, 98] width 38 height 17
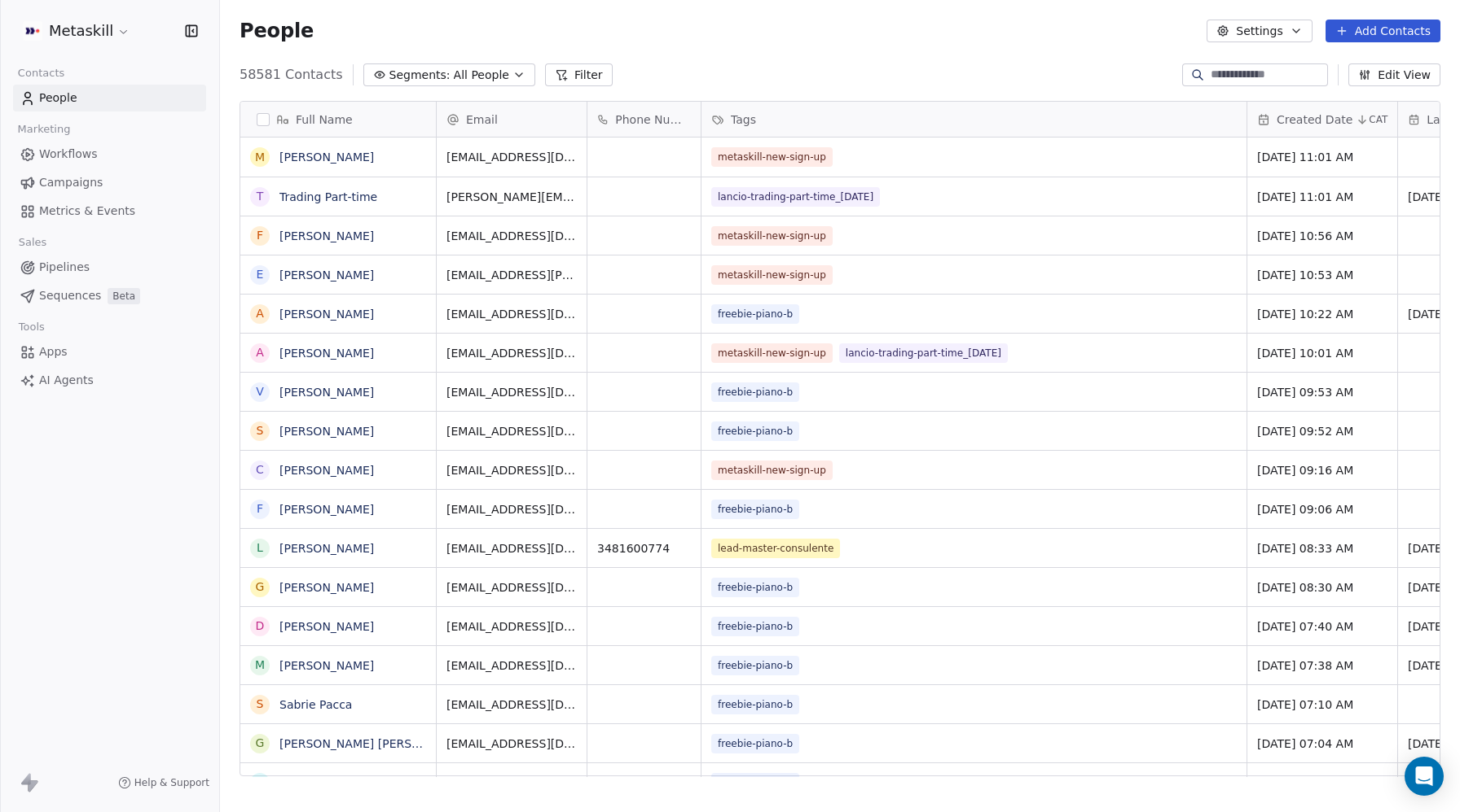
scroll to position [715, 1240]
click at [323, 191] on link "Trading Part-time" at bounding box center [328, 197] width 97 height 13
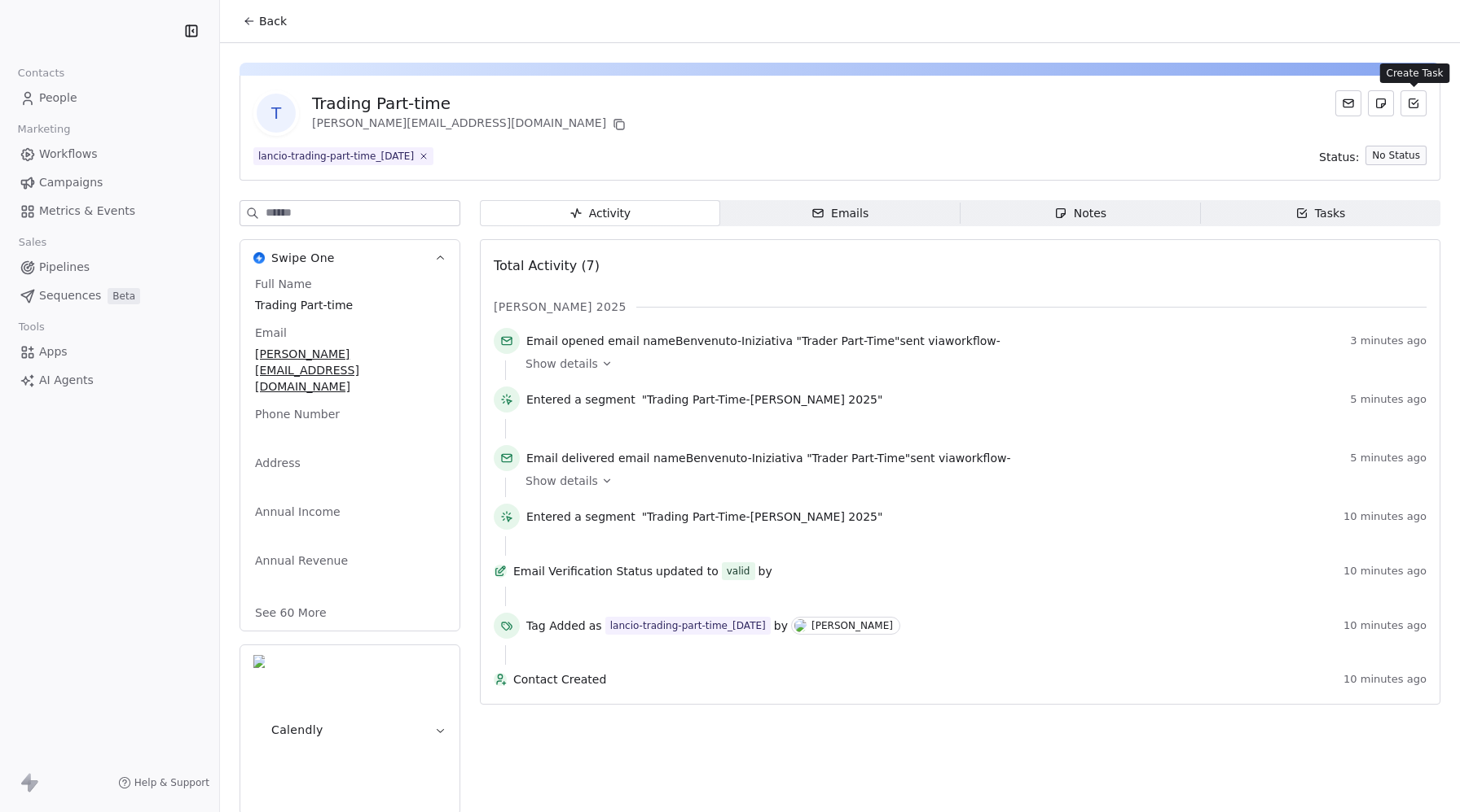
click at [1415, 107] on icon at bounding box center [1413, 103] width 13 height 13
click at [1113, 139] on div "T Trading Part-time dasha.nesterovich+6@gmail.com lancio-trading-part-time_2025…" at bounding box center [840, 128] width 1200 height 105
click at [613, 123] on icon at bounding box center [619, 125] width 13 height 13
click at [774, 131] on div "T Trading Part-time dasha.nesterovich+6@gmail.com" at bounding box center [840, 112] width 1173 height 46
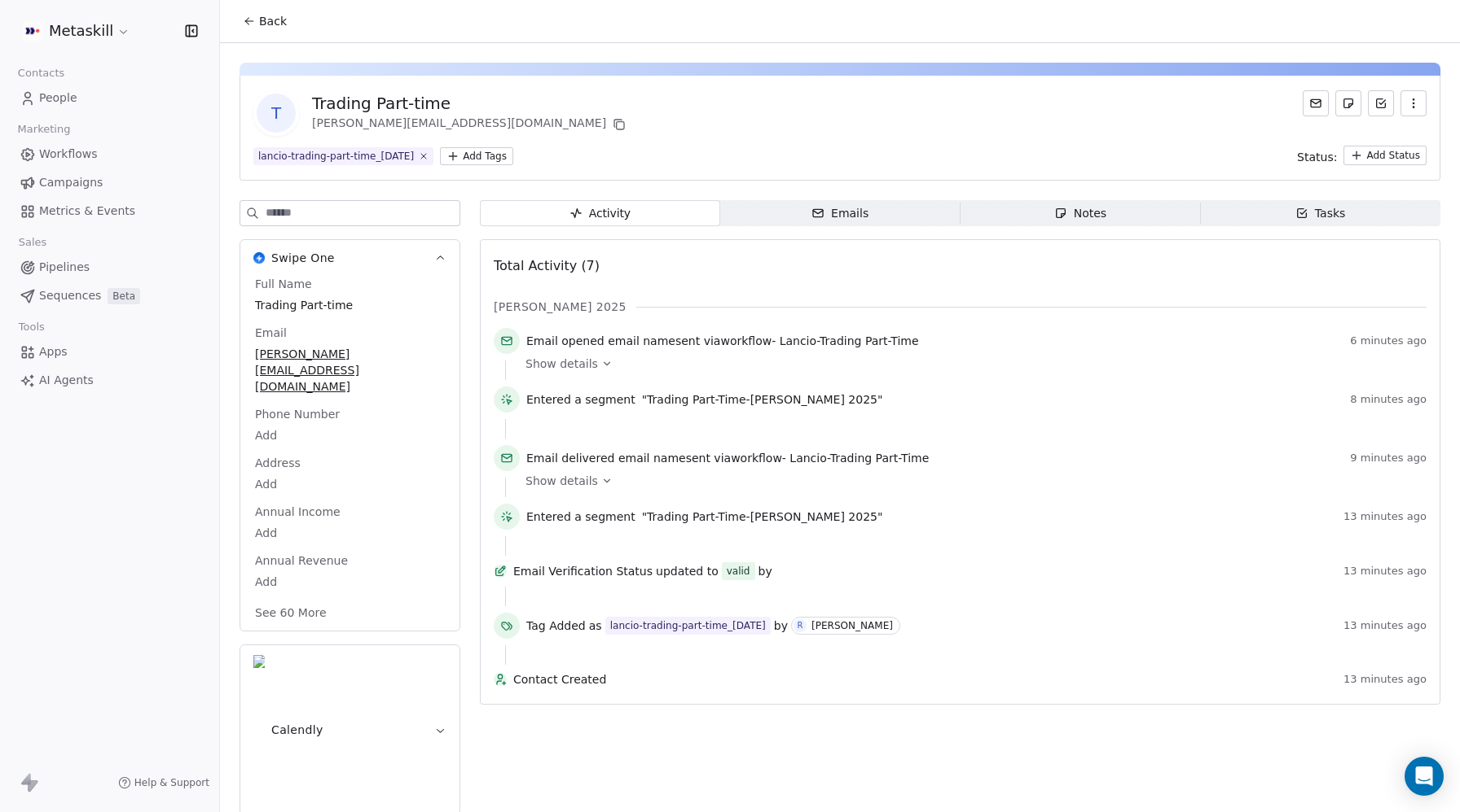
click at [1408, 104] on icon "button" at bounding box center [1413, 103] width 13 height 13
click at [1380, 135] on div "Delete" at bounding box center [1390, 140] width 109 height 26
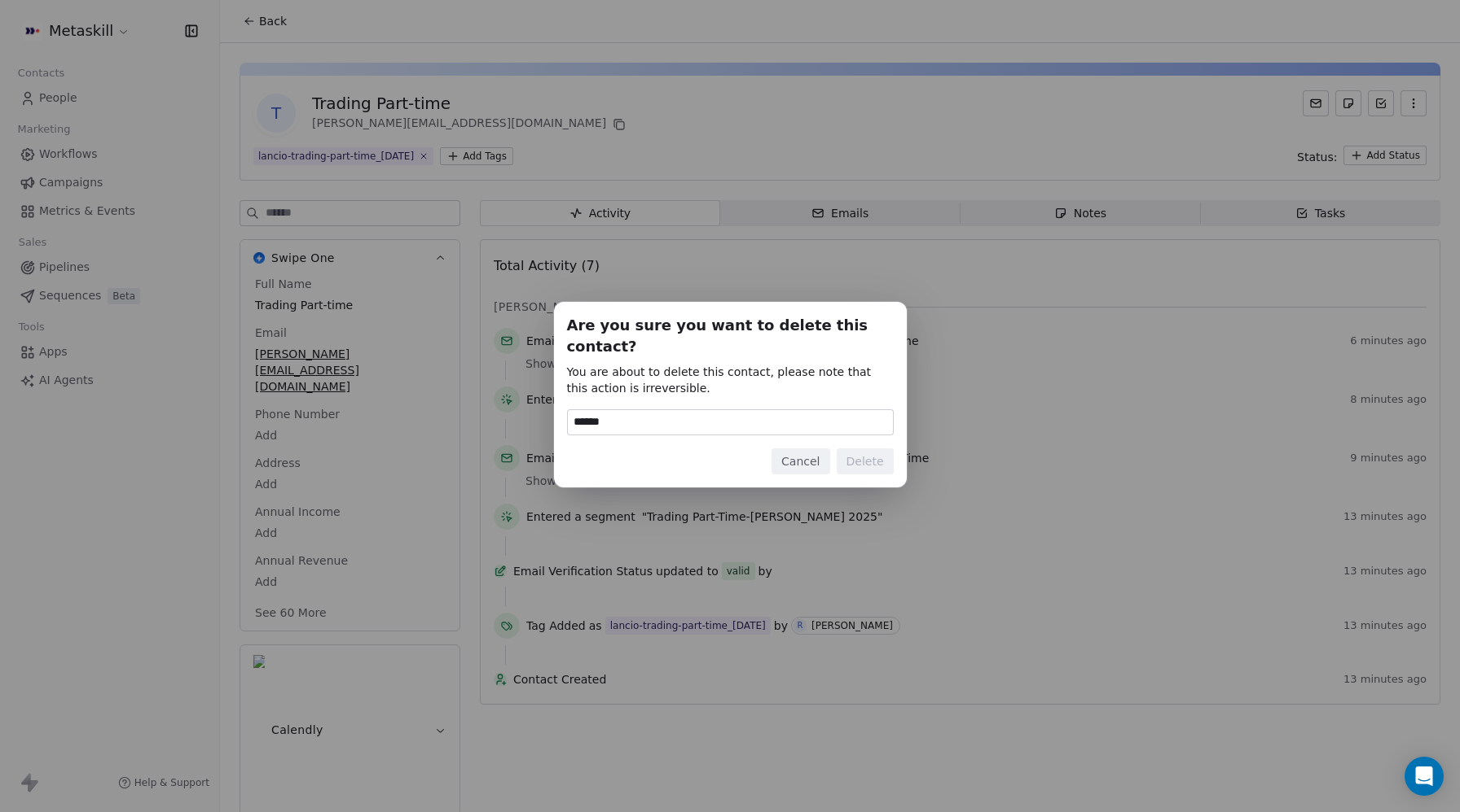
type input "******"
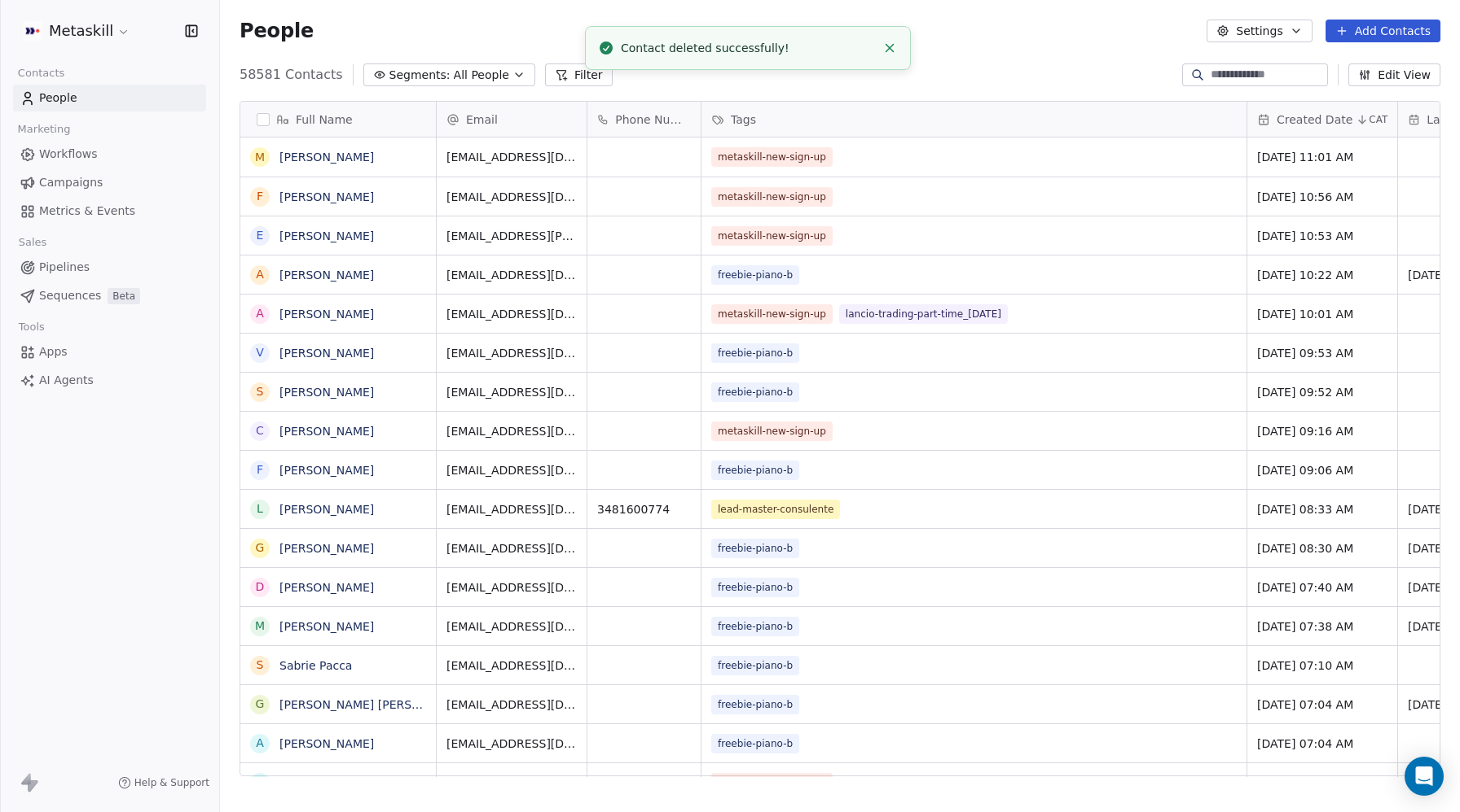
scroll to position [715, 1240]
click at [1425, 770] on icon "Open Intercom Messenger" at bounding box center [1423, 776] width 19 height 22
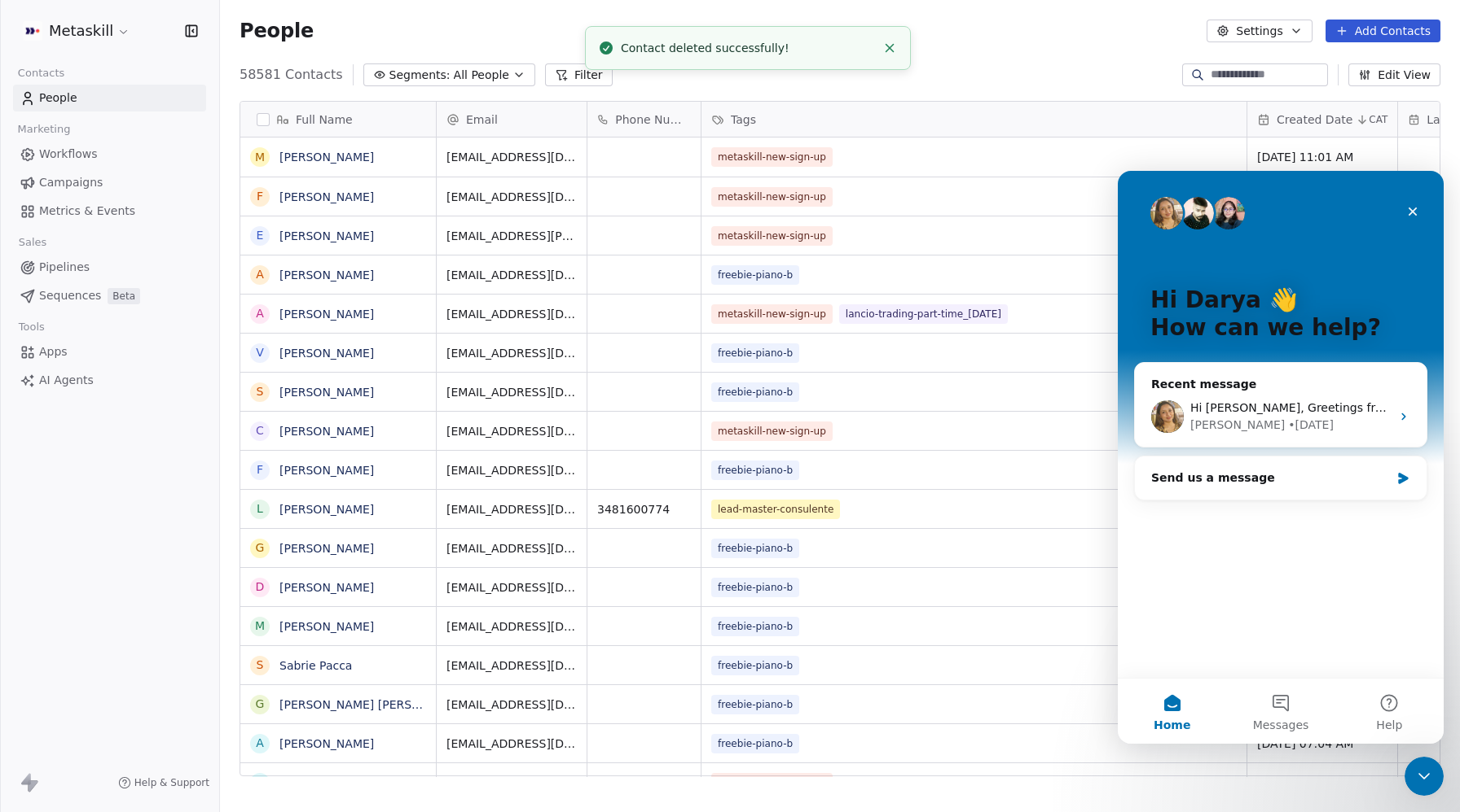
scroll to position [0, 0]
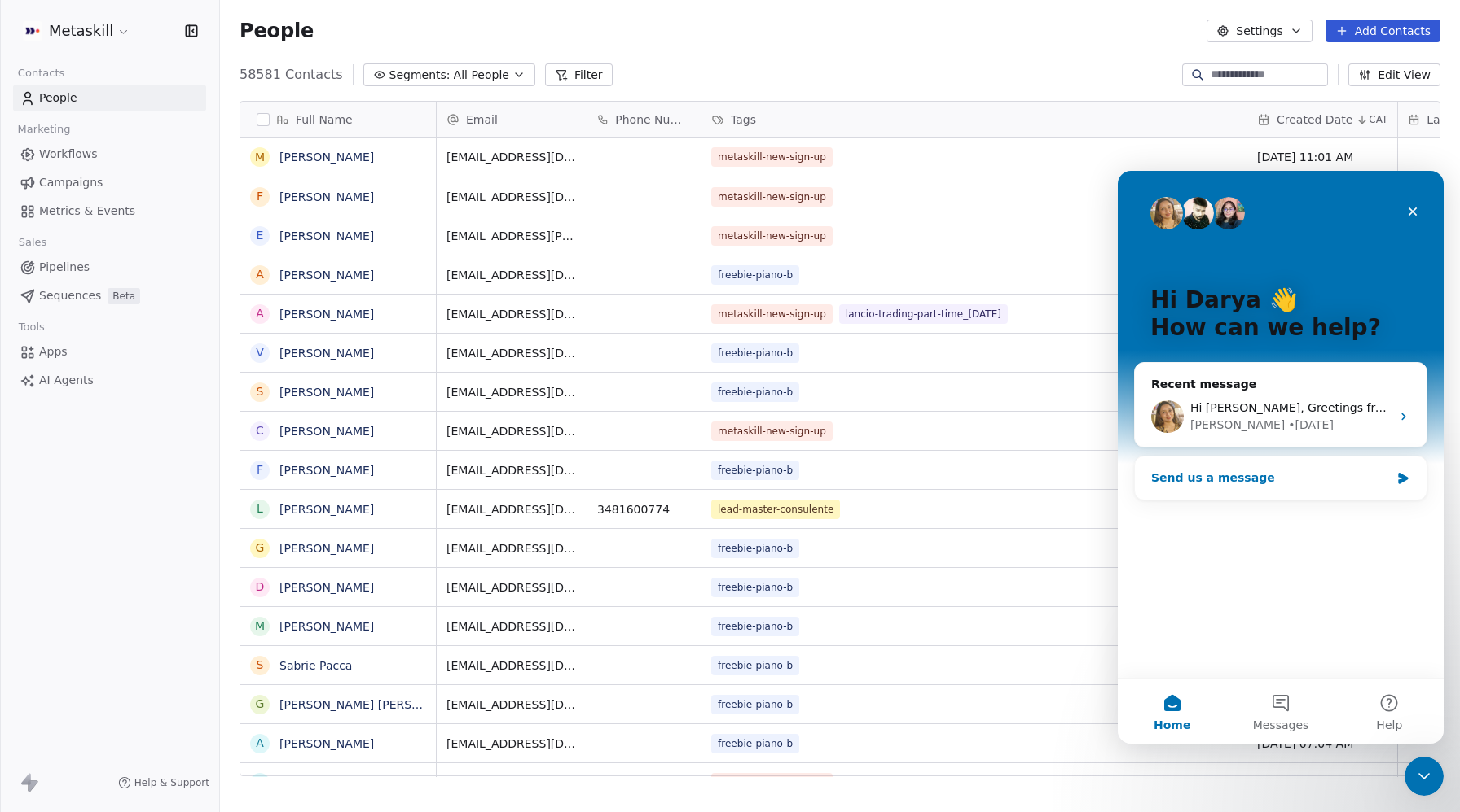
click at [1237, 473] on div "Send us a message" at bounding box center [1270, 479] width 239 height 17
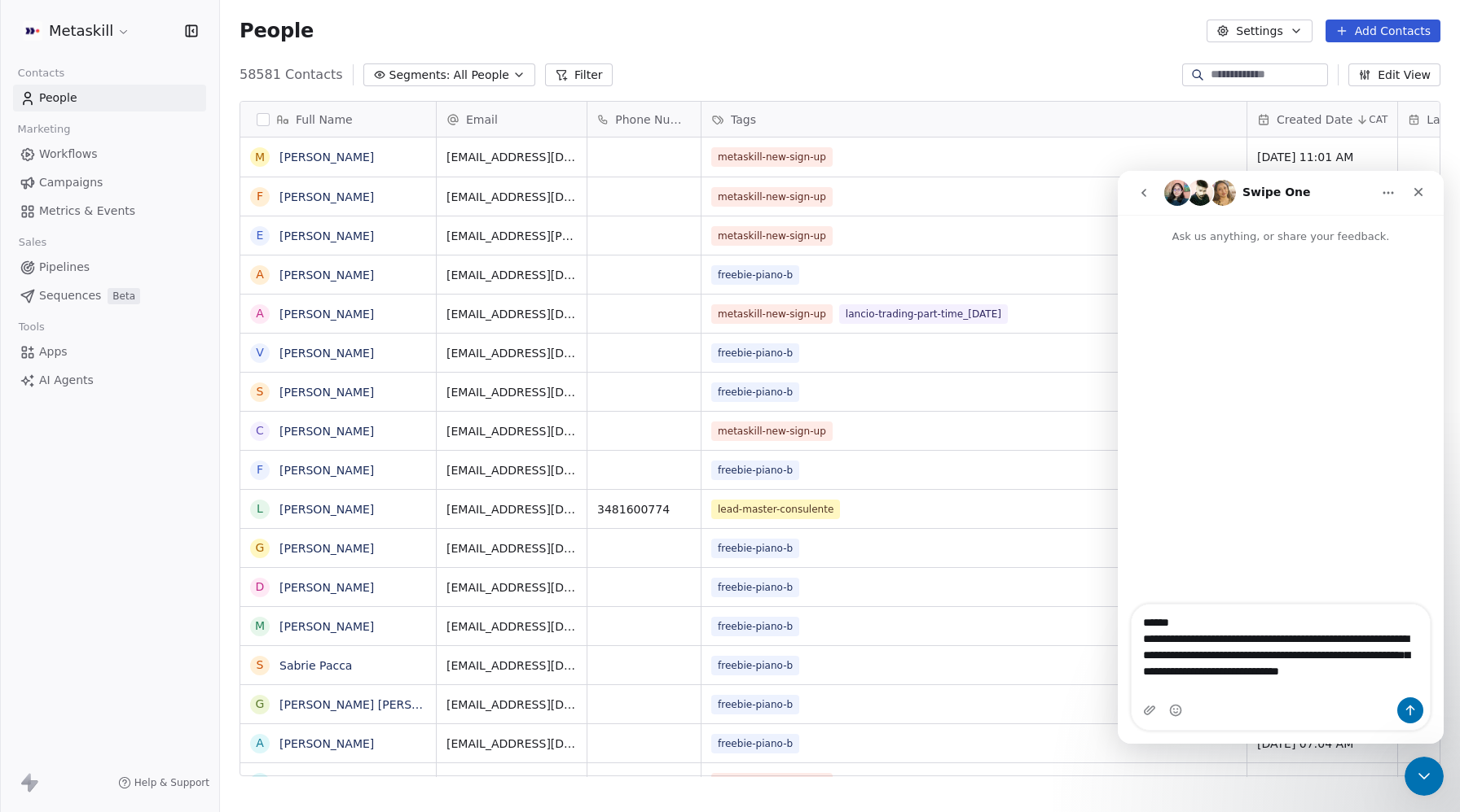
type textarea "**********"
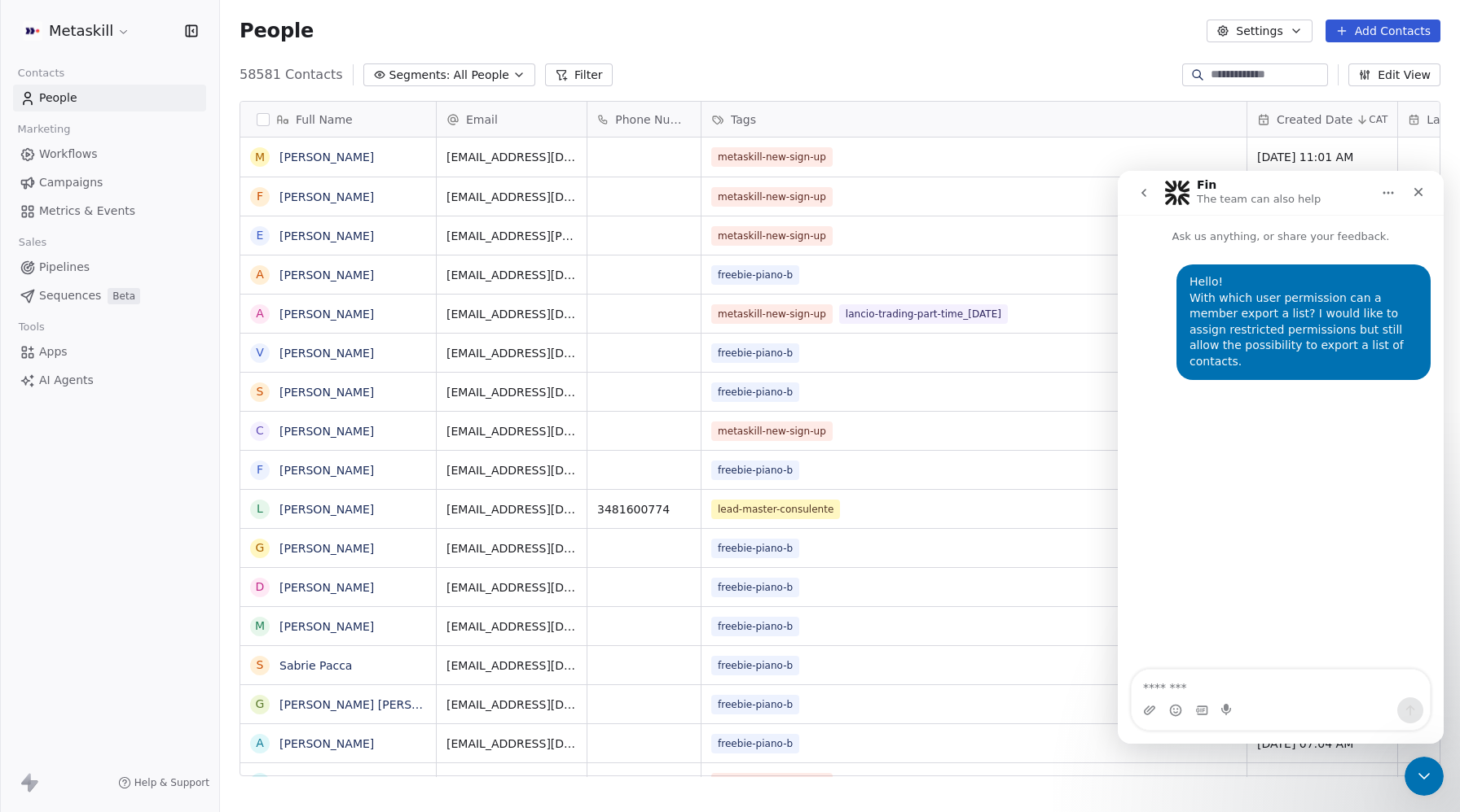
click at [1149, 195] on button "go back" at bounding box center [1143, 192] width 31 height 31
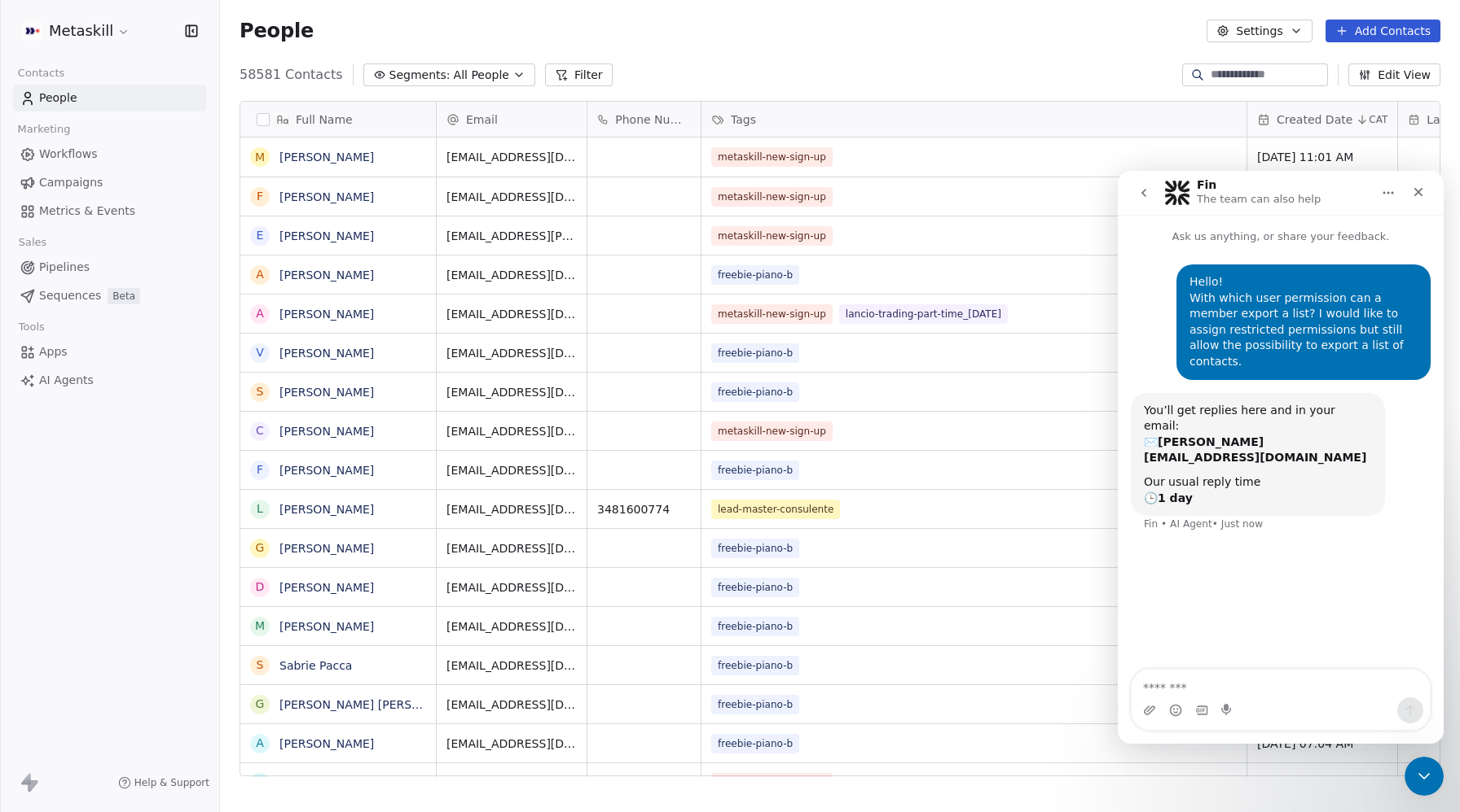
click at [1148, 199] on button "go back" at bounding box center [1143, 192] width 31 height 31
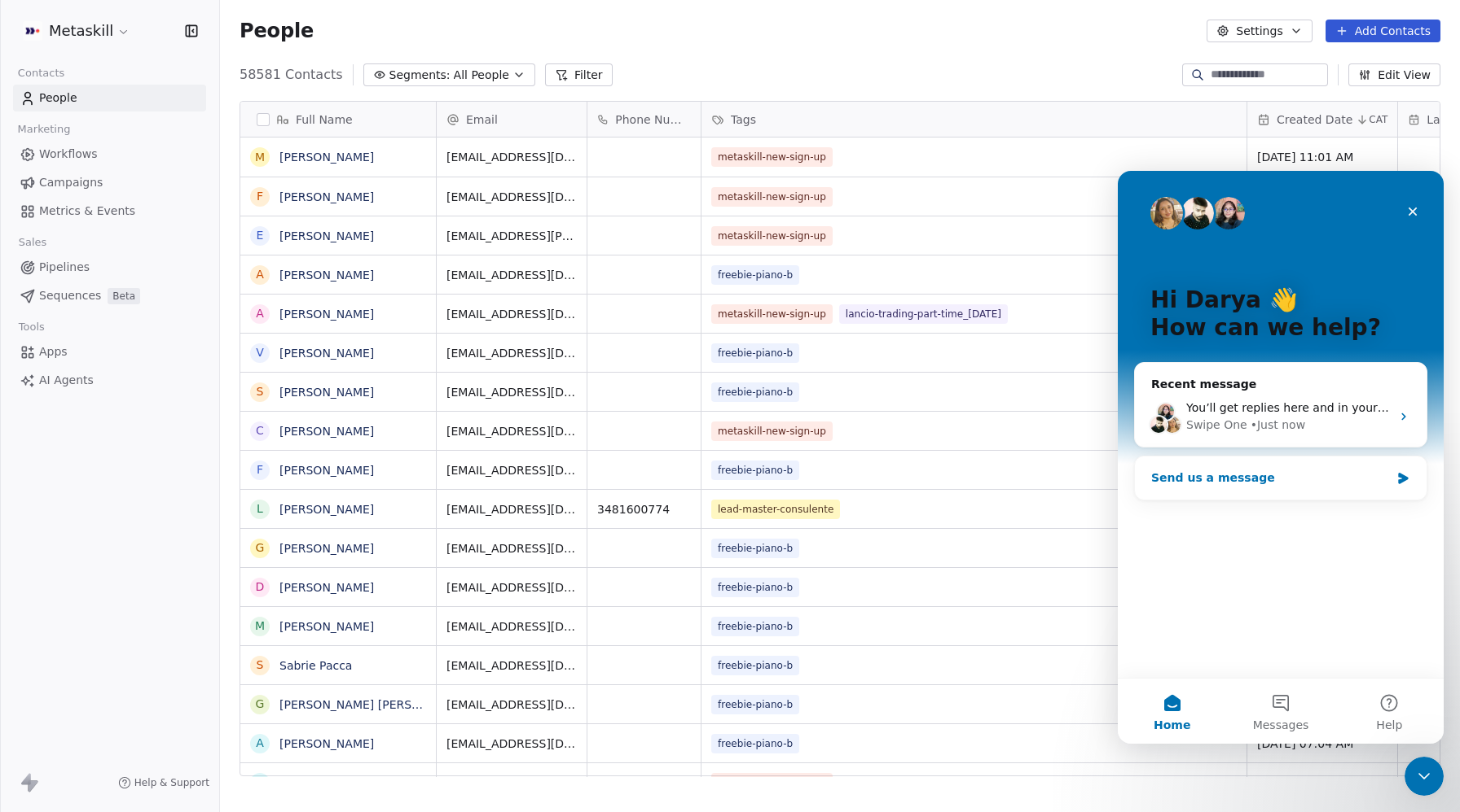
click at [1262, 475] on div "Send us a message" at bounding box center [1270, 479] width 239 height 17
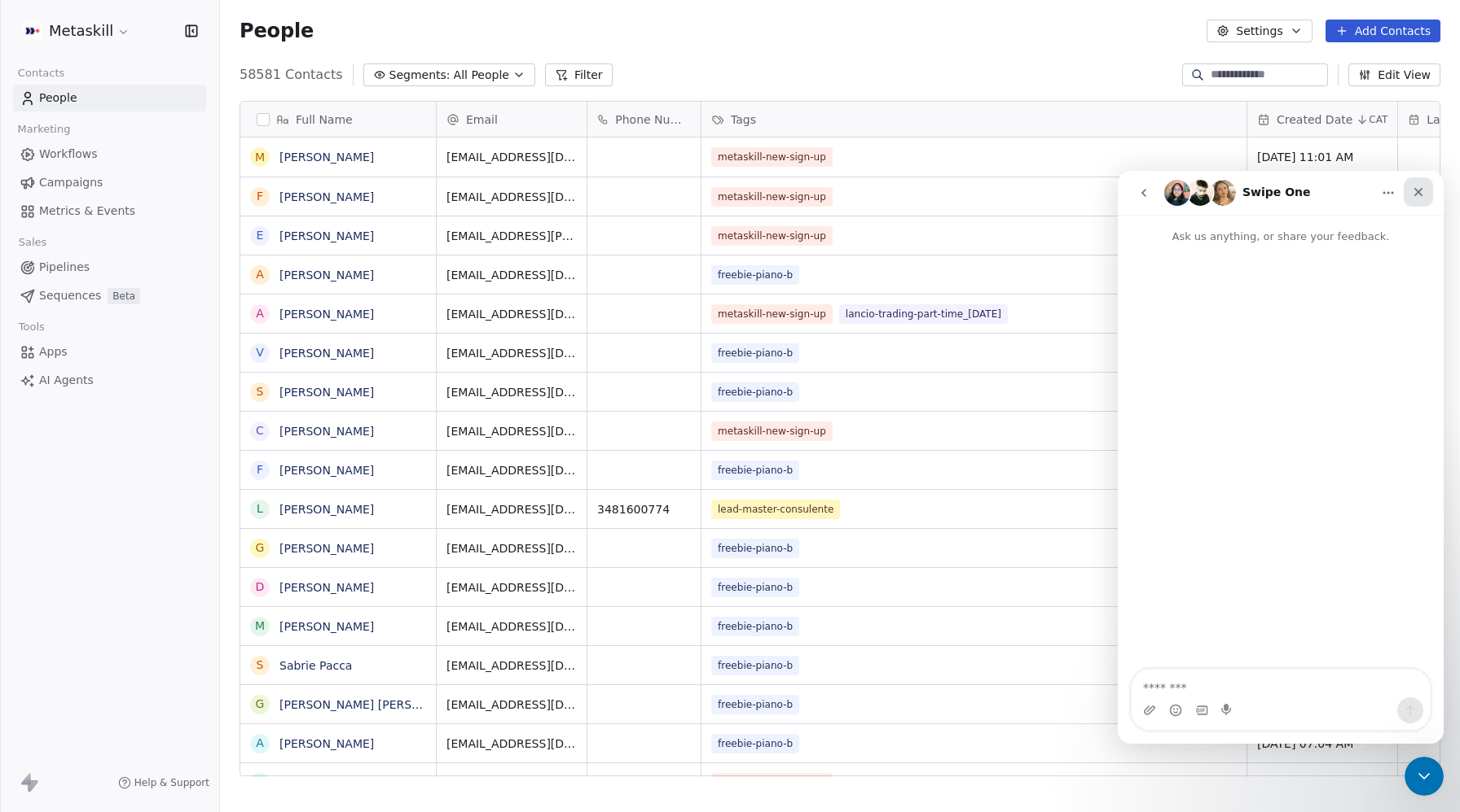
click at [1424, 197] on div "Close" at bounding box center [1418, 191] width 29 height 29
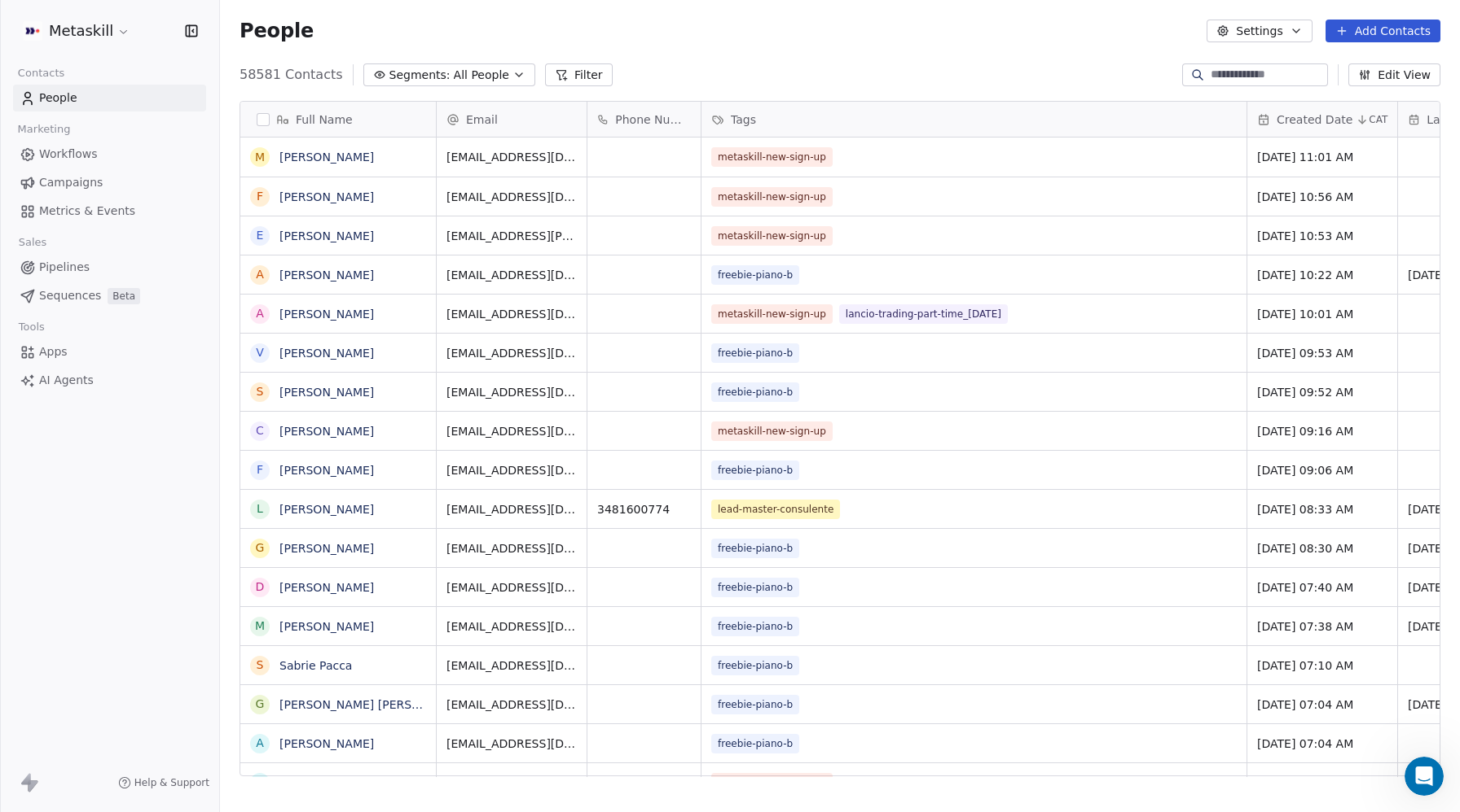
click at [55, 96] on span "People" at bounding box center [58, 98] width 38 height 17
click at [112, 97] on link "People" at bounding box center [110, 97] width 193 height 27
click at [569, 83] on button "Filter" at bounding box center [578, 75] width 67 height 22
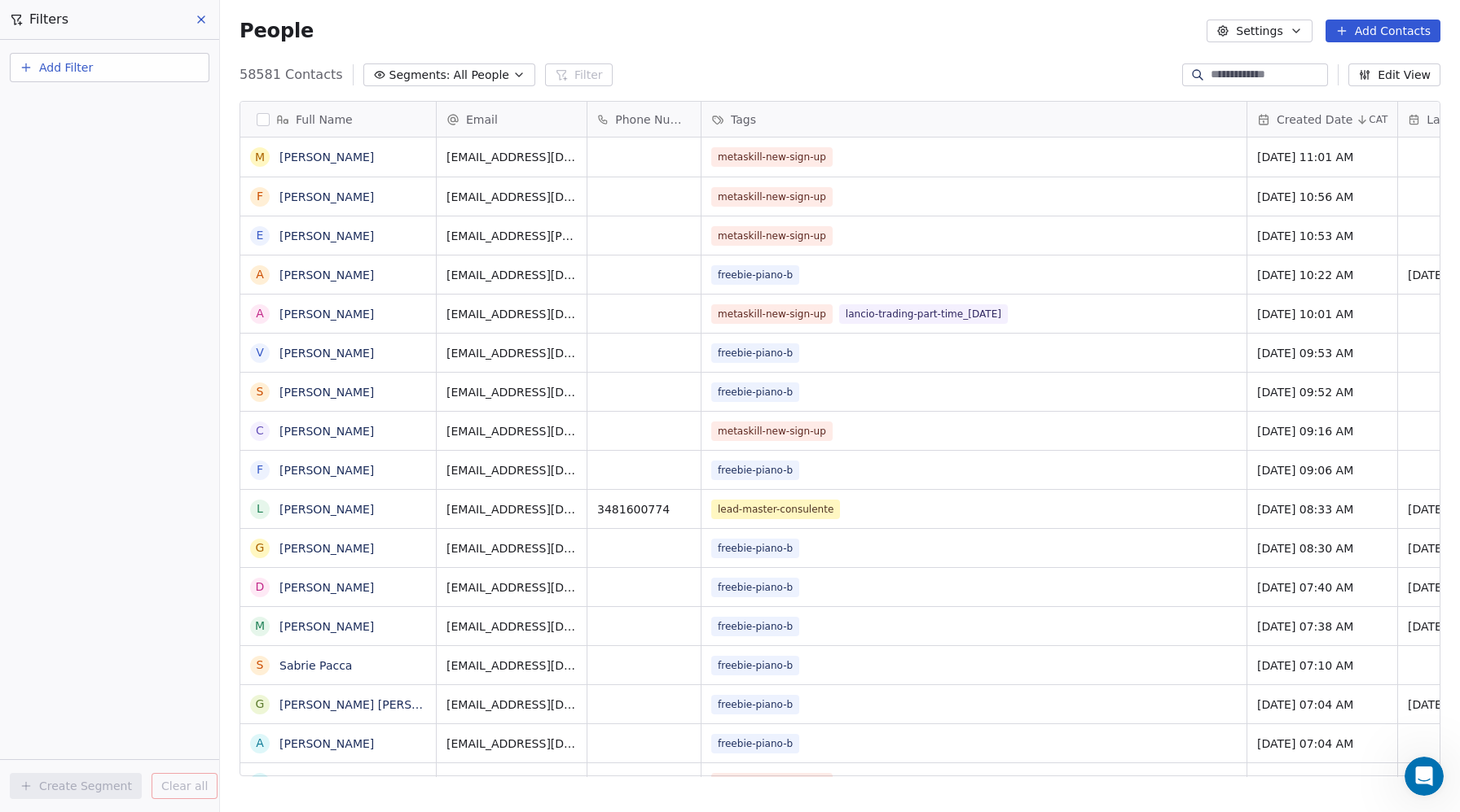
click at [57, 68] on span "Add Filter" at bounding box center [66, 67] width 53 height 17
click at [71, 103] on span "Contact properties" at bounding box center [80, 106] width 106 height 17
type input "***"
click at [95, 236] on span "Email Marketing Consent" at bounding box center [98, 242] width 142 height 16
click at [81, 170] on div "Is" at bounding box center [110, 173] width 171 height 26
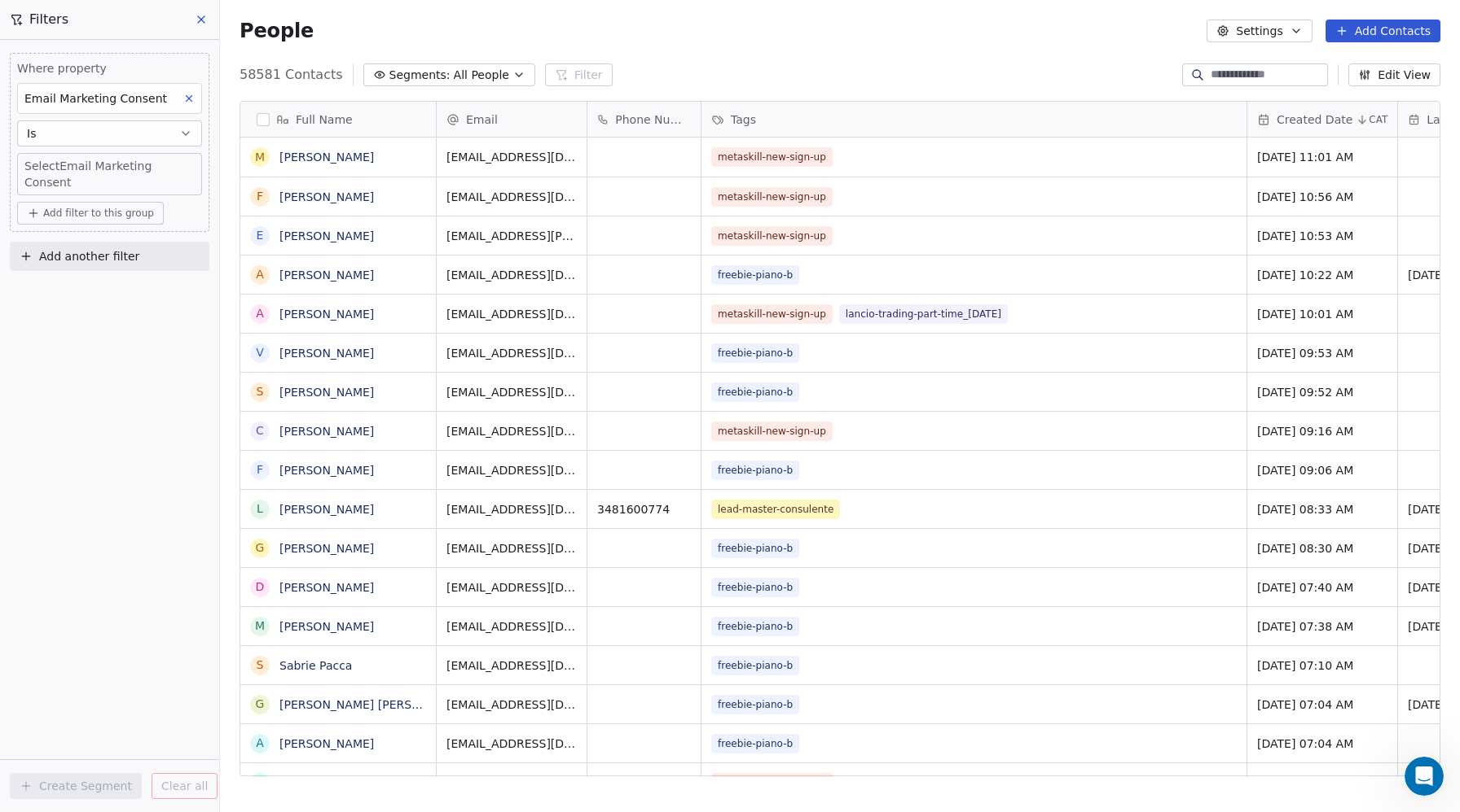
click at [69, 167] on body "Metaskill Contacts People Marketing Workflows Campaigns Metrics & Events Sales …" at bounding box center [730, 406] width 1460 height 812
type input "**"
click at [108, 215] on div "Unsubscribed" at bounding box center [78, 222] width 67 height 15
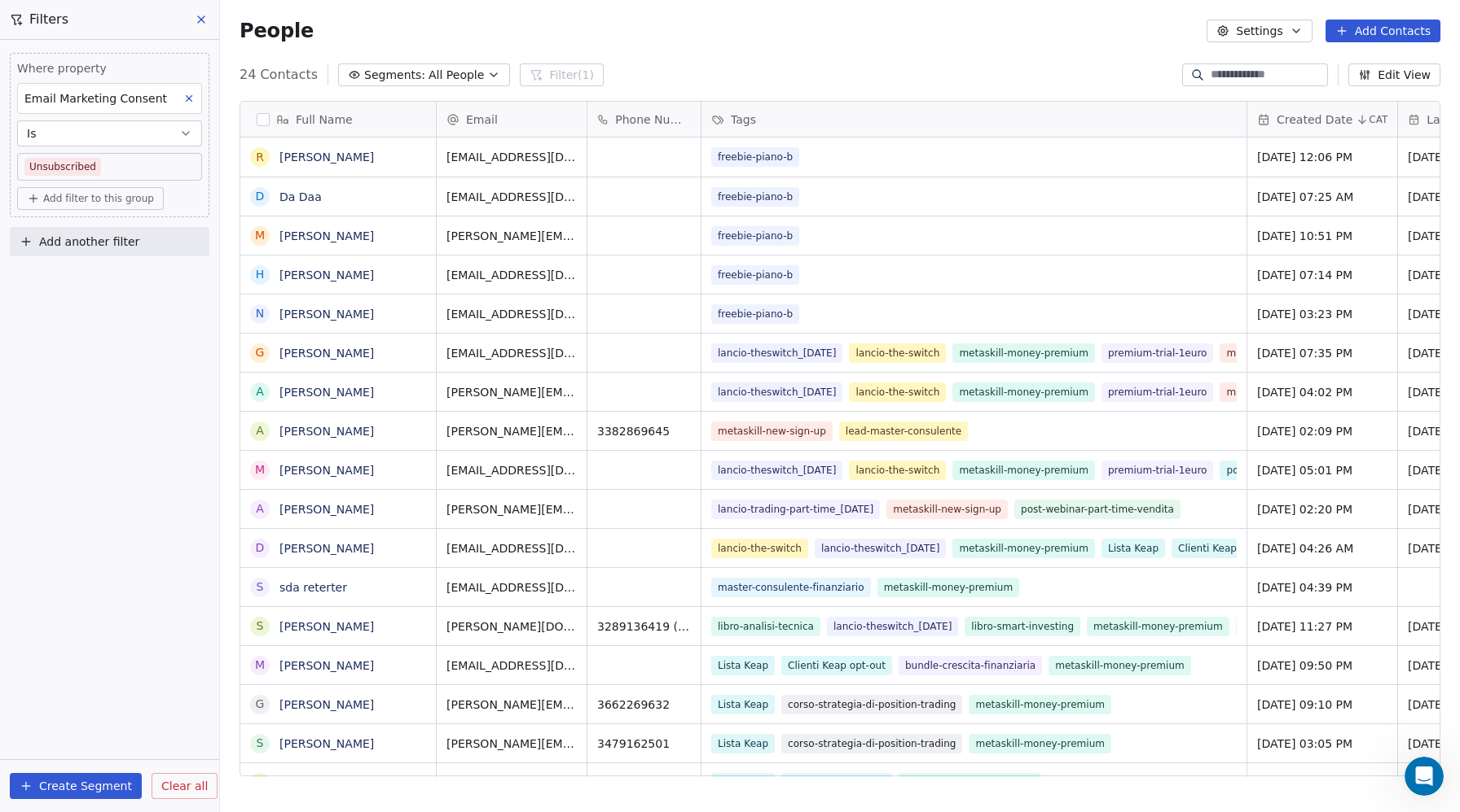
scroll to position [715, 1240]
click at [104, 637] on div "Where property Email Marketing Consent Is Unsubscribed Add filter to this group…" at bounding box center [110, 426] width 219 height 773
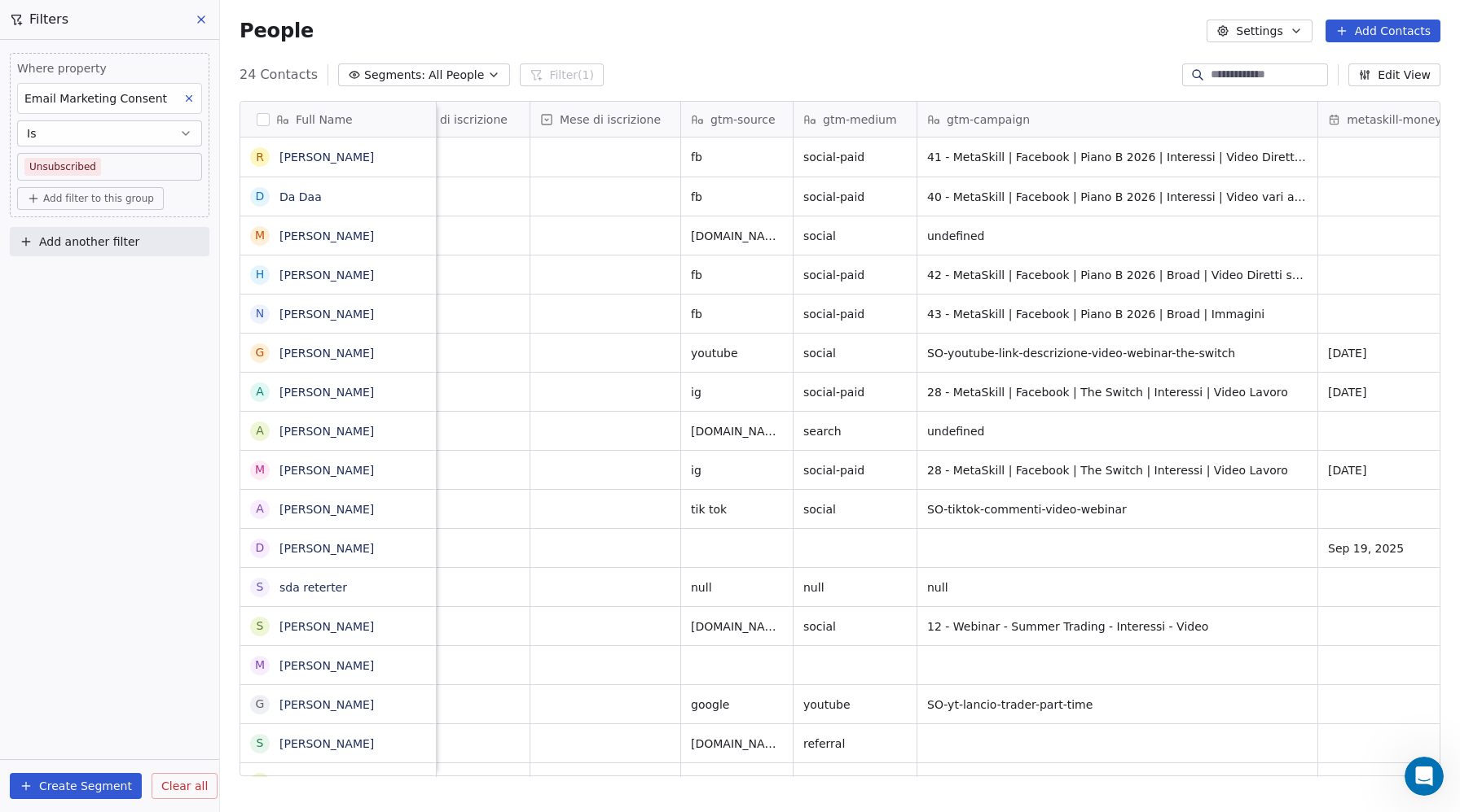
scroll to position [0, 2113]
click at [261, 114] on button "button" at bounding box center [263, 120] width 13 height 13
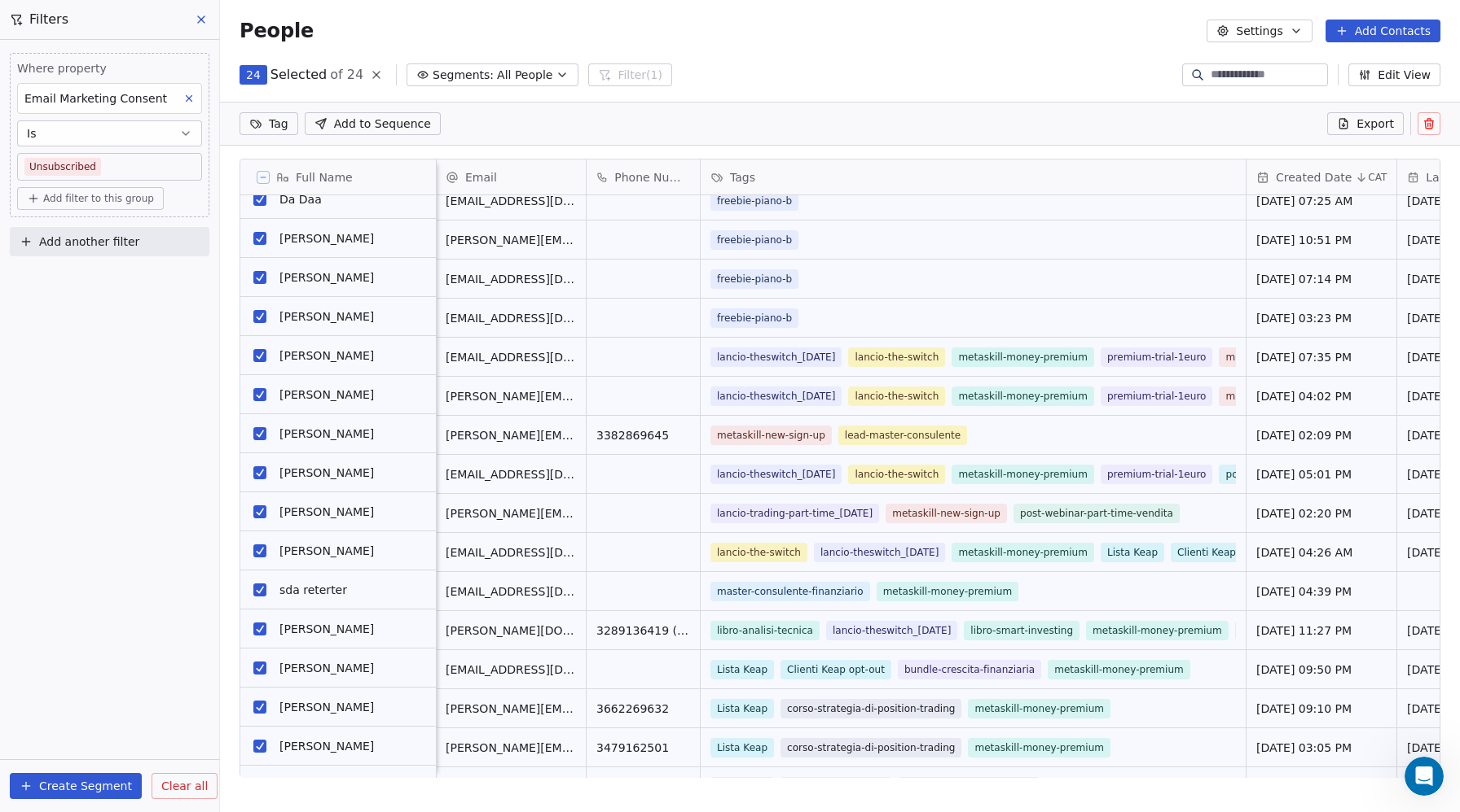
scroll to position [55, 0]
click at [259, 353] on button "grid" at bounding box center [260, 356] width 13 height 13
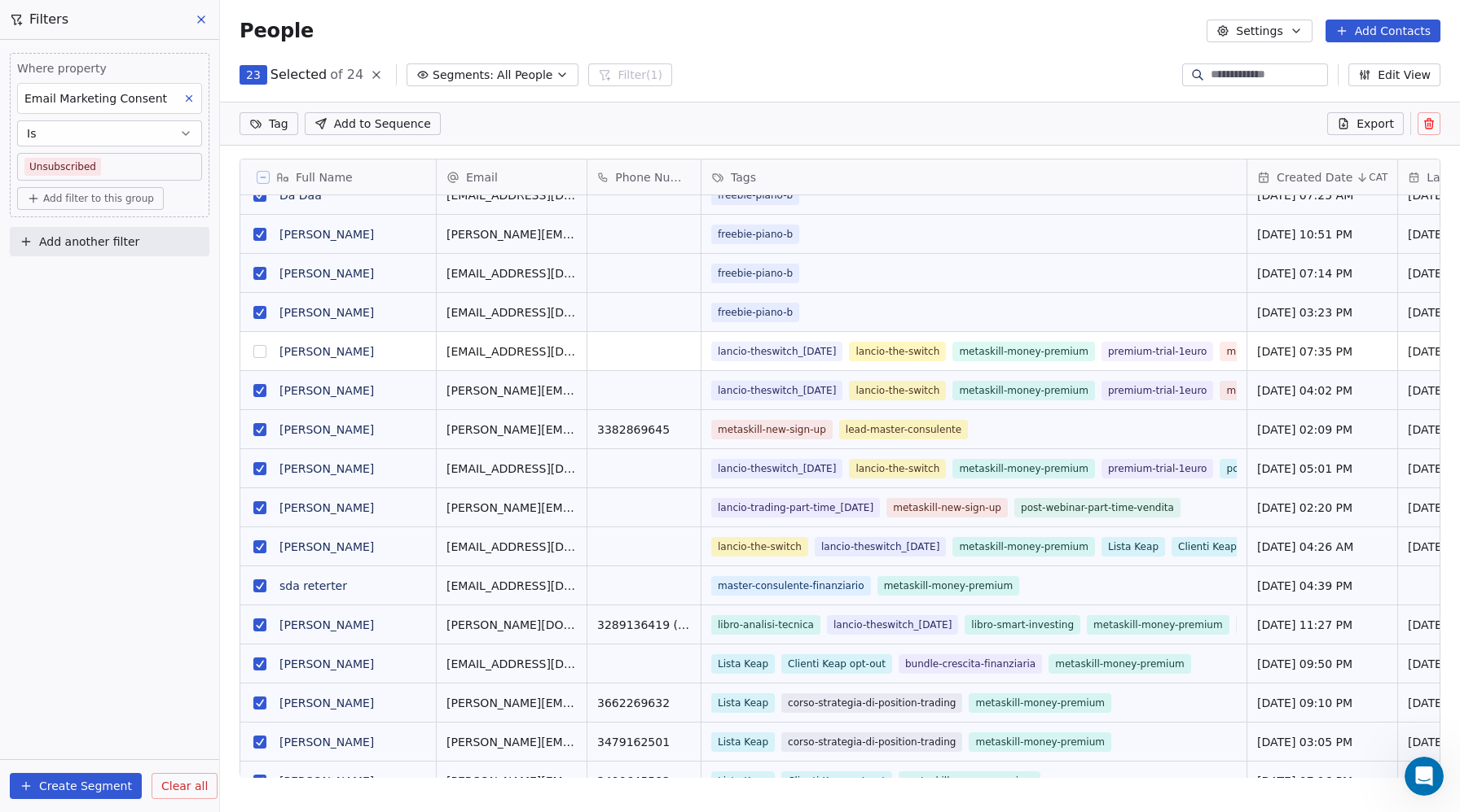
click at [259, 398] on div "R [PERSON_NAME] D Da Daa M [PERSON_NAME] H [PERSON_NAME] N [PERSON_NAME] G [PER…" at bounding box center [337, 487] width 196 height 583
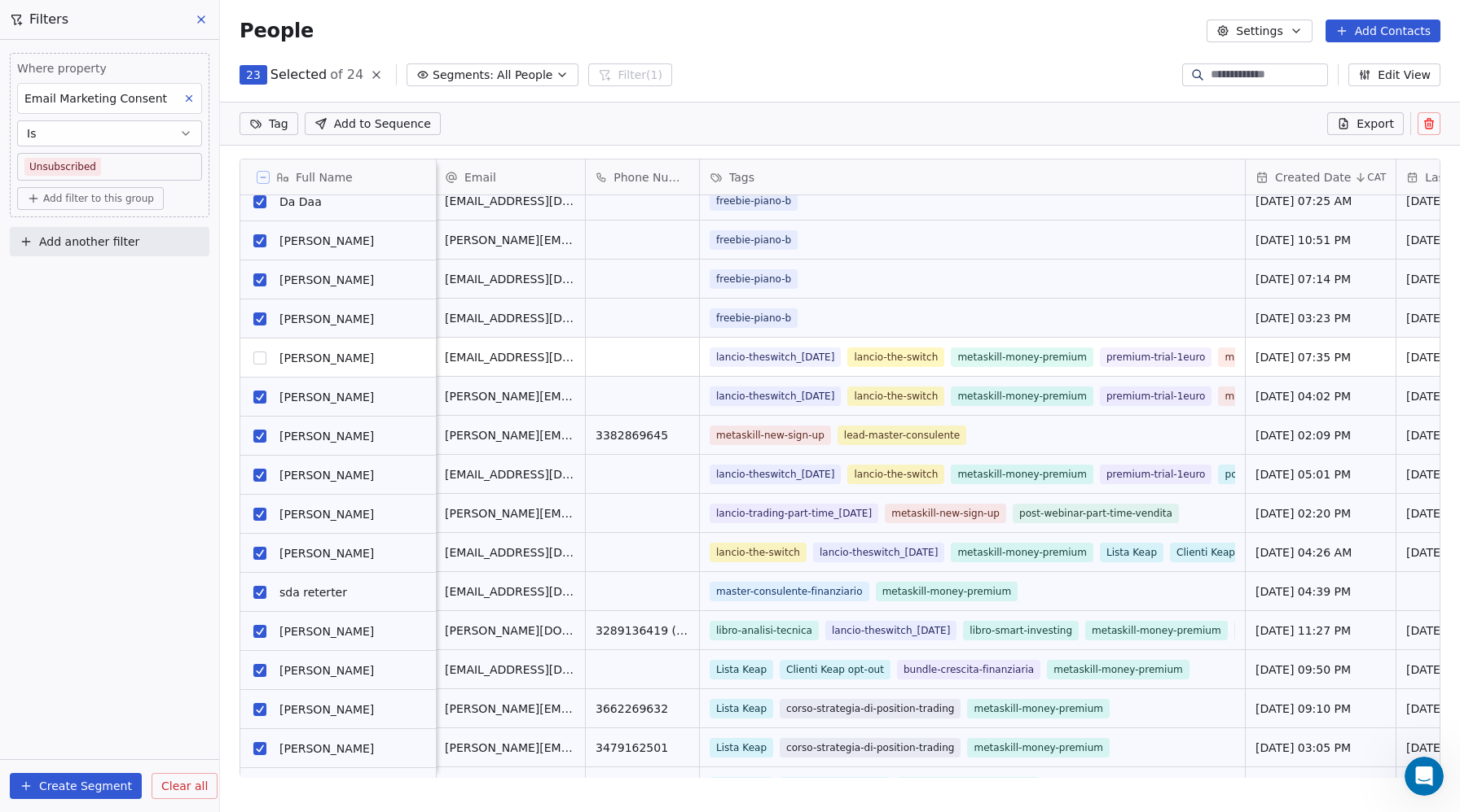
scroll to position [52, 0]
drag, startPoint x: 258, startPoint y: 399, endPoint x: 257, endPoint y: 422, distance: 23.0
click at [258, 399] on button "grid" at bounding box center [260, 397] width 13 height 13
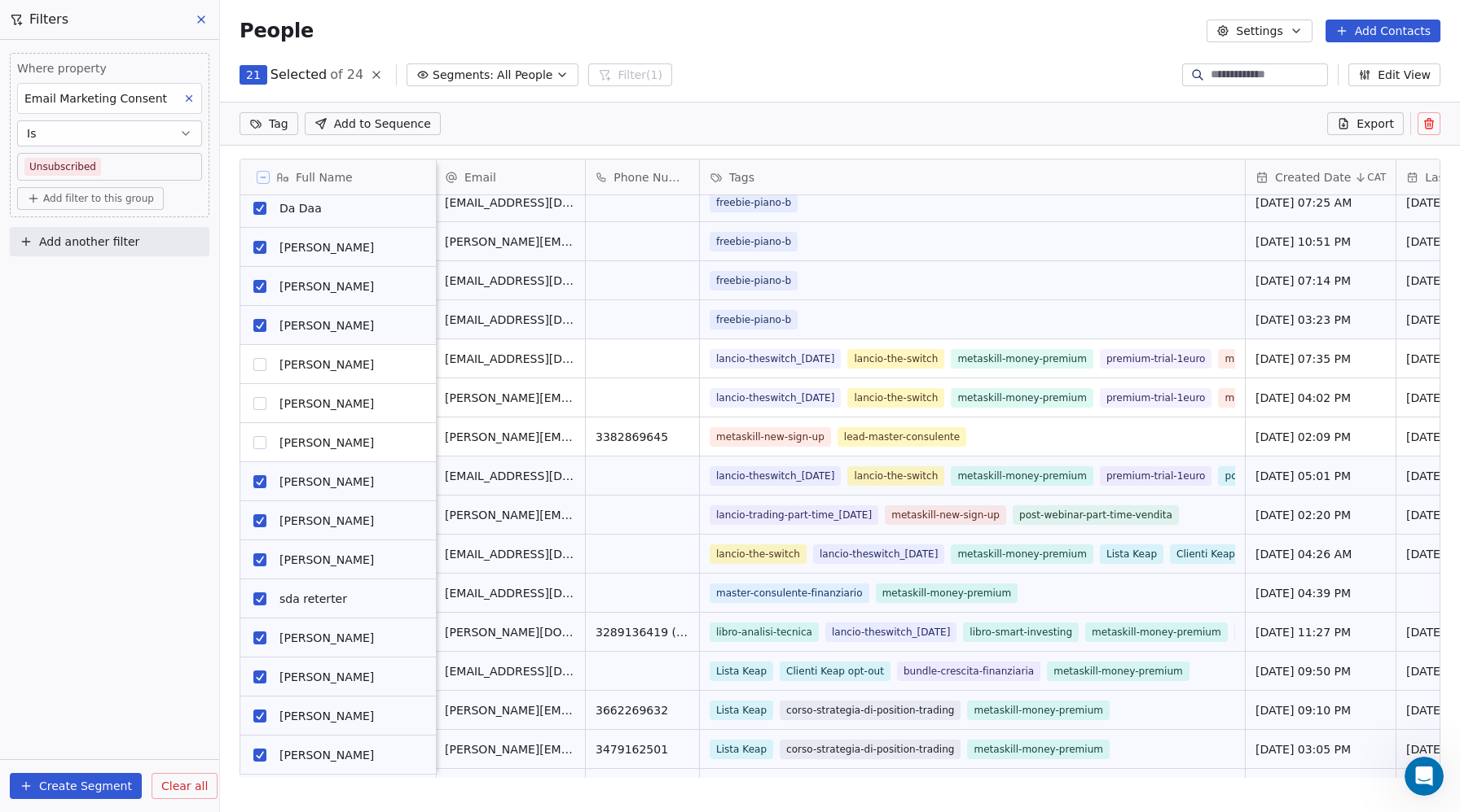
scroll to position [47, 0]
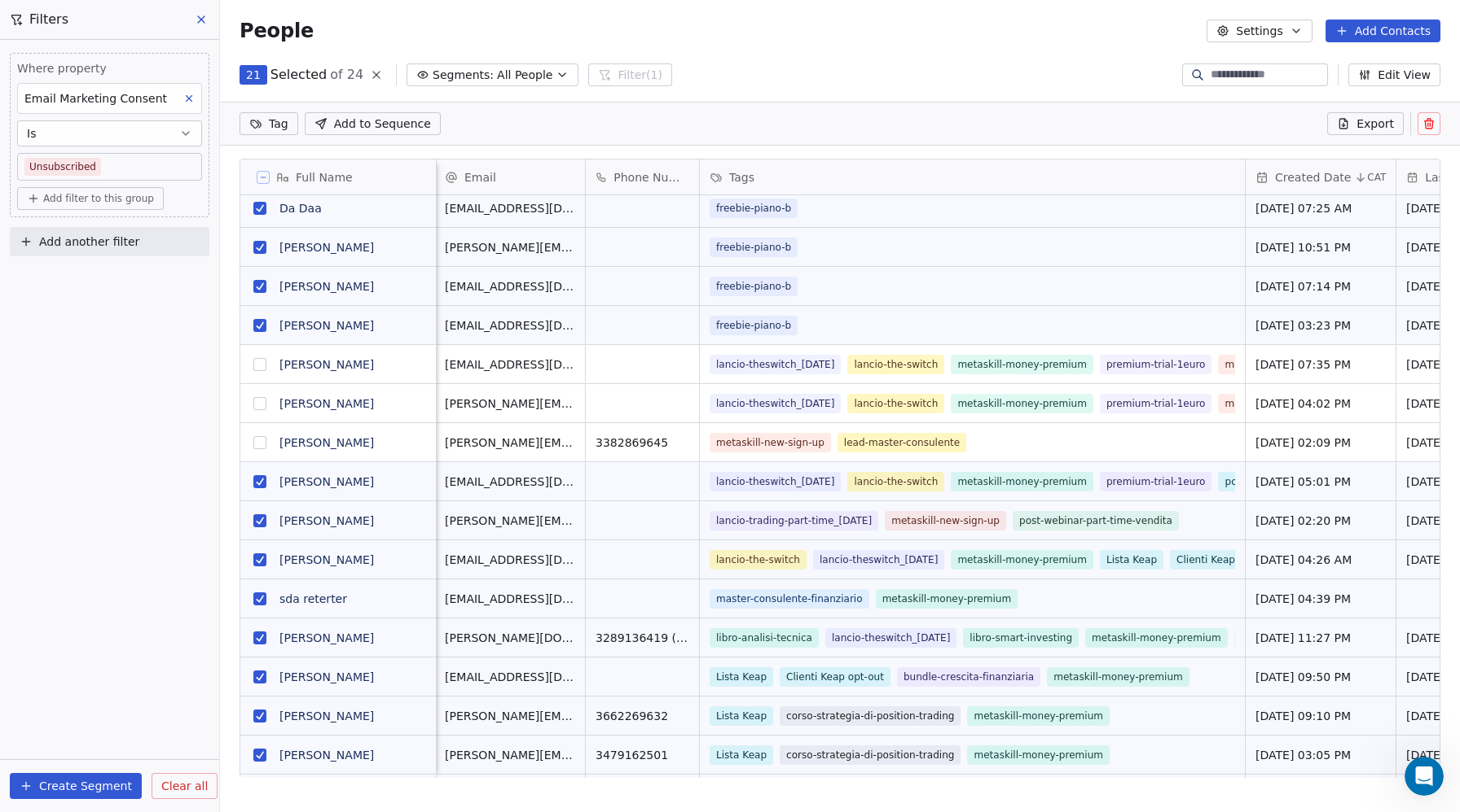
drag, startPoint x: 258, startPoint y: 483, endPoint x: 259, endPoint y: 511, distance: 28.0
drag, startPoint x: 258, startPoint y: 516, endPoint x: 261, endPoint y: 539, distance: 23.2
click at [258, 517] on button "grid" at bounding box center [260, 519] width 13 height 13
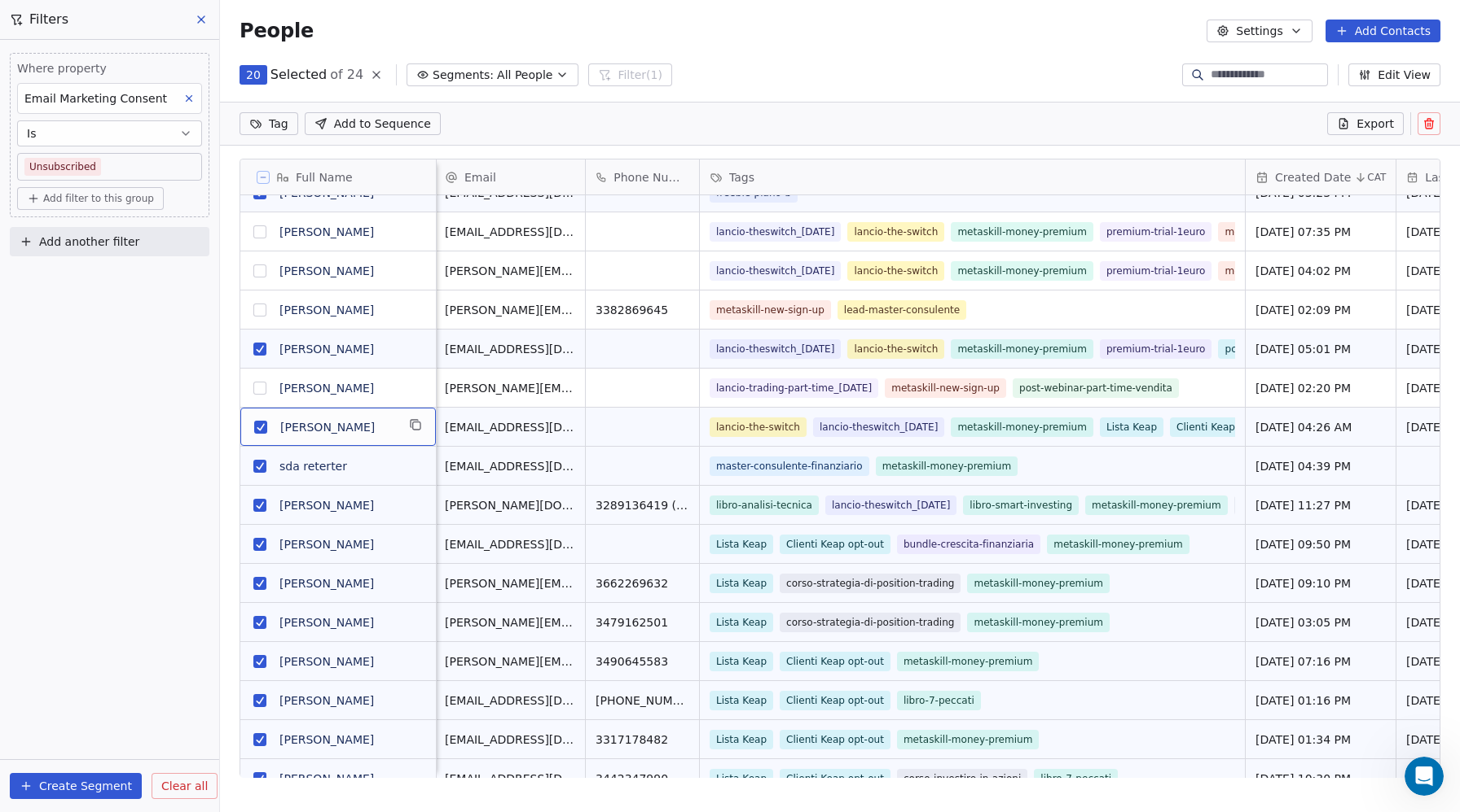
click at [257, 347] on button "grid" at bounding box center [260, 349] width 13 height 13
drag, startPoint x: 258, startPoint y: 425, endPoint x: 257, endPoint y: 450, distance: 25.0
click at [259, 426] on button "grid" at bounding box center [260, 427] width 13 height 13
click at [258, 461] on button "grid" at bounding box center [260, 466] width 13 height 13
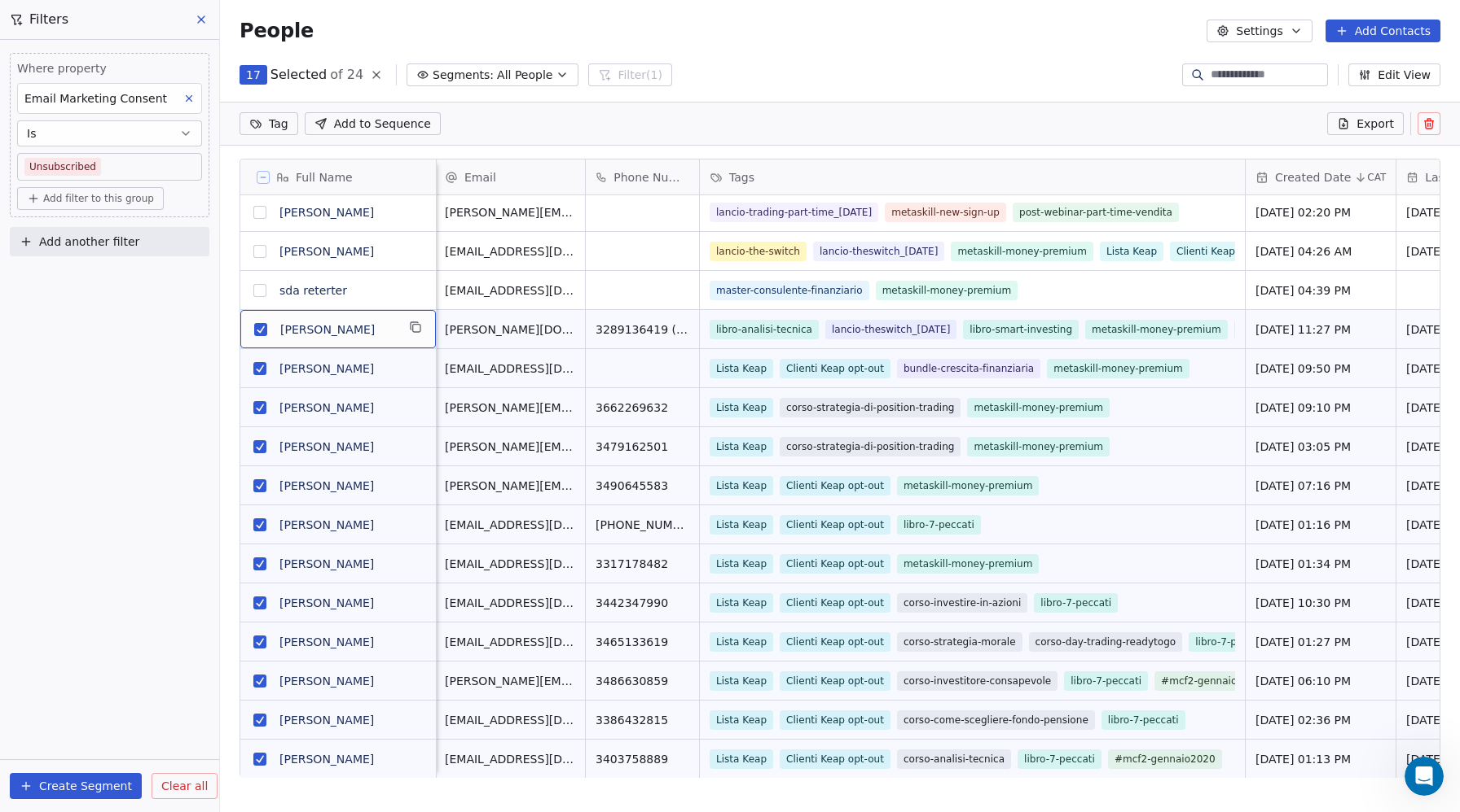
click at [262, 369] on button "grid" at bounding box center [260, 369] width 13 height 13
drag, startPoint x: 261, startPoint y: 405, endPoint x: 264, endPoint y: 389, distance: 16.3
click at [261, 405] on button "grid" at bounding box center [260, 407] width 13 height 13
click at [259, 331] on button "grid" at bounding box center [260, 330] width 13 height 13
drag, startPoint x: 261, startPoint y: 445, endPoint x: 265, endPoint y: 452, distance: 8.1
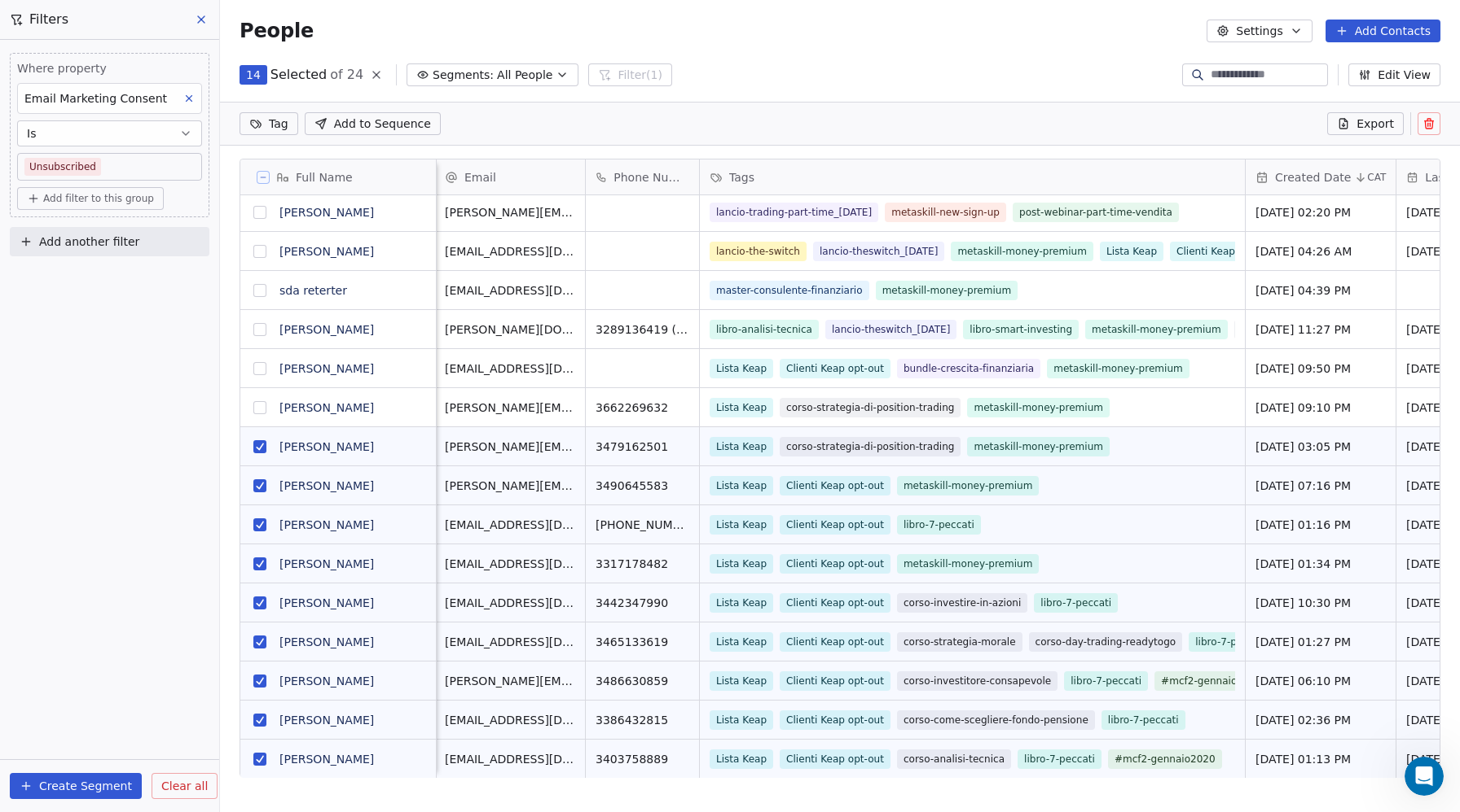
click at [261, 445] on button "grid" at bounding box center [260, 447] width 13 height 13
click at [263, 487] on button "grid" at bounding box center [260, 486] width 13 height 13
click at [258, 524] on button "grid" at bounding box center [260, 525] width 13 height 13
drag, startPoint x: 261, startPoint y: 563, endPoint x: 265, endPoint y: 599, distance: 36.2
click at [261, 565] on button "grid" at bounding box center [260, 564] width 13 height 13
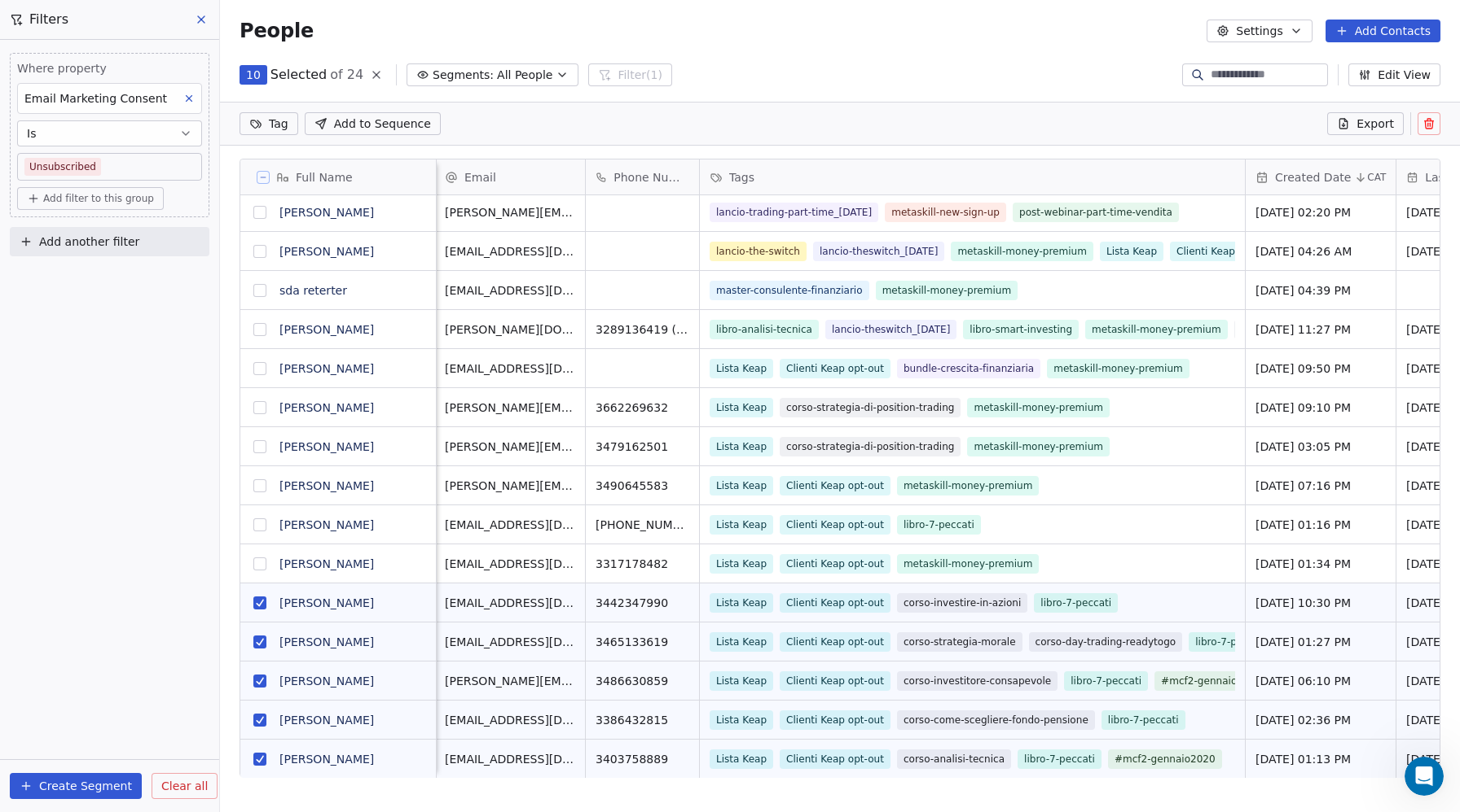
drag, startPoint x: 261, startPoint y: 601, endPoint x: 264, endPoint y: 636, distance: 35.1
click at [261, 602] on button "grid" at bounding box center [260, 603] width 13 height 13
drag, startPoint x: 261, startPoint y: 639, endPoint x: 262, endPoint y: 668, distance: 29.0
click at [261, 641] on button "grid" at bounding box center [260, 642] width 13 height 13
click at [257, 681] on button "grid" at bounding box center [260, 682] width 13 height 13
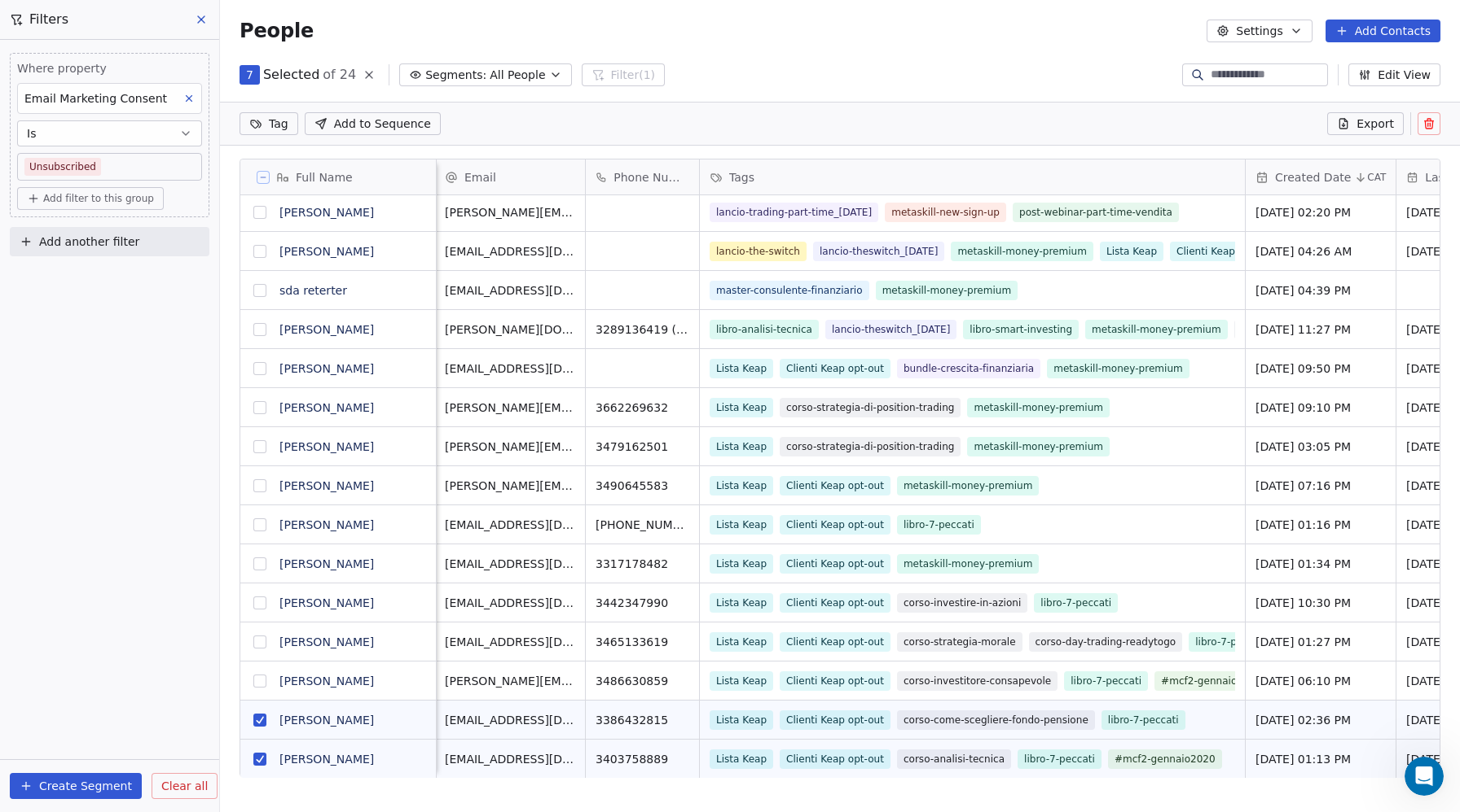
drag, startPoint x: 260, startPoint y: 720, endPoint x: 259, endPoint y: 731, distance: 11.0
click at [260, 723] on button "grid" at bounding box center [260, 720] width 13 height 13
click at [258, 754] on button "grid" at bounding box center [260, 760] width 13 height 13
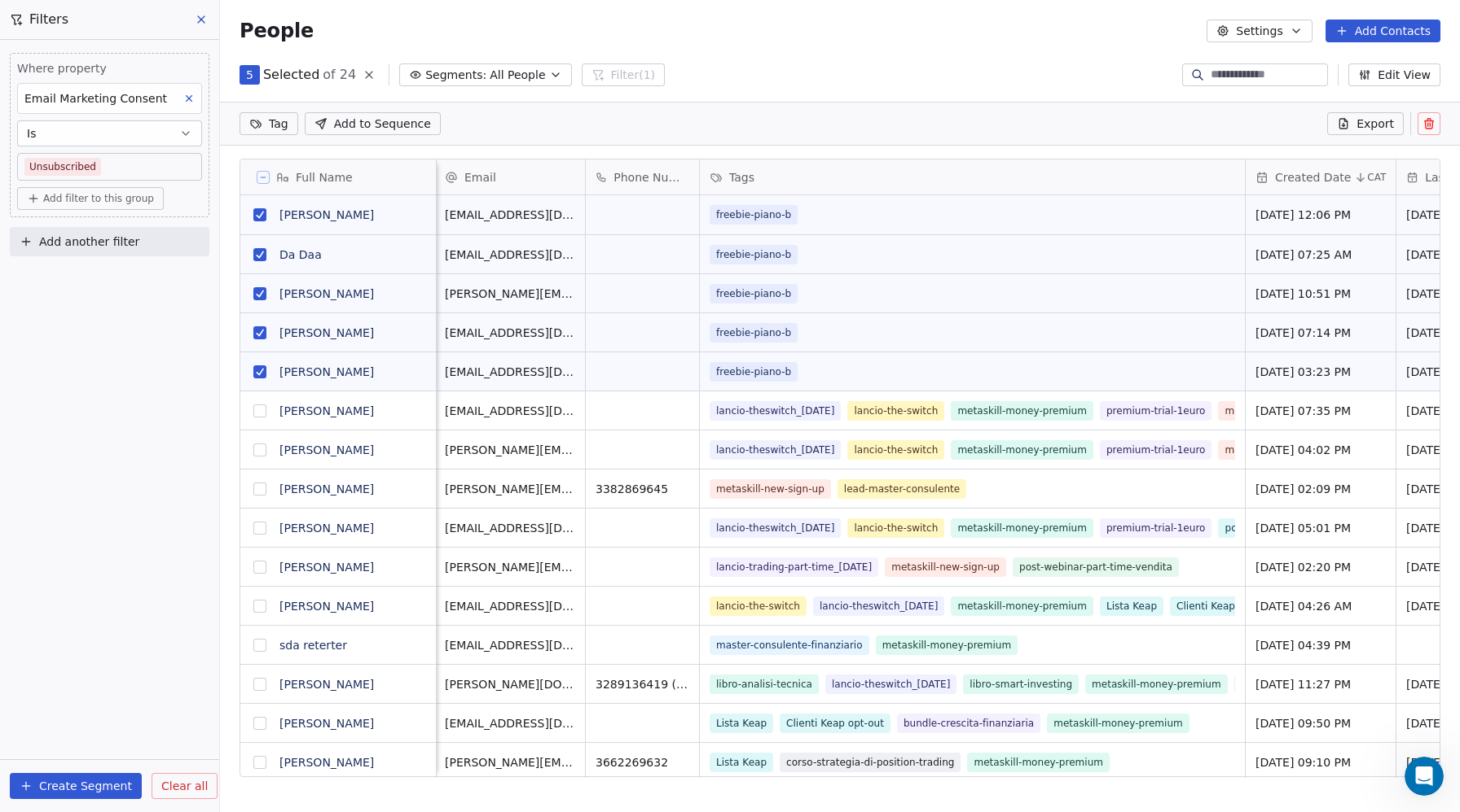
click at [1420, 122] on button at bounding box center [1428, 124] width 22 height 22
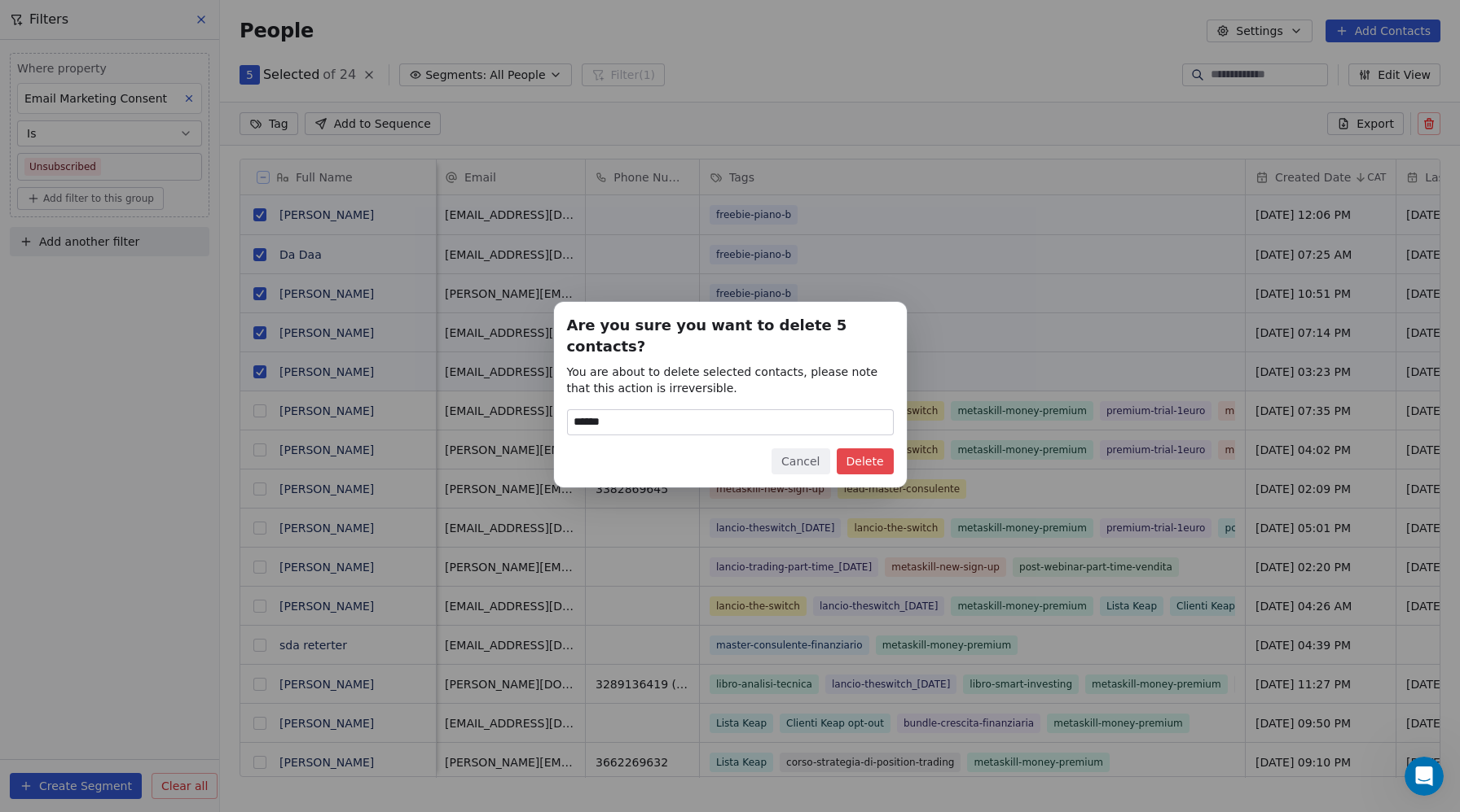
type input "******"
